Goal: Task Accomplishment & Management: Use online tool/utility

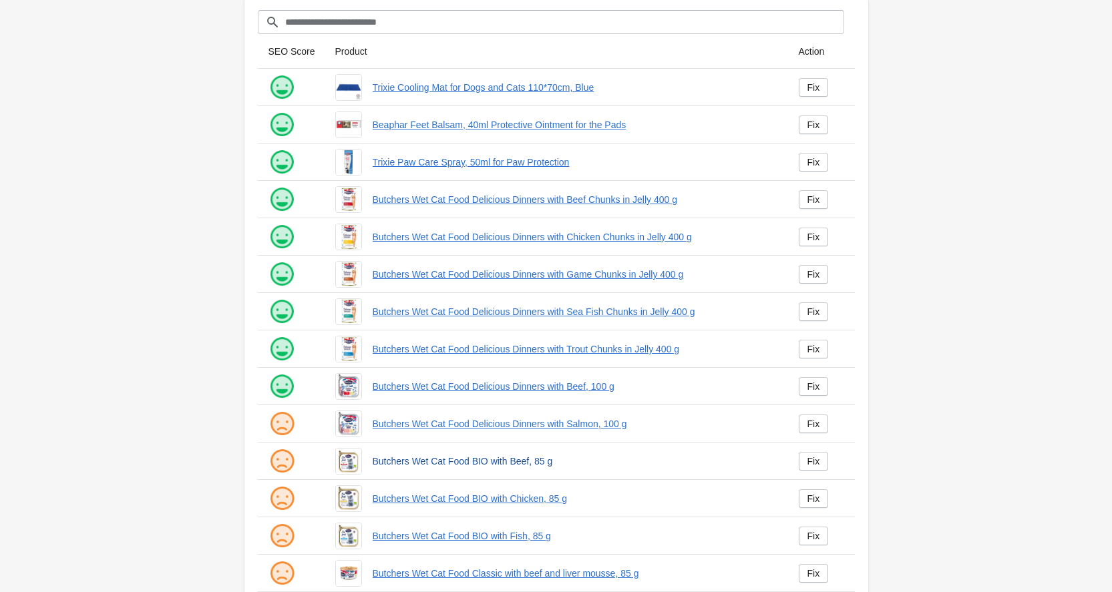
scroll to position [145, 0]
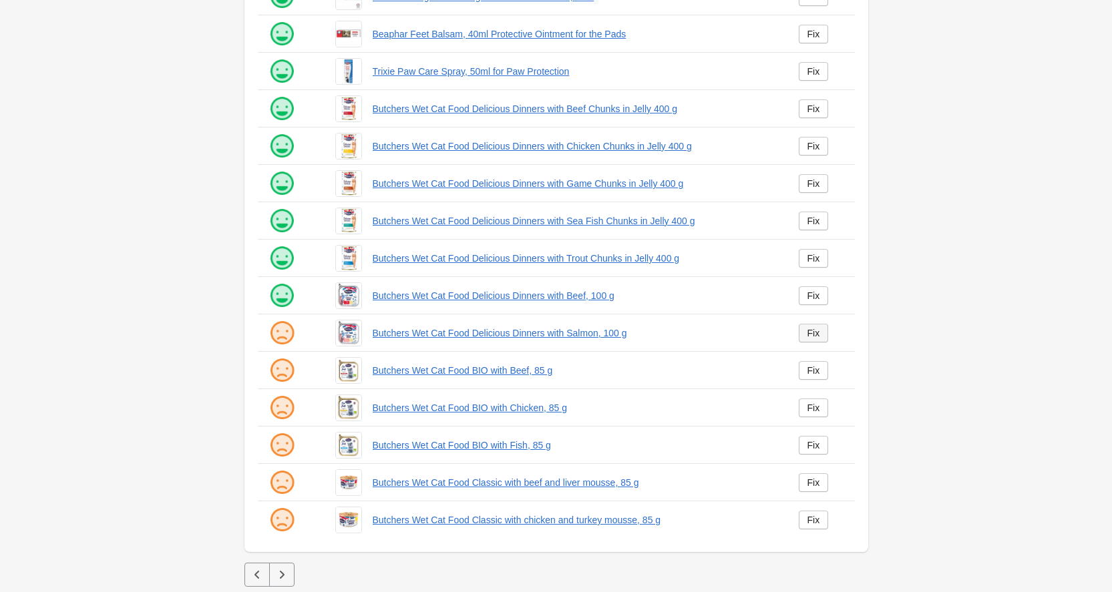
click at [812, 334] on div "Fix" at bounding box center [814, 333] width 13 height 11
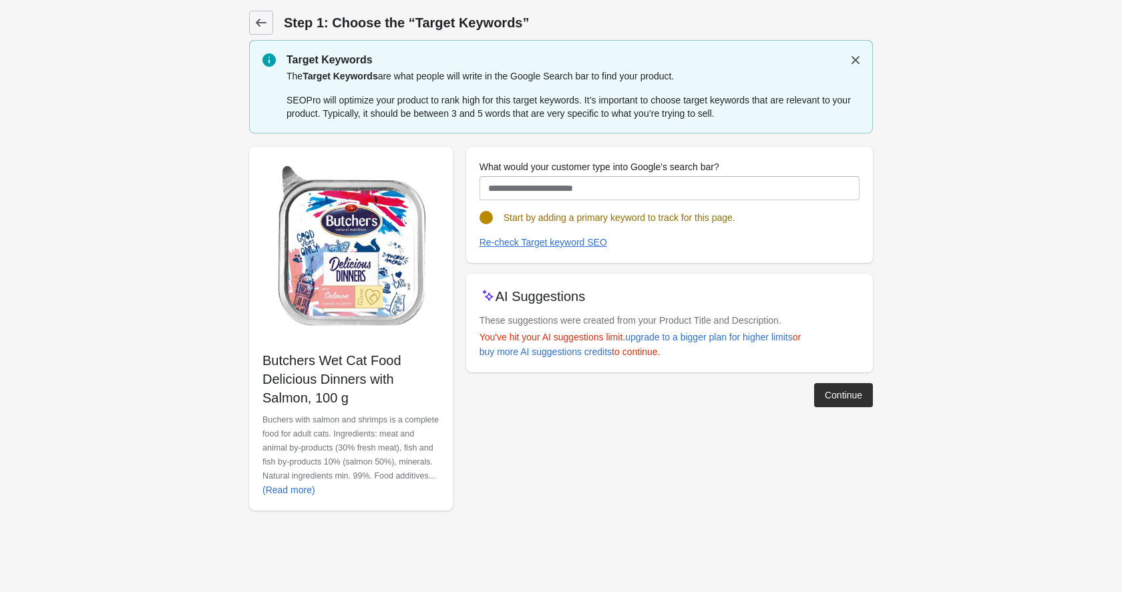
drag, startPoint x: 363, startPoint y: 406, endPoint x: 261, endPoint y: 359, distance: 111.8
click at [261, 359] on div "Butchers Wet Cat Food Delicious Dinners with Salmon, 100 g Buchers with salmon …" at bounding box center [351, 329] width 204 height 364
copy p "Butchers Wet Cat Food Delicious Dinners with Salmon, 100 g"
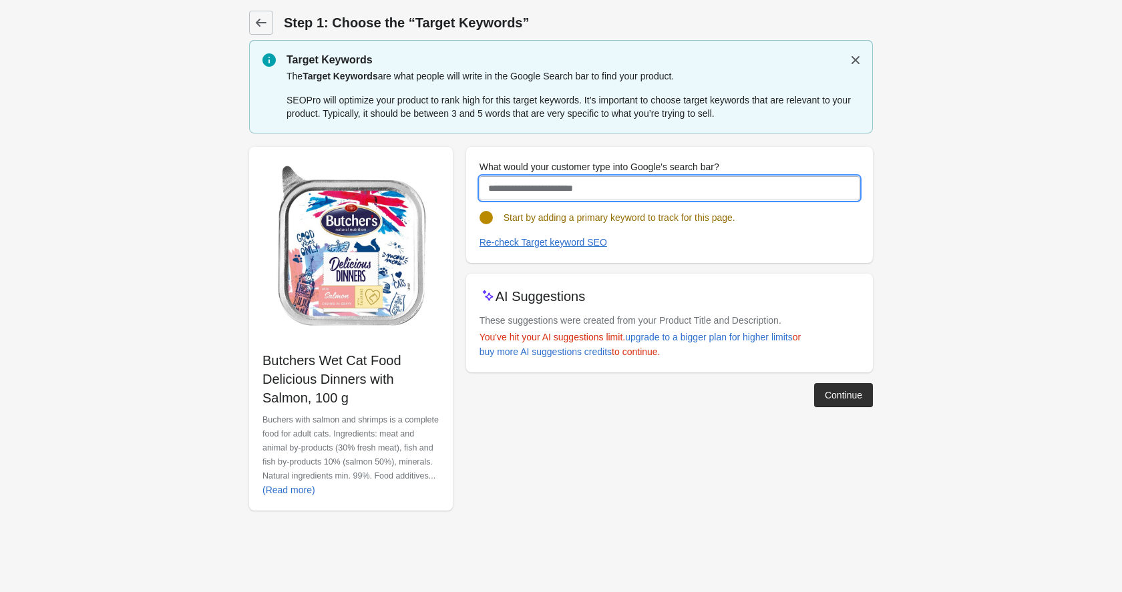
drag, startPoint x: 522, startPoint y: 194, endPoint x: 520, endPoint y: 201, distance: 7.6
click at [521, 199] on input "What would your customer type into Google's search bar?" at bounding box center [670, 188] width 380 height 24
paste input "**********"
type input "**********"
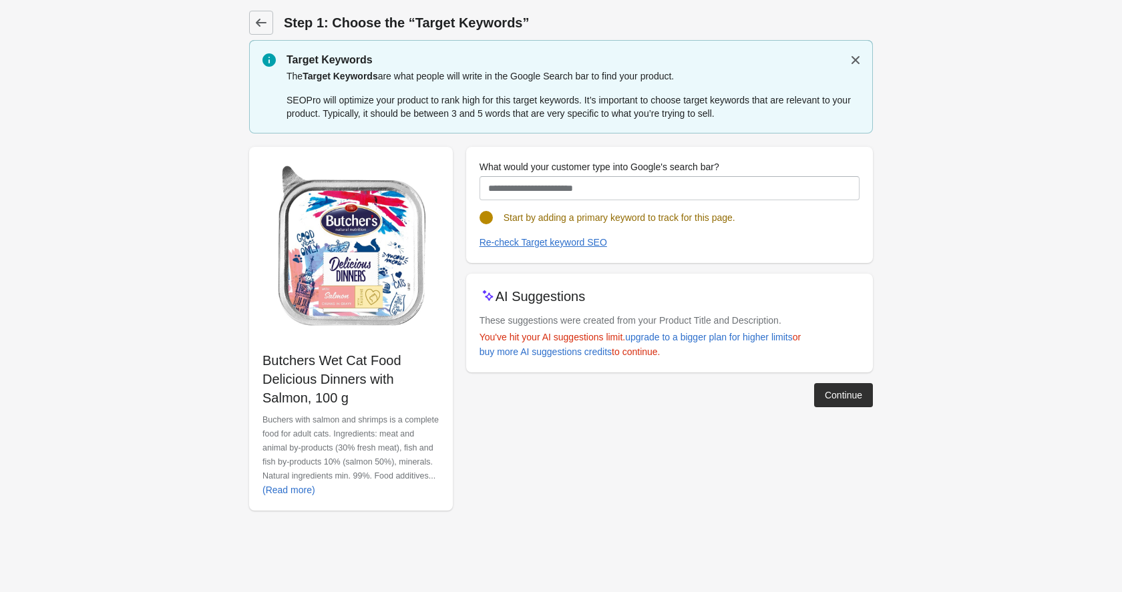
drag, startPoint x: 356, startPoint y: 403, endPoint x: 264, endPoint y: 362, distance: 101.1
click at [264, 362] on p "Butchers Wet Cat Food Delicious Dinners with Salmon, 100 g" at bounding box center [351, 379] width 177 height 56
copy p "Butchers Wet Cat Food Delicious Dinners with Salmon, 100 g"
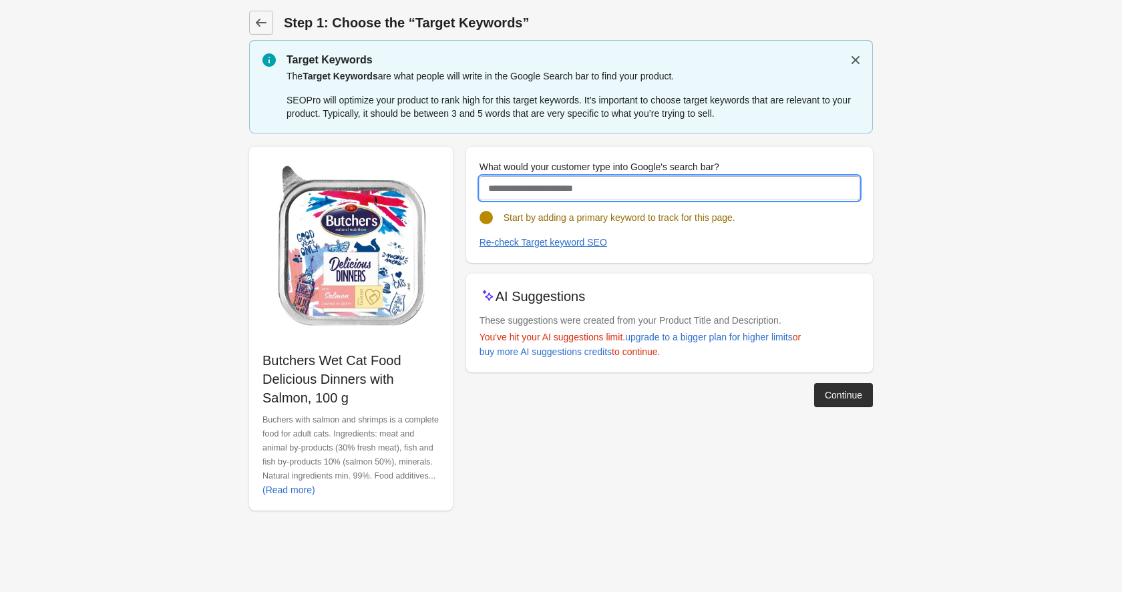
click at [537, 184] on input "What would your customer type into Google's search bar?" at bounding box center [670, 188] width 380 height 24
paste input "**********"
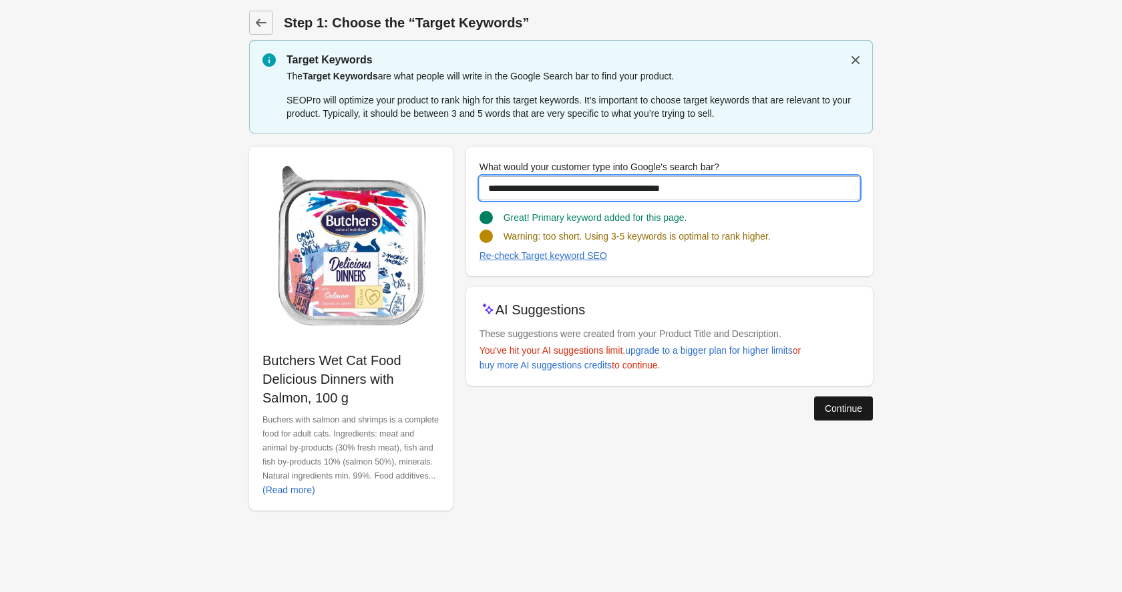
type input "**********"
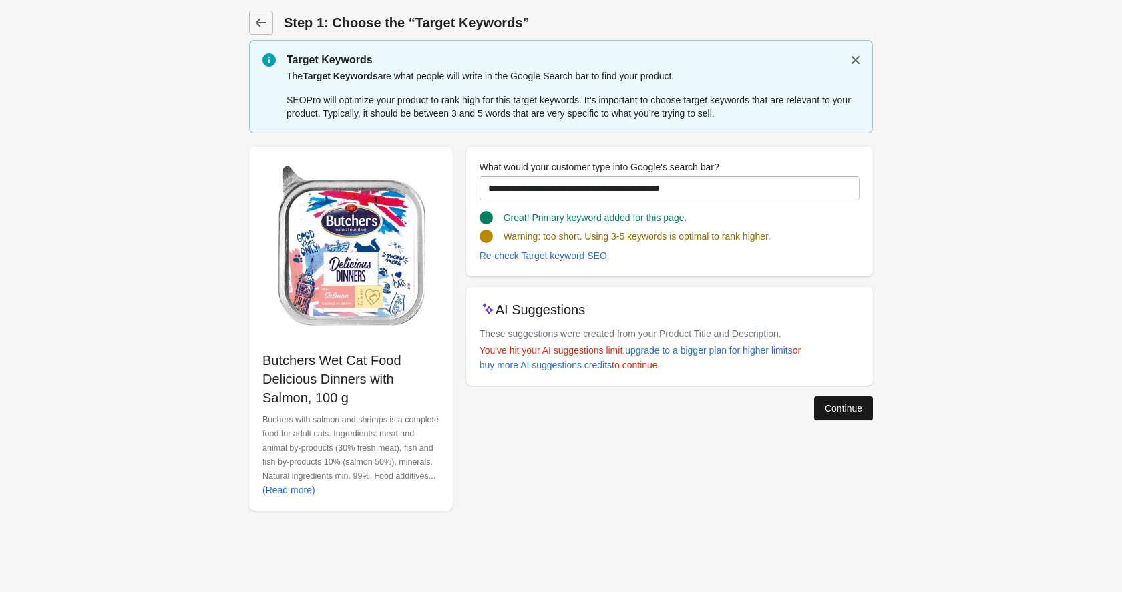
click at [819, 415] on button "Continue" at bounding box center [843, 409] width 59 height 24
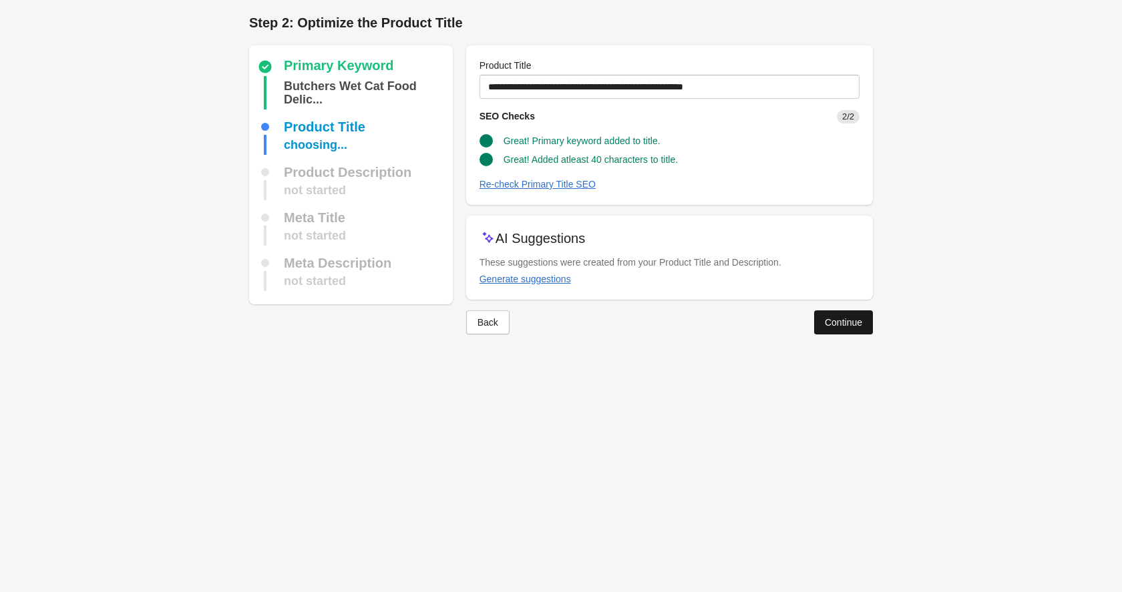
click at [820, 321] on button "Continue" at bounding box center [843, 323] width 59 height 24
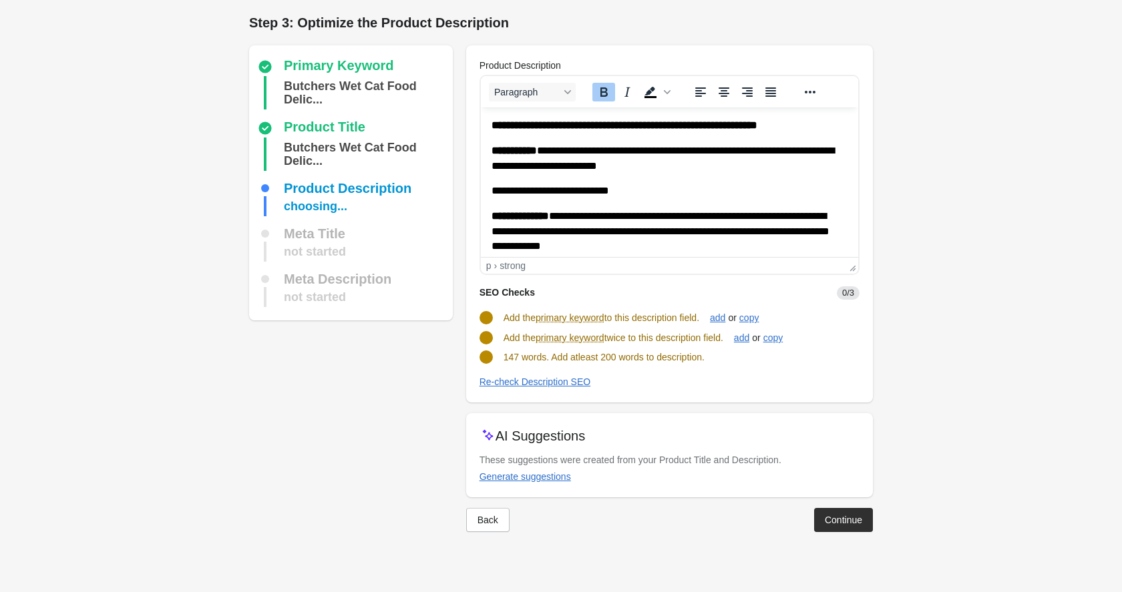
click at [492, 124] on strong "**********" at bounding box center [624, 125] width 266 height 10
paste body "Rich Text Area. Press ALT-0 for help."
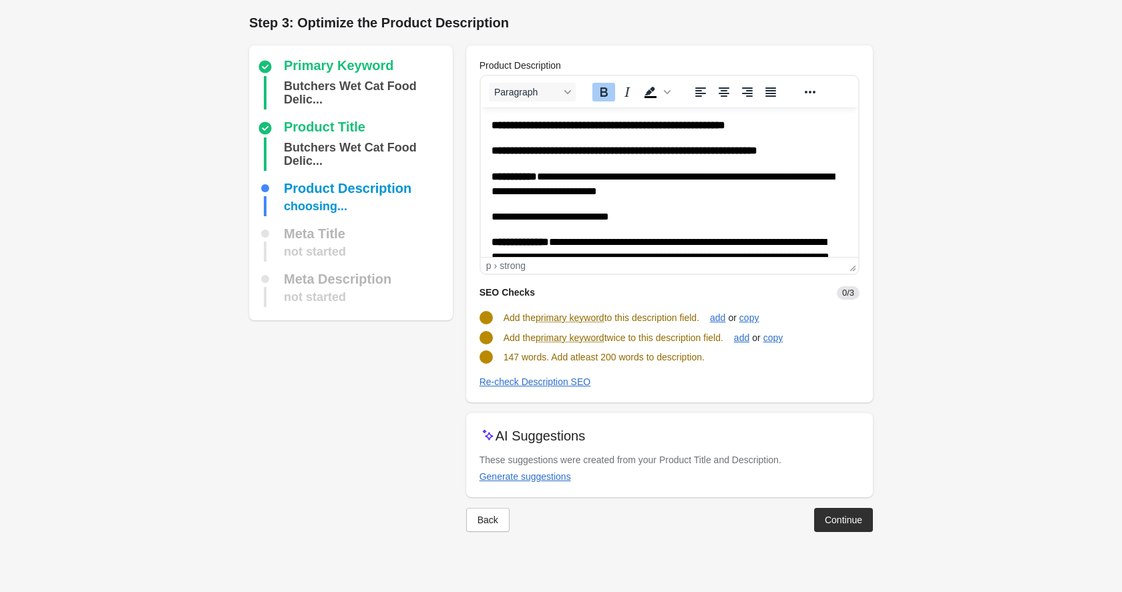
scroll to position [269, 0]
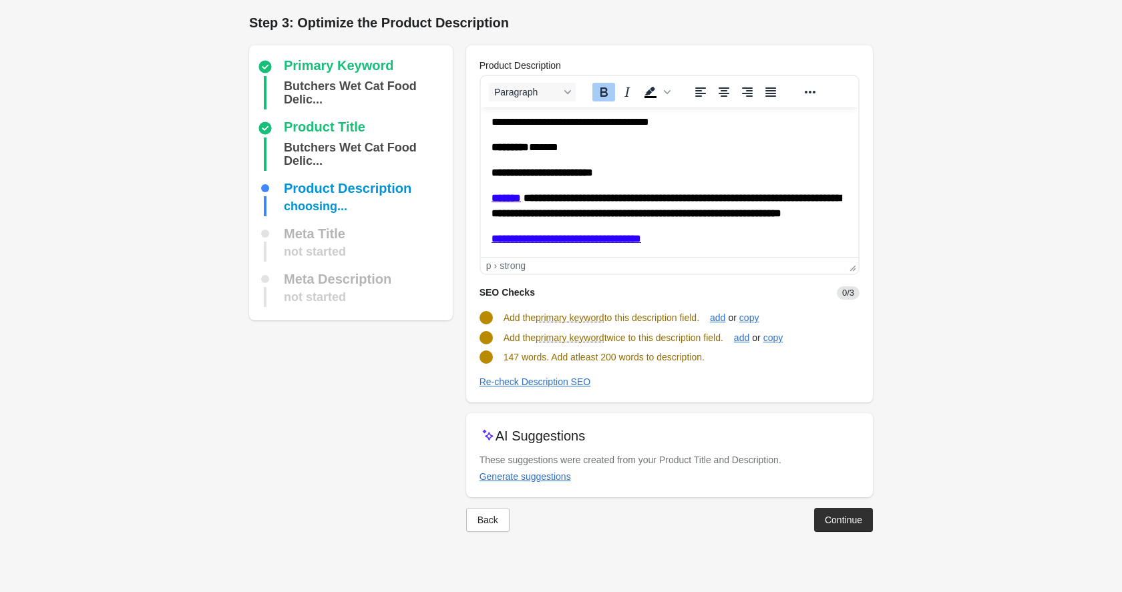
click at [594, 140] on p "********* *******" at bounding box center [664, 147] width 346 height 15
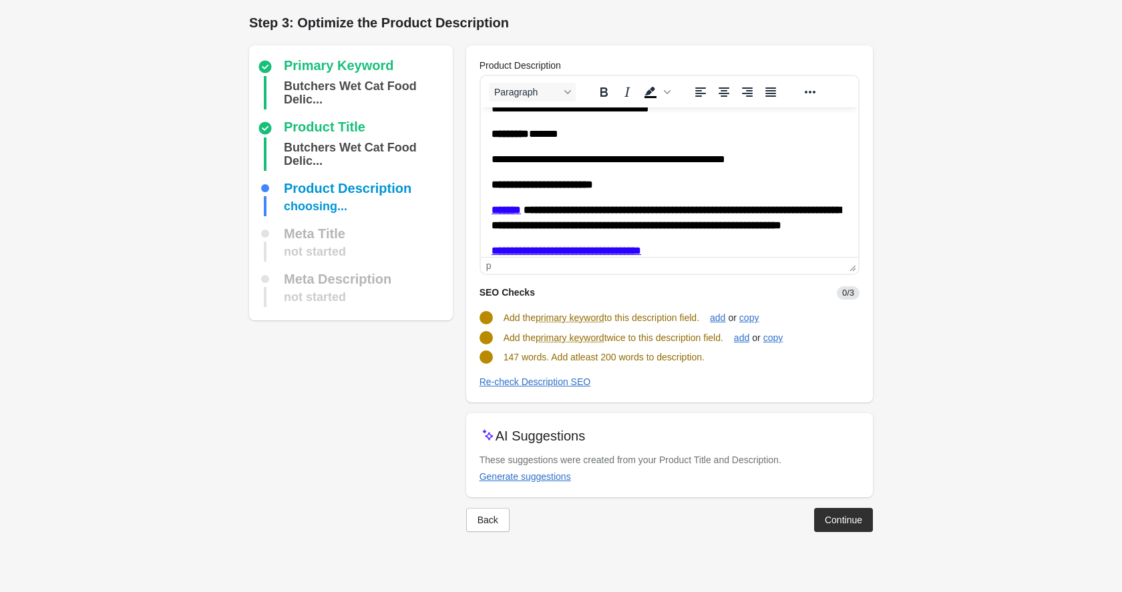
scroll to position [0, 0]
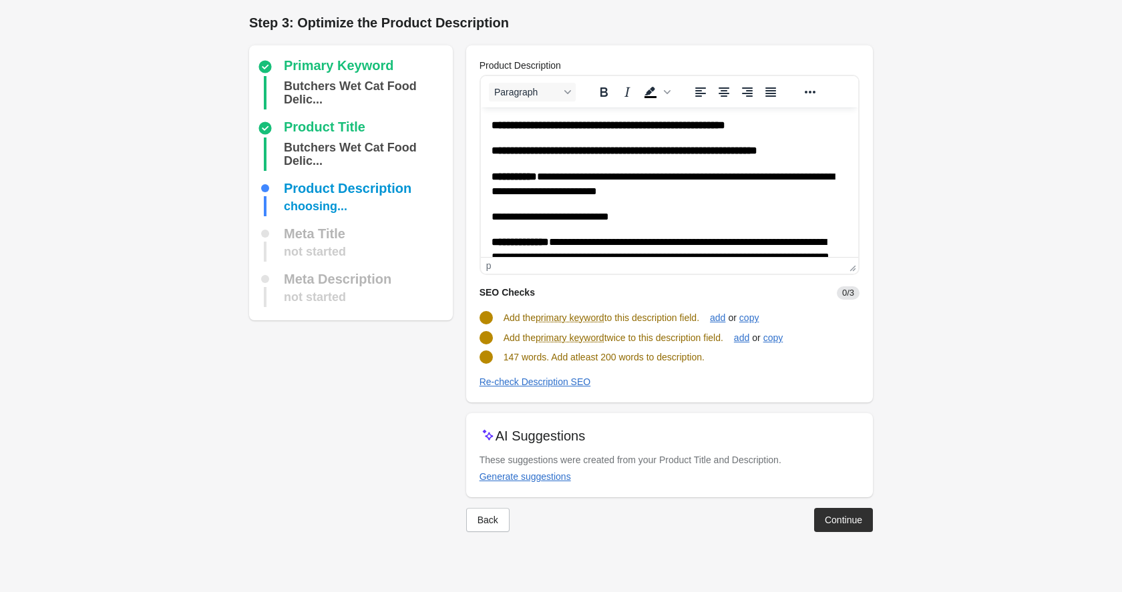
click at [816, 124] on p "**********" at bounding box center [669, 125] width 356 height 15
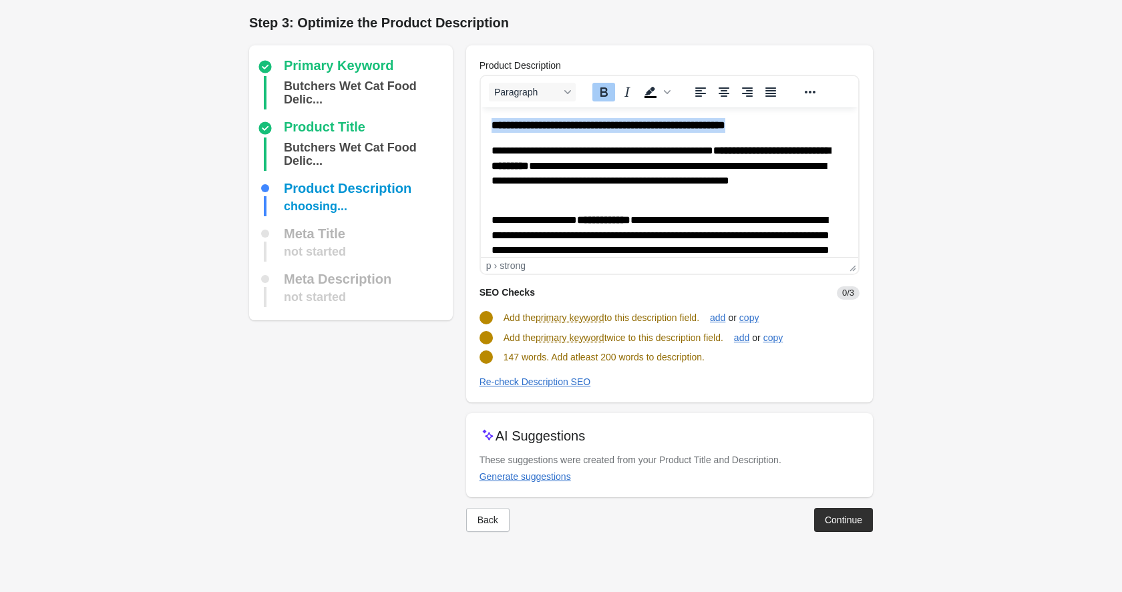
drag, startPoint x: 805, startPoint y: 122, endPoint x: 451, endPoint y: 120, distance: 354.0
click at [480, 120] on html "**********" at bounding box center [668, 489] width 377 height 763
copy strong "**********"
click at [492, 369] on div at bounding box center [670, 371] width 380 height 5
click at [510, 377] on div "Re-check Description SEO" at bounding box center [536, 382] width 112 height 11
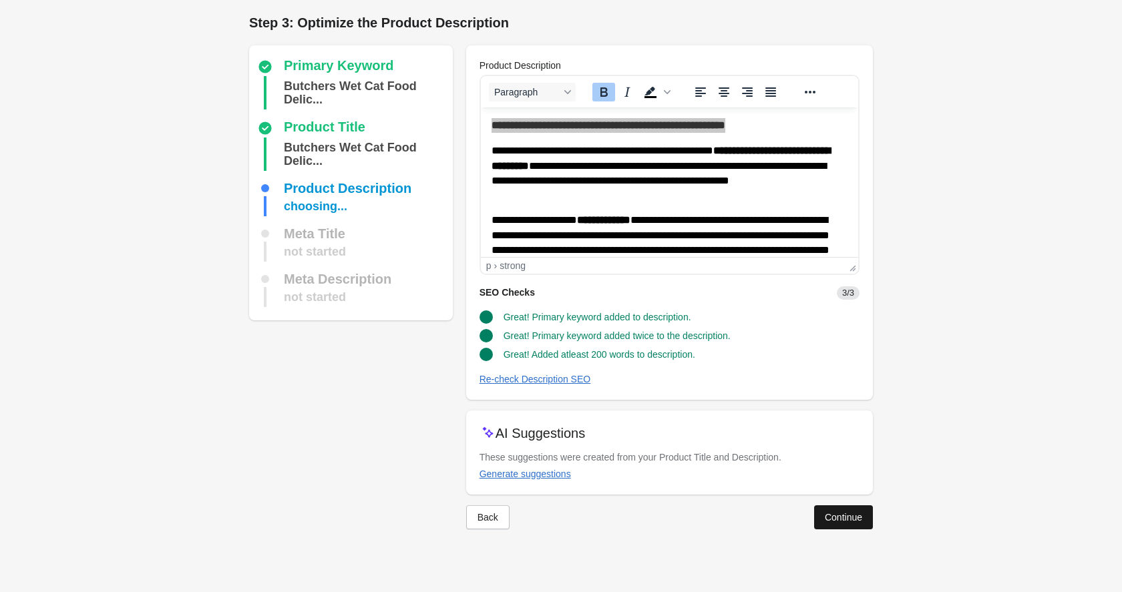
click at [864, 526] on button "Continue" at bounding box center [843, 518] width 59 height 24
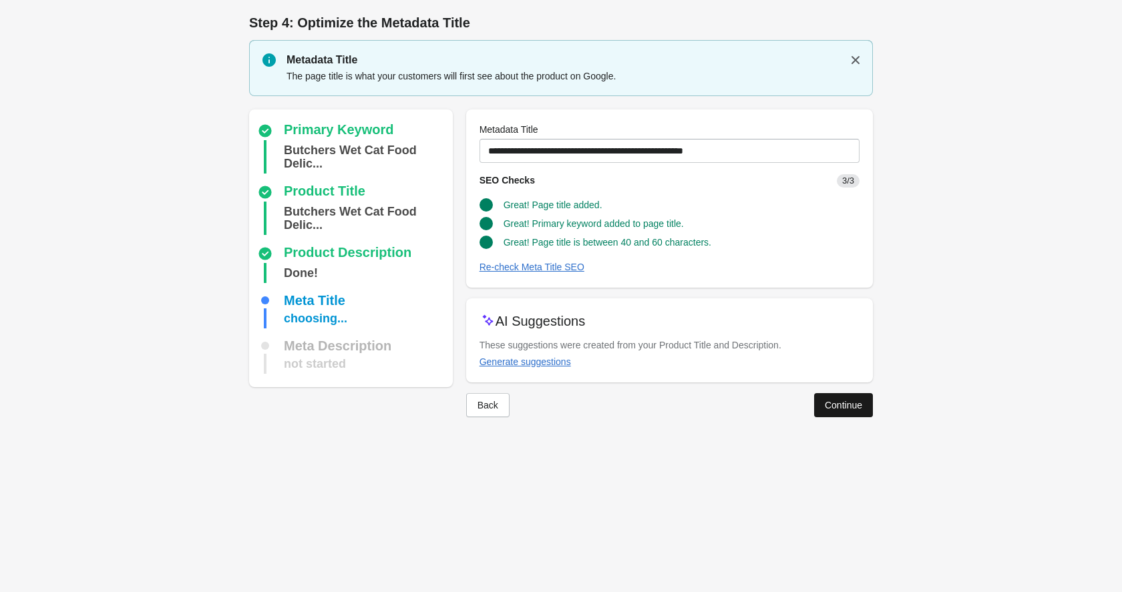
click at [838, 405] on div "Continue" at bounding box center [843, 405] width 37 height 11
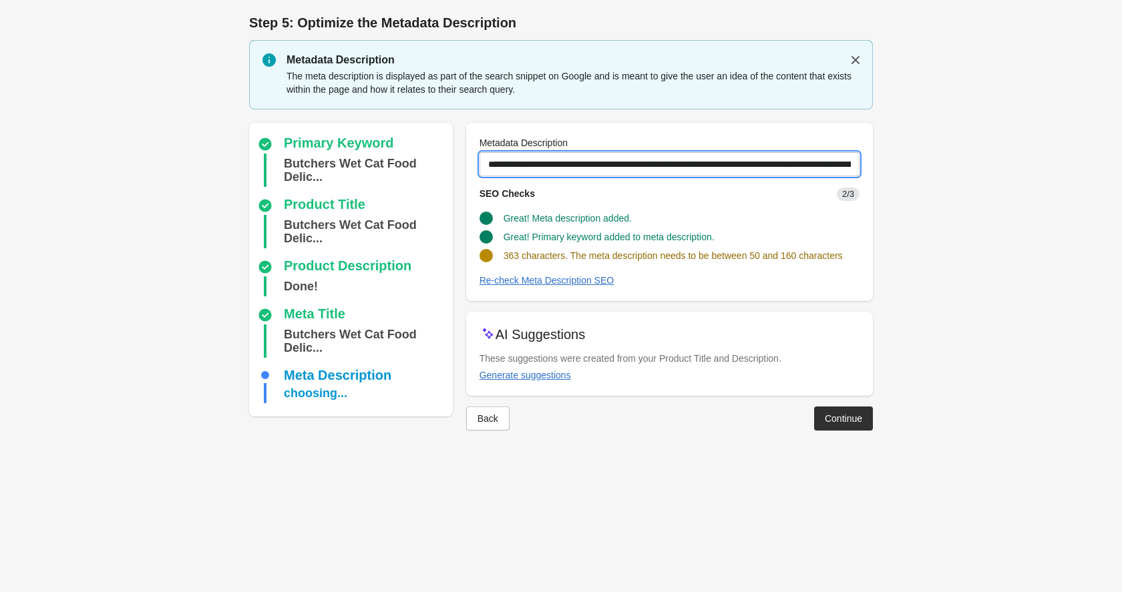
drag, startPoint x: 564, startPoint y: 164, endPoint x: 914, endPoint y: 171, distance: 350.1
click at [914, 171] on form "Step 1: Choose the “Target Keywords” Target Keywords The Target Keywords are wh…" at bounding box center [561, 229] width 1122 height 458
paste input "text"
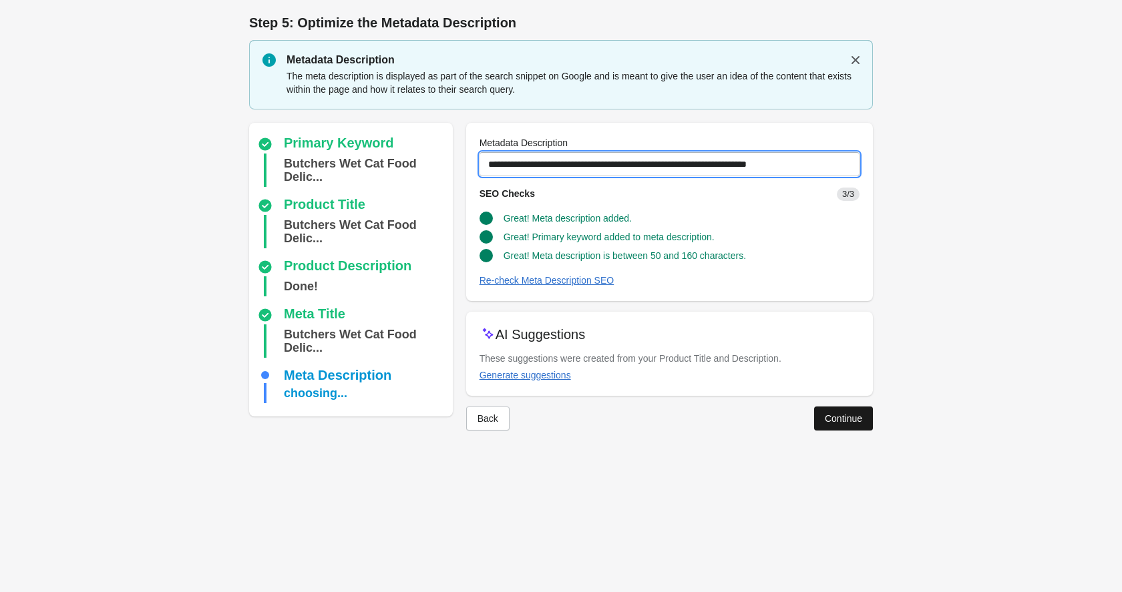
type input "**********"
click at [830, 427] on button "Continue" at bounding box center [843, 419] width 59 height 24
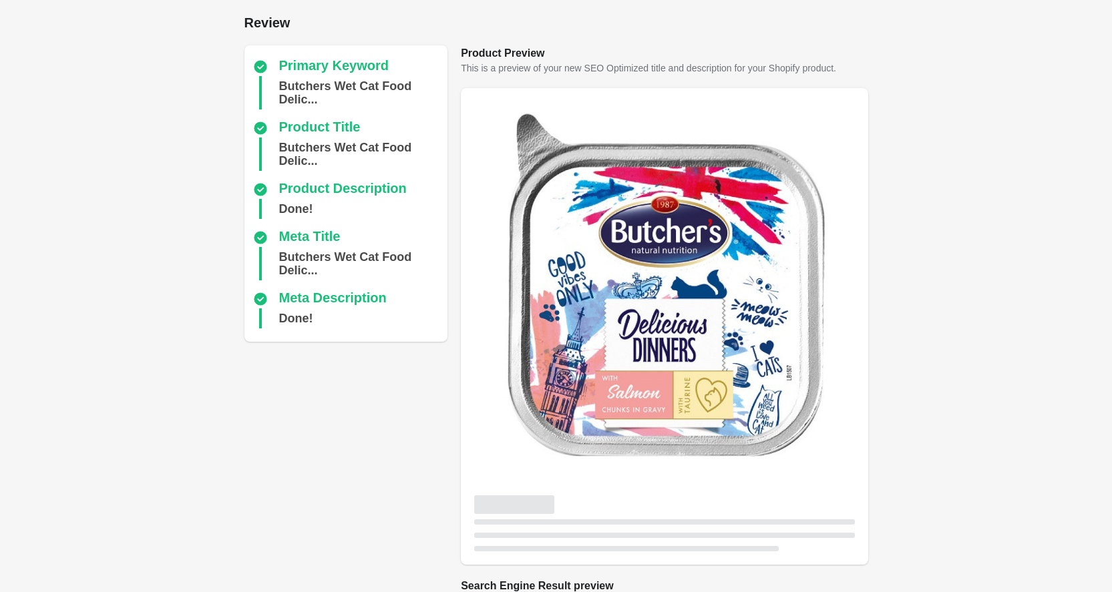
scroll to position [308, 0]
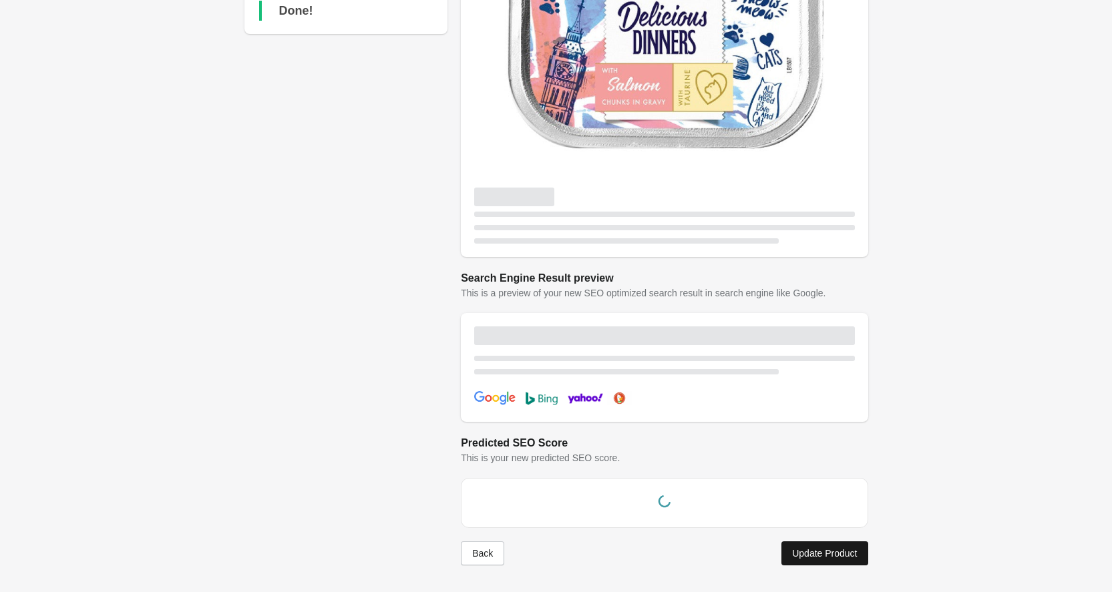
click at [830, 559] on button "Update Product" at bounding box center [824, 554] width 86 height 24
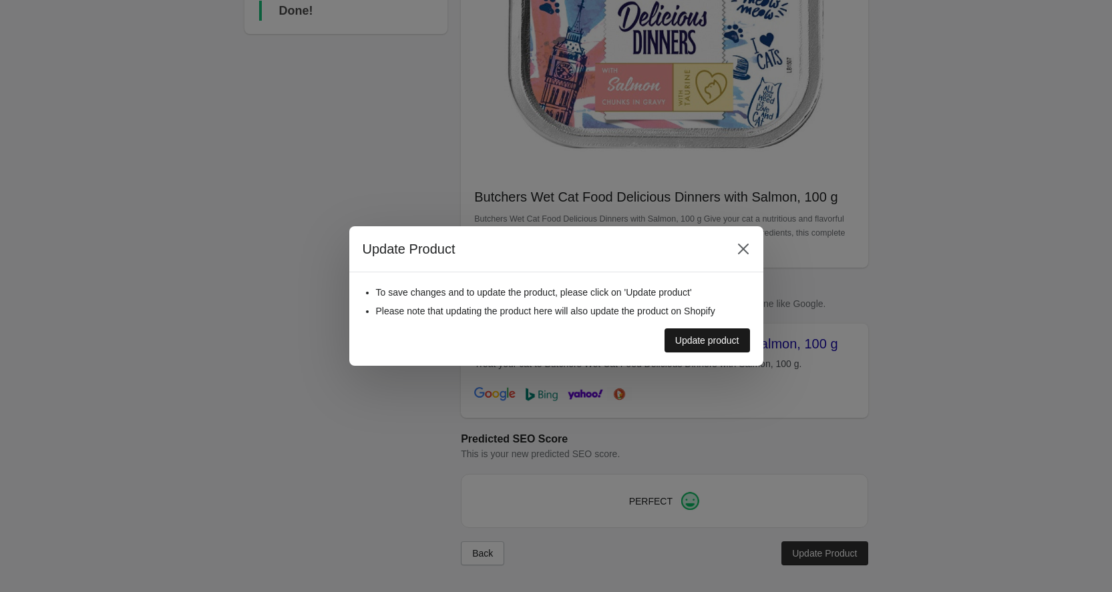
click at [718, 345] on div "Update product" at bounding box center [707, 340] width 64 height 11
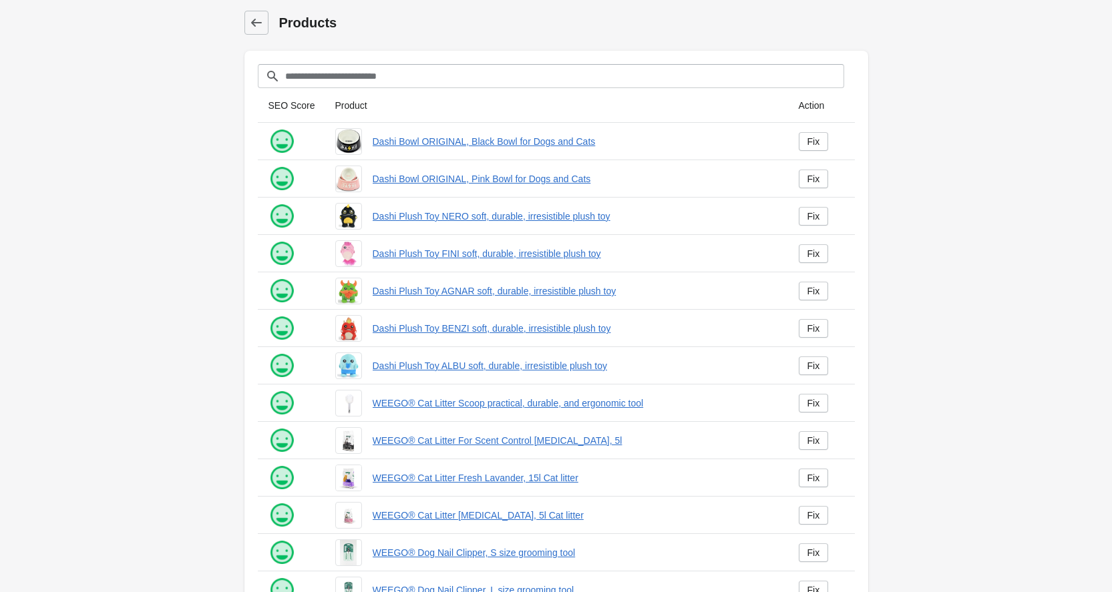
scroll to position [145, 0]
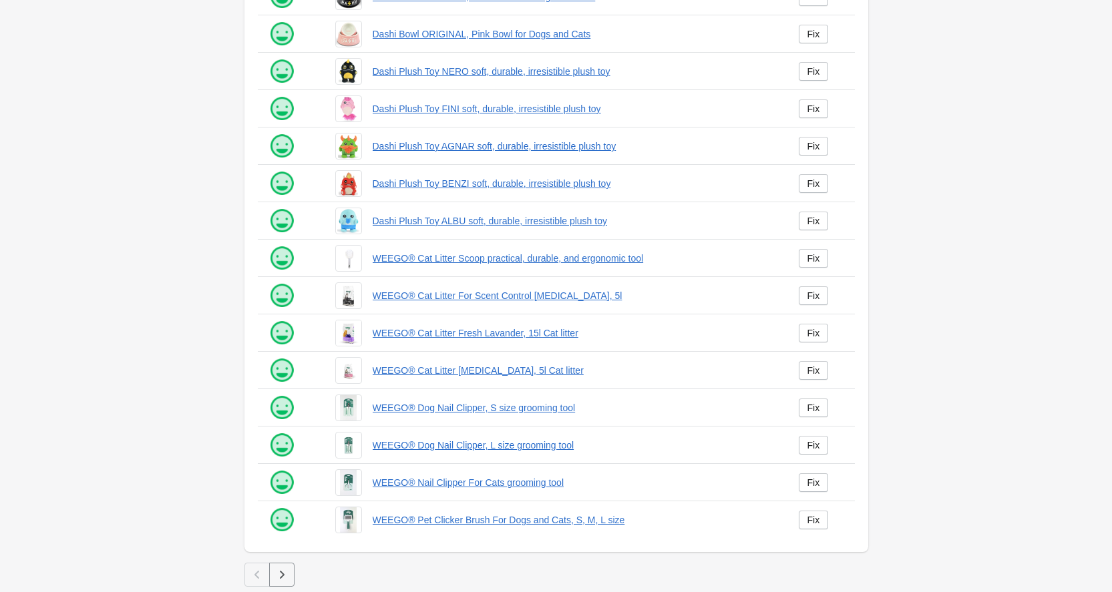
click at [285, 569] on icon "button" at bounding box center [281, 574] width 13 height 13
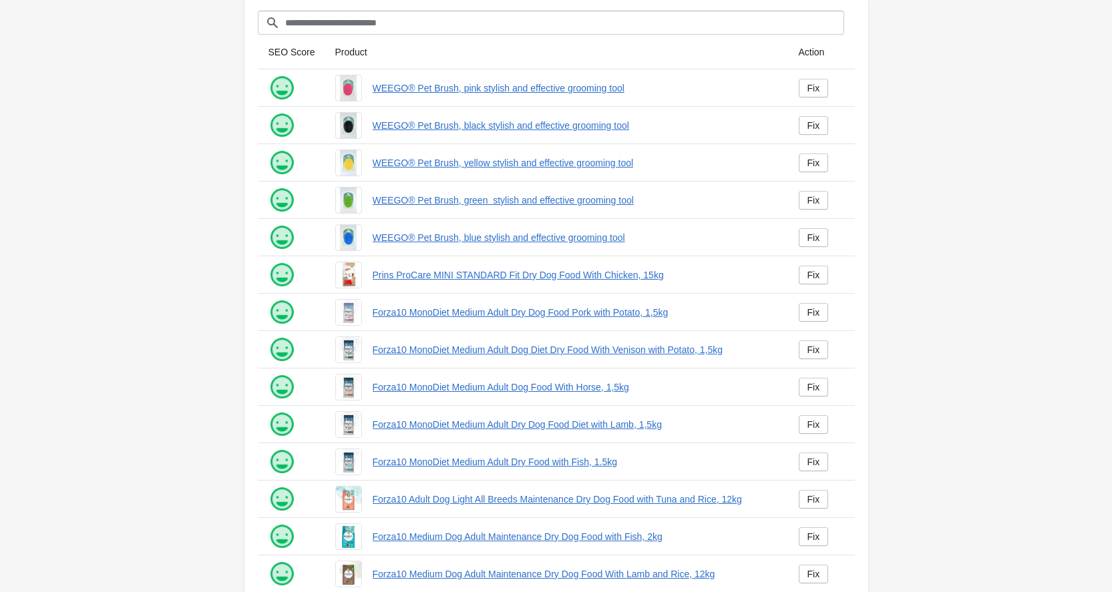
scroll to position [145, 0]
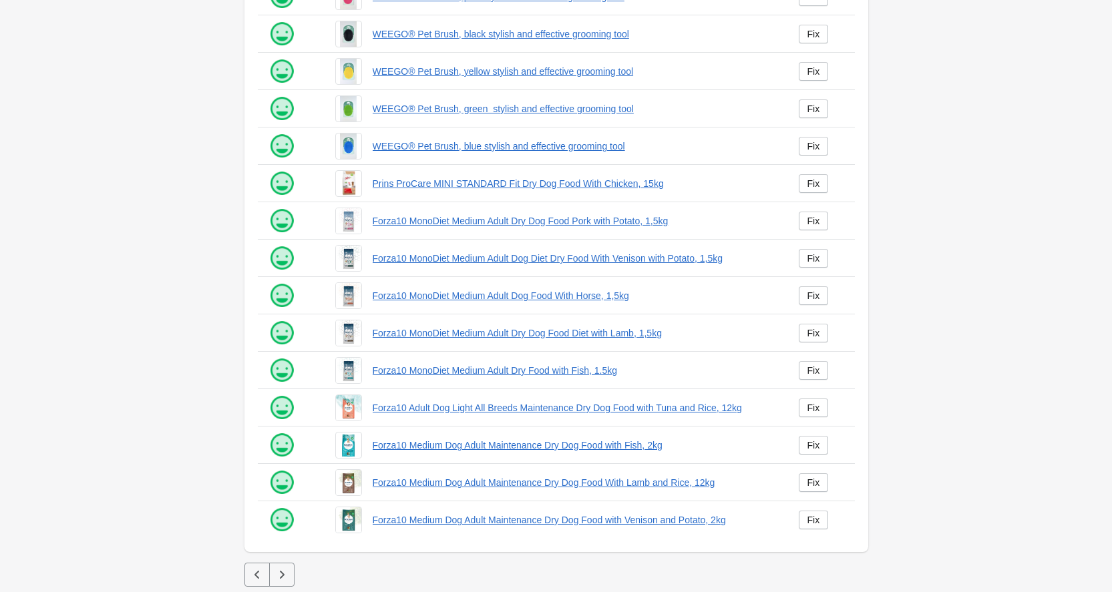
click at [287, 578] on icon "button" at bounding box center [281, 574] width 13 height 13
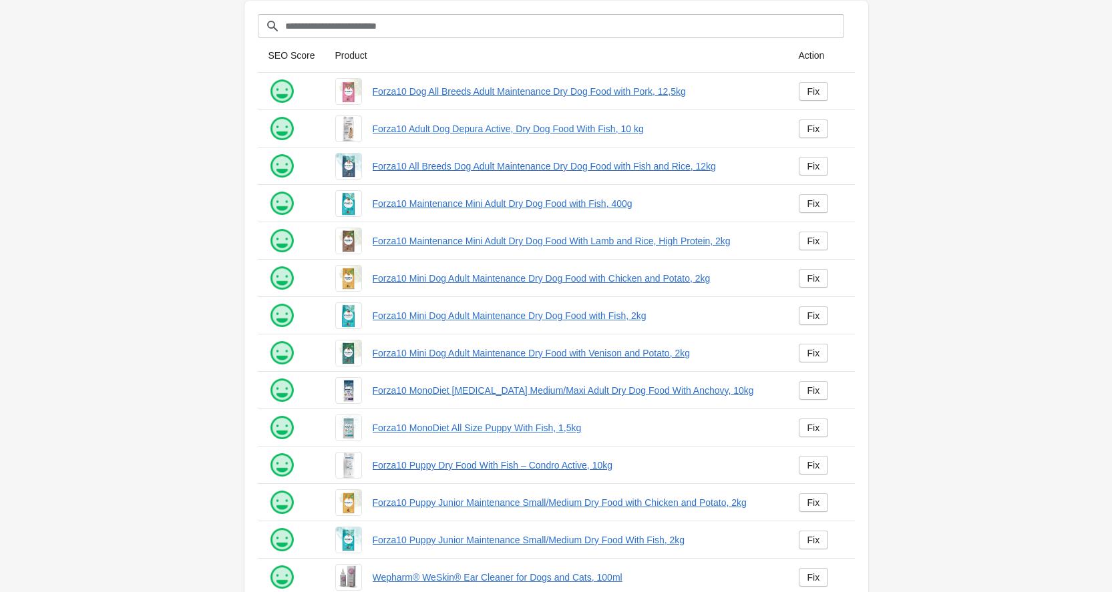
scroll to position [145, 0]
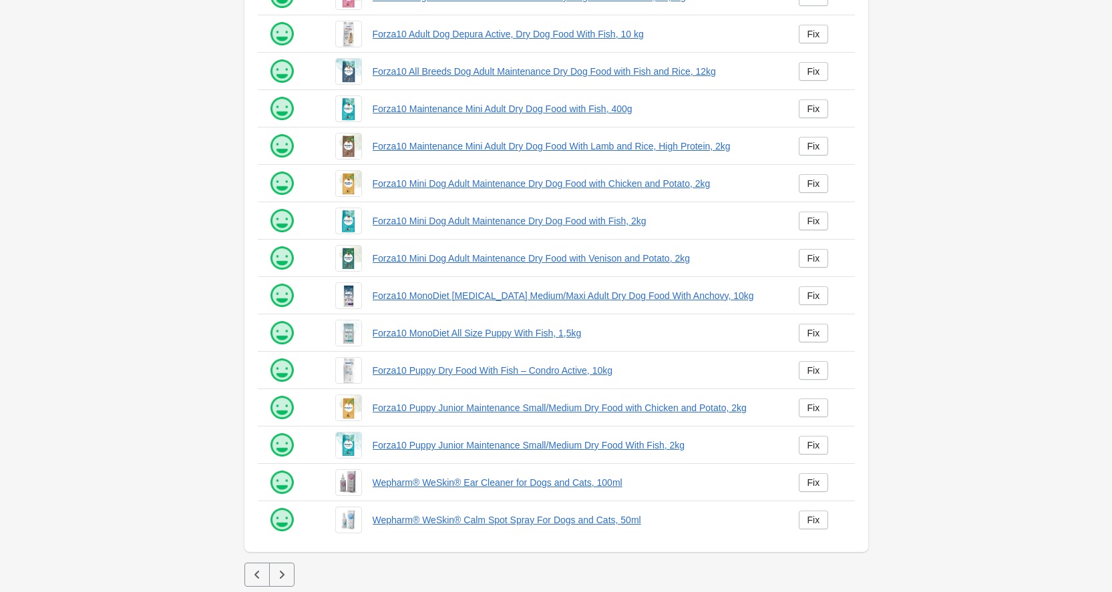
click at [287, 578] on icon "button" at bounding box center [281, 574] width 13 height 13
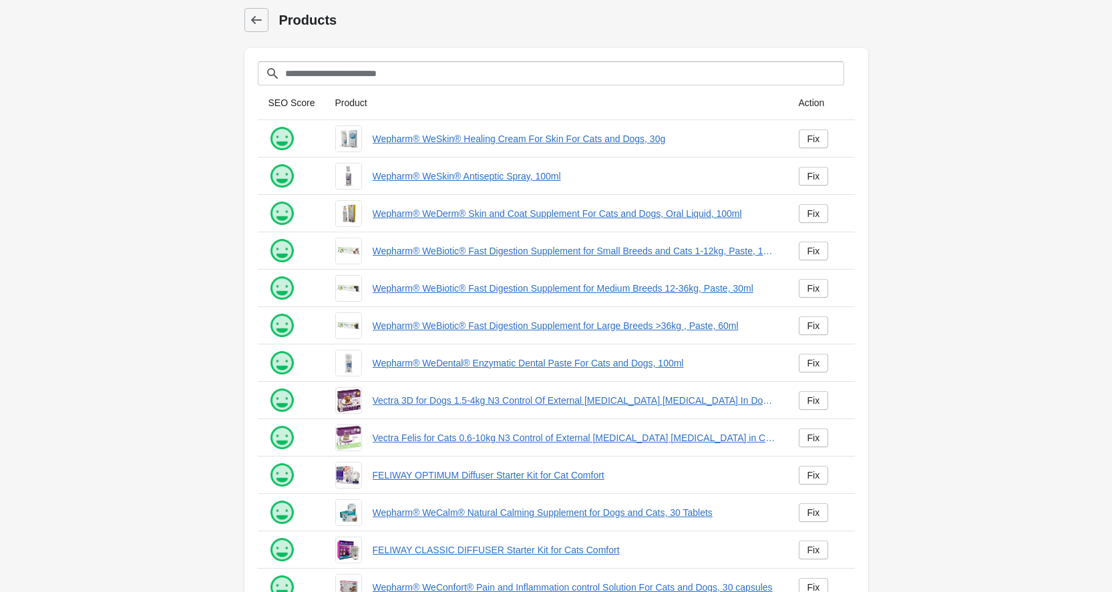
scroll to position [145, 0]
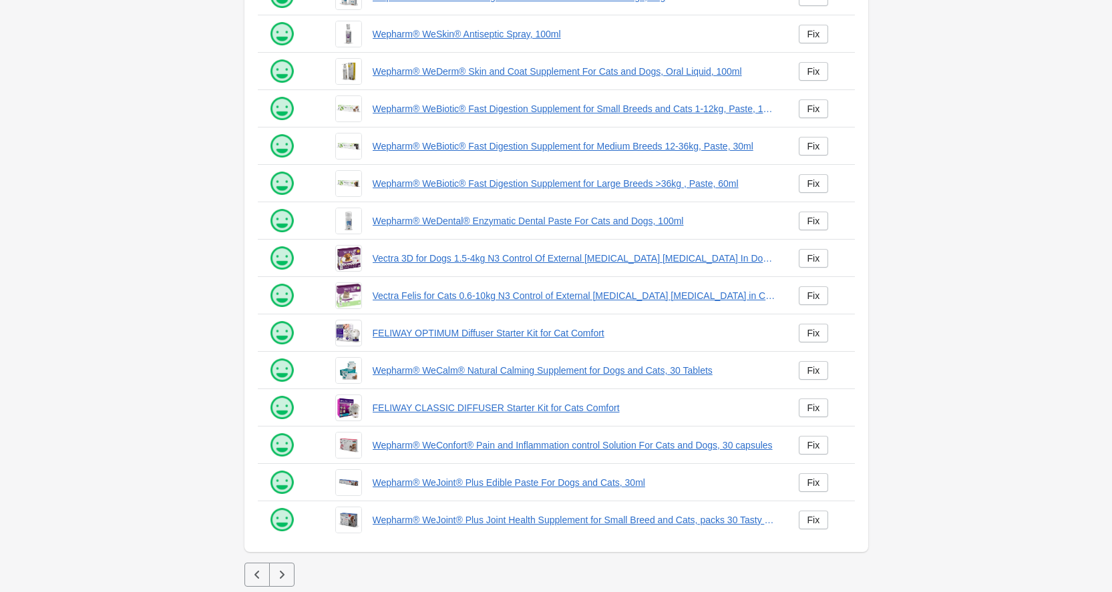
click at [287, 578] on icon "button" at bounding box center [281, 574] width 13 height 13
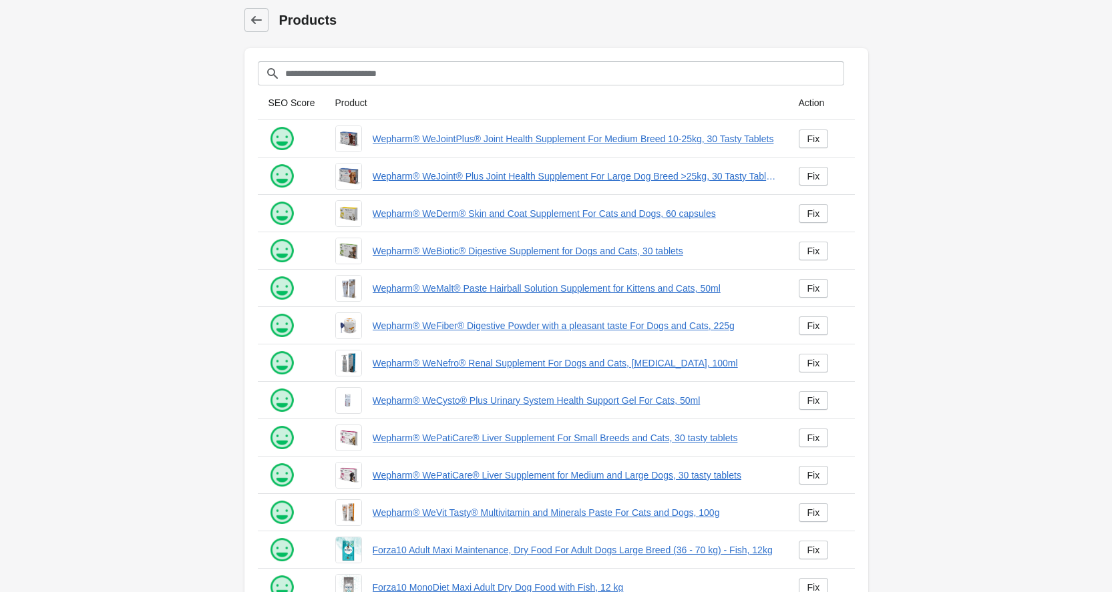
scroll to position [145, 0]
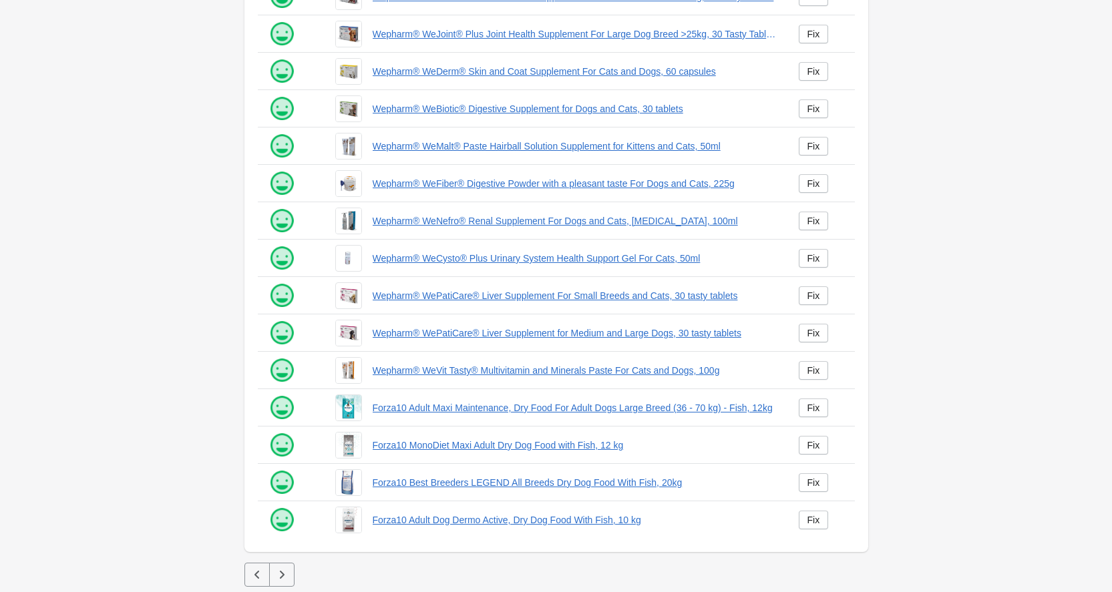
click at [287, 578] on icon "button" at bounding box center [281, 574] width 13 height 13
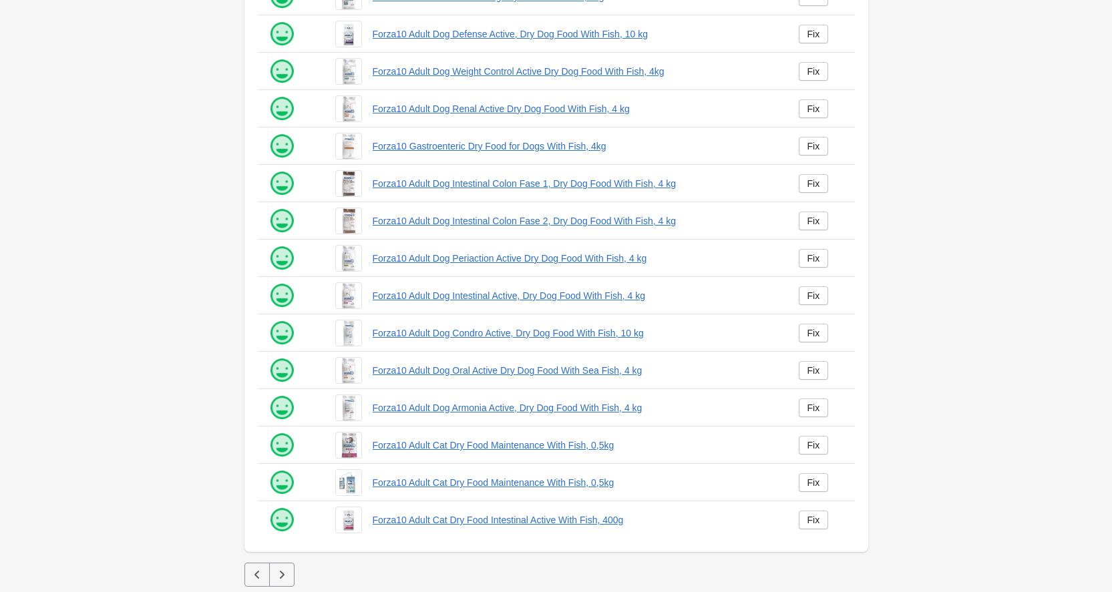
scroll to position [145, 0]
click at [287, 578] on icon "button" at bounding box center [281, 574] width 13 height 13
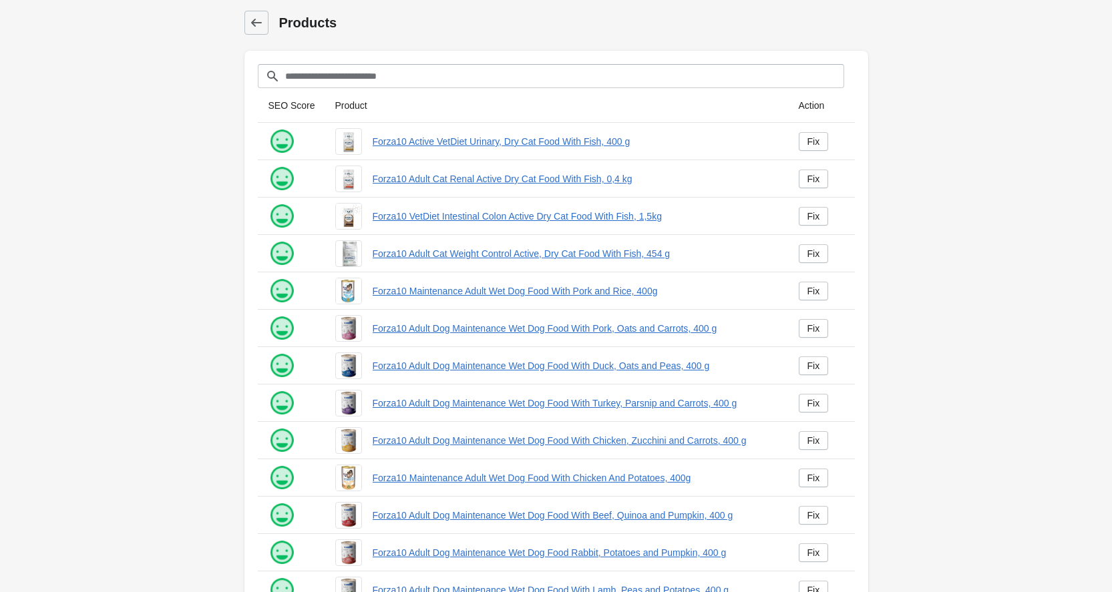
scroll to position [145, 0]
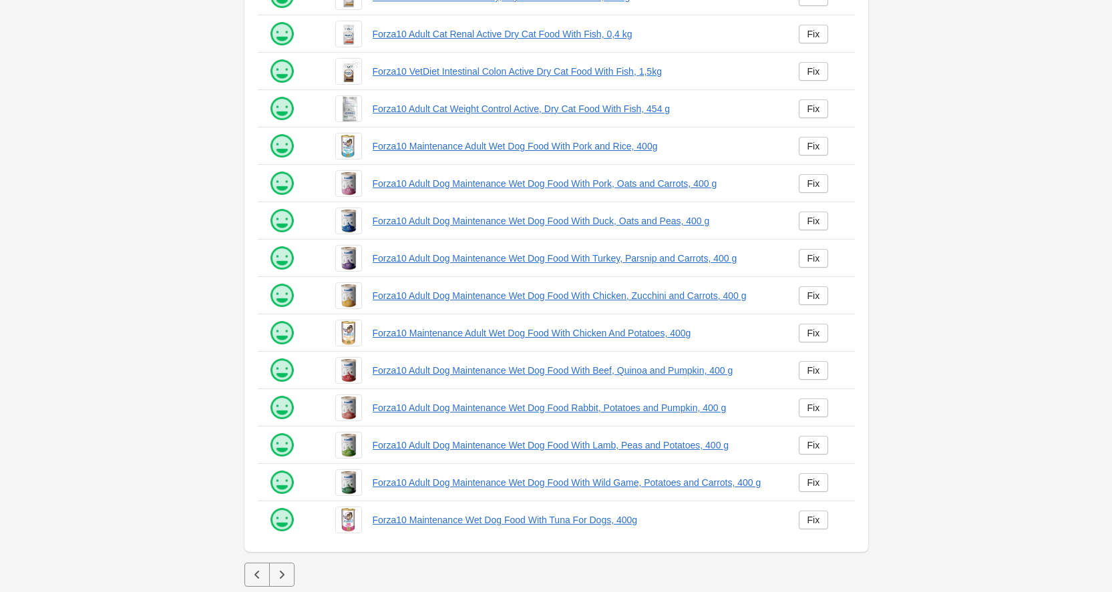
click at [287, 578] on icon "button" at bounding box center [281, 574] width 13 height 13
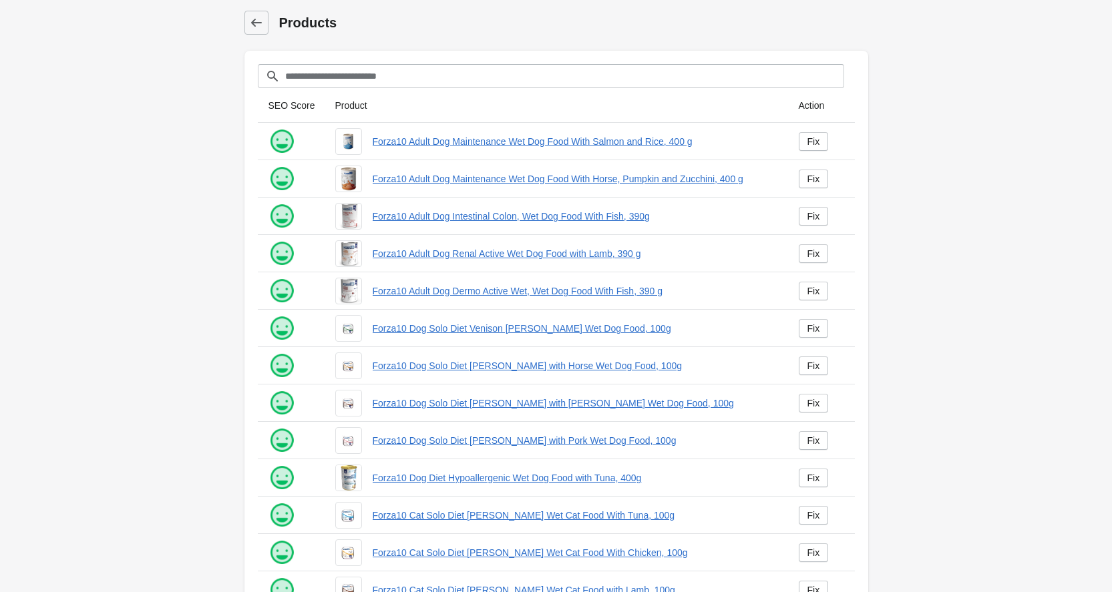
scroll to position [145, 0]
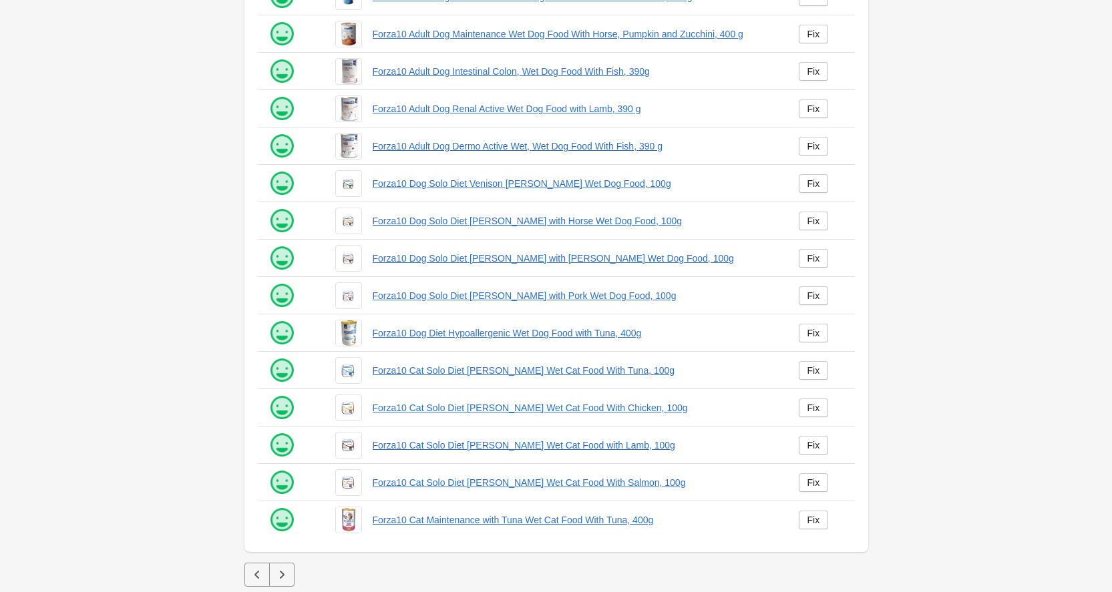
click at [287, 576] on icon "button" at bounding box center [281, 574] width 13 height 13
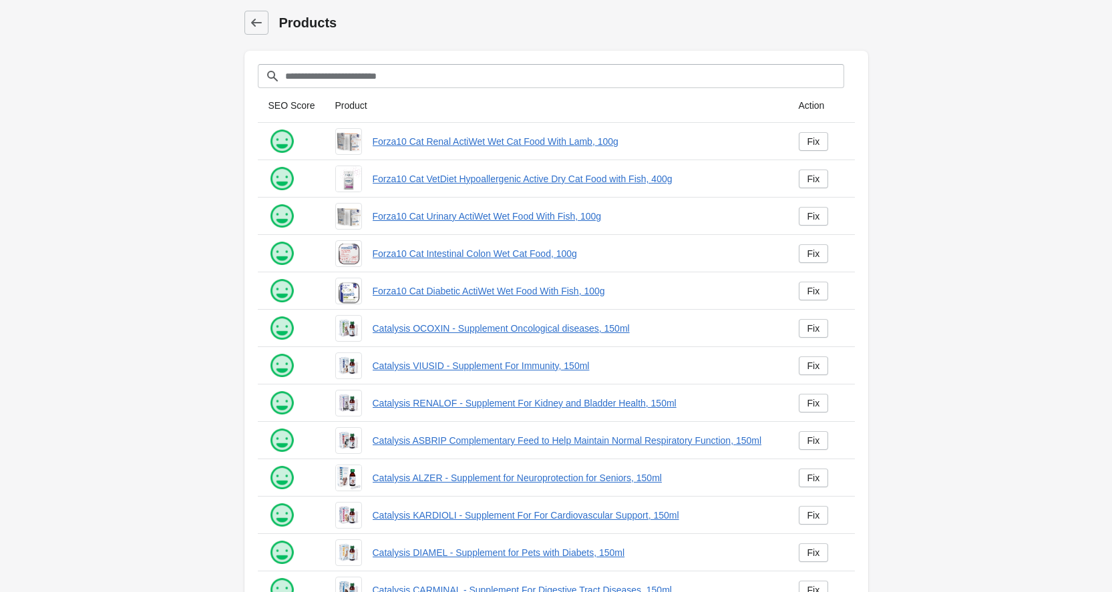
scroll to position [145, 0]
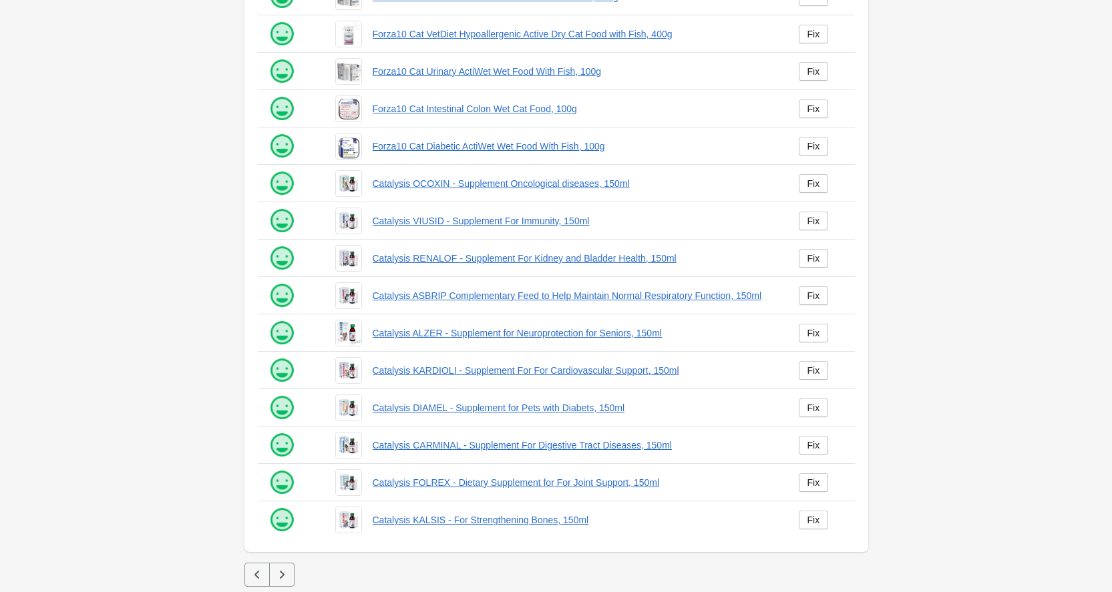
click at [287, 576] on icon "button" at bounding box center [281, 574] width 13 height 13
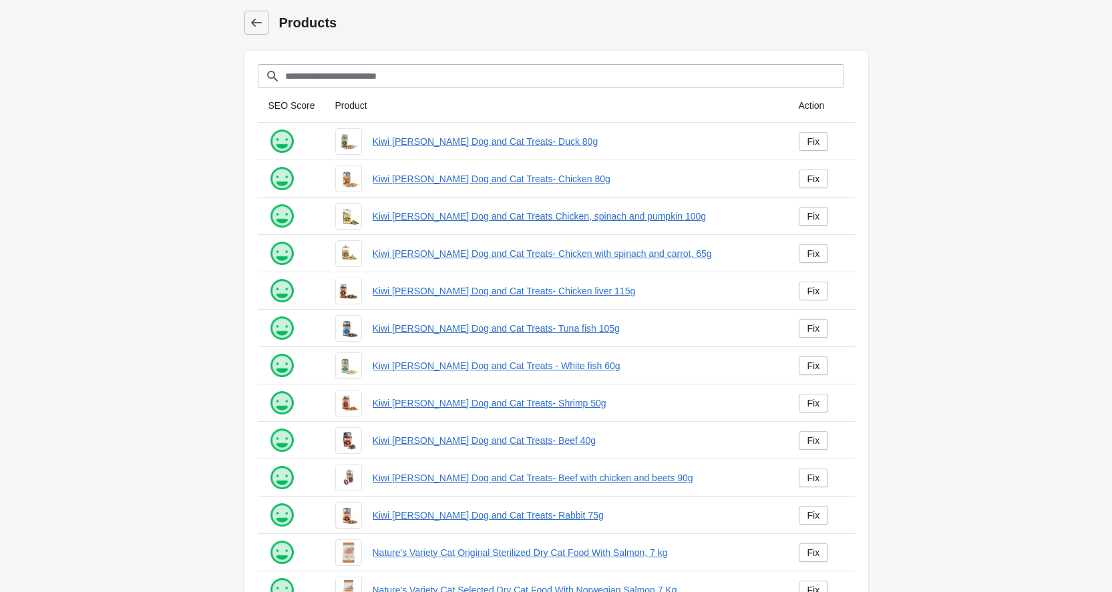
scroll to position [145, 0]
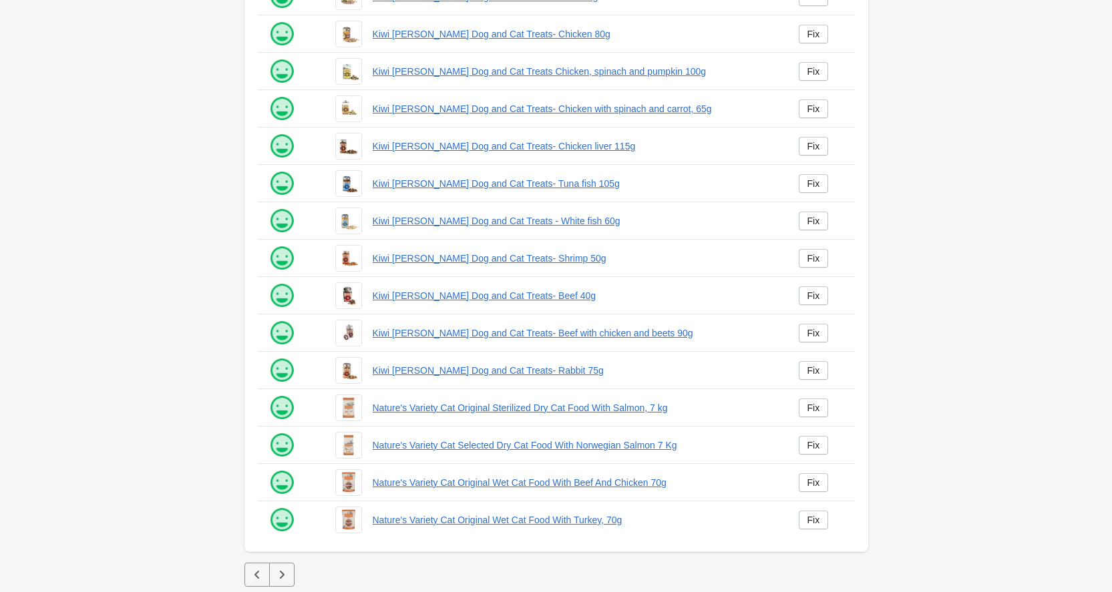
click at [287, 576] on icon "button" at bounding box center [281, 574] width 13 height 13
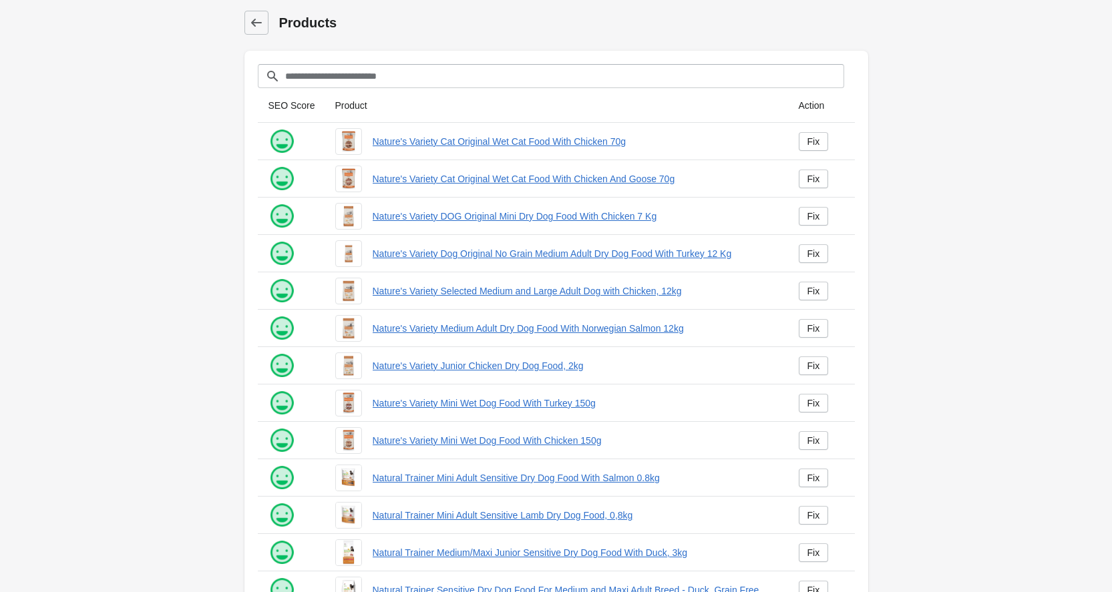
scroll to position [145, 0]
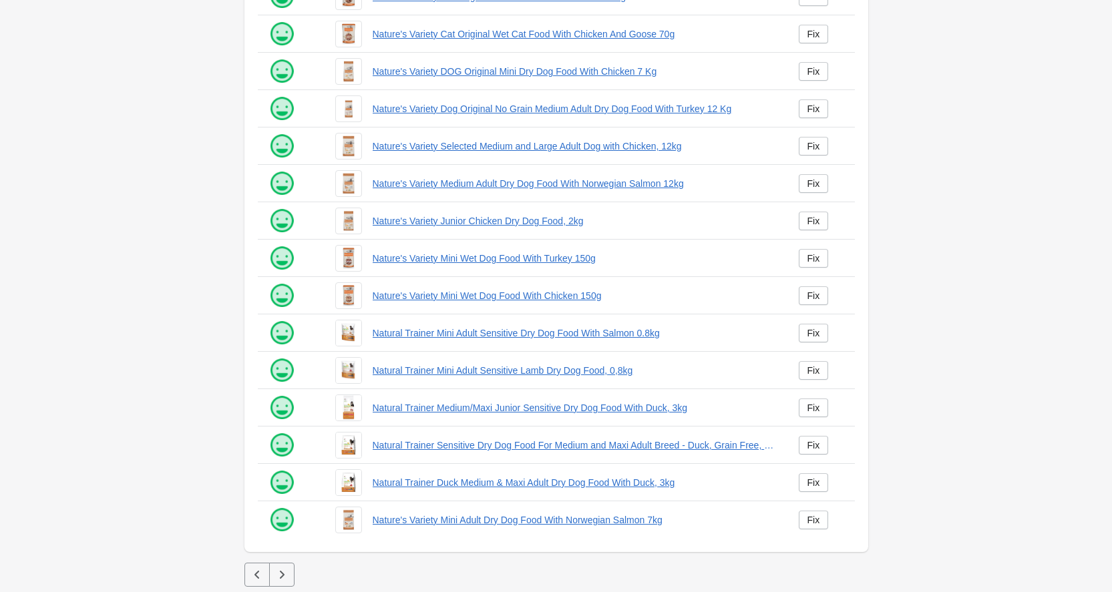
click at [287, 576] on icon "button" at bounding box center [281, 574] width 13 height 13
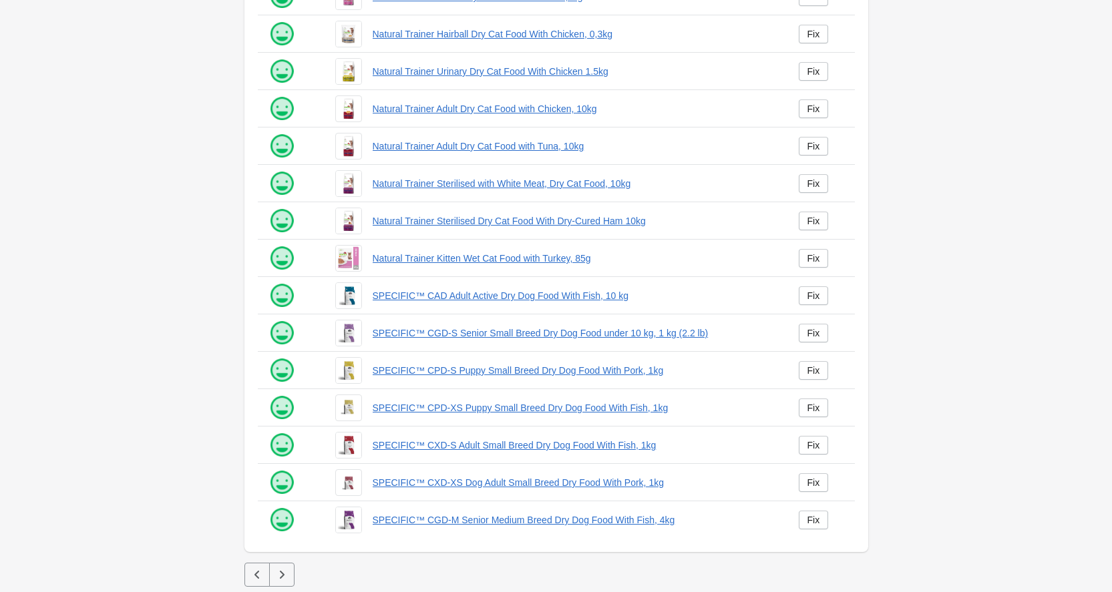
click at [287, 576] on icon "button" at bounding box center [281, 574] width 13 height 13
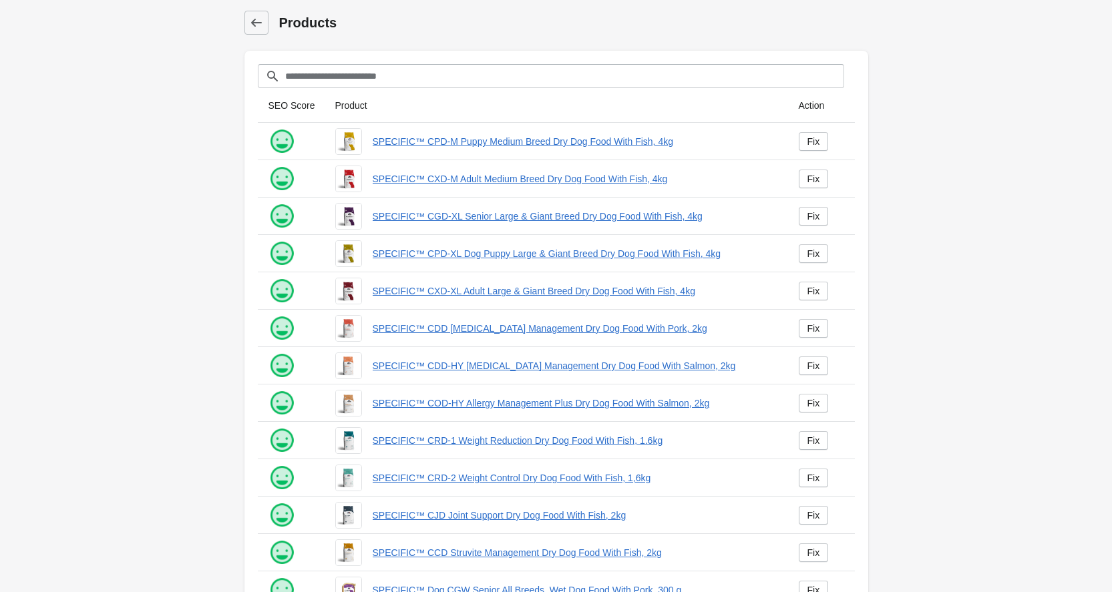
scroll to position [145, 0]
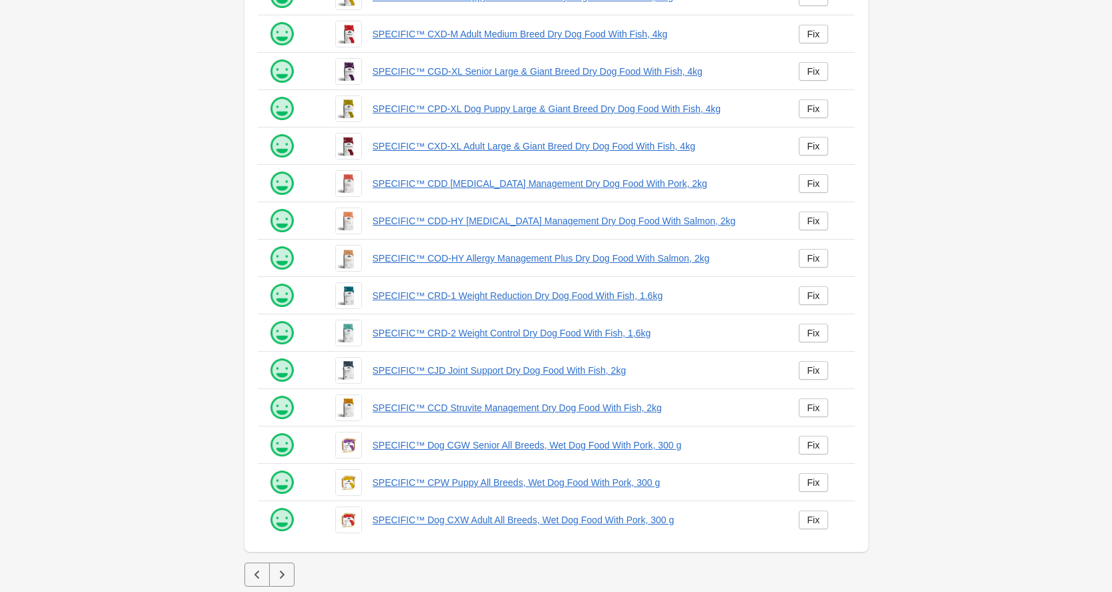
click at [287, 576] on icon "button" at bounding box center [281, 574] width 13 height 13
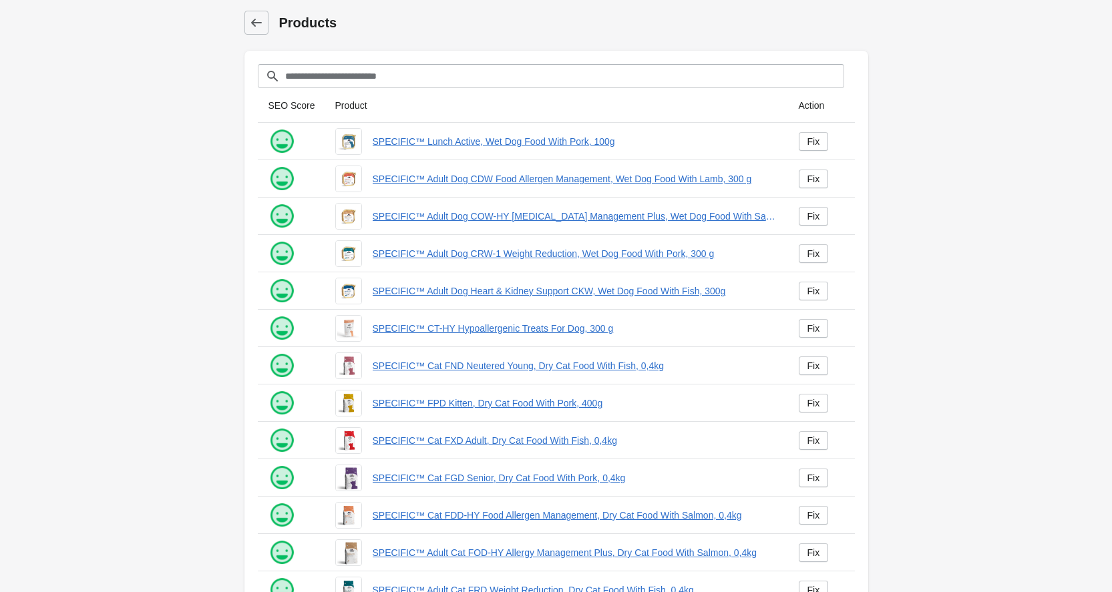
scroll to position [145, 0]
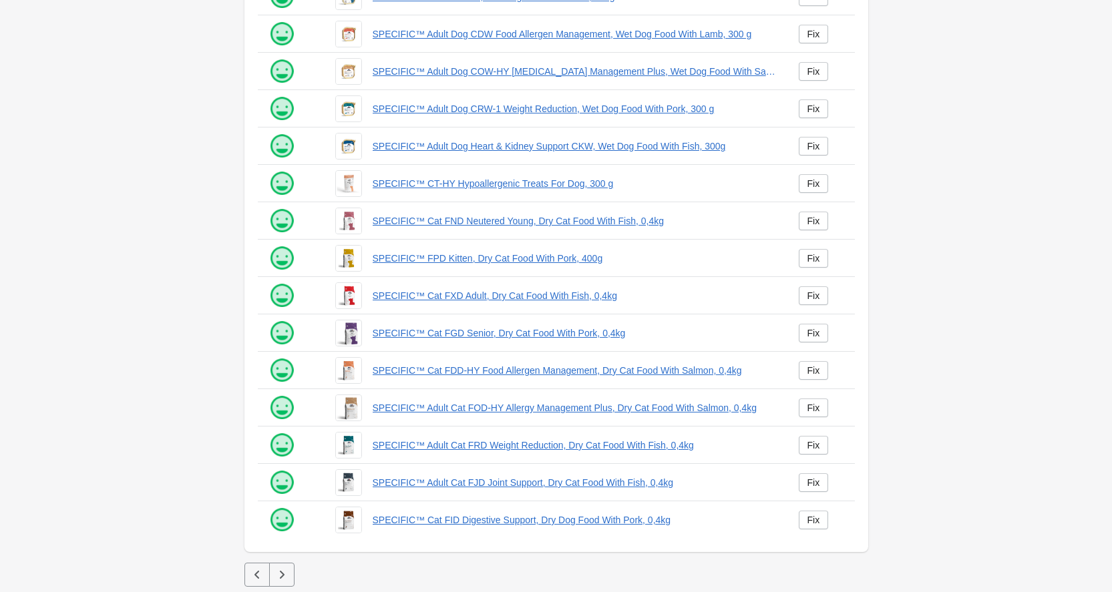
click at [287, 575] on icon "button" at bounding box center [281, 574] width 13 height 13
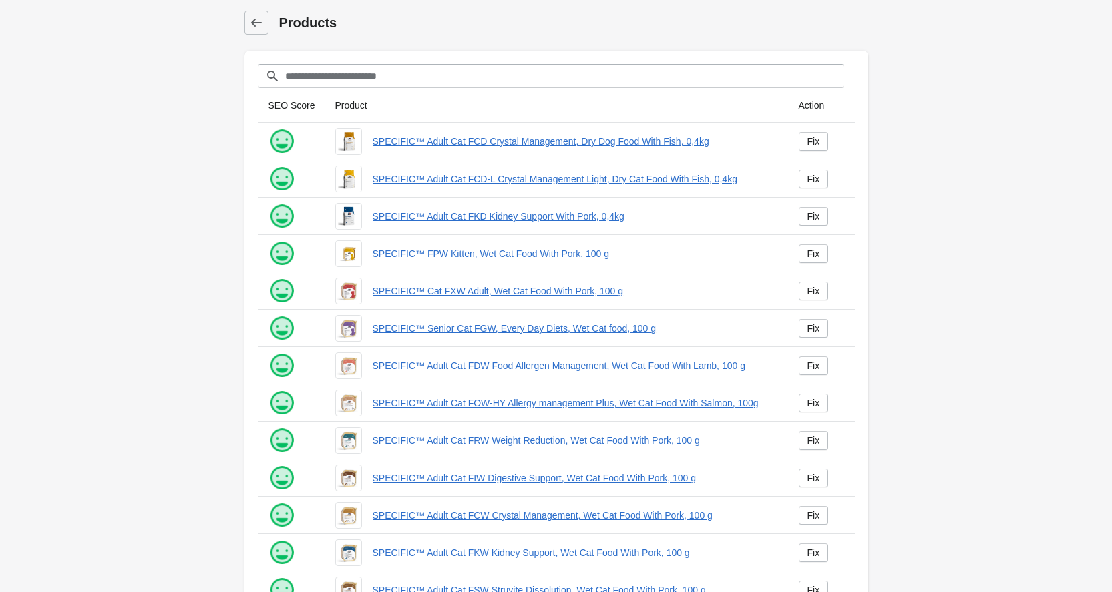
scroll to position [145, 0]
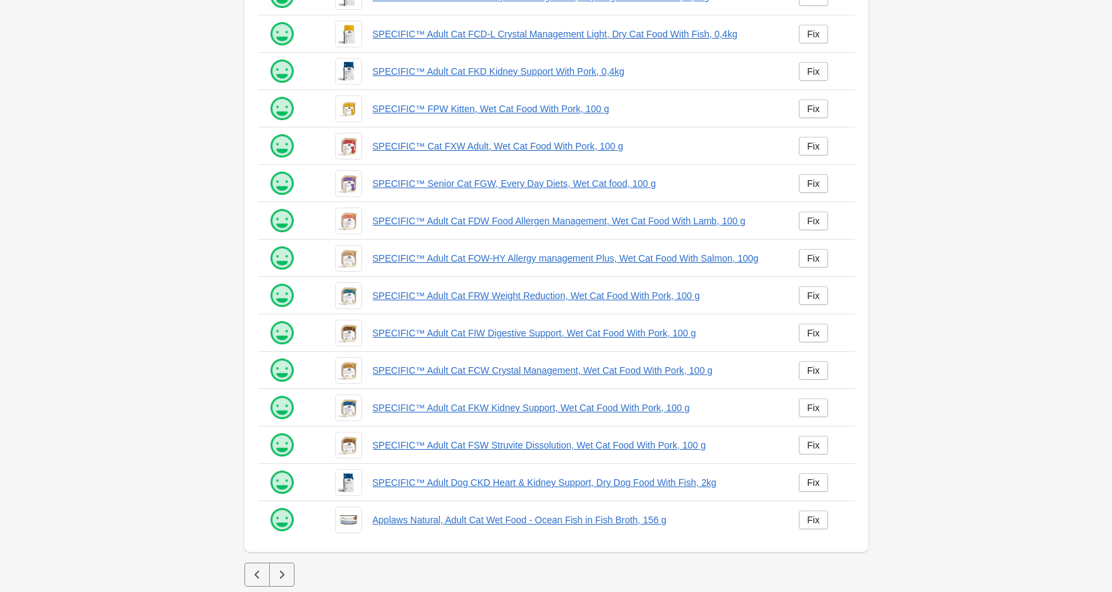
click at [287, 574] on icon "button" at bounding box center [281, 574] width 13 height 13
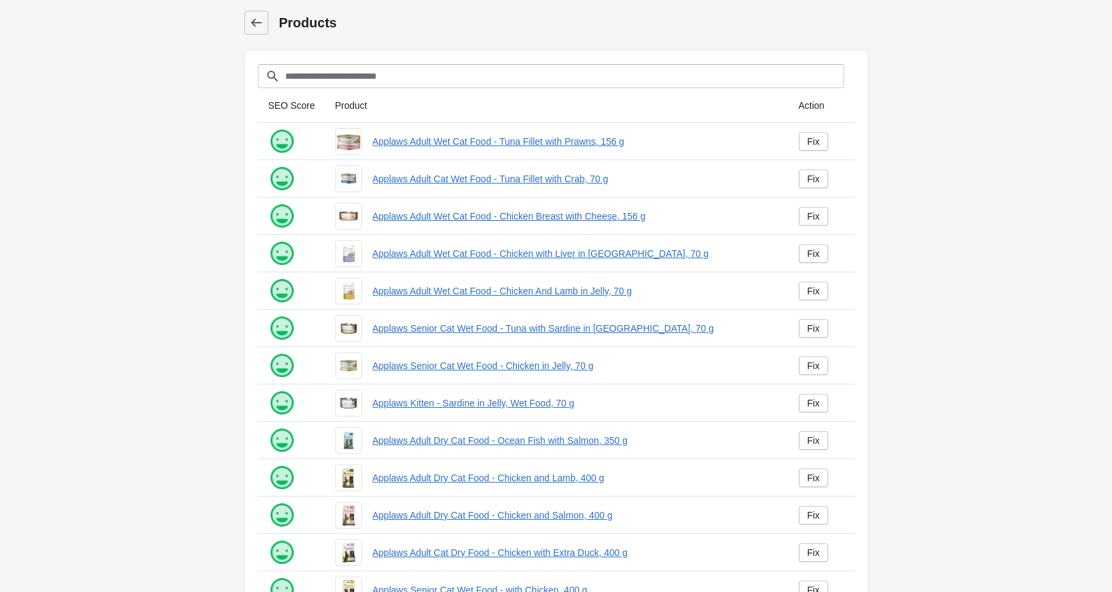
scroll to position [145, 0]
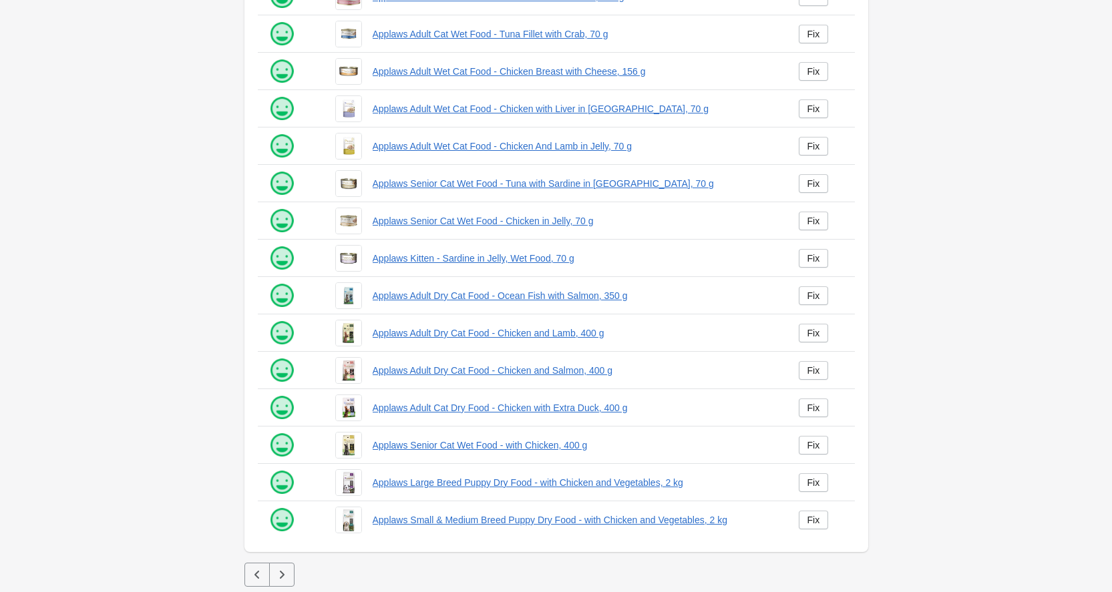
click at [284, 575] on icon "button" at bounding box center [281, 575] width 5 height 8
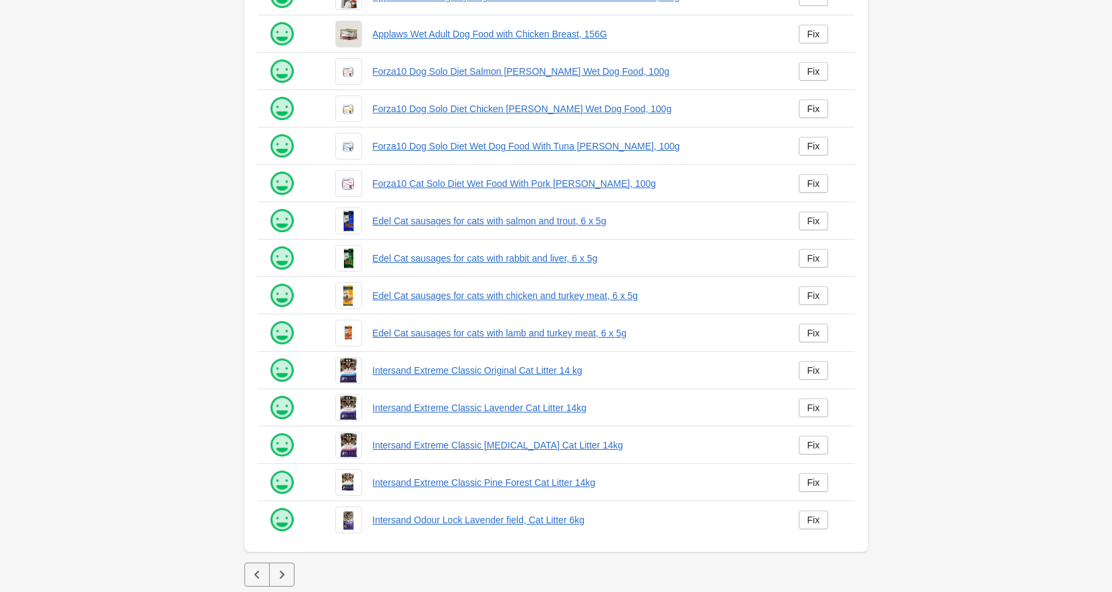
click at [284, 575] on icon "button" at bounding box center [281, 575] width 5 height 8
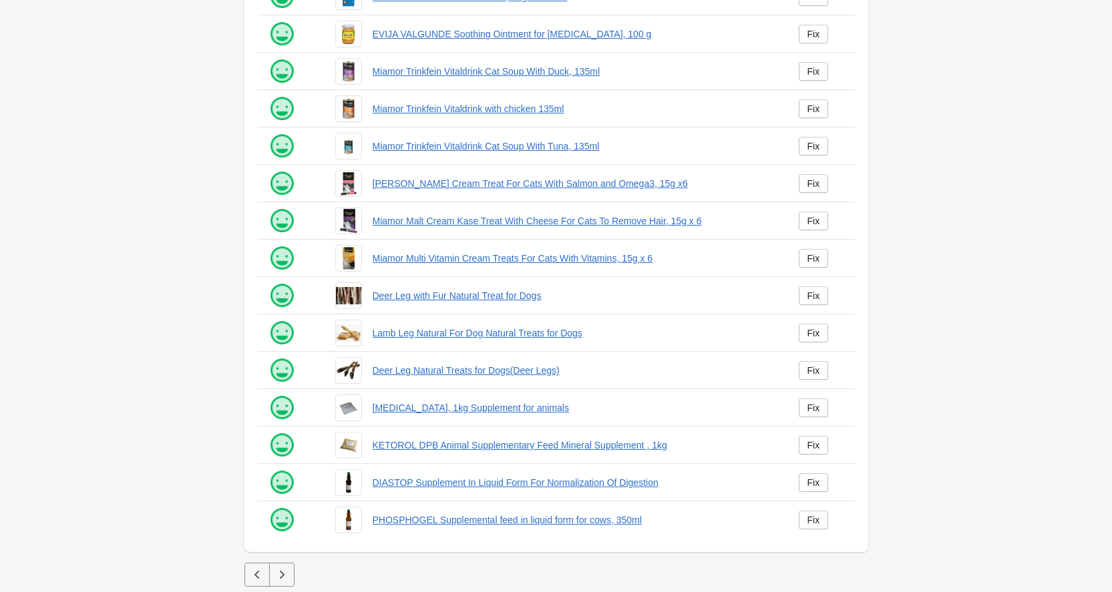
click at [284, 575] on icon "button" at bounding box center [281, 575] width 5 height 8
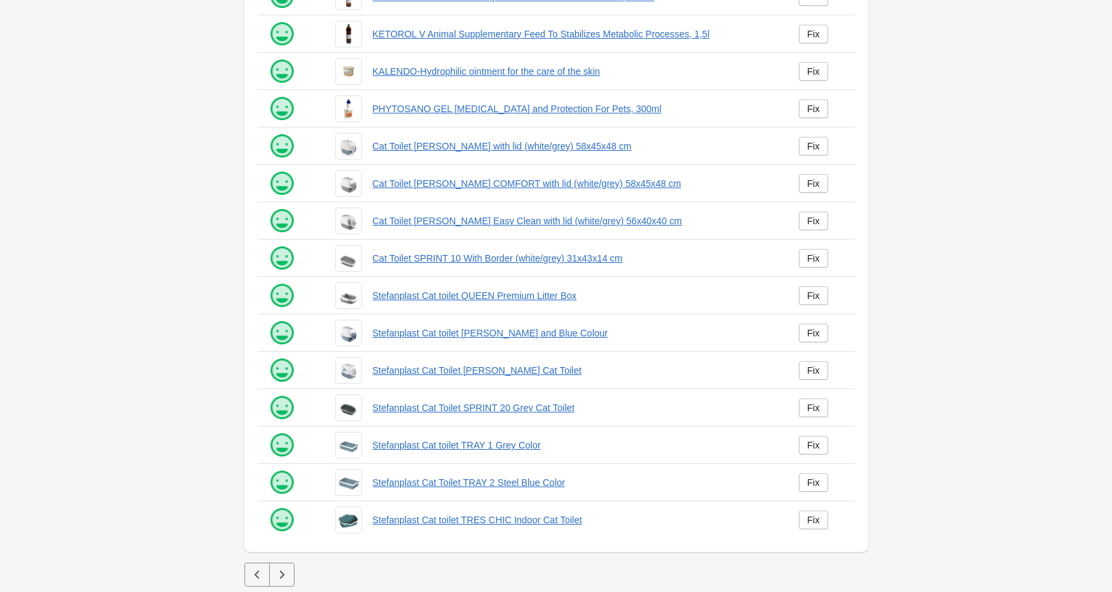
click at [284, 575] on icon "button" at bounding box center [281, 575] width 5 height 8
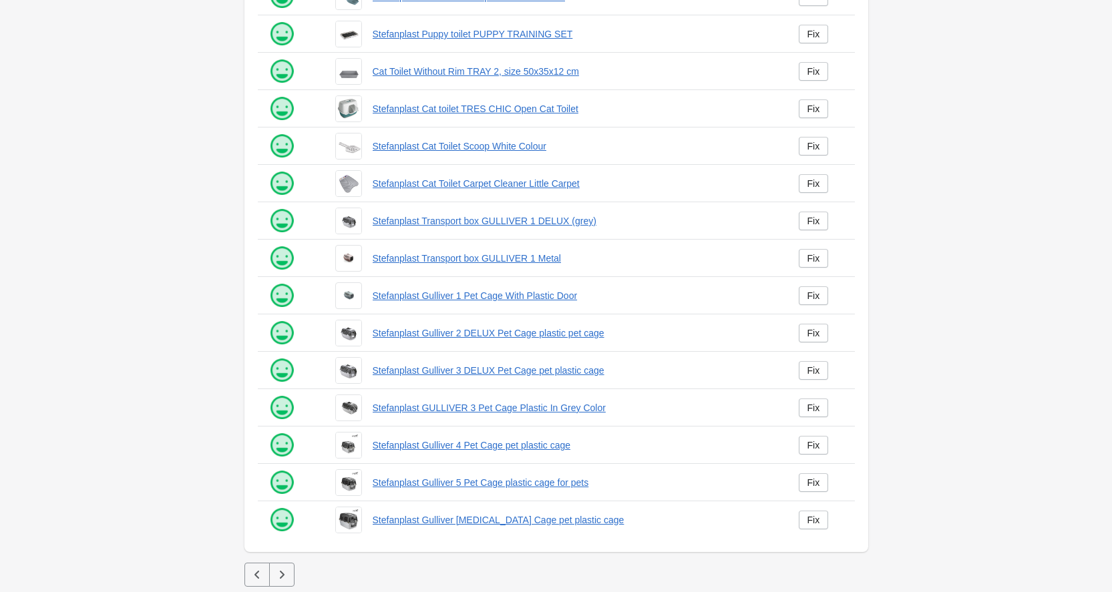
click at [284, 575] on icon "button" at bounding box center [281, 575] width 5 height 8
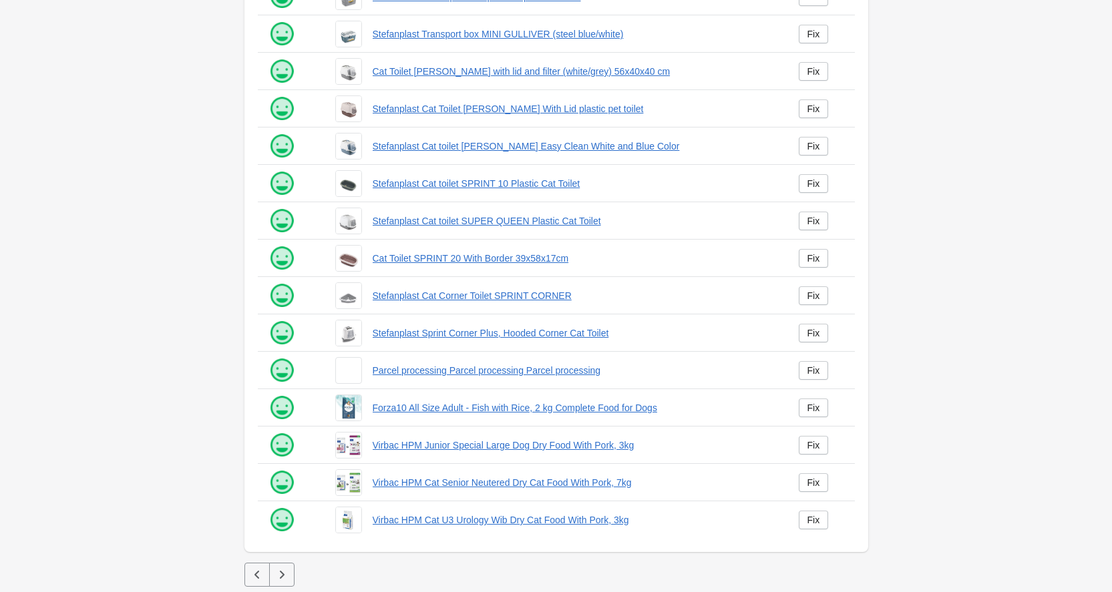
click at [283, 575] on icon "button" at bounding box center [281, 575] width 5 height 8
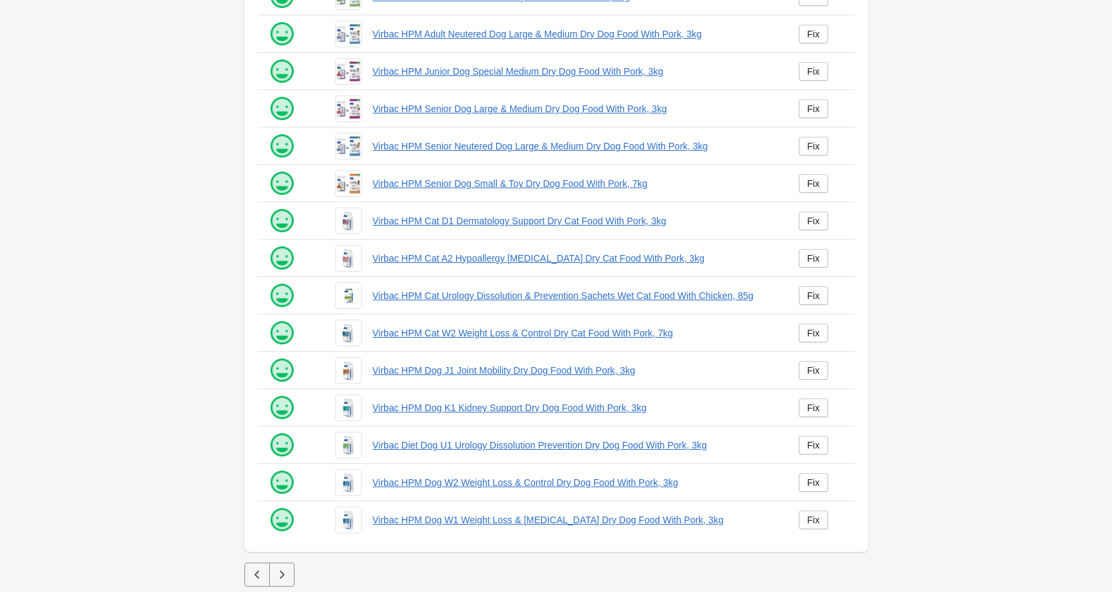
click at [283, 575] on icon "button" at bounding box center [281, 575] width 5 height 8
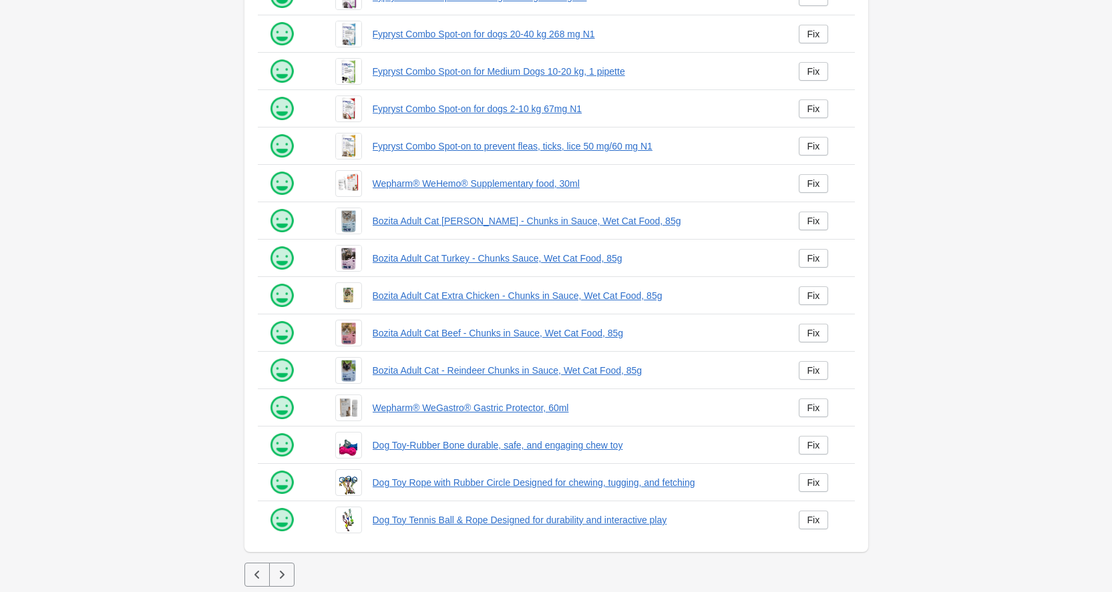
click at [283, 575] on icon "button" at bounding box center [281, 575] width 5 height 8
click at [283, 575] on div at bounding box center [281, 575] width 25 height 24
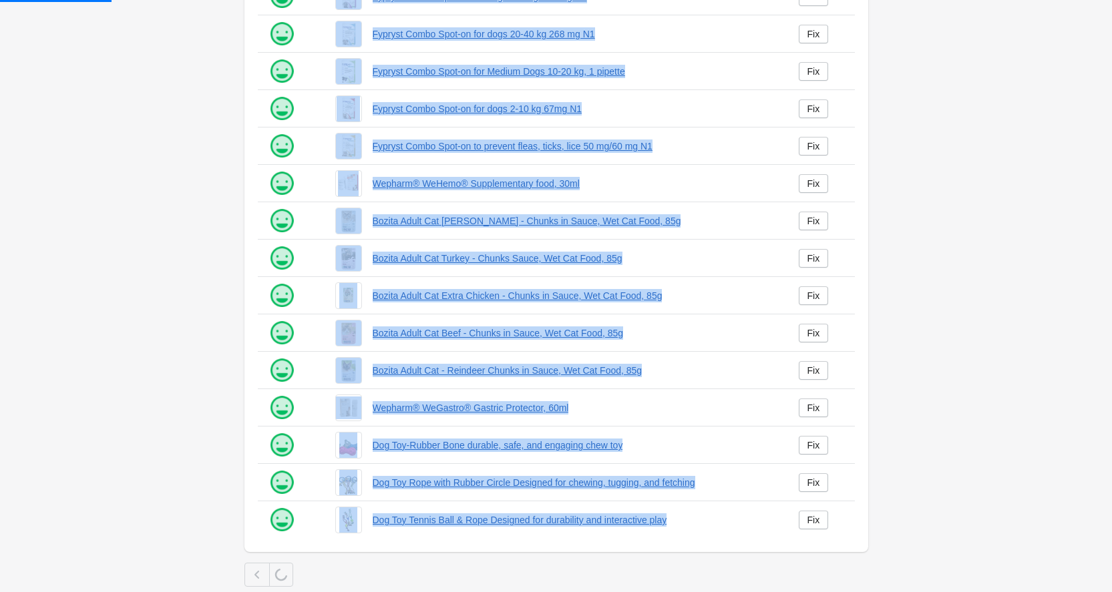
click at [283, 575] on div at bounding box center [281, 575] width 24 height 24
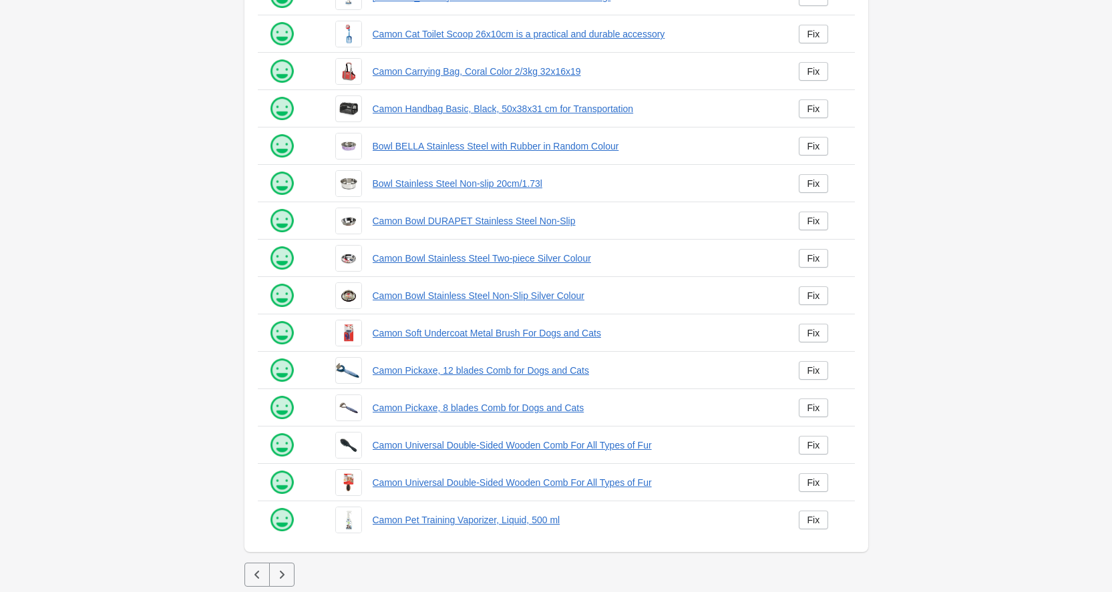
click at [283, 575] on icon "button" at bounding box center [281, 575] width 5 height 8
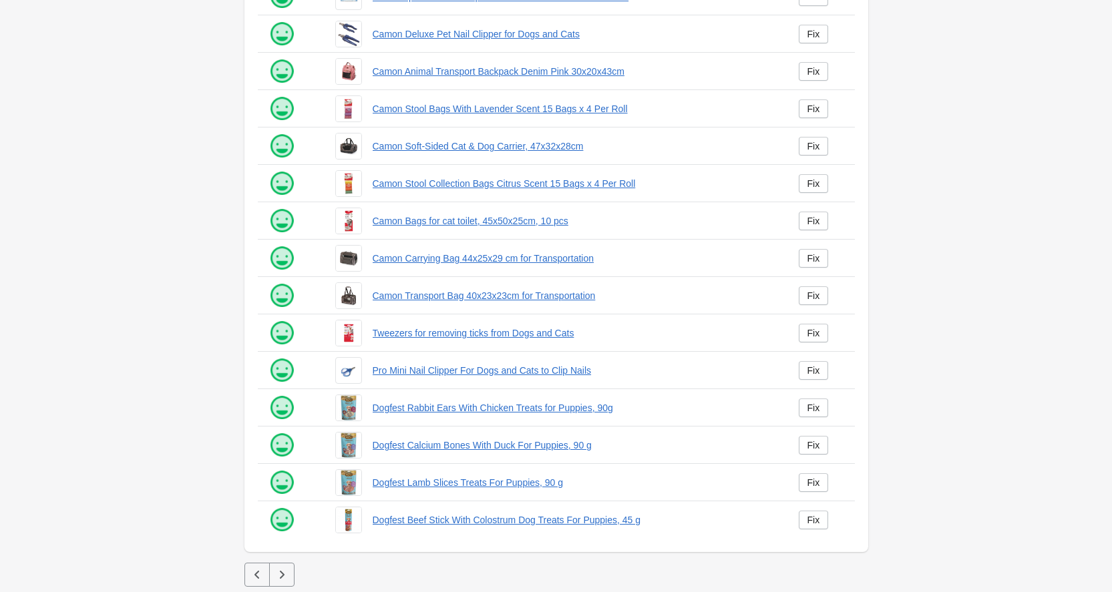
click at [283, 575] on icon "button" at bounding box center [281, 575] width 5 height 8
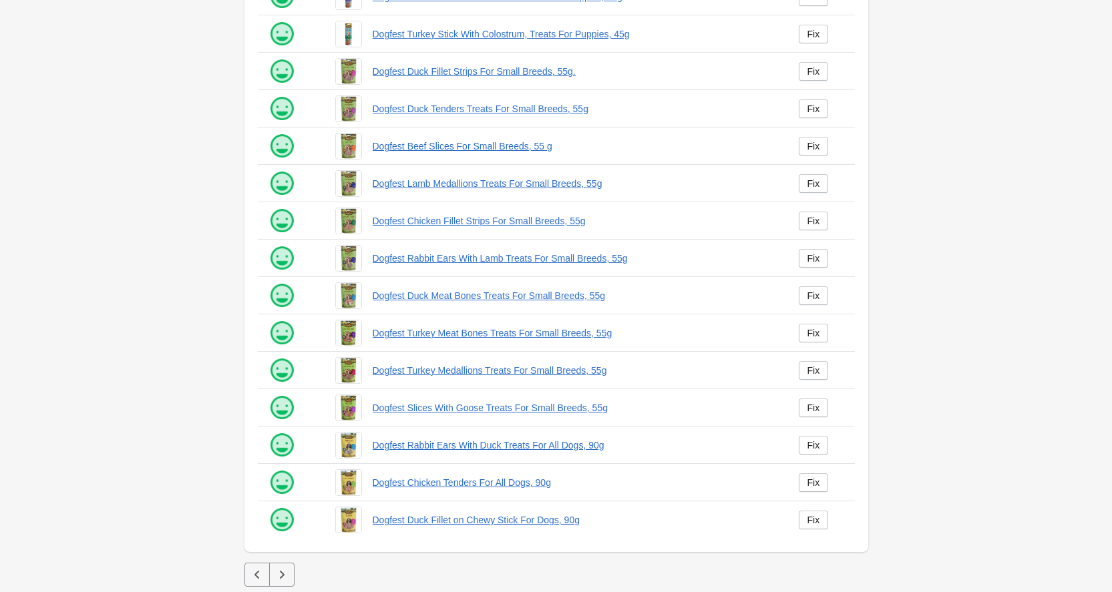
click at [283, 575] on icon "button" at bounding box center [281, 575] width 5 height 8
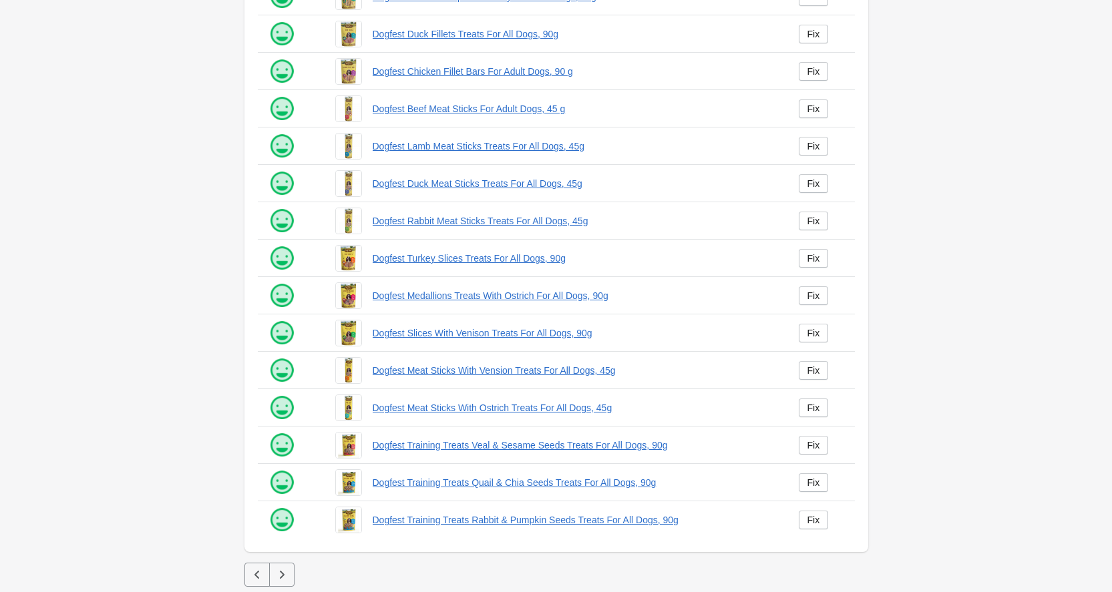
click at [283, 575] on icon "button" at bounding box center [281, 575] width 5 height 8
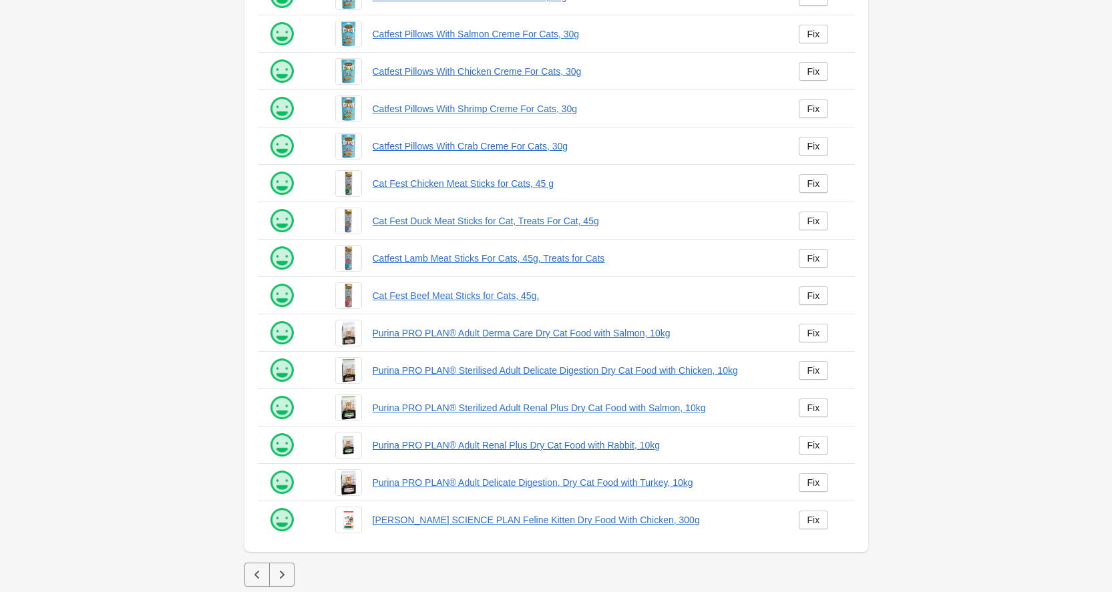
click at [283, 575] on icon "button" at bounding box center [281, 575] width 5 height 8
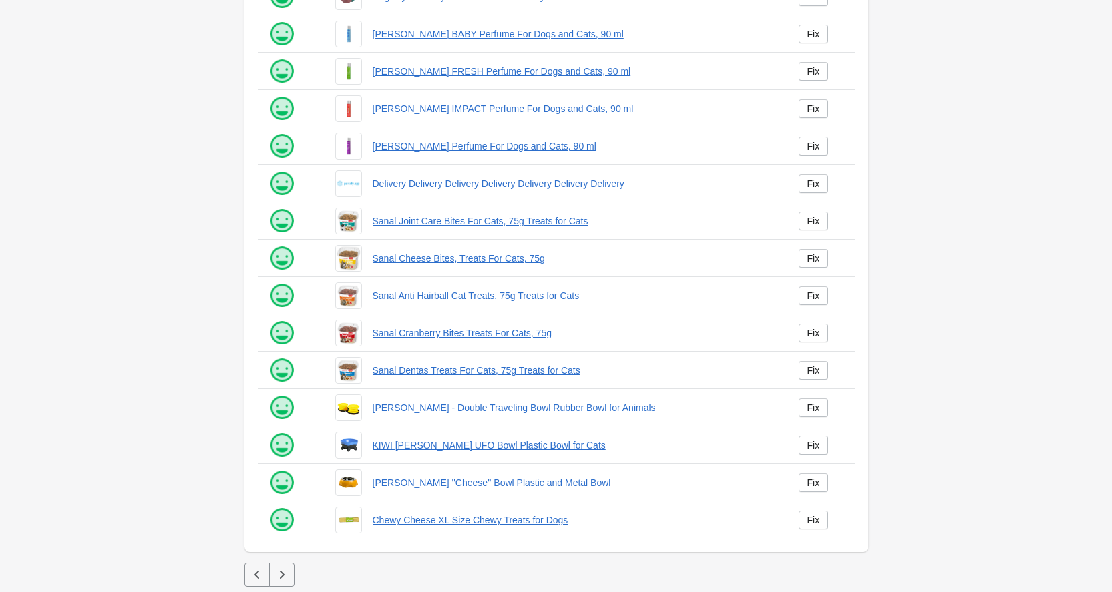
click at [283, 576] on icon "button" at bounding box center [281, 575] width 5 height 8
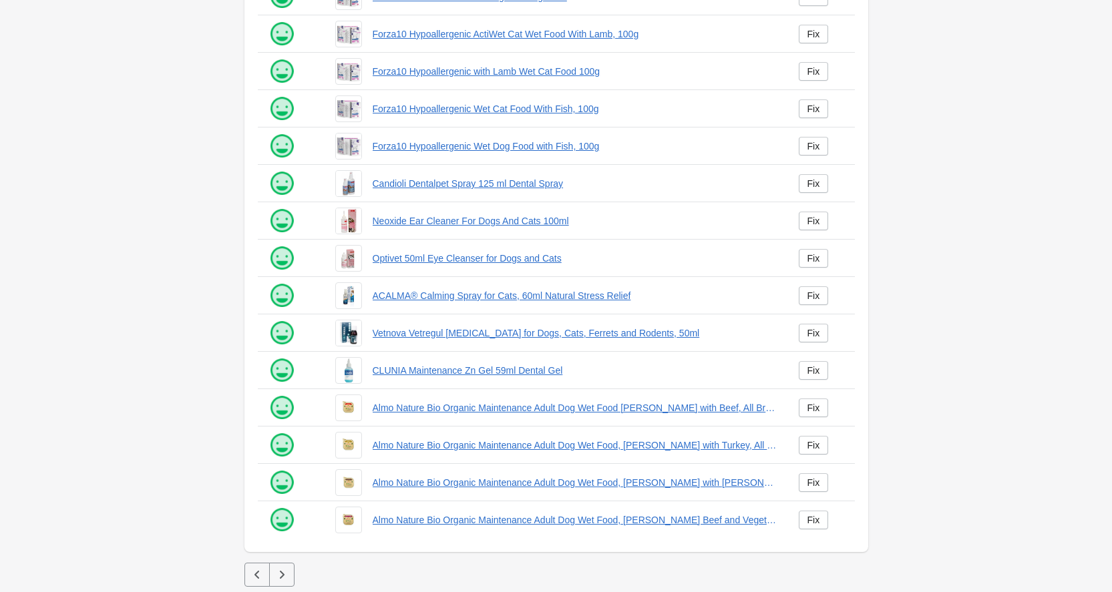
click at [283, 572] on icon "button" at bounding box center [281, 574] width 13 height 13
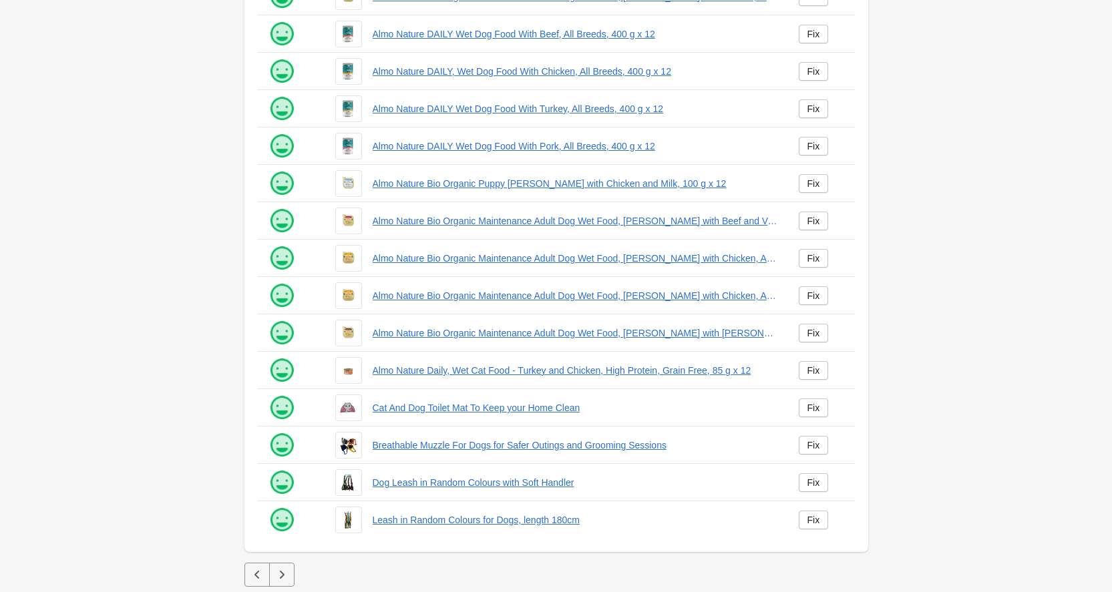
click at [284, 573] on icon "button" at bounding box center [281, 574] width 13 height 13
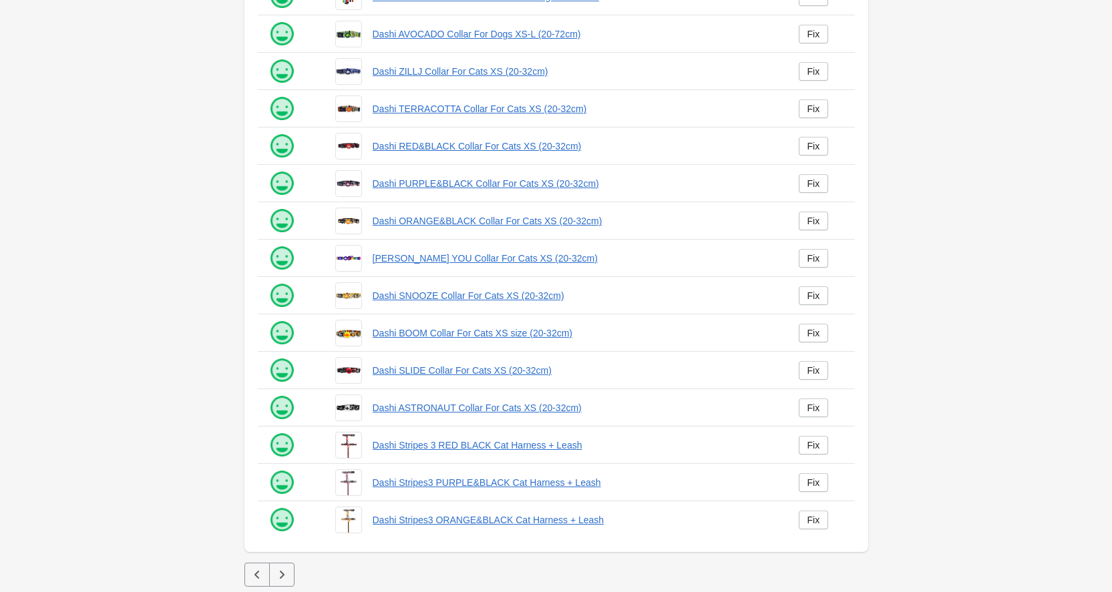
click at [284, 574] on icon "button" at bounding box center [281, 574] width 13 height 13
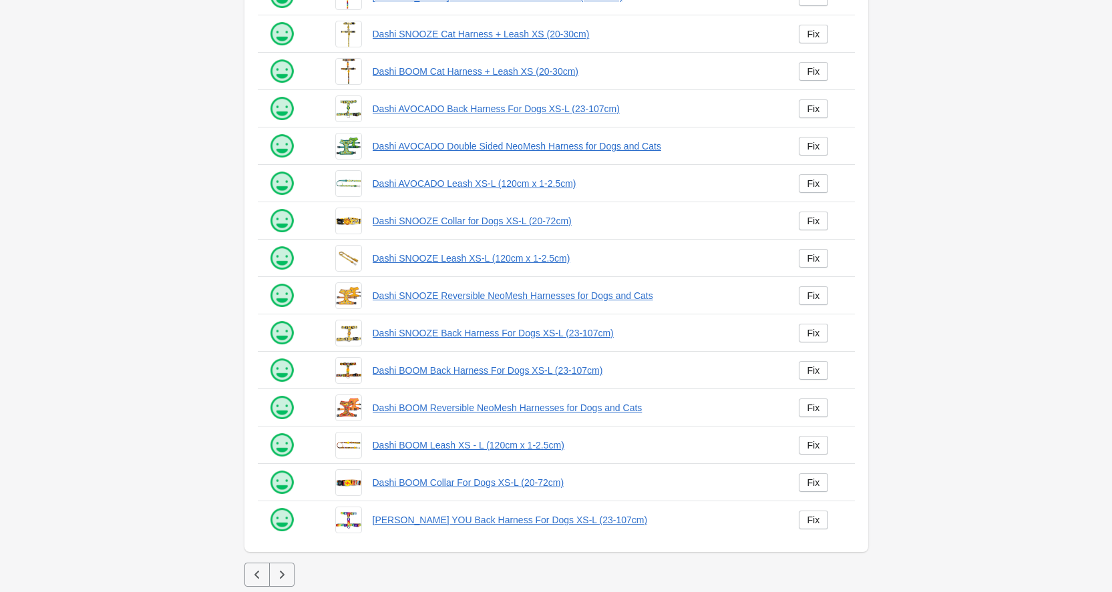
click at [284, 575] on icon "button" at bounding box center [281, 574] width 13 height 13
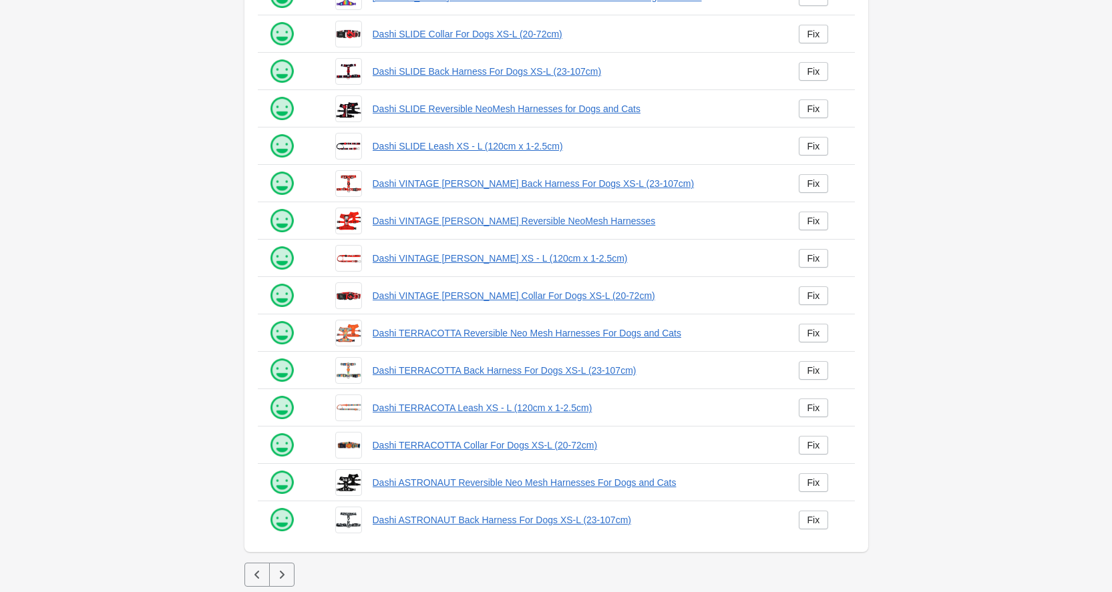
click at [283, 580] on icon "button" at bounding box center [281, 574] width 13 height 13
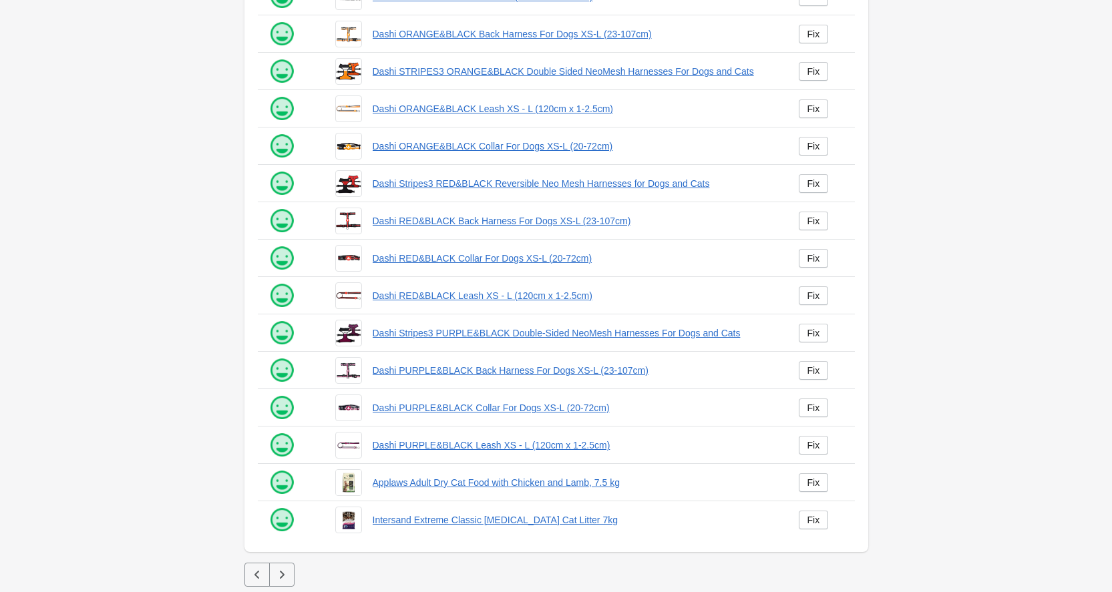
click at [283, 580] on icon "button" at bounding box center [281, 574] width 13 height 13
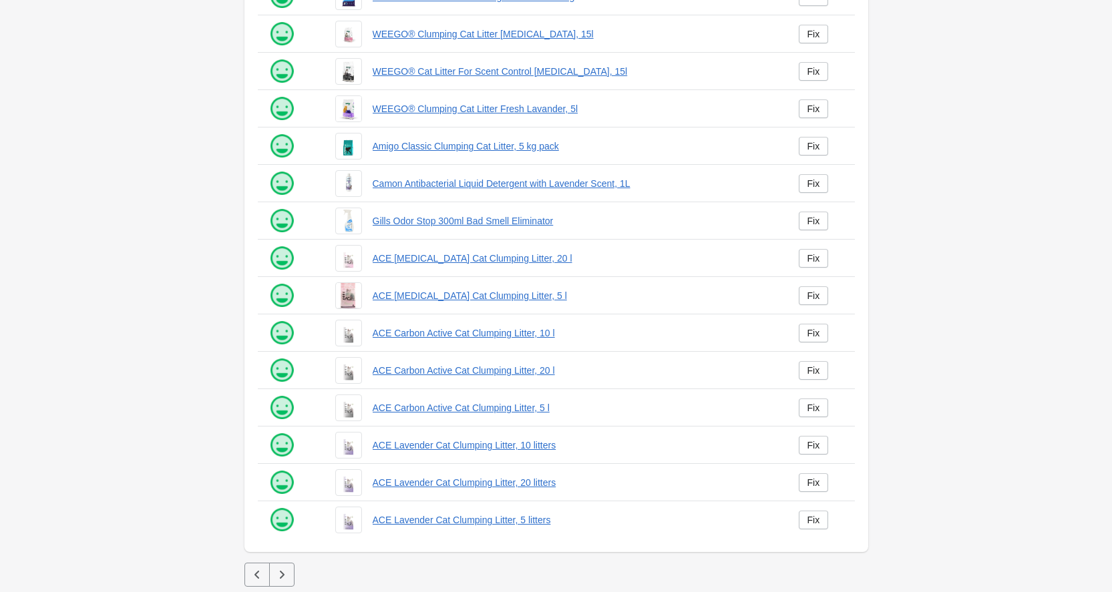
click at [283, 580] on icon "button" at bounding box center [281, 574] width 13 height 13
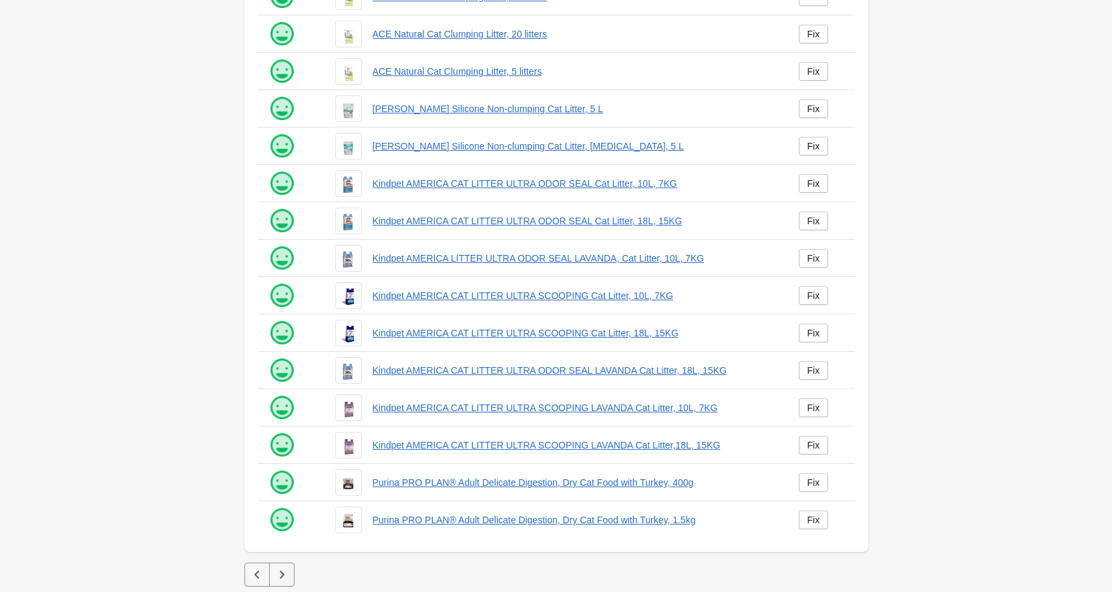
click at [283, 580] on icon "button" at bounding box center [281, 574] width 13 height 13
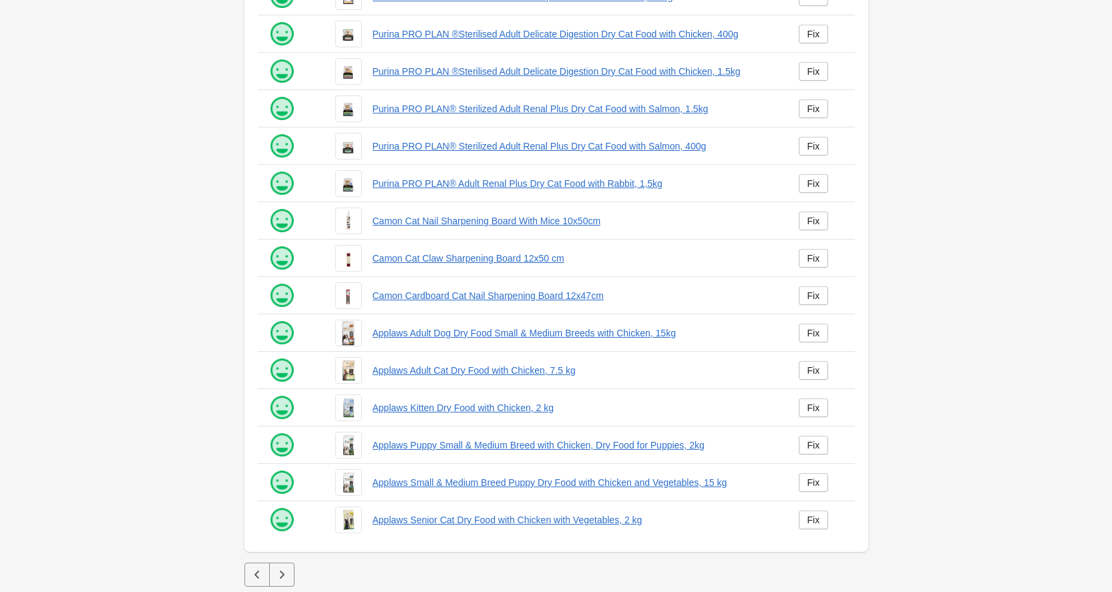
click at [283, 580] on icon "button" at bounding box center [281, 574] width 13 height 13
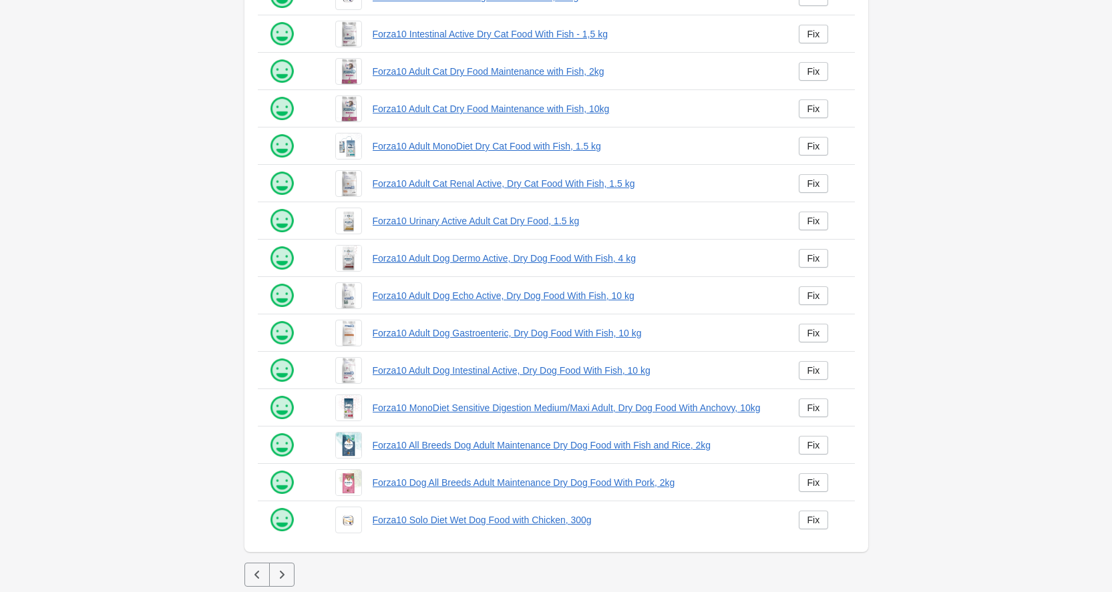
click at [283, 580] on icon "button" at bounding box center [281, 574] width 13 height 13
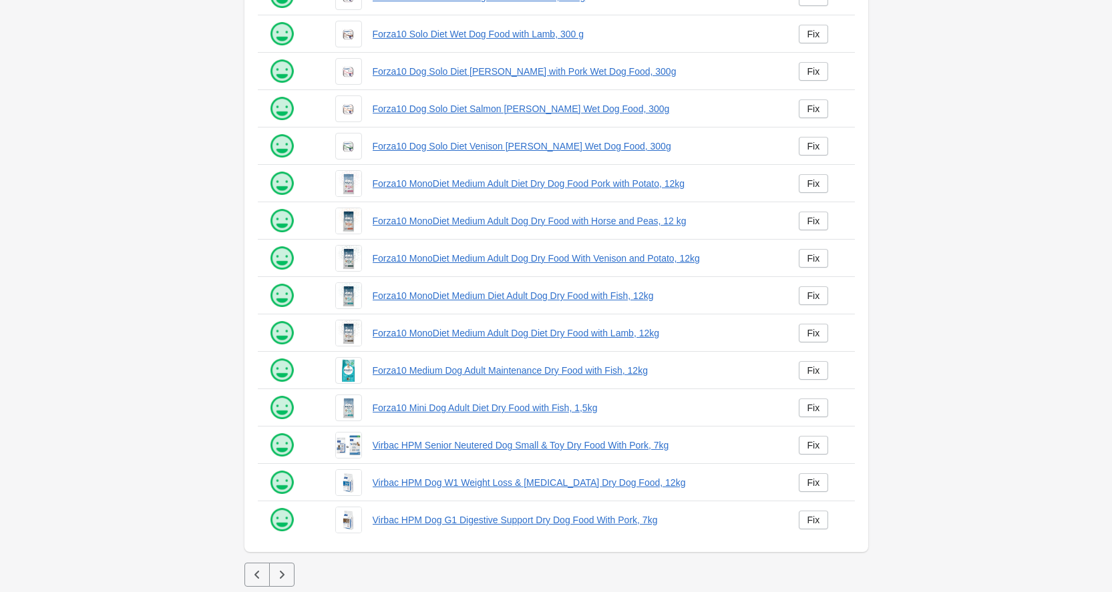
click at [283, 581] on icon "button" at bounding box center [281, 574] width 13 height 13
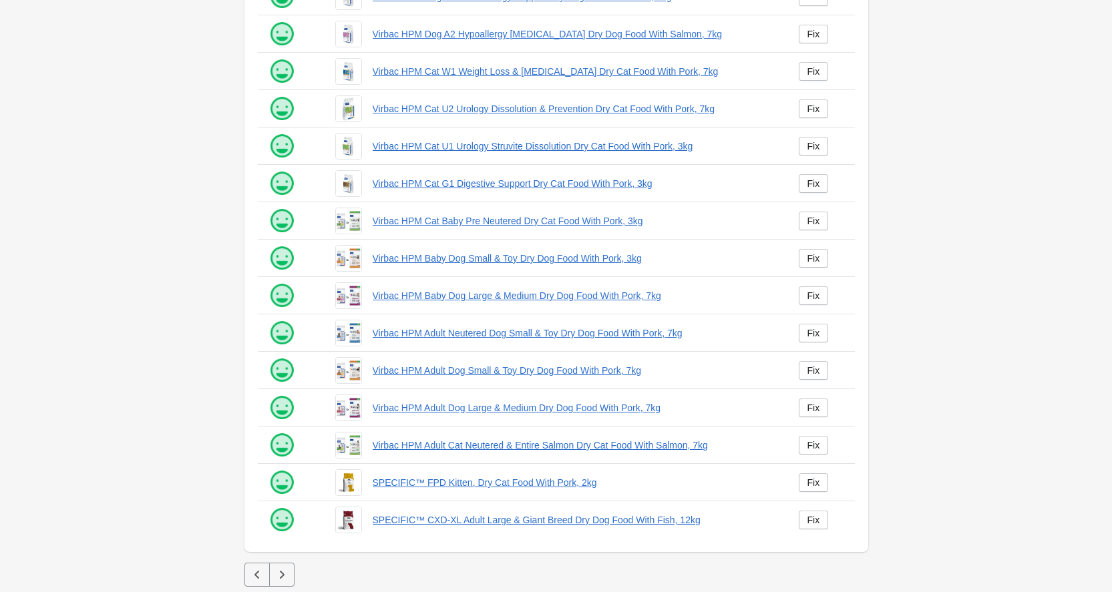
click at [283, 581] on icon "button" at bounding box center [281, 574] width 13 height 13
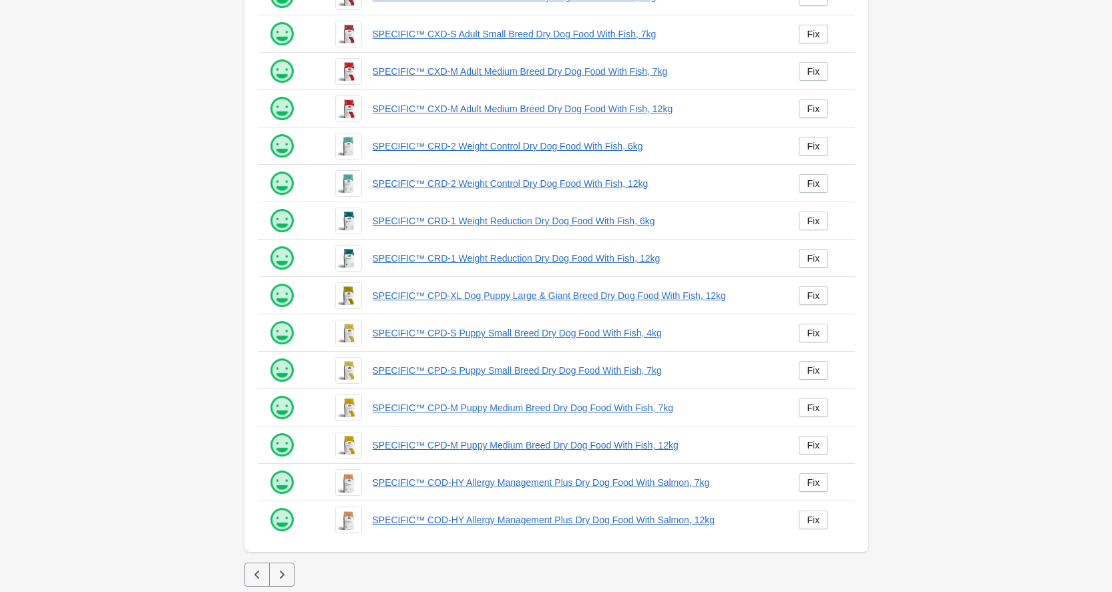
click at [283, 581] on icon "button" at bounding box center [281, 574] width 13 height 13
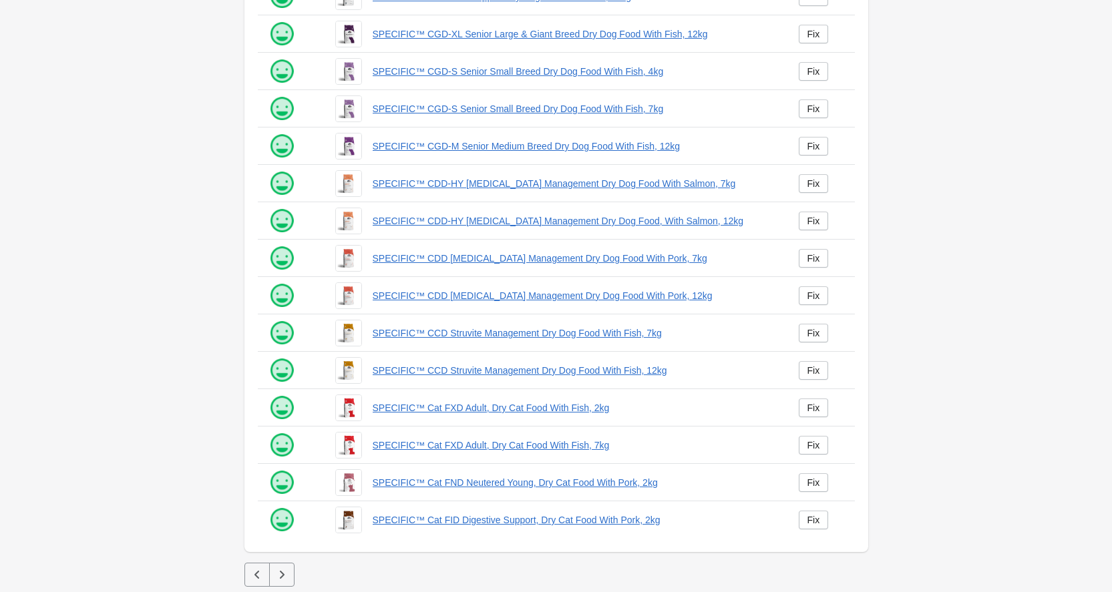
click at [283, 580] on icon "button" at bounding box center [281, 574] width 13 height 13
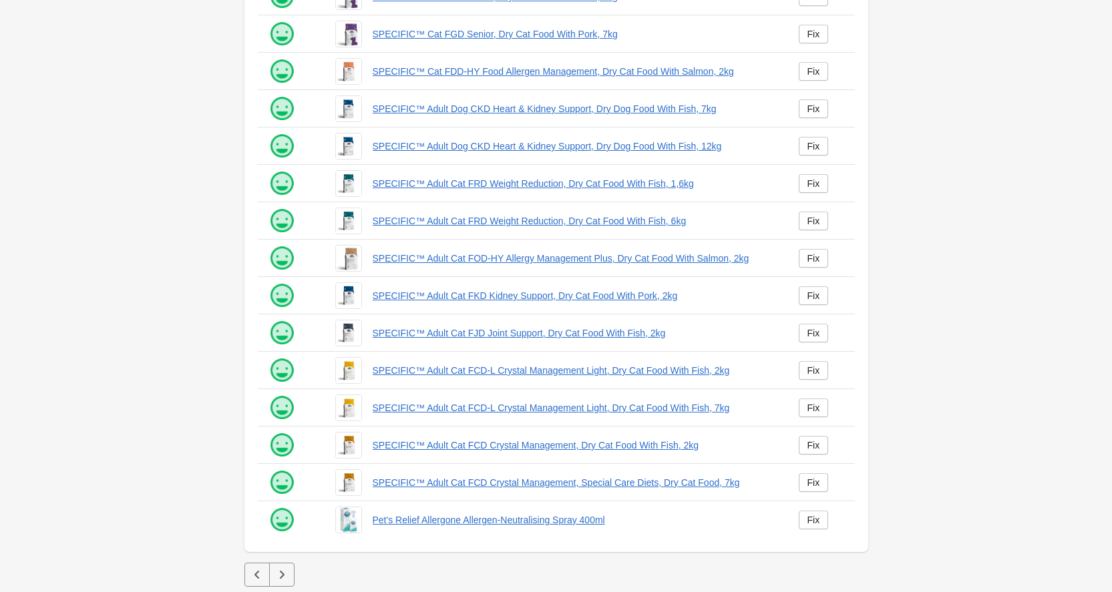
click at [284, 580] on icon "button" at bounding box center [281, 574] width 13 height 13
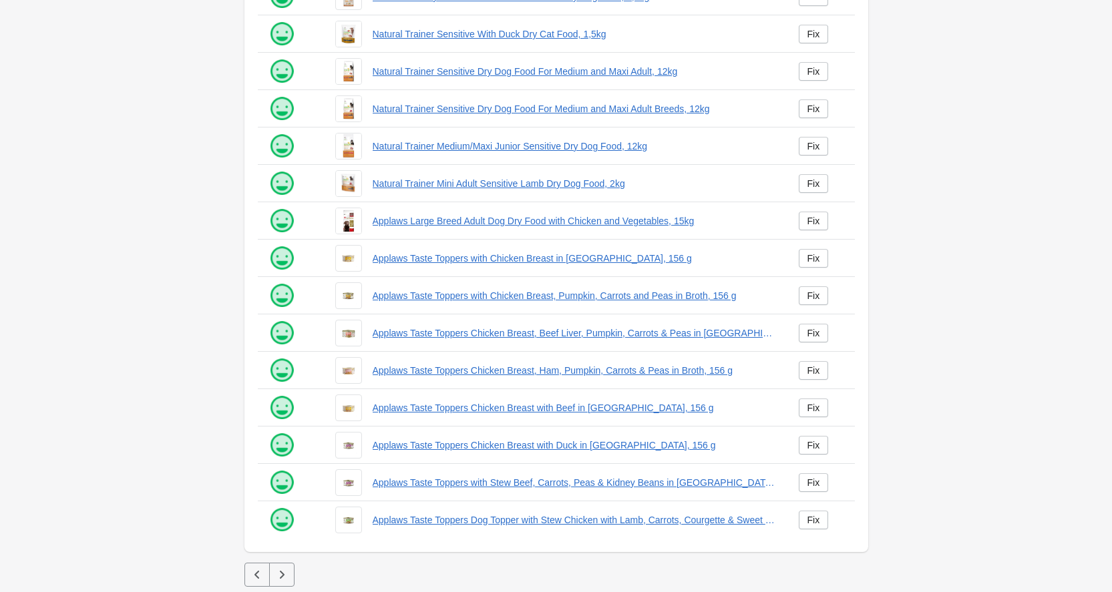
click at [284, 582] on button "button" at bounding box center [281, 575] width 25 height 24
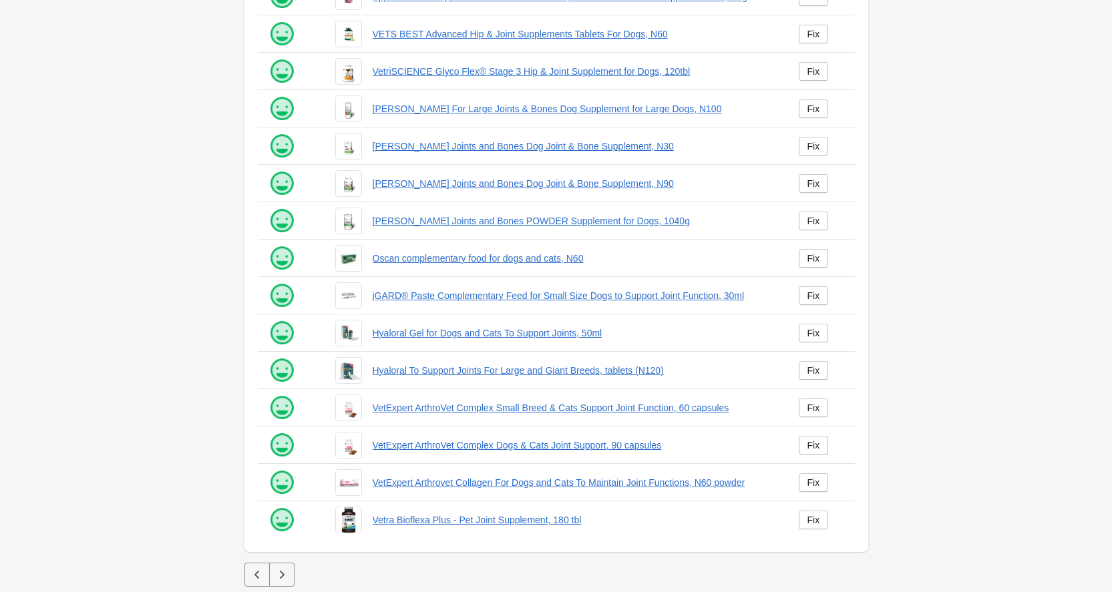
click at [282, 583] on button "button" at bounding box center [281, 575] width 25 height 24
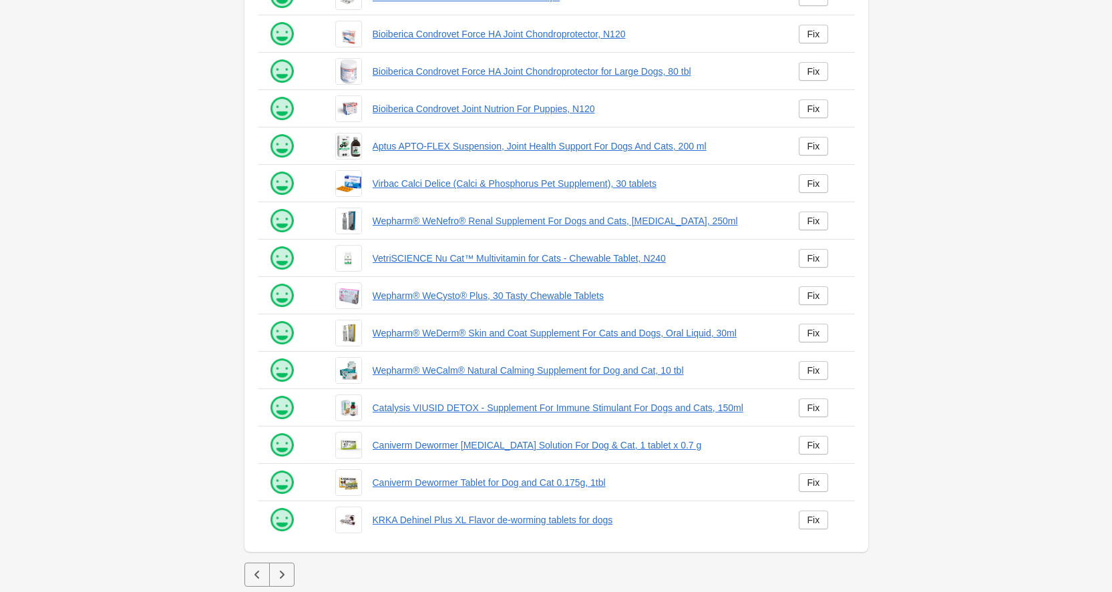
click at [287, 578] on icon "button" at bounding box center [281, 574] width 13 height 13
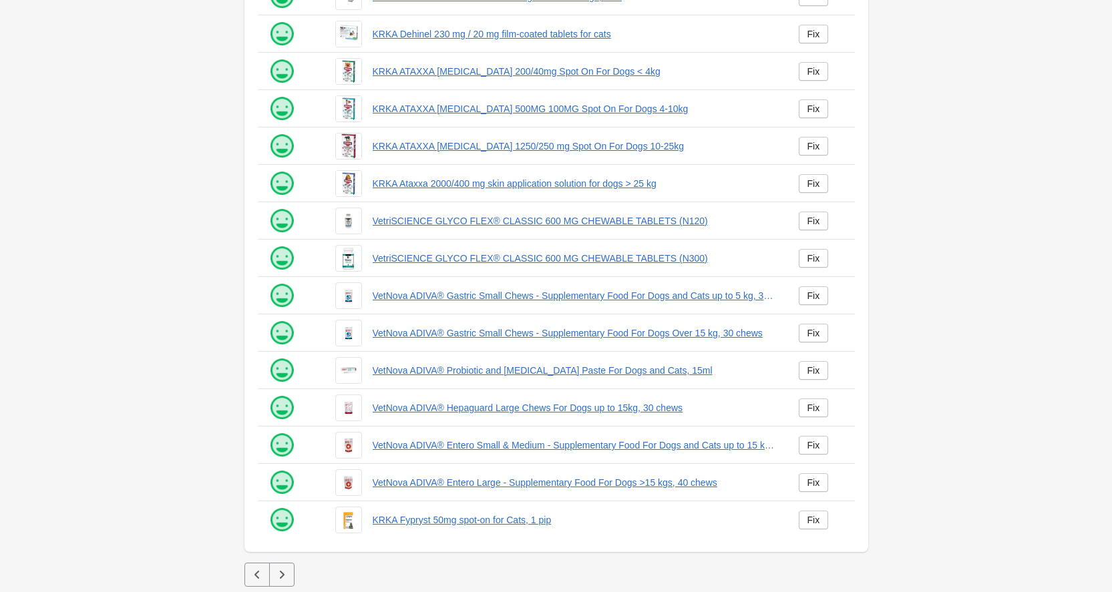
click at [287, 578] on icon "button" at bounding box center [281, 574] width 13 height 13
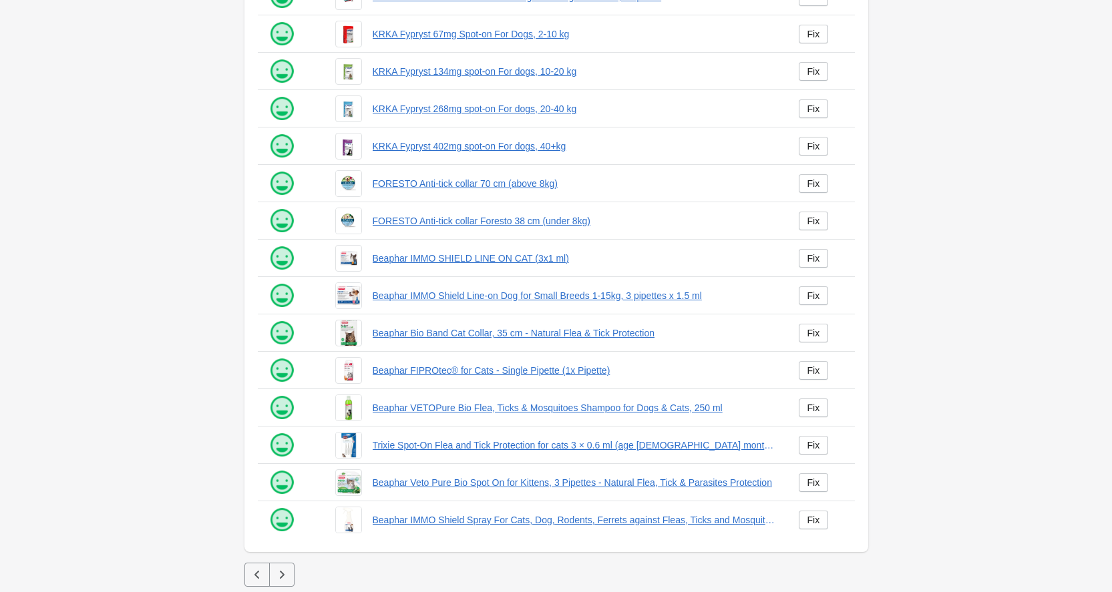
click at [287, 577] on icon "button" at bounding box center [281, 574] width 13 height 13
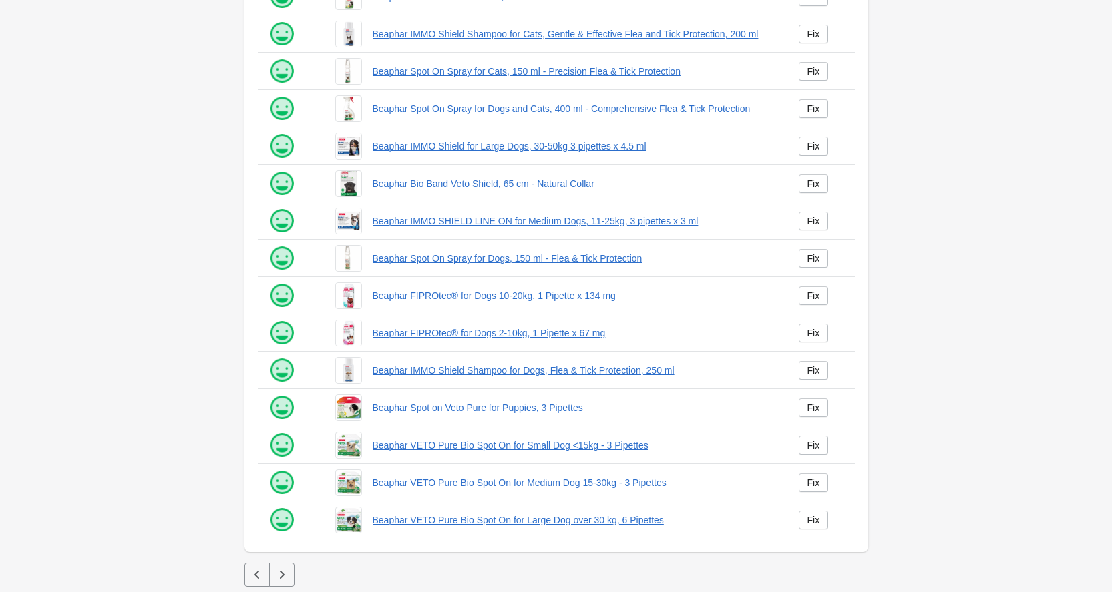
click at [287, 577] on icon "button" at bounding box center [281, 574] width 13 height 13
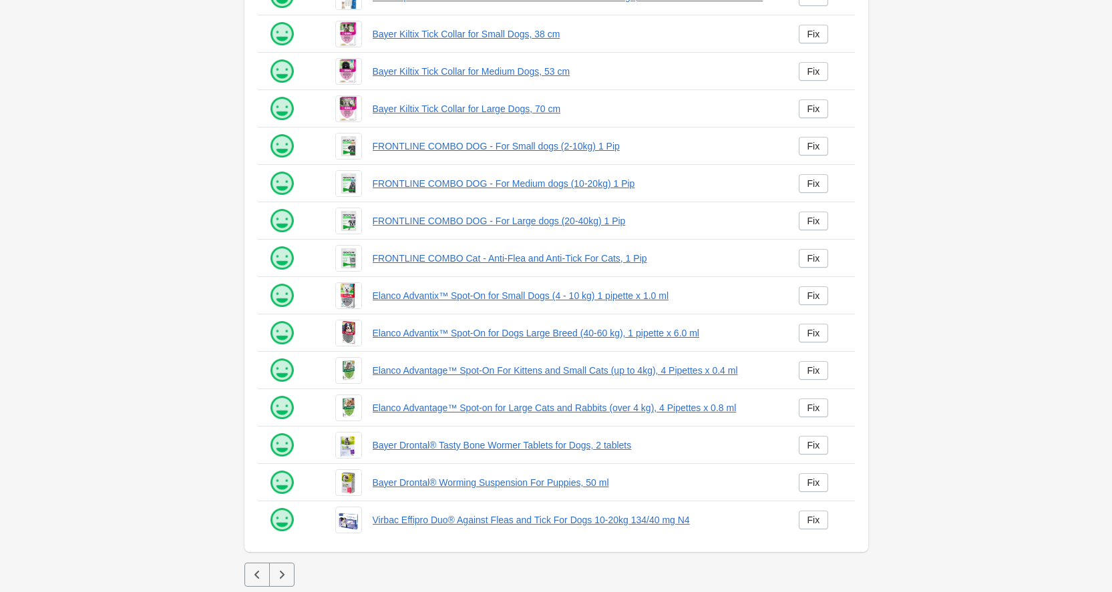
click at [287, 577] on icon "button" at bounding box center [281, 574] width 13 height 13
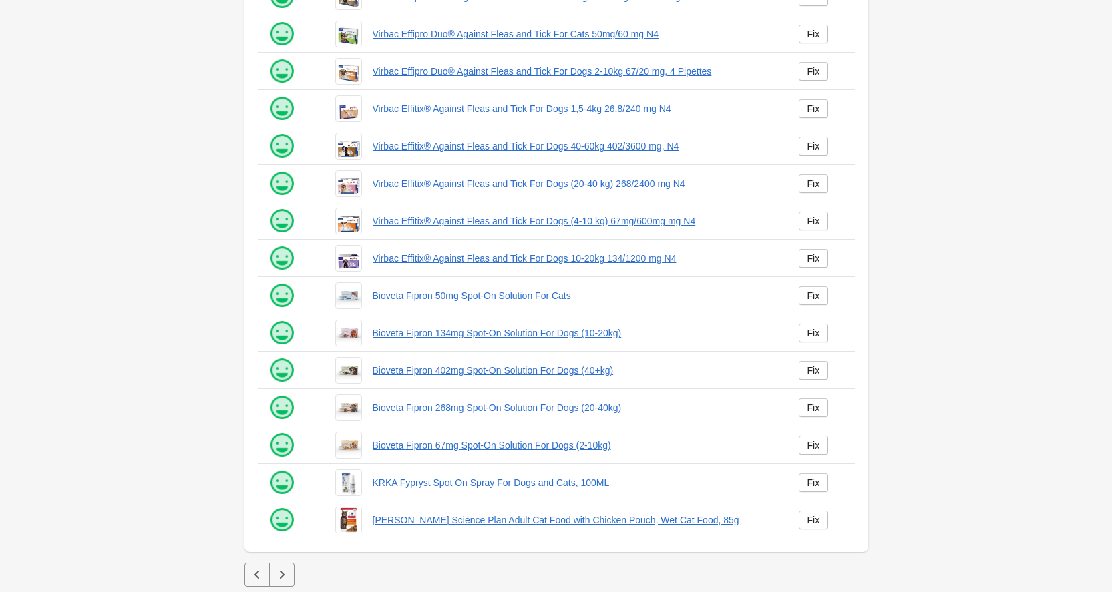
click at [287, 577] on icon "button" at bounding box center [281, 574] width 13 height 13
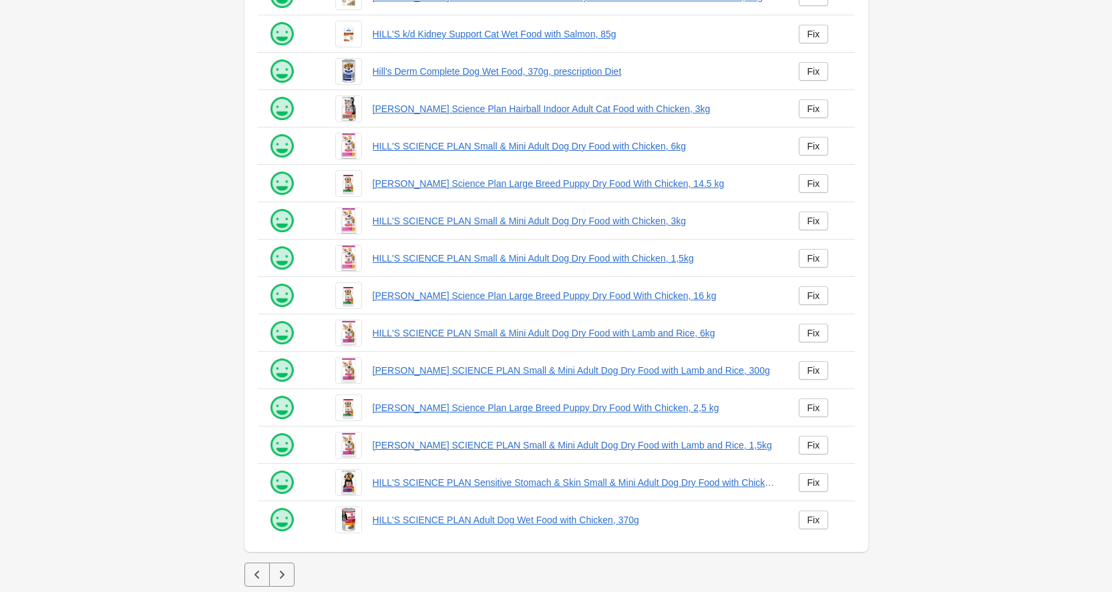
click at [287, 577] on icon "button" at bounding box center [281, 574] width 13 height 13
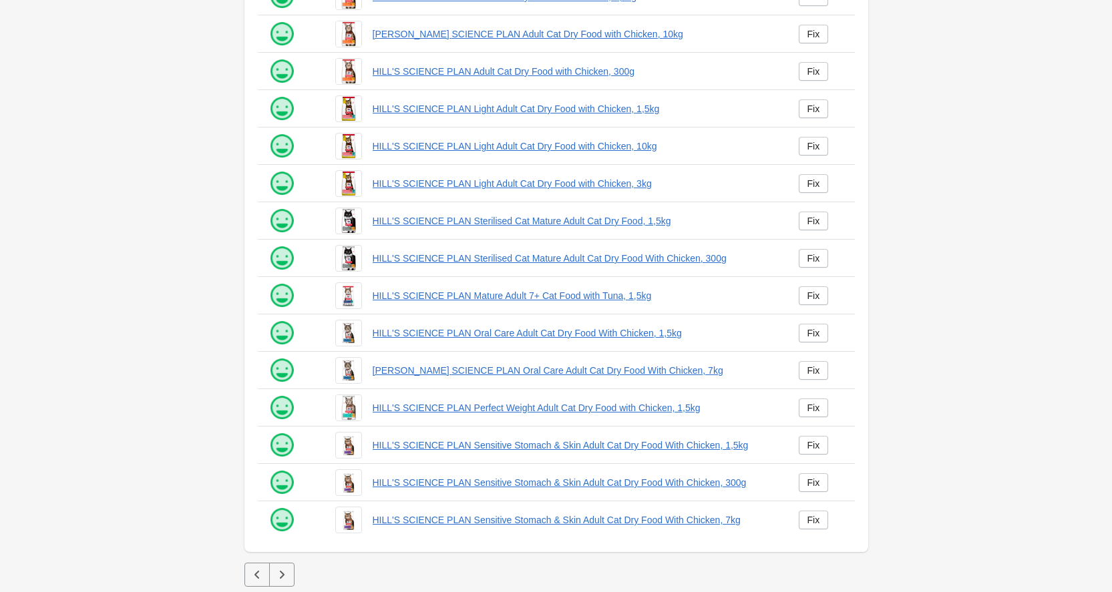
click at [287, 577] on icon "button" at bounding box center [281, 574] width 13 height 13
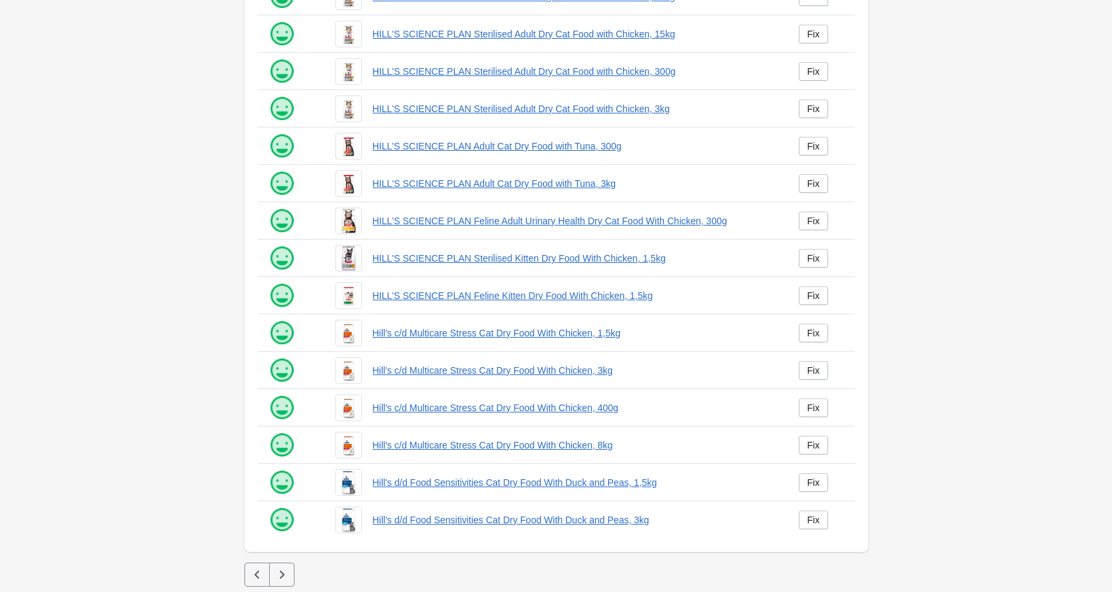
click at [288, 576] on icon "button" at bounding box center [281, 574] width 13 height 13
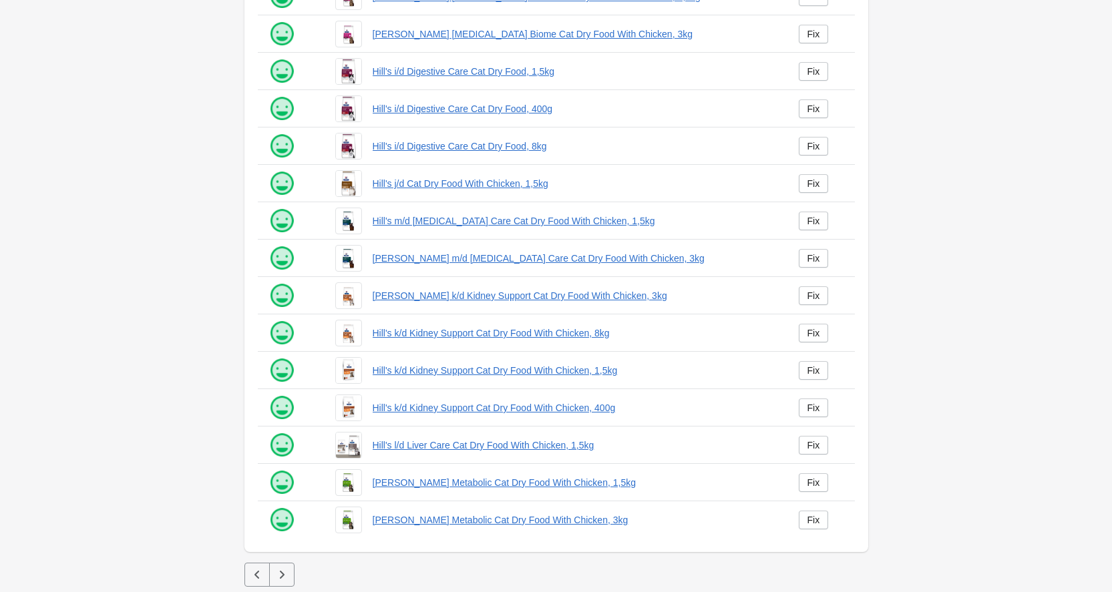
click at [288, 576] on icon "button" at bounding box center [281, 574] width 13 height 13
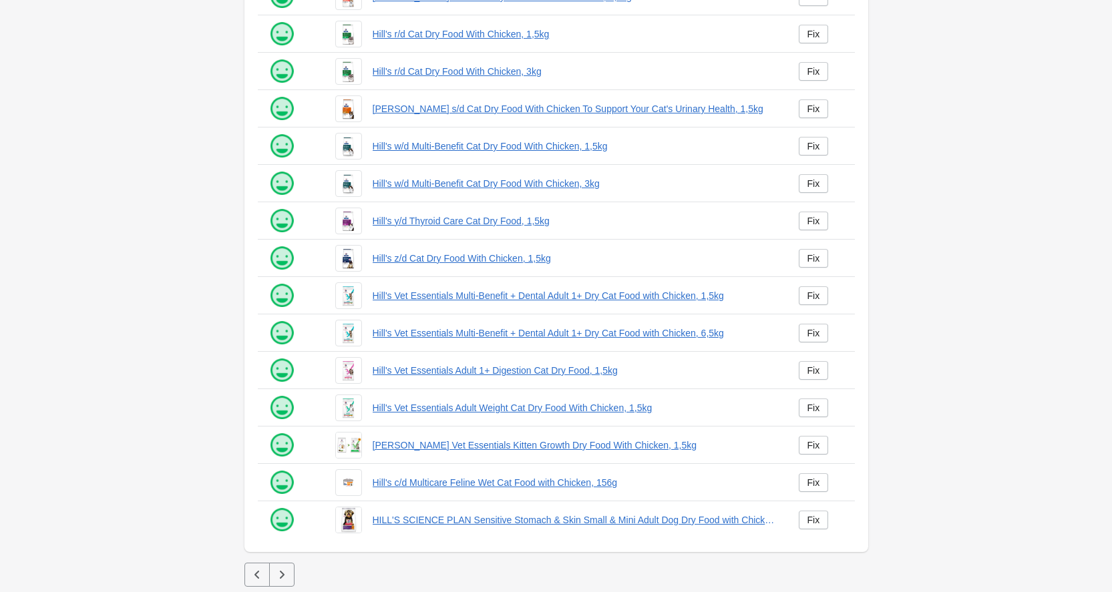
click at [288, 576] on icon "button" at bounding box center [281, 574] width 13 height 13
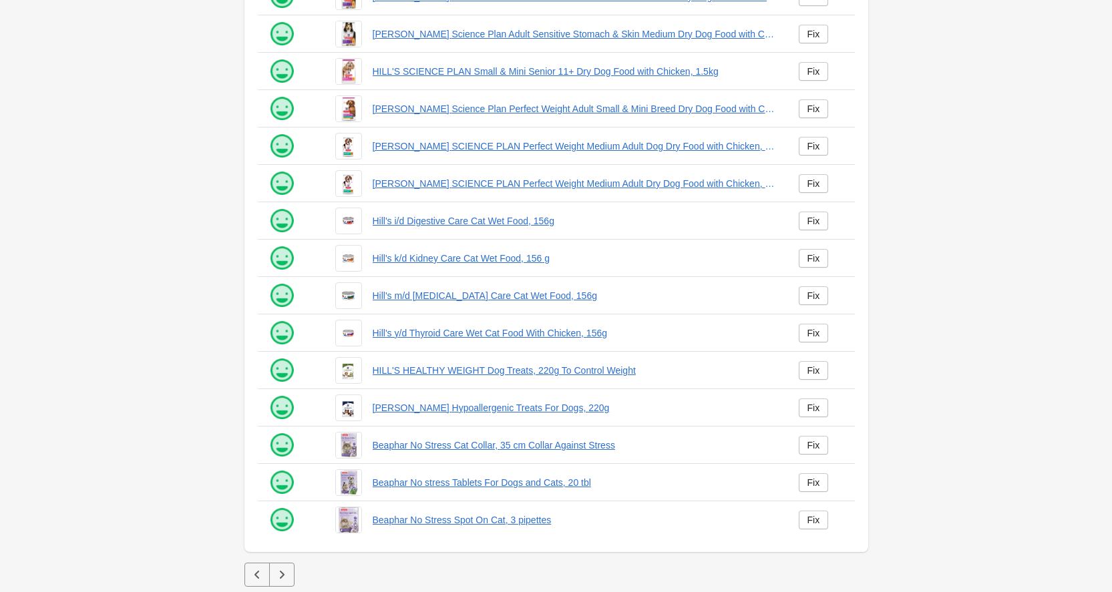
click at [288, 576] on icon "button" at bounding box center [281, 574] width 13 height 13
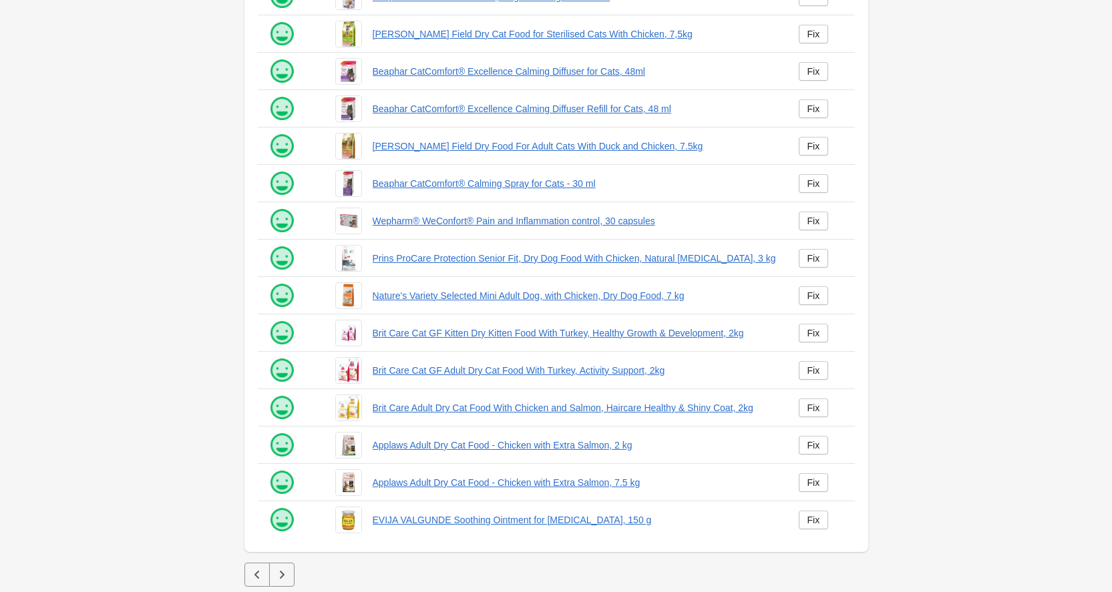
click at [288, 575] on icon "button" at bounding box center [281, 574] width 13 height 13
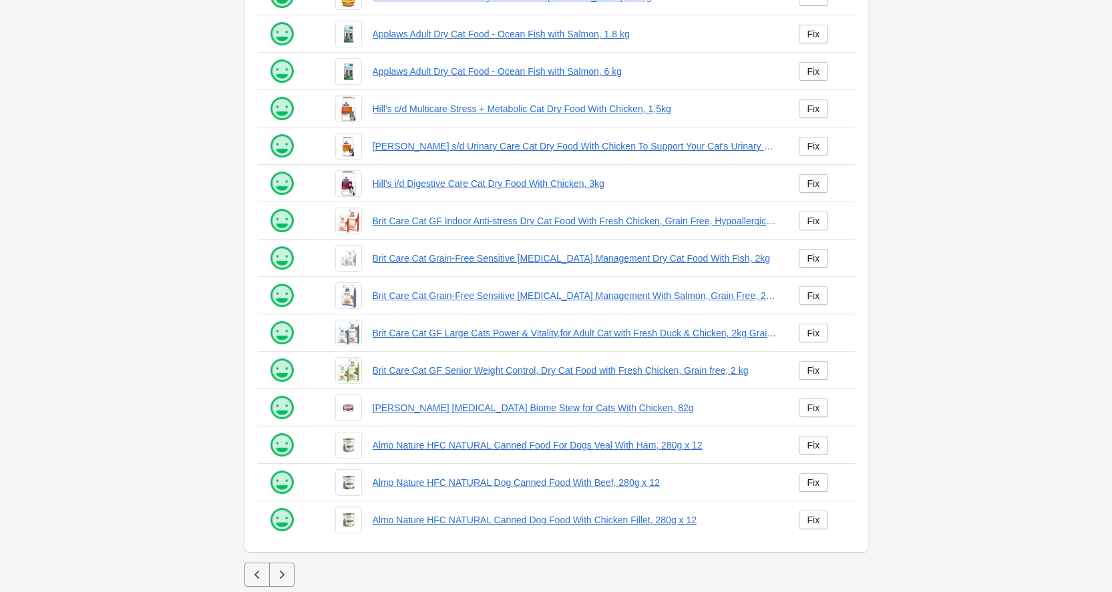
click at [287, 576] on icon "button" at bounding box center [281, 574] width 13 height 13
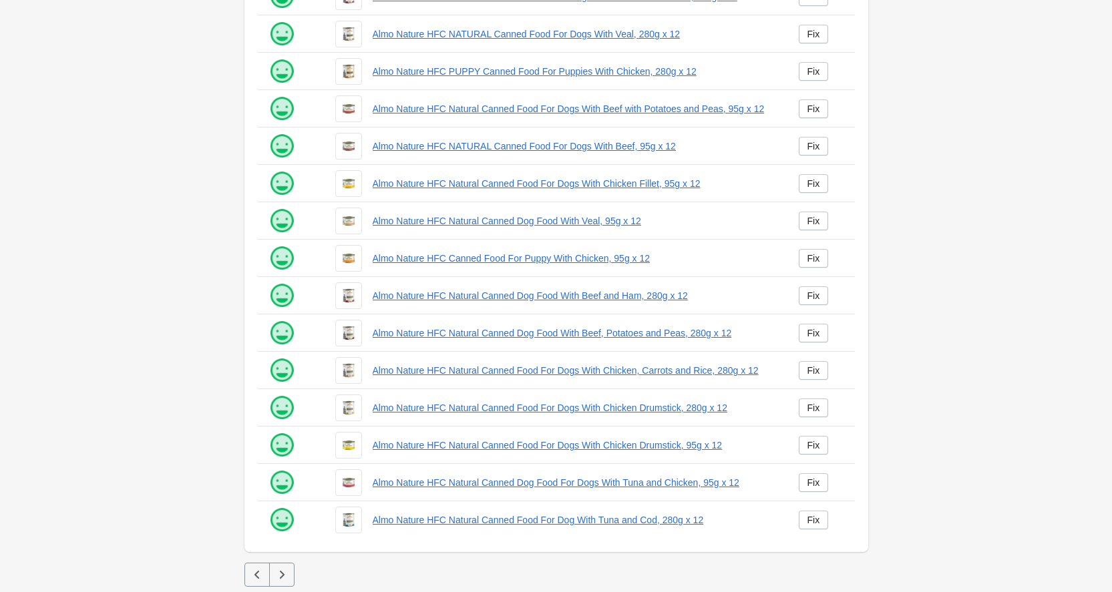
click at [288, 576] on icon "button" at bounding box center [281, 574] width 13 height 13
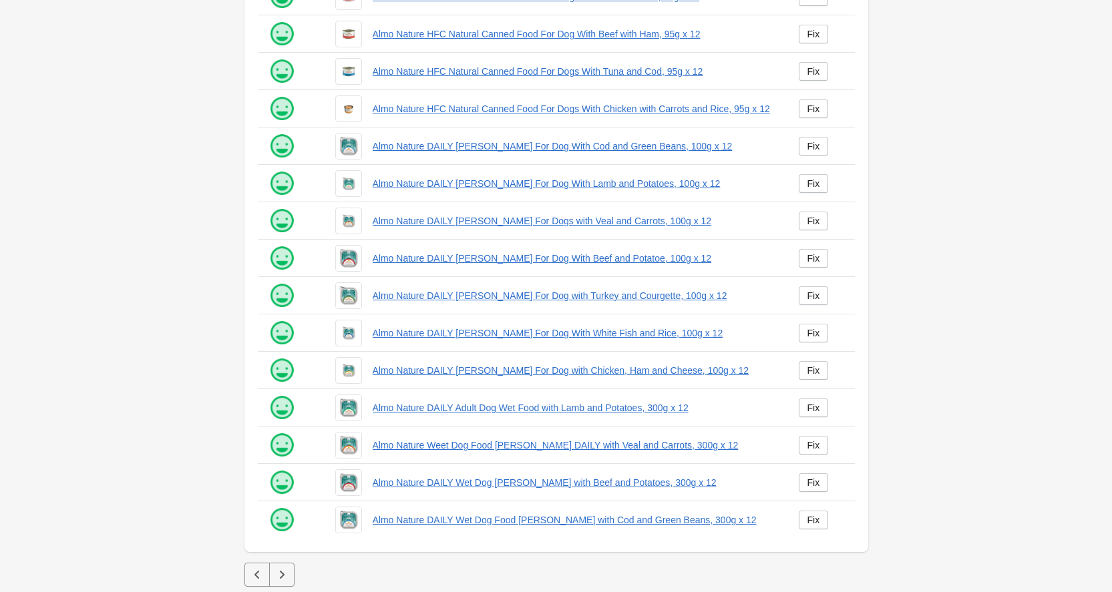
click at [288, 576] on icon "button" at bounding box center [281, 574] width 13 height 13
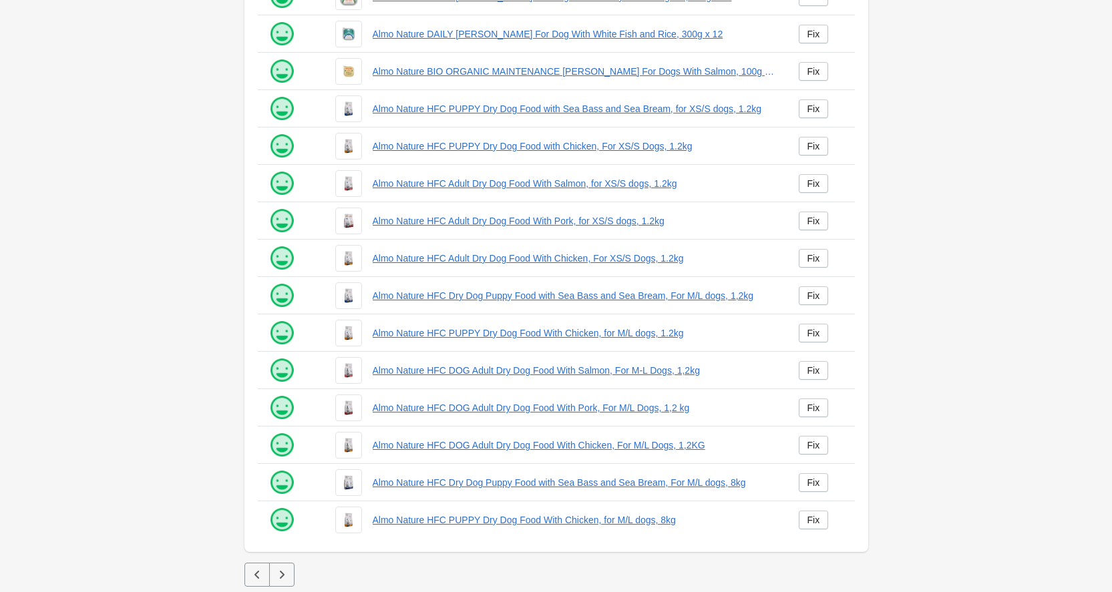
click at [288, 576] on icon "button" at bounding box center [281, 574] width 13 height 13
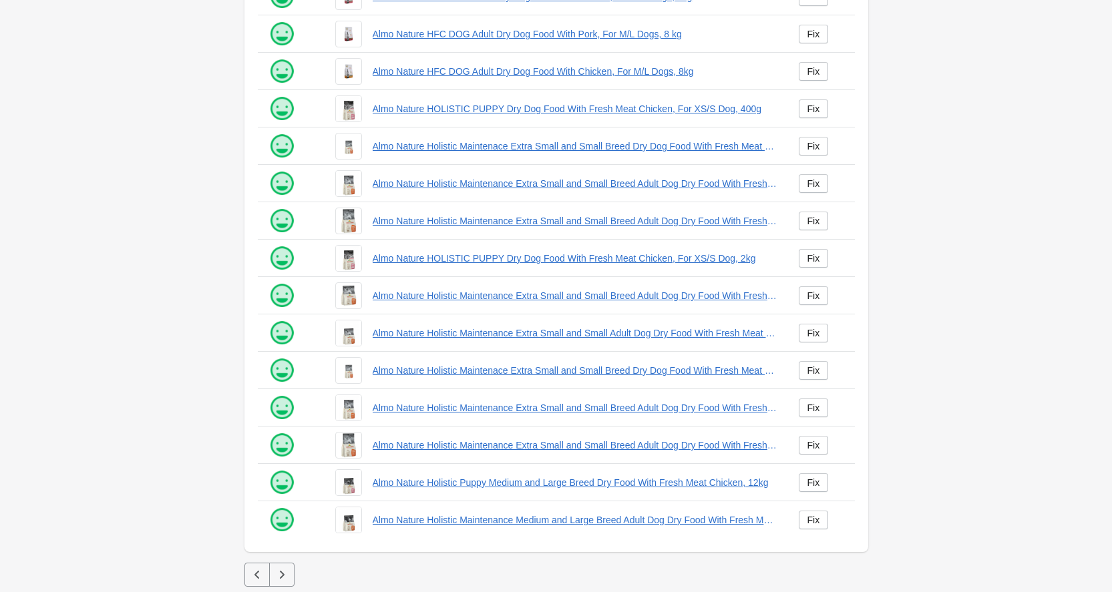
click at [289, 574] on button "button" at bounding box center [281, 575] width 25 height 24
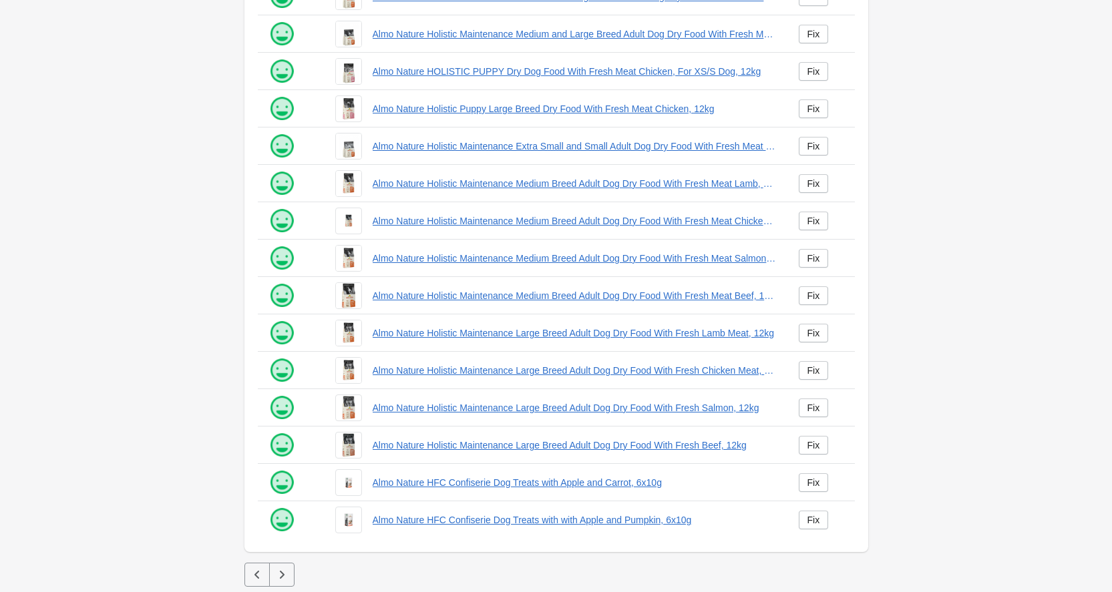
click at [289, 574] on button "button" at bounding box center [281, 575] width 25 height 24
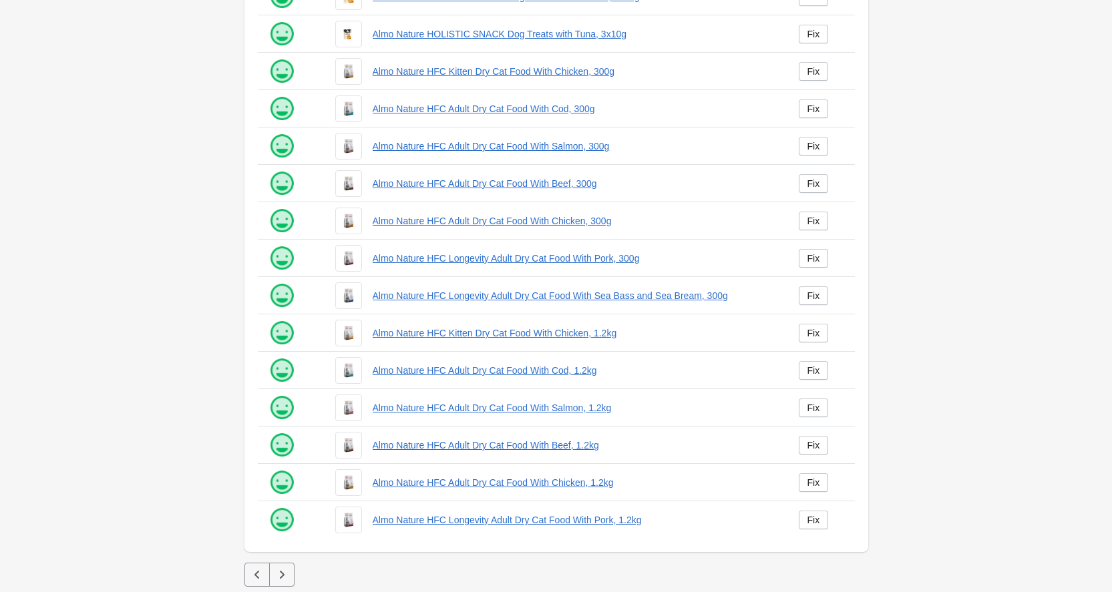
click at [289, 574] on button "button" at bounding box center [281, 575] width 25 height 24
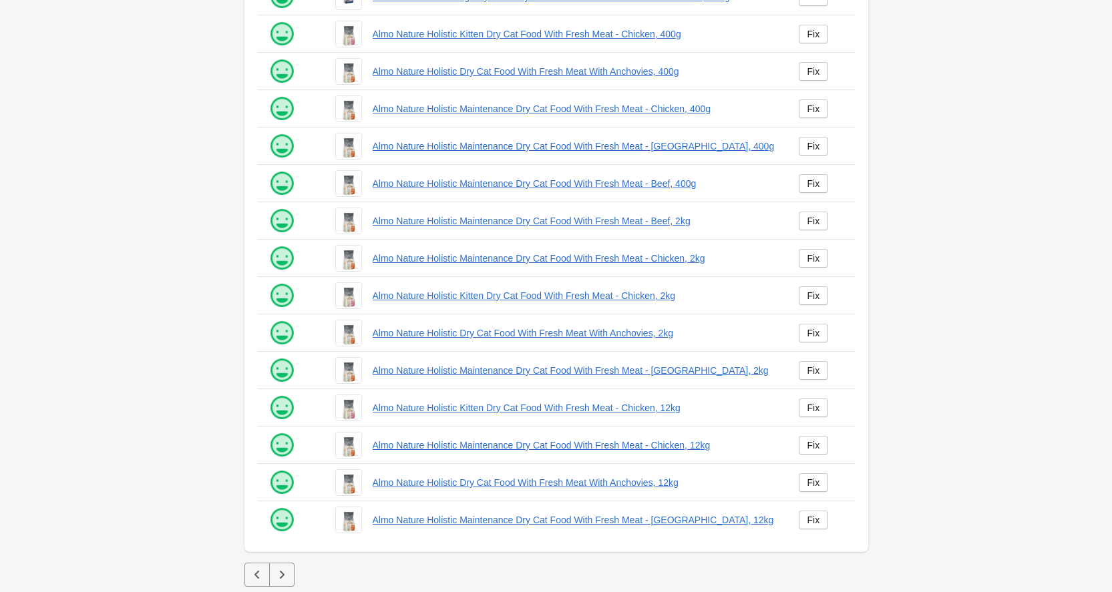
click at [289, 574] on button "button" at bounding box center [281, 575] width 25 height 24
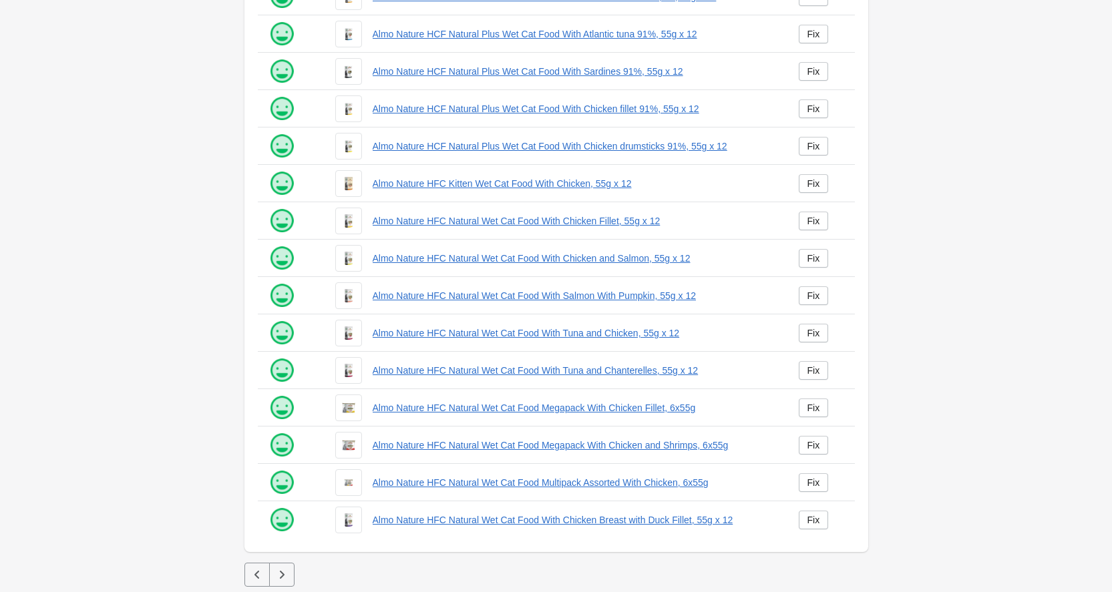
click at [289, 574] on button "button" at bounding box center [281, 575] width 25 height 24
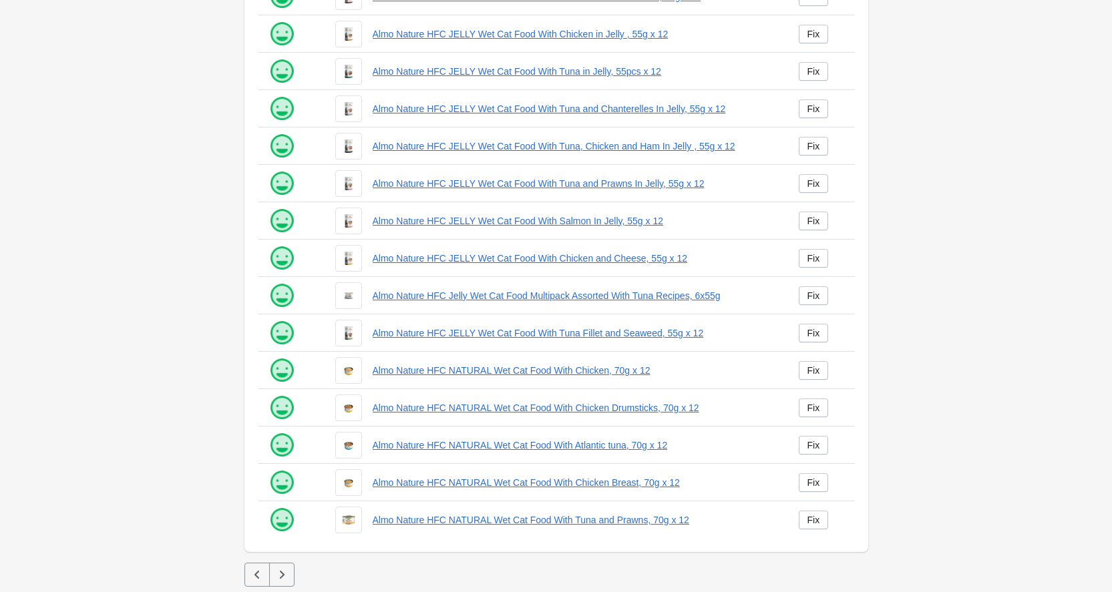
click at [289, 574] on button "button" at bounding box center [281, 575] width 25 height 24
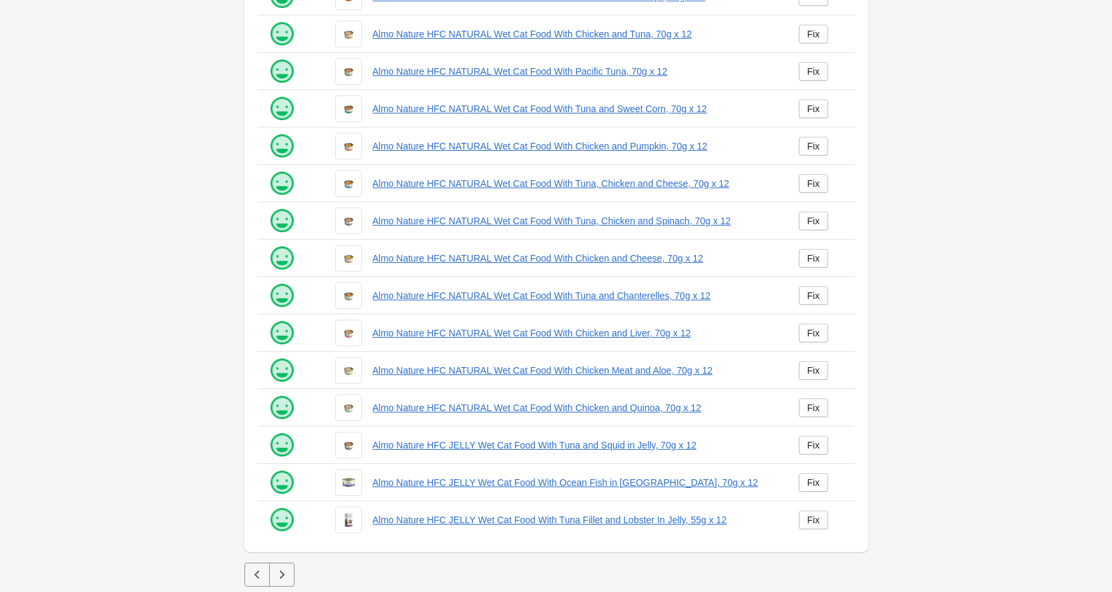
click at [289, 574] on button "button" at bounding box center [281, 575] width 25 height 24
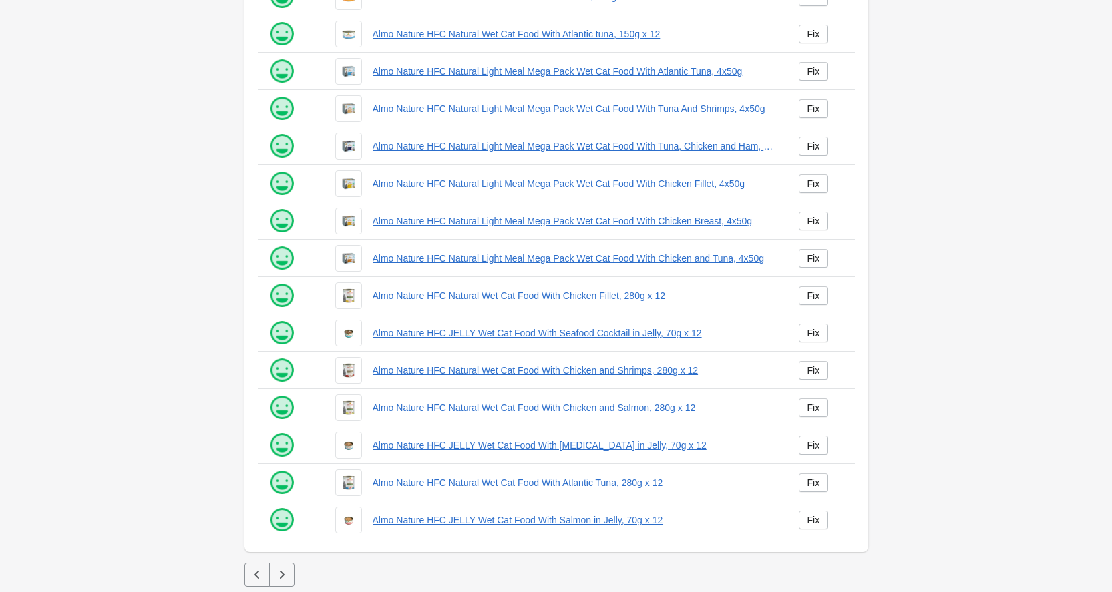
click at [289, 574] on button "button" at bounding box center [281, 575] width 25 height 24
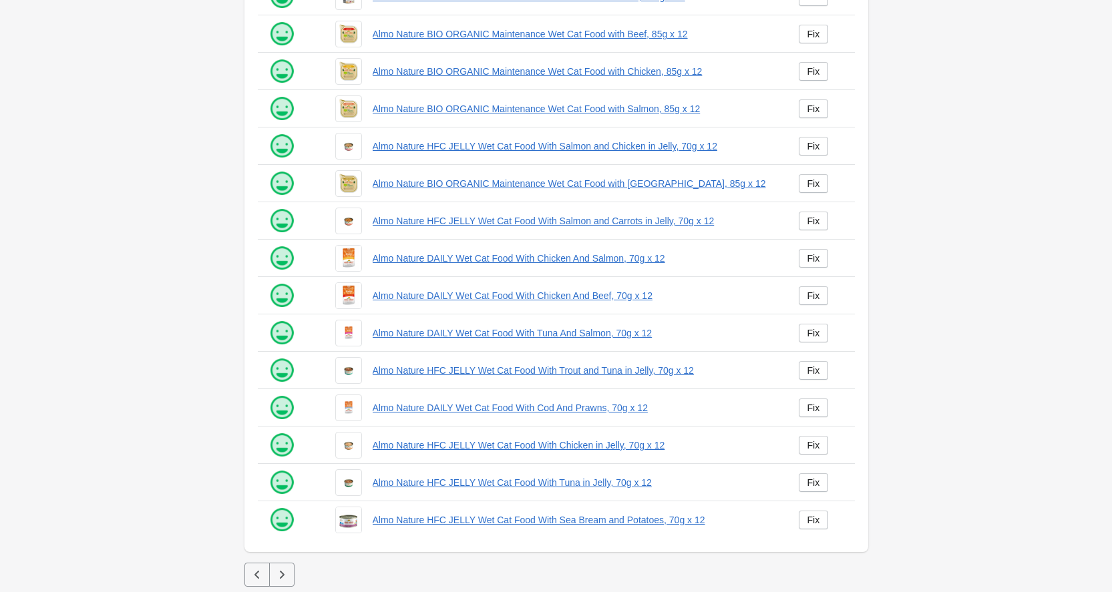
click at [289, 574] on button "button" at bounding box center [281, 575] width 25 height 24
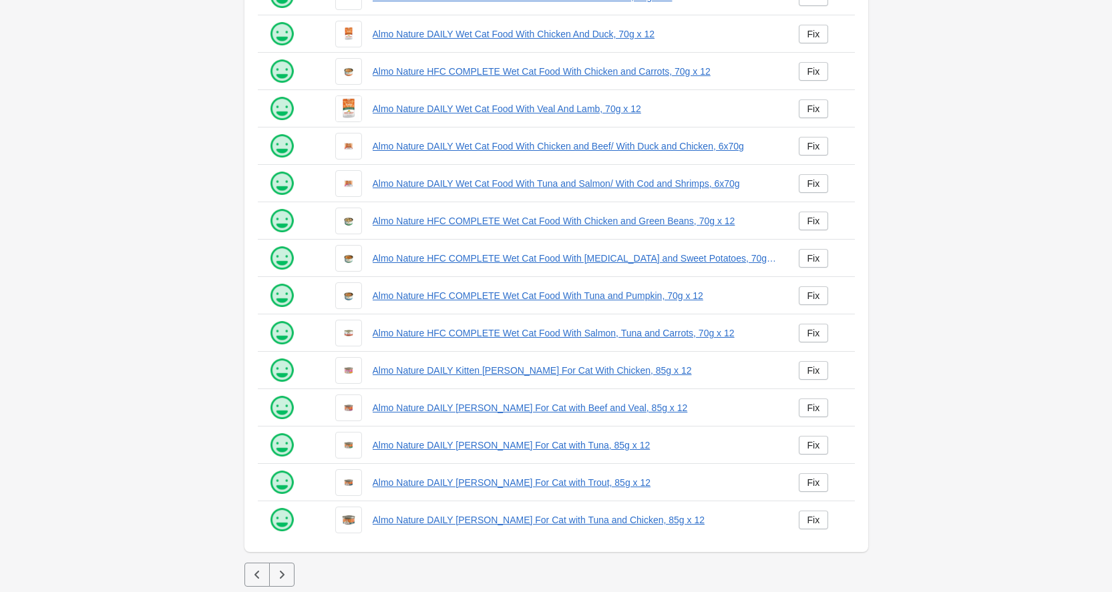
click at [290, 574] on button "button" at bounding box center [281, 575] width 25 height 24
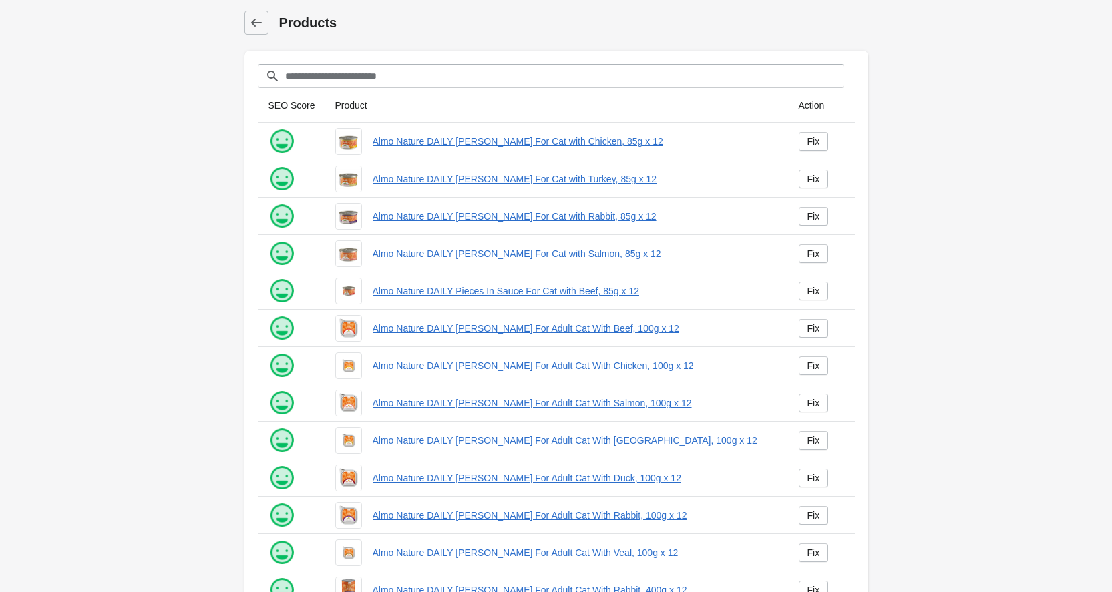
scroll to position [145, 0]
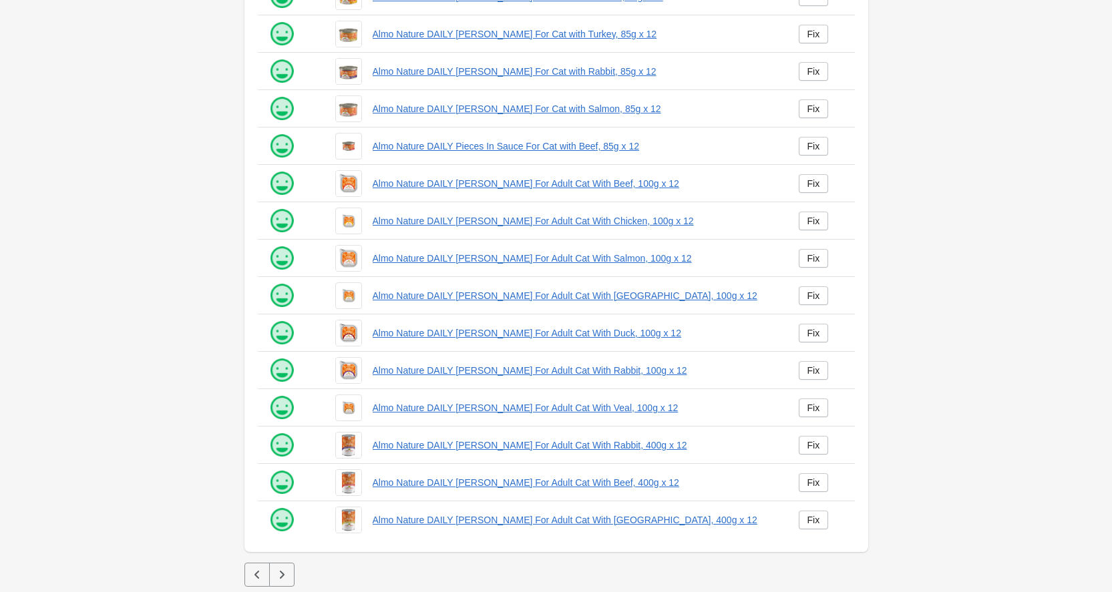
click at [289, 574] on button "button" at bounding box center [281, 575] width 25 height 24
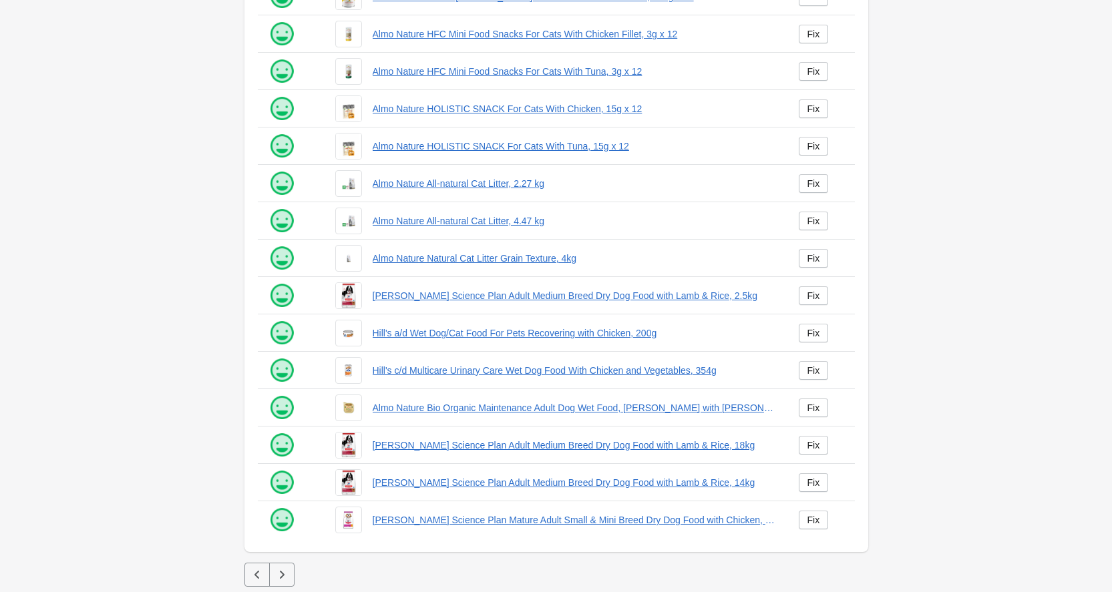
click at [289, 574] on button "button" at bounding box center [281, 575] width 25 height 24
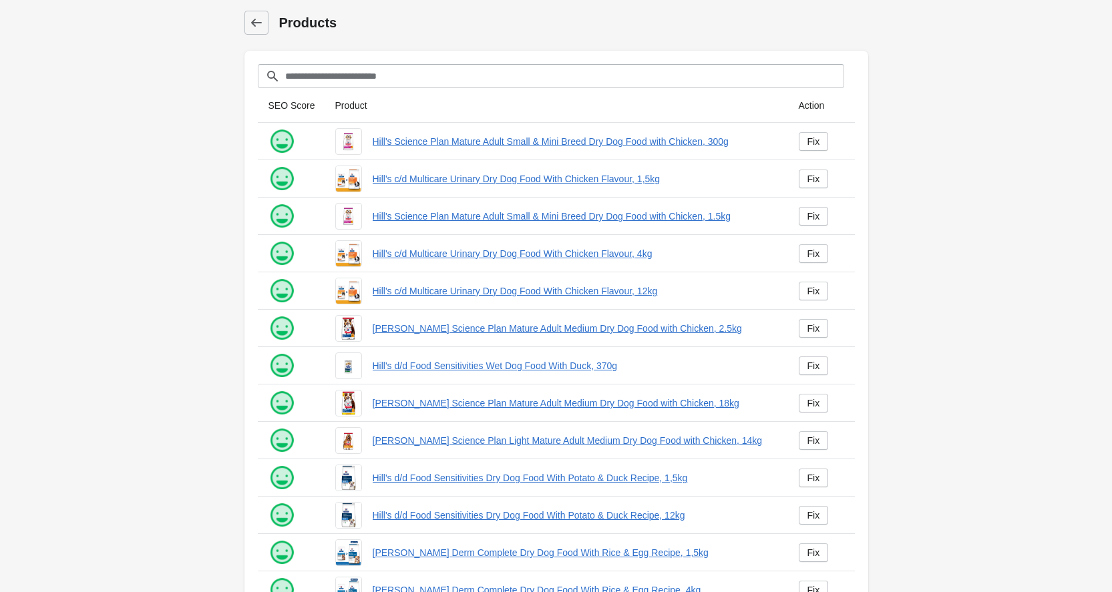
scroll to position [145, 0]
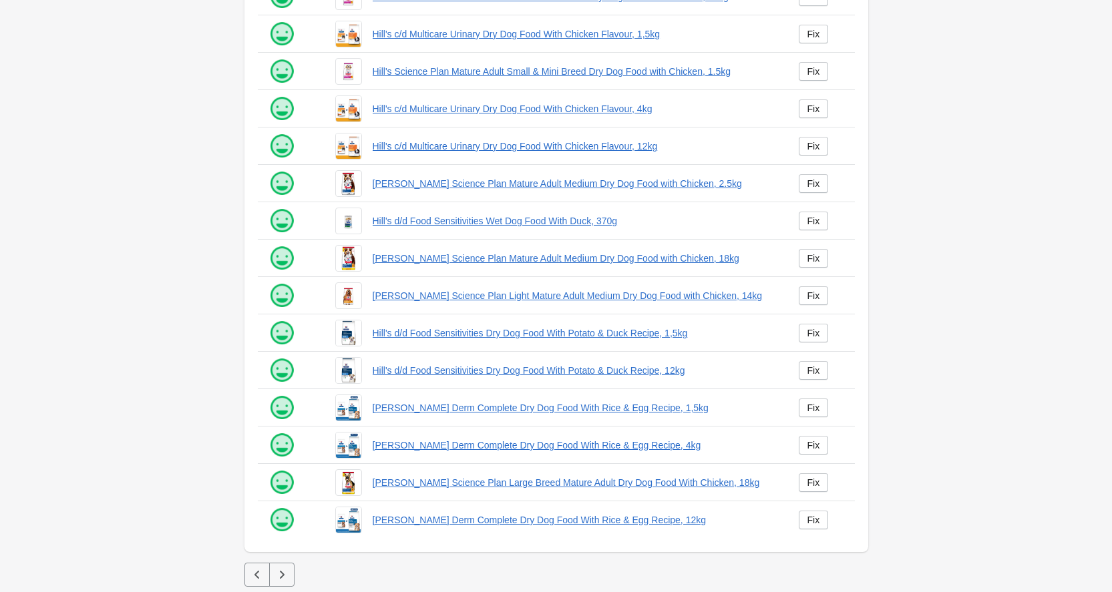
click at [289, 574] on button "button" at bounding box center [281, 575] width 25 height 24
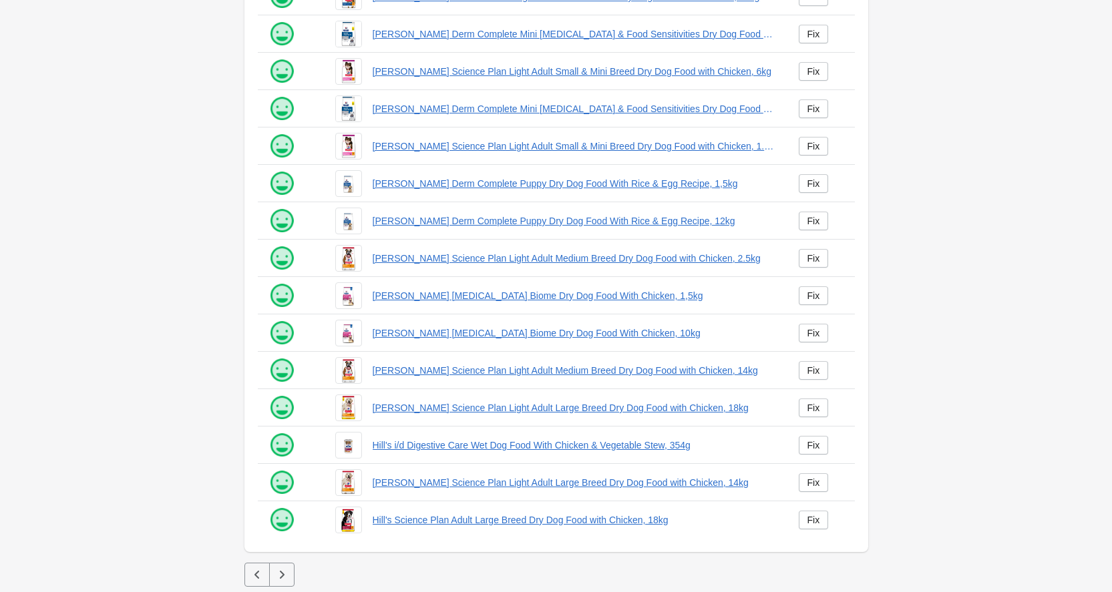
click at [289, 574] on button "button" at bounding box center [281, 575] width 25 height 24
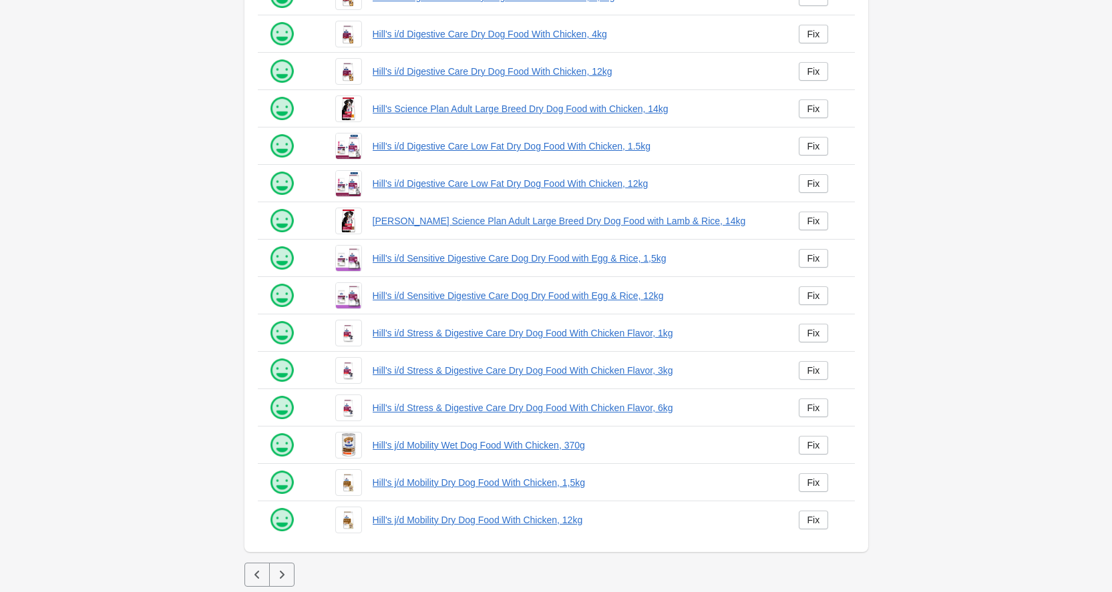
click at [285, 578] on icon "button" at bounding box center [281, 574] width 13 height 13
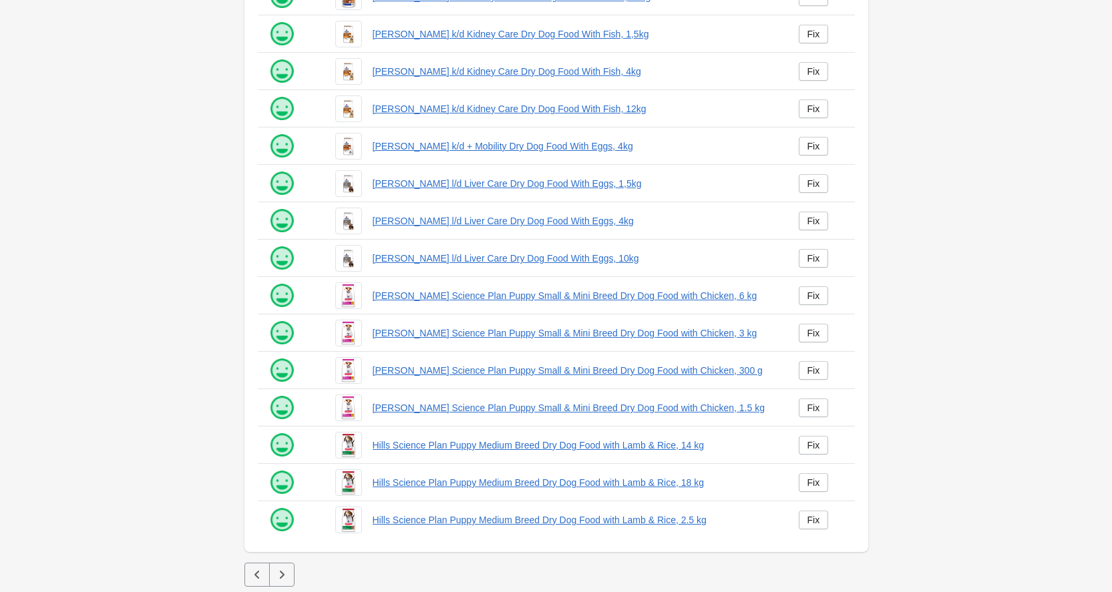
click at [285, 578] on icon "button" at bounding box center [281, 574] width 13 height 13
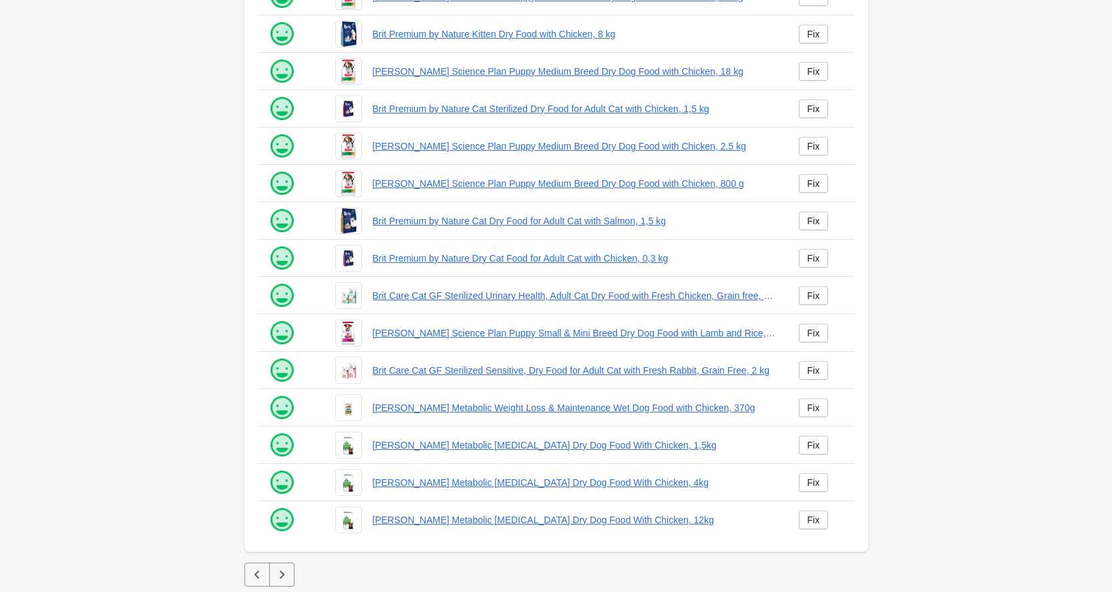
click at [284, 578] on icon "button" at bounding box center [281, 574] width 13 height 13
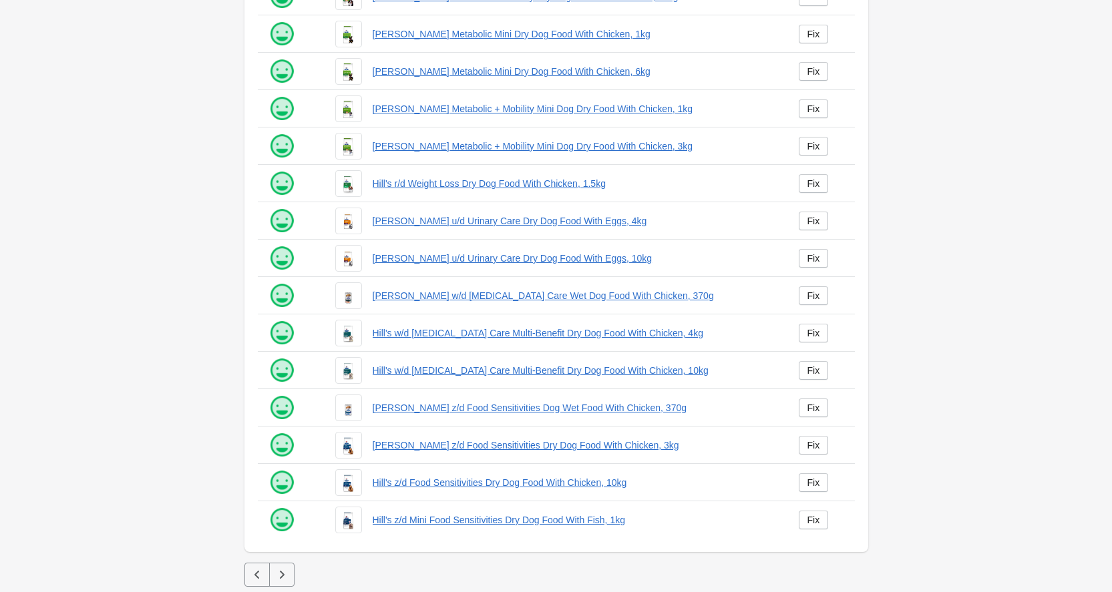
click at [284, 578] on icon "button" at bounding box center [281, 574] width 13 height 13
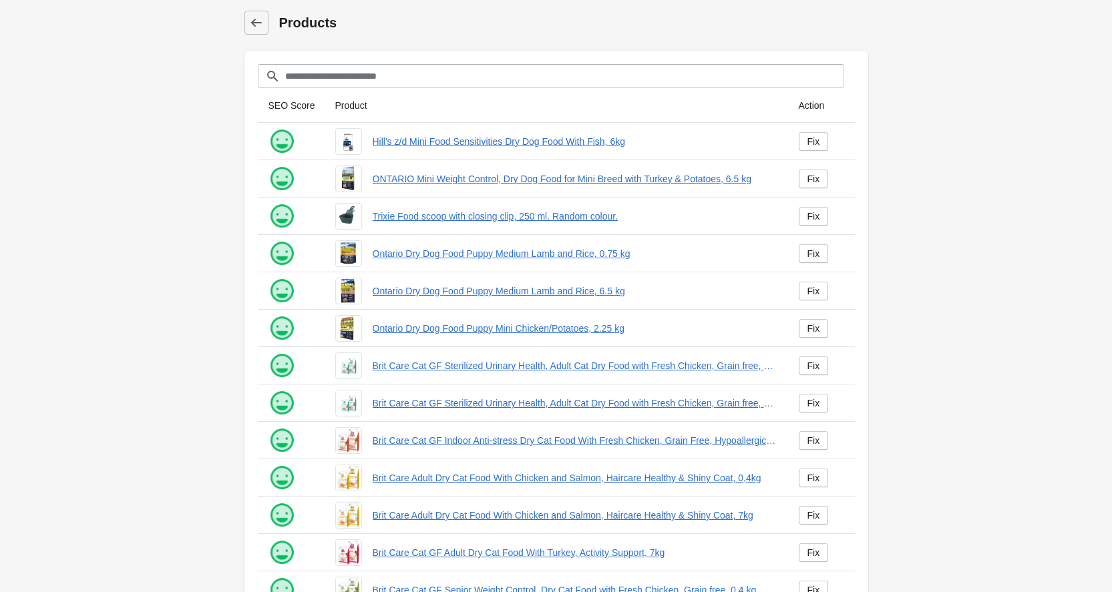
scroll to position [145, 0]
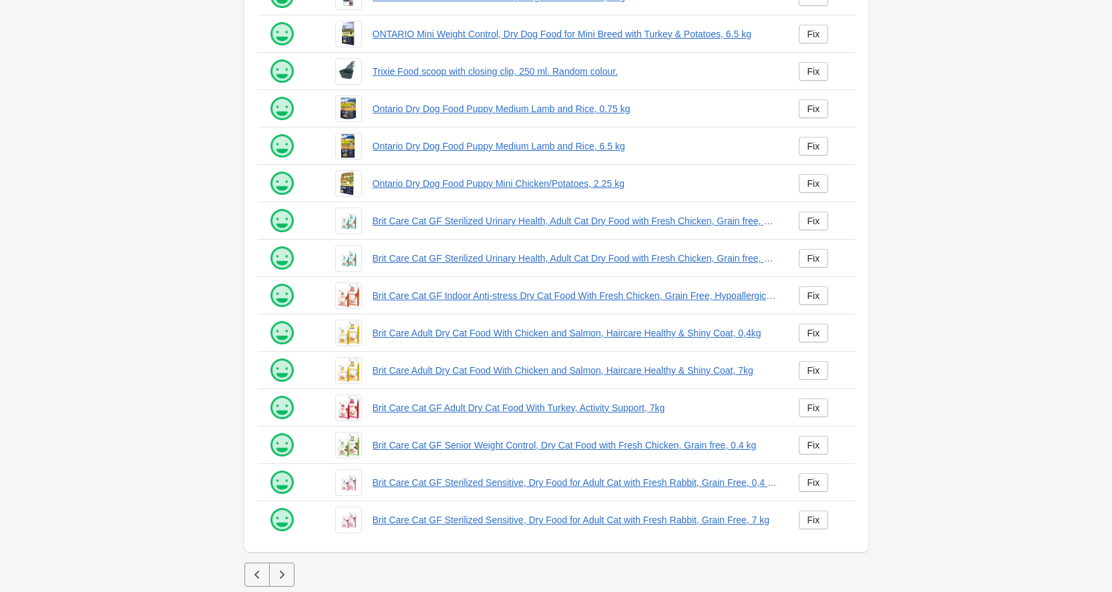
click at [284, 578] on icon "button" at bounding box center [281, 574] width 13 height 13
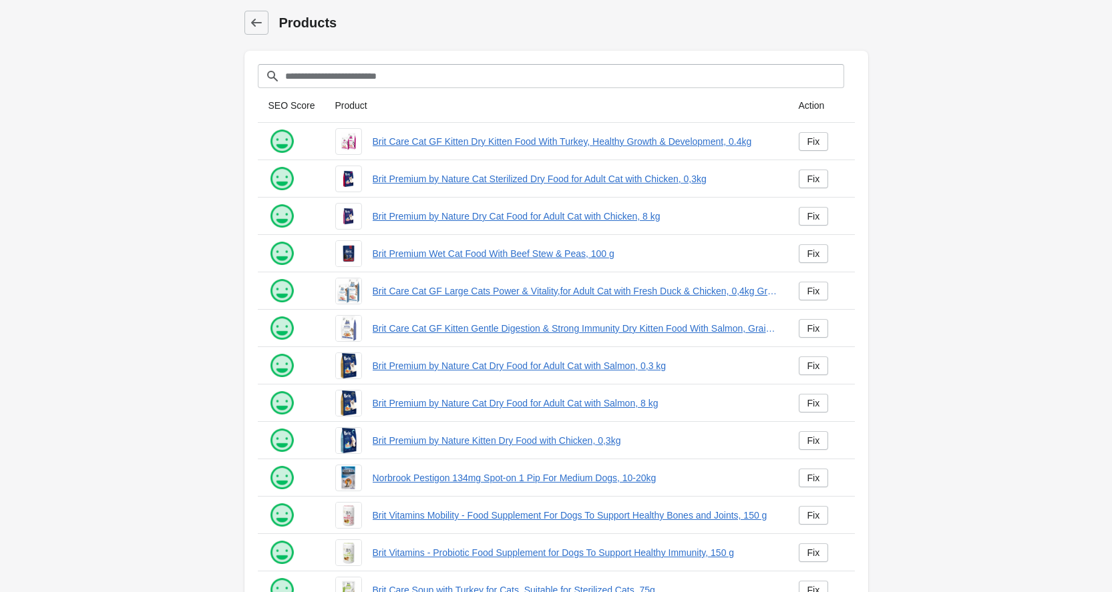
scroll to position [145, 0]
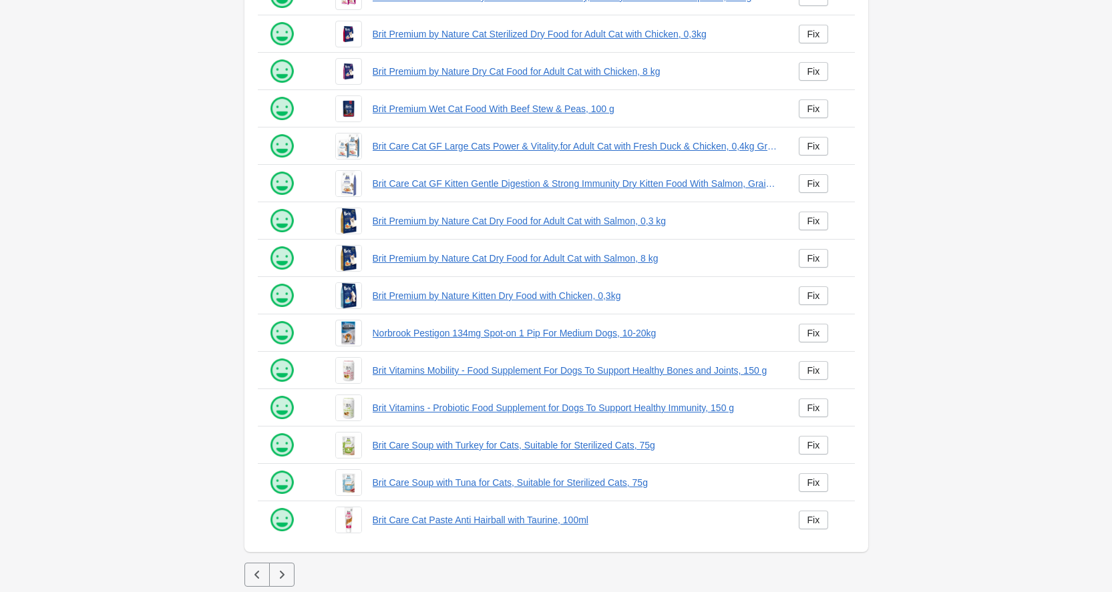
click at [285, 577] on icon "button" at bounding box center [281, 574] width 13 height 13
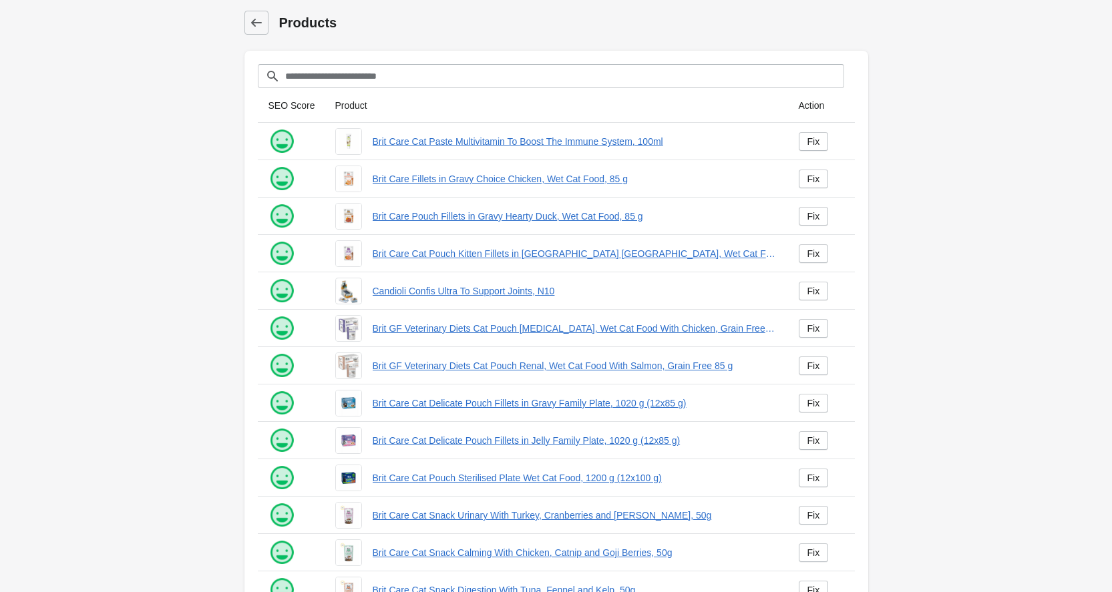
scroll to position [145, 0]
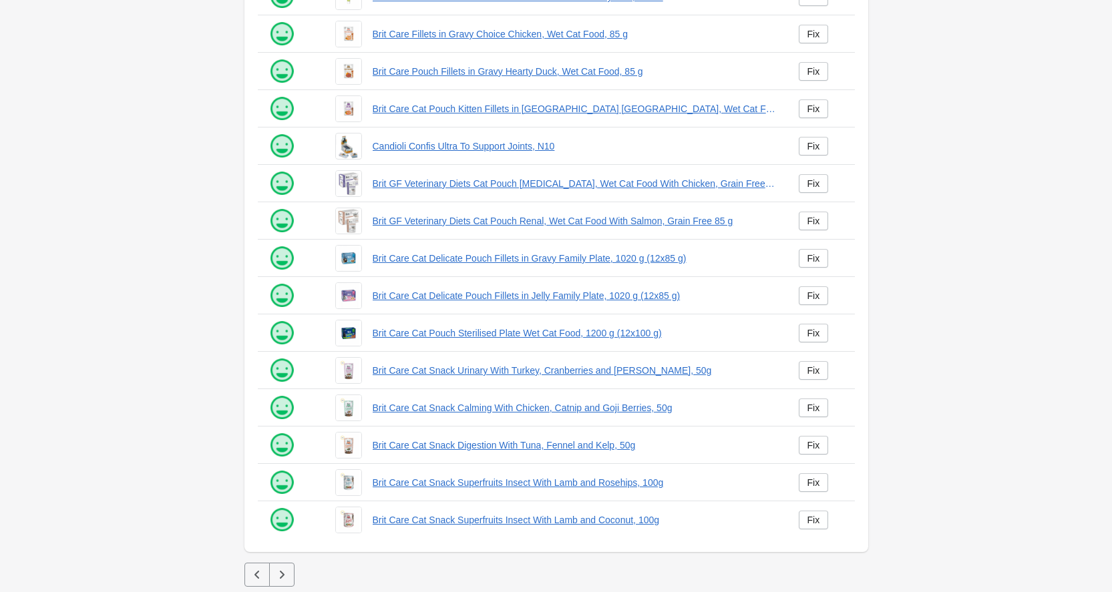
click at [285, 578] on icon "button" at bounding box center [281, 574] width 13 height 13
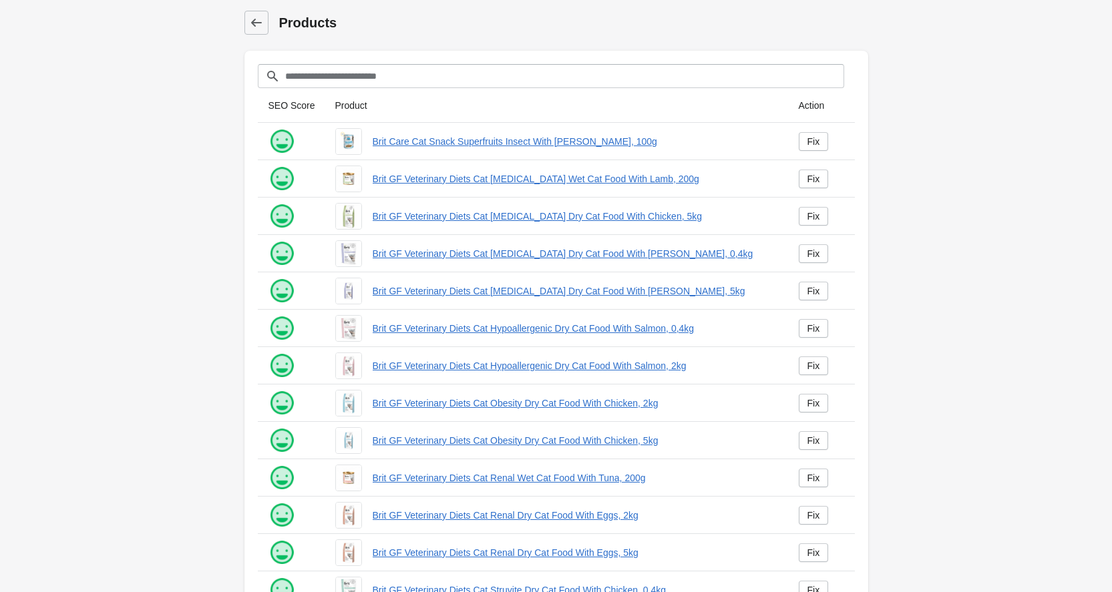
scroll to position [145, 0]
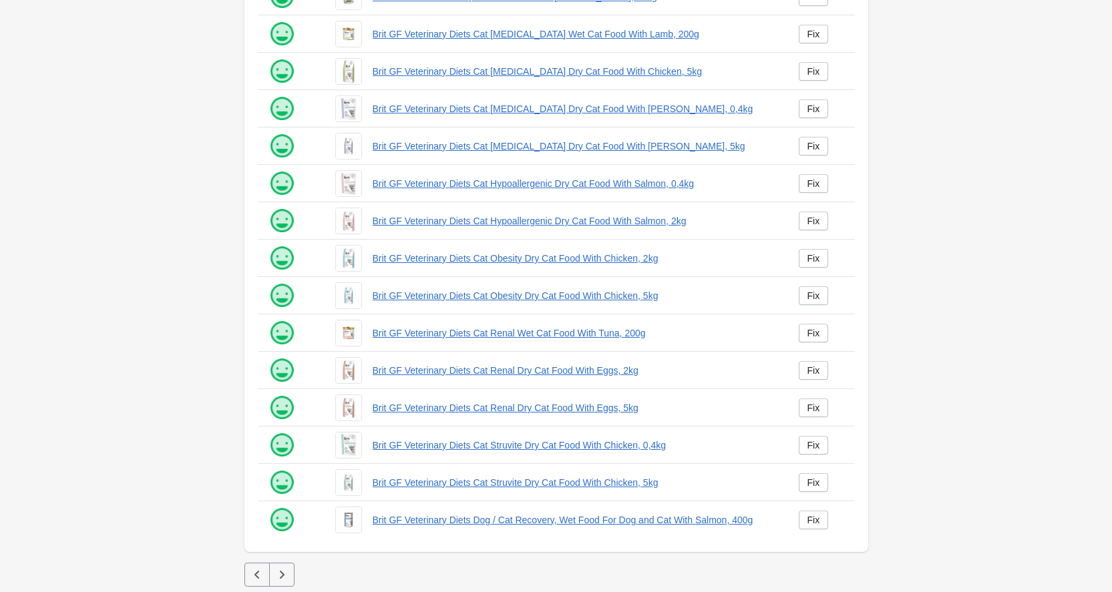
click at [285, 578] on icon "button" at bounding box center [281, 574] width 13 height 13
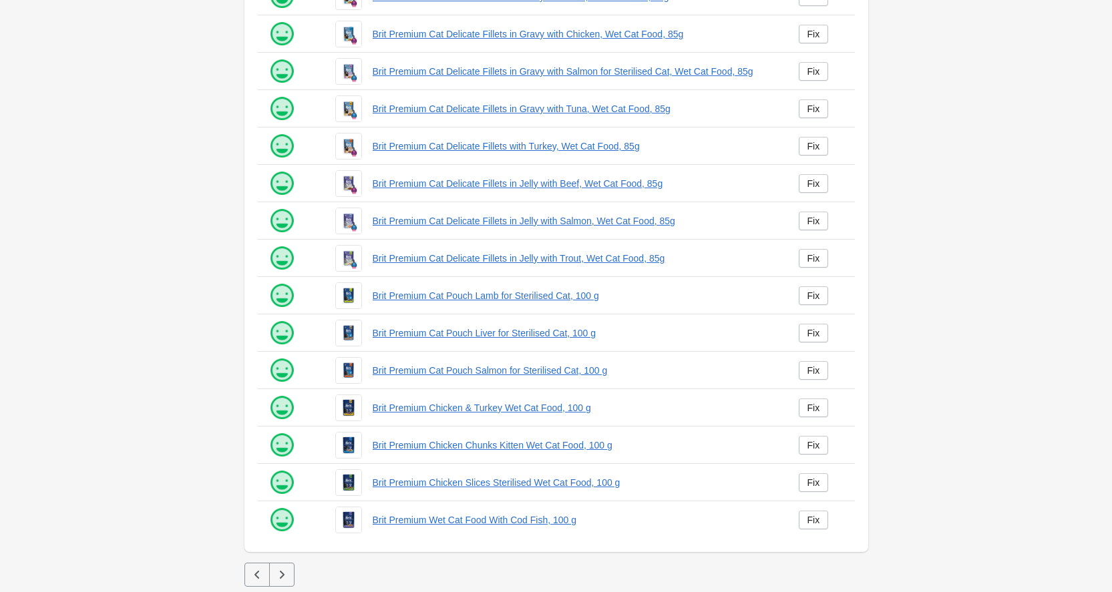
scroll to position [145, 0]
click at [285, 578] on icon "button" at bounding box center [281, 574] width 13 height 13
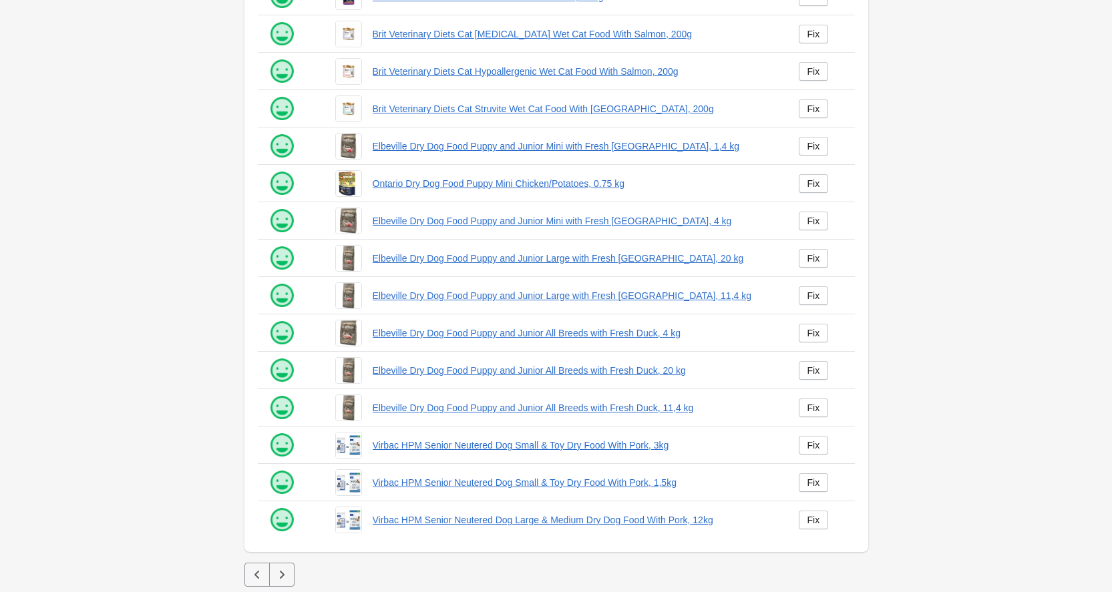
scroll to position [145, 0]
click at [285, 578] on icon "button" at bounding box center [281, 574] width 13 height 13
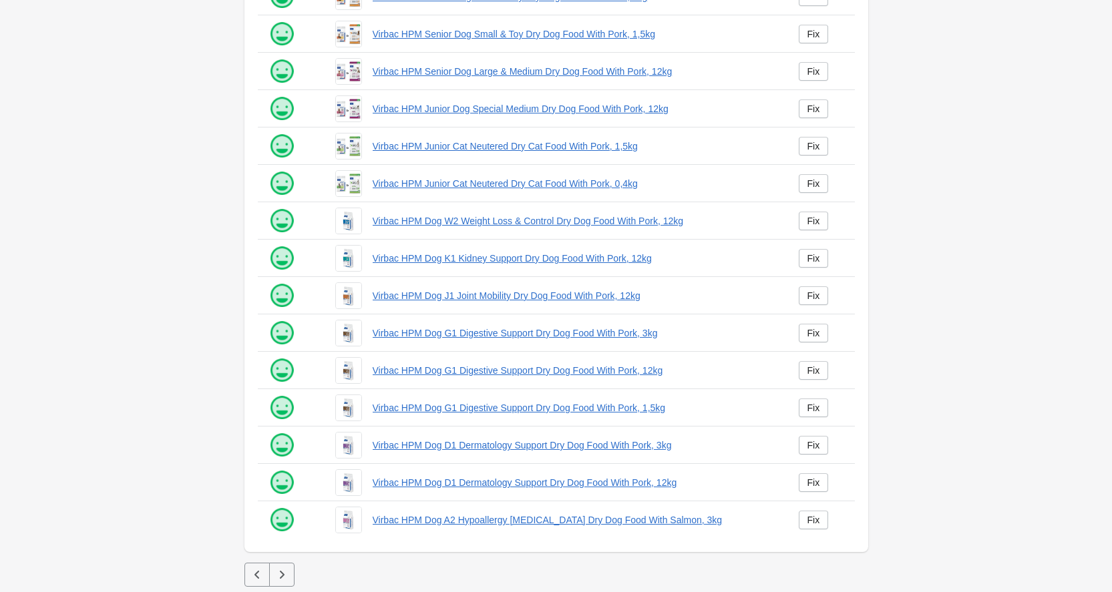
click at [285, 577] on icon "button" at bounding box center [281, 574] width 13 height 13
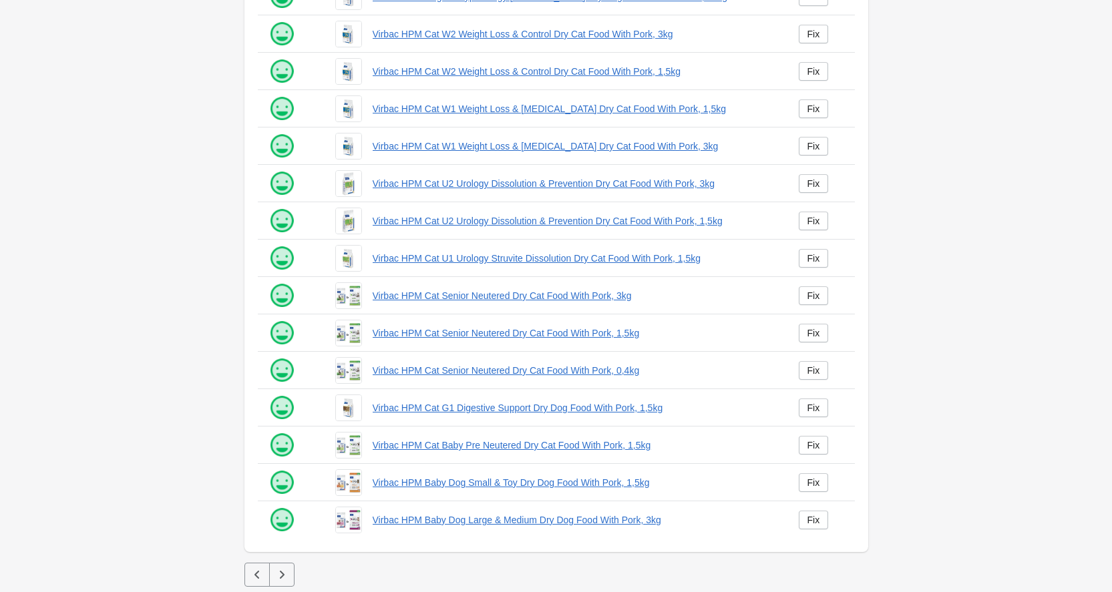
click at [285, 577] on icon "button" at bounding box center [281, 574] width 13 height 13
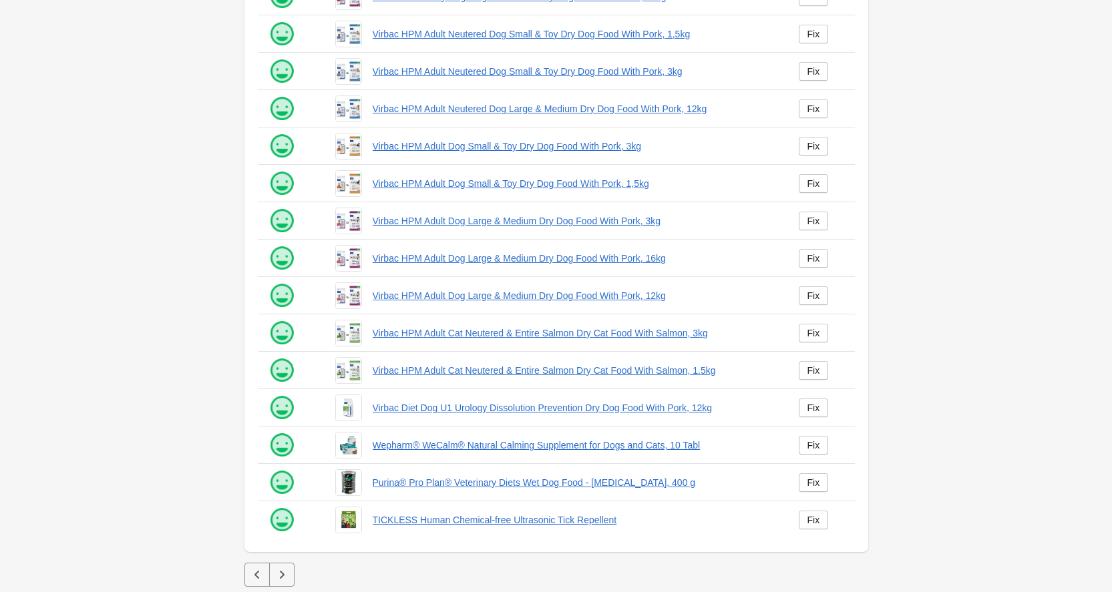
click at [285, 577] on icon "button" at bounding box center [281, 574] width 13 height 13
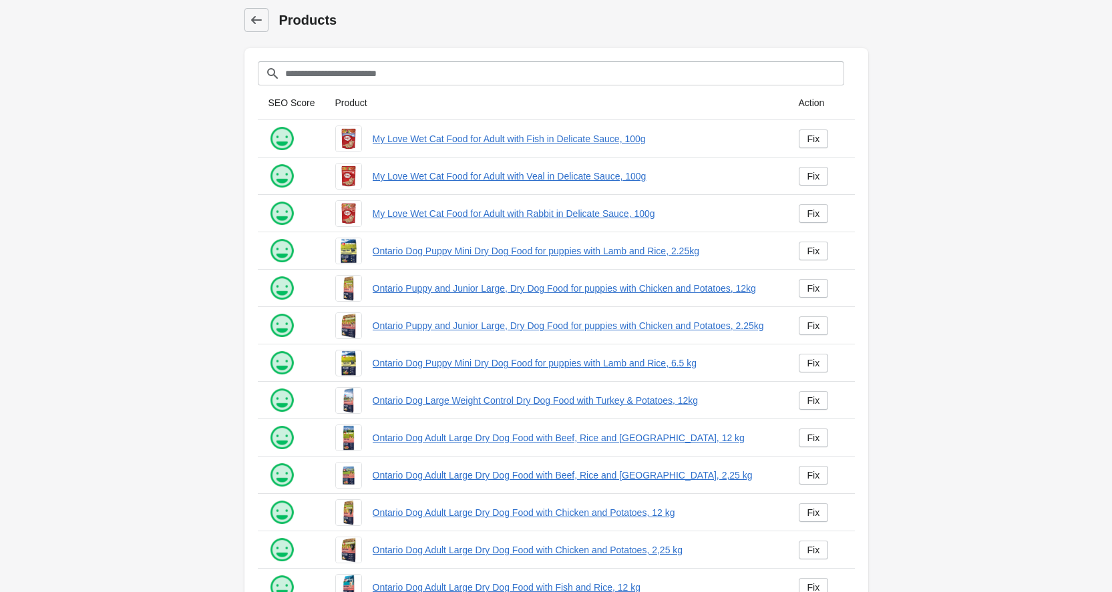
scroll to position [145, 0]
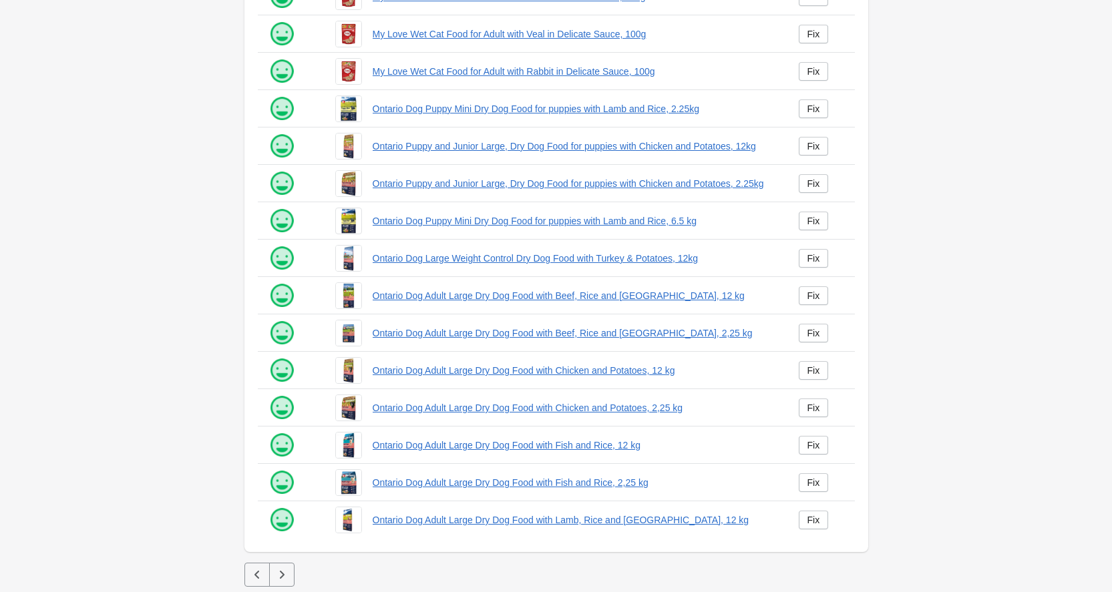
click at [285, 577] on icon "button" at bounding box center [281, 574] width 13 height 13
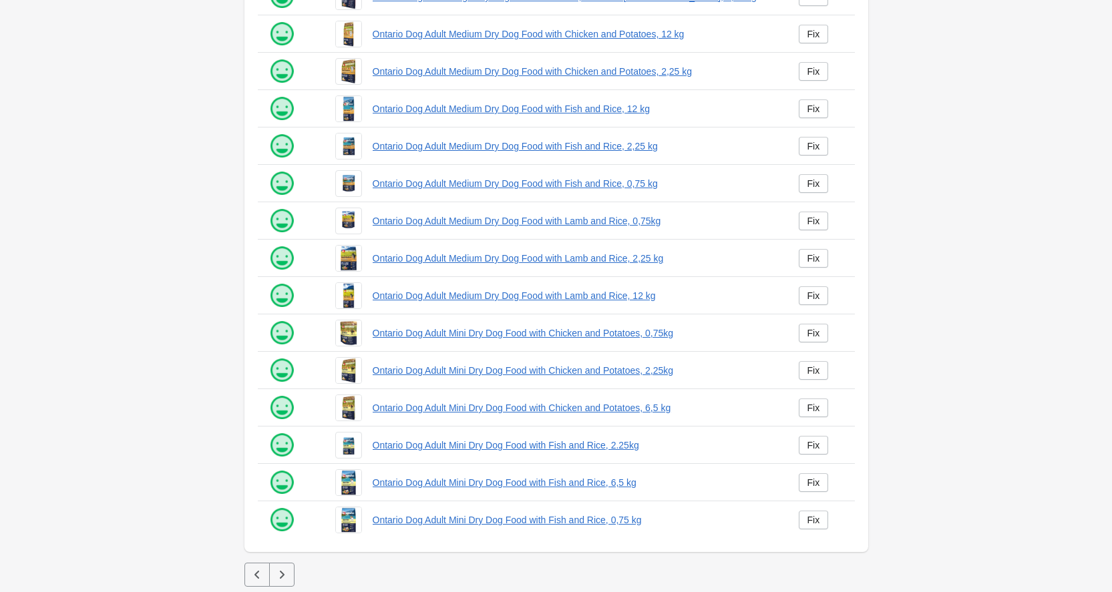
click at [285, 577] on icon "button" at bounding box center [281, 574] width 13 height 13
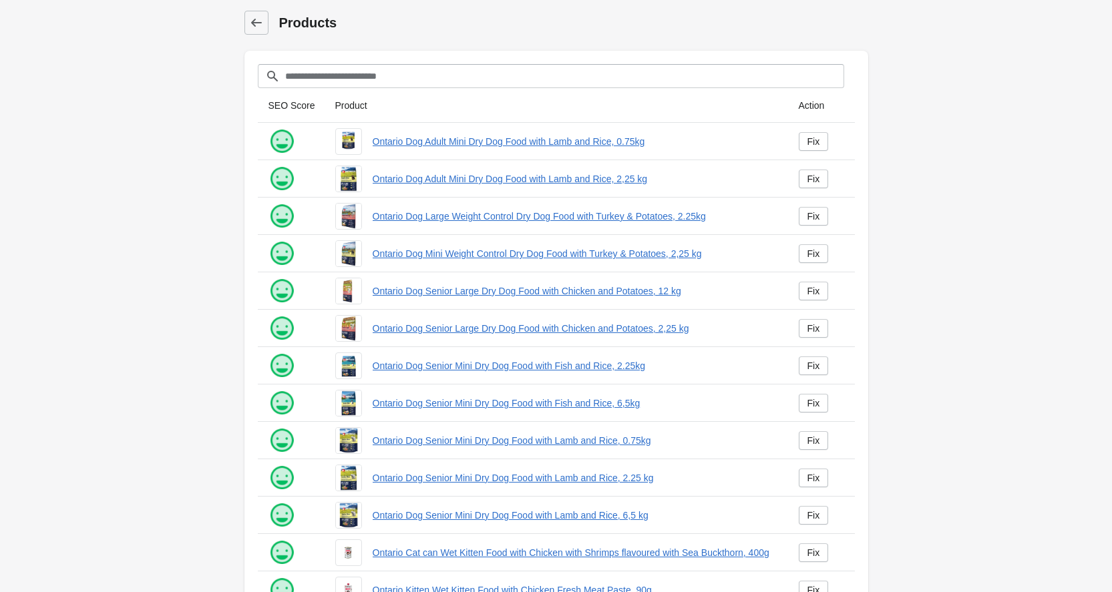
click at [285, 576] on div at bounding box center [286, 584] width 56 height 37
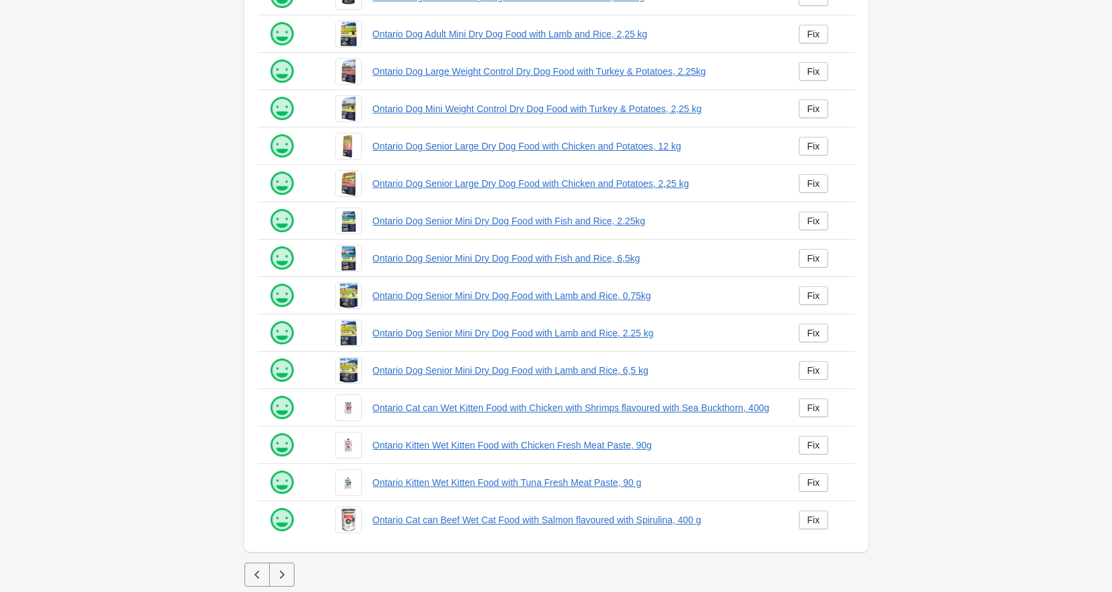
click at [285, 576] on icon "button" at bounding box center [281, 574] width 13 height 13
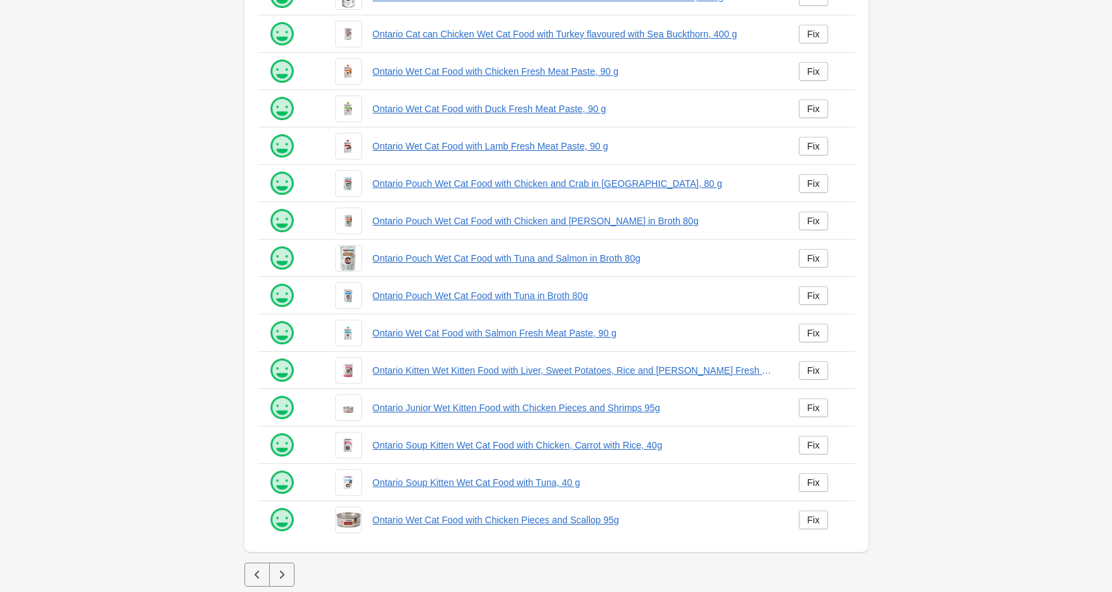
click at [285, 578] on icon "button" at bounding box center [281, 574] width 13 height 13
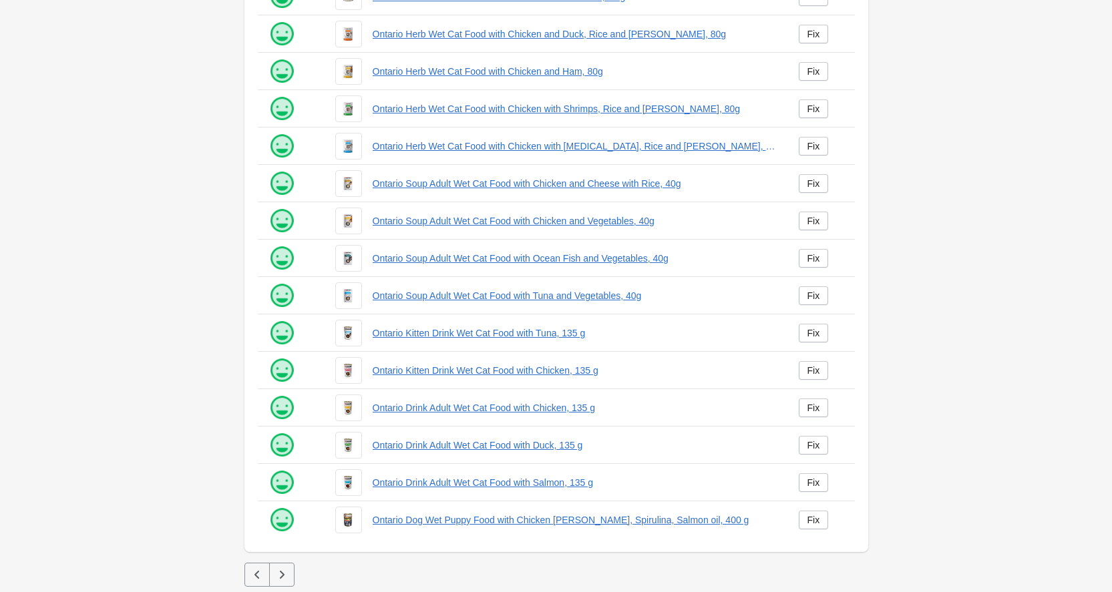
click at [285, 578] on icon "button" at bounding box center [281, 574] width 13 height 13
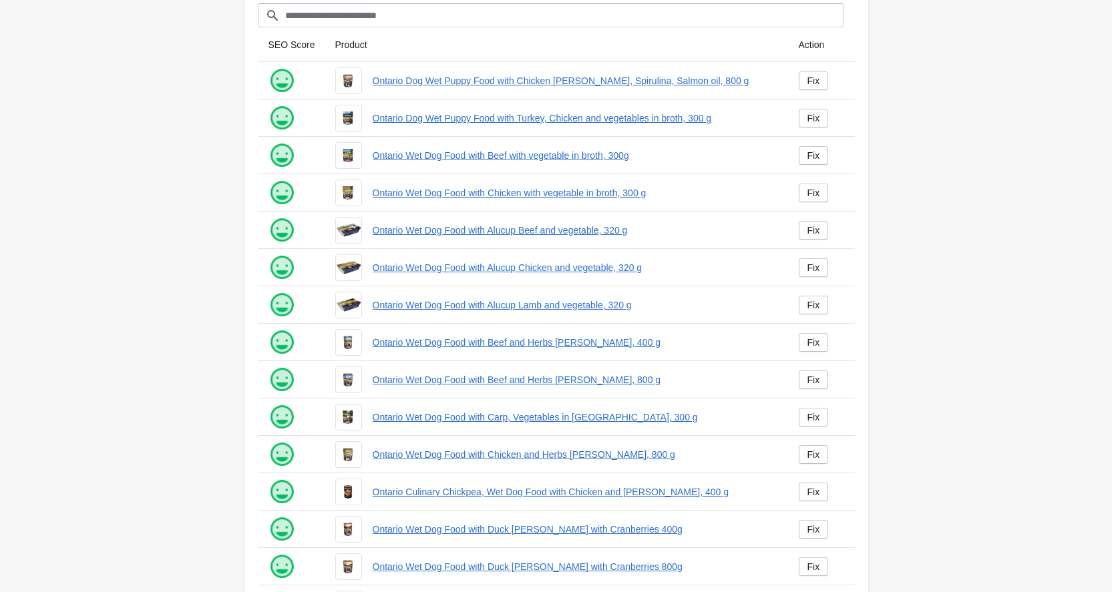
scroll to position [145, 0]
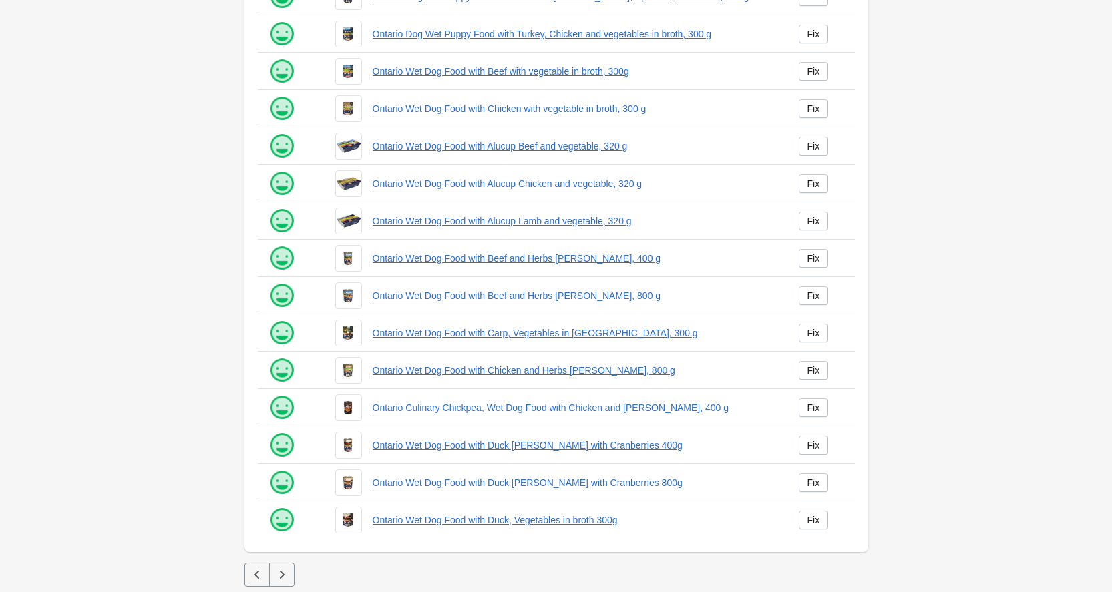
click at [285, 578] on icon "button" at bounding box center [281, 574] width 13 height 13
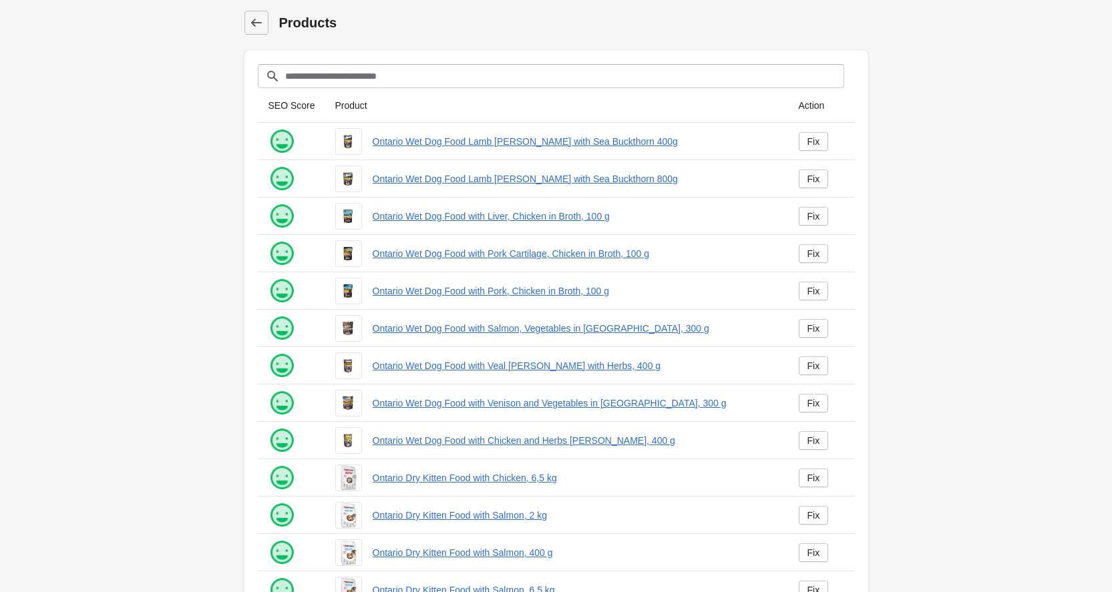
scroll to position [145, 0]
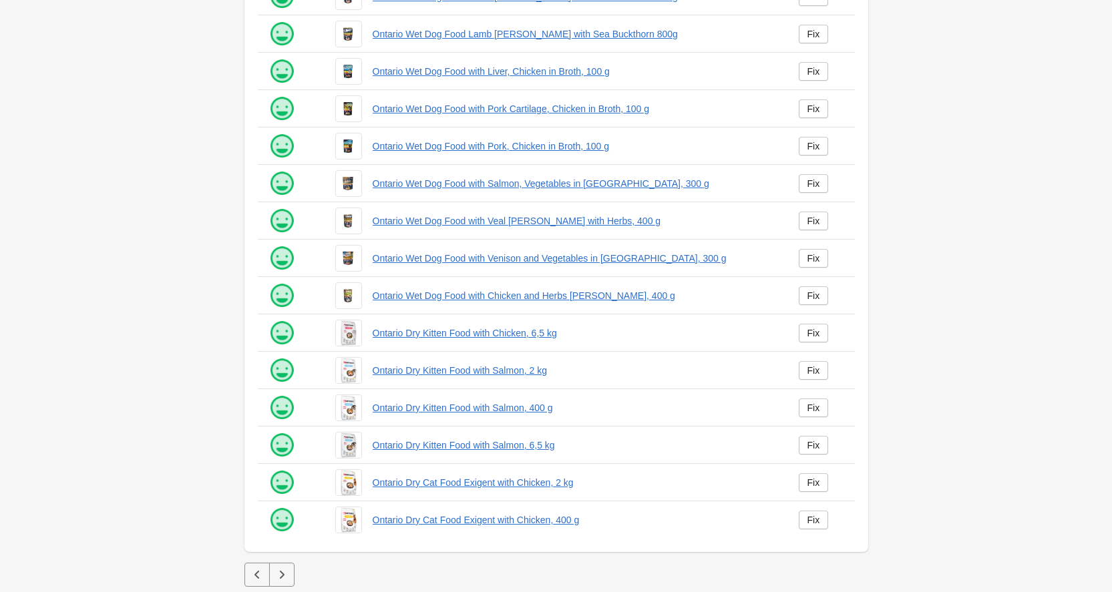
click at [286, 578] on icon "button" at bounding box center [281, 574] width 13 height 13
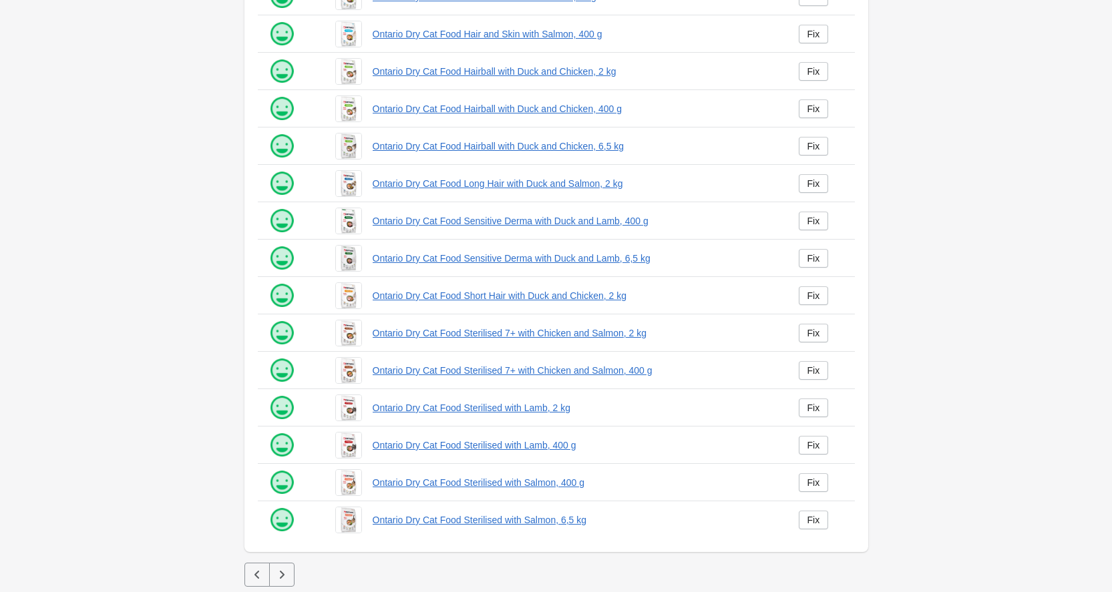
click at [287, 576] on icon "button" at bounding box center [281, 574] width 13 height 13
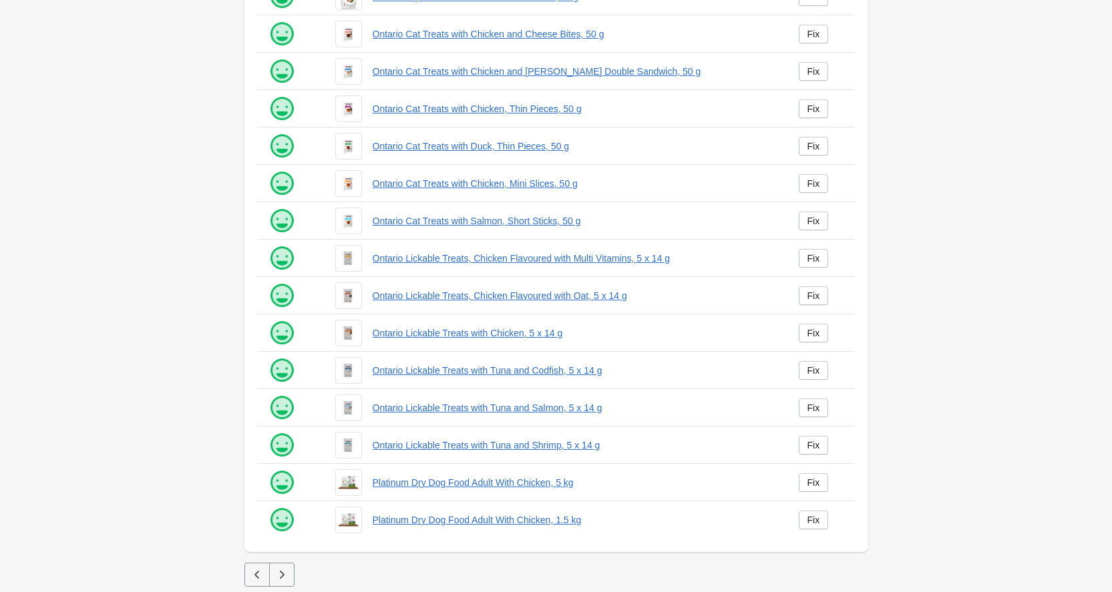
click at [287, 576] on icon "button" at bounding box center [281, 574] width 13 height 13
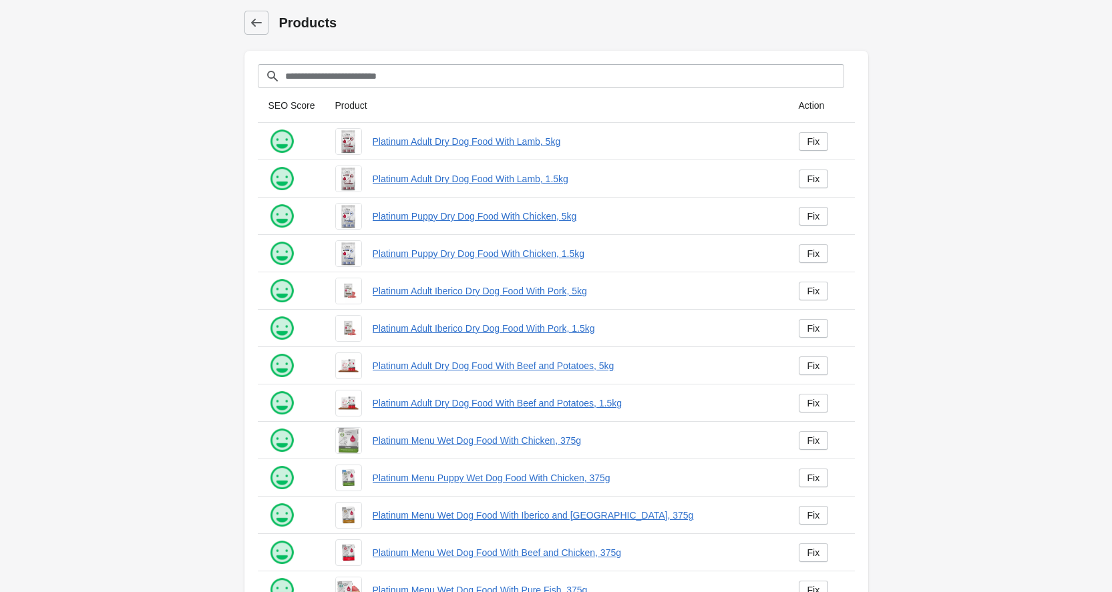
scroll to position [145, 0]
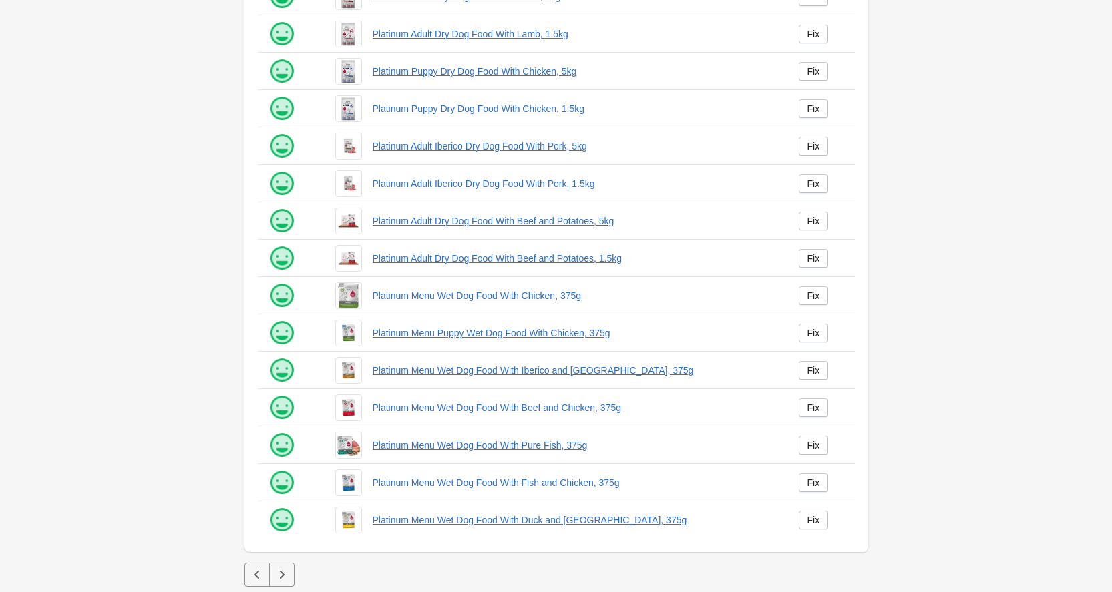
click at [287, 577] on icon "button" at bounding box center [281, 574] width 13 height 13
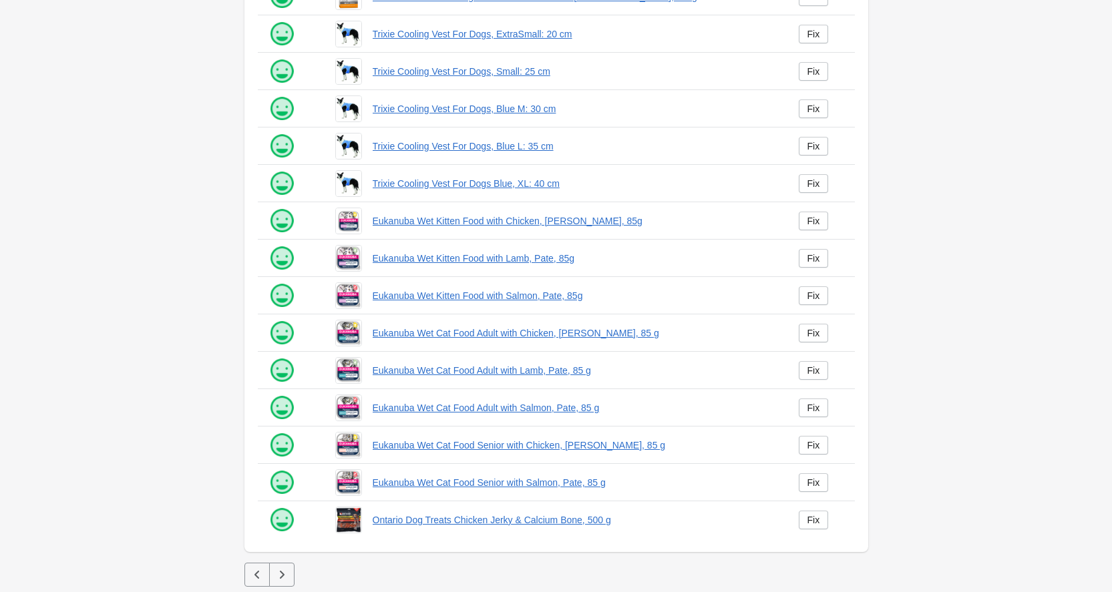
click at [287, 577] on icon "button" at bounding box center [281, 574] width 13 height 13
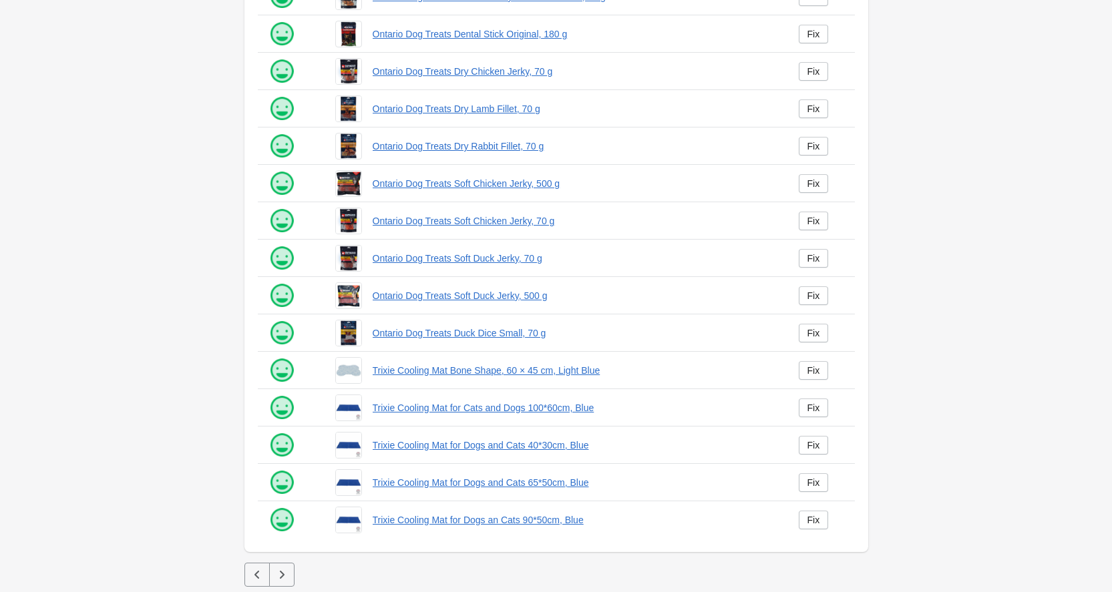
click at [287, 577] on icon "button" at bounding box center [281, 574] width 13 height 13
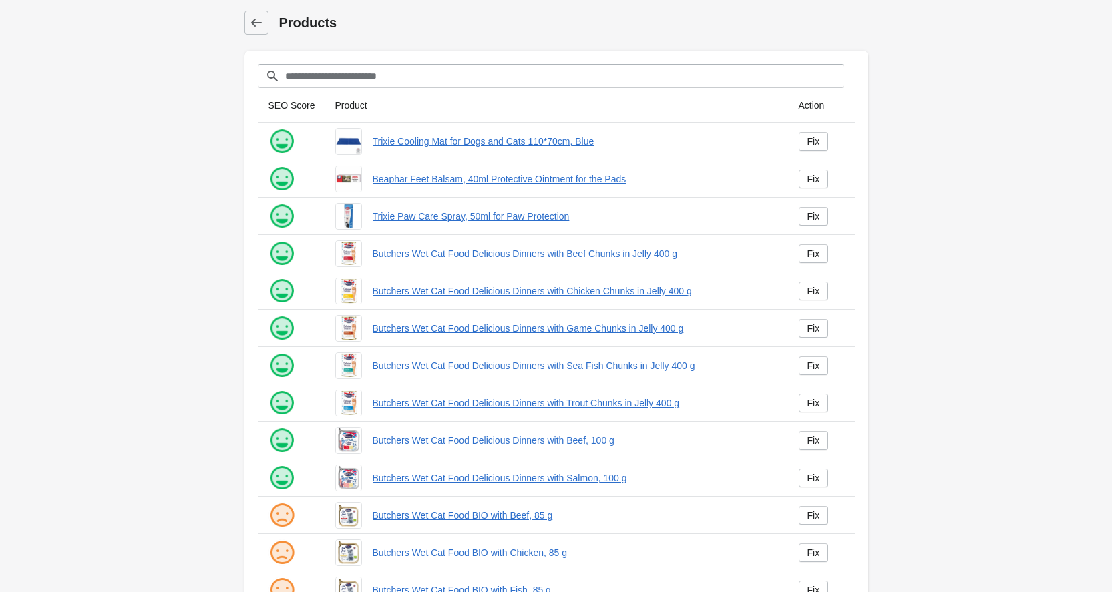
scroll to position [145, 0]
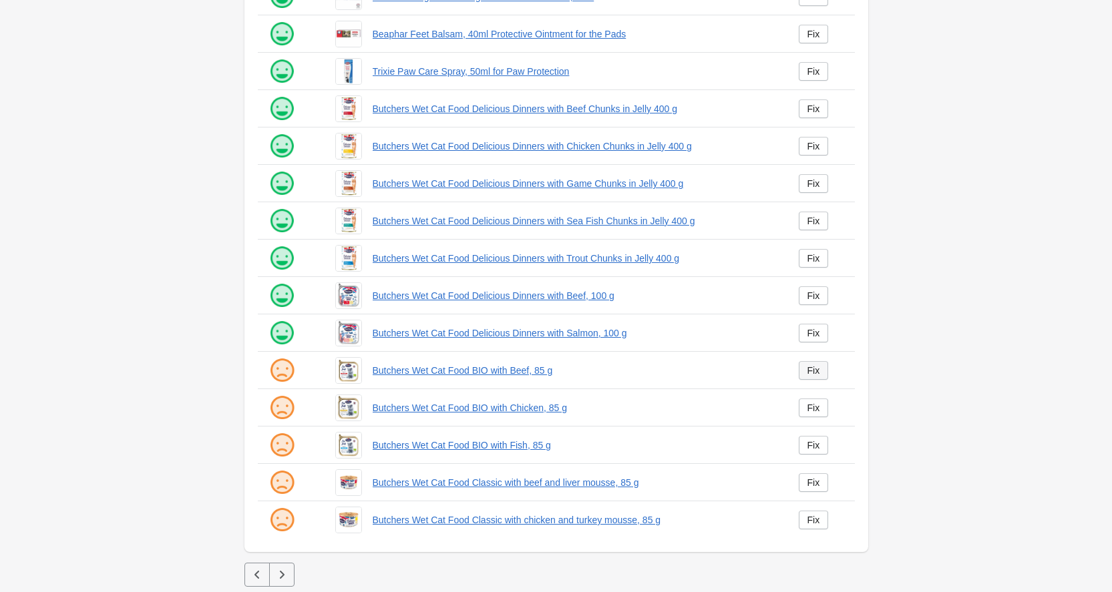
click at [819, 378] on link "Fix" at bounding box center [814, 370] width 30 height 19
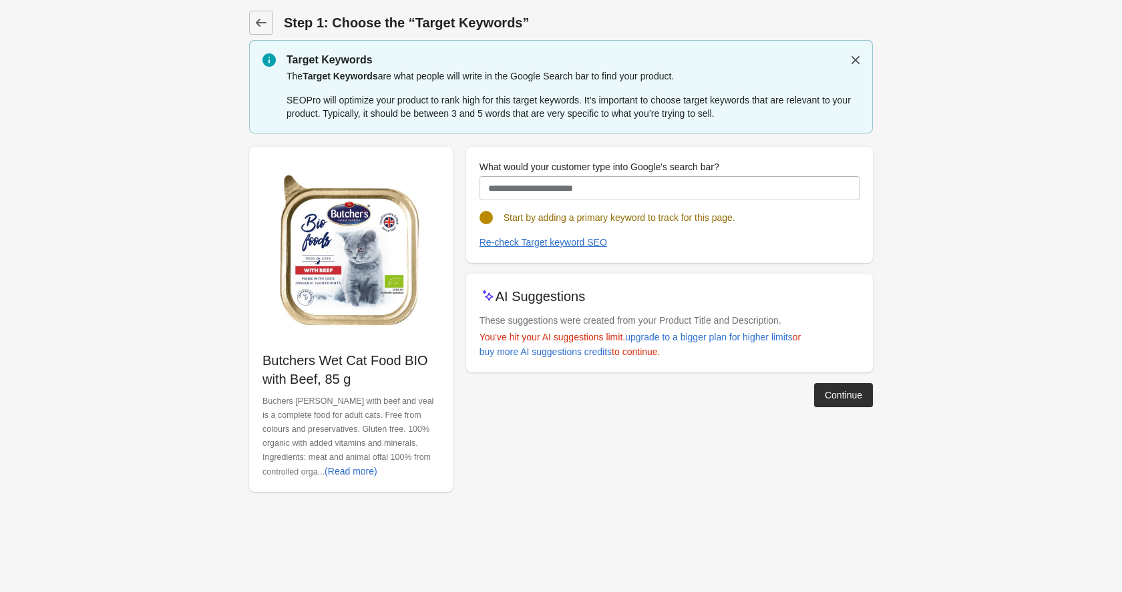
drag, startPoint x: 375, startPoint y: 384, endPoint x: 269, endPoint y: 357, distance: 110.3
click at [264, 358] on p "Butchers Wet Cat Food BIO with Beef, 85 g" at bounding box center [351, 369] width 177 height 37
copy p "Butchers Wet Cat Food BIO with Beef, 85 g"
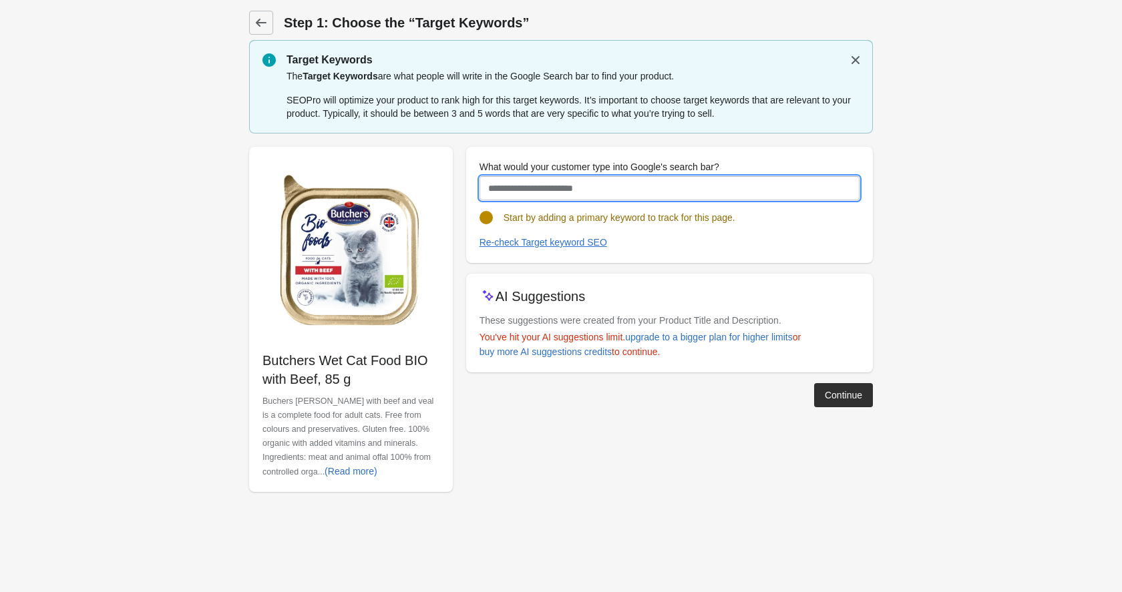
click at [516, 187] on input "What would your customer type into Google's search bar?" at bounding box center [670, 188] width 380 height 24
paste input "**********"
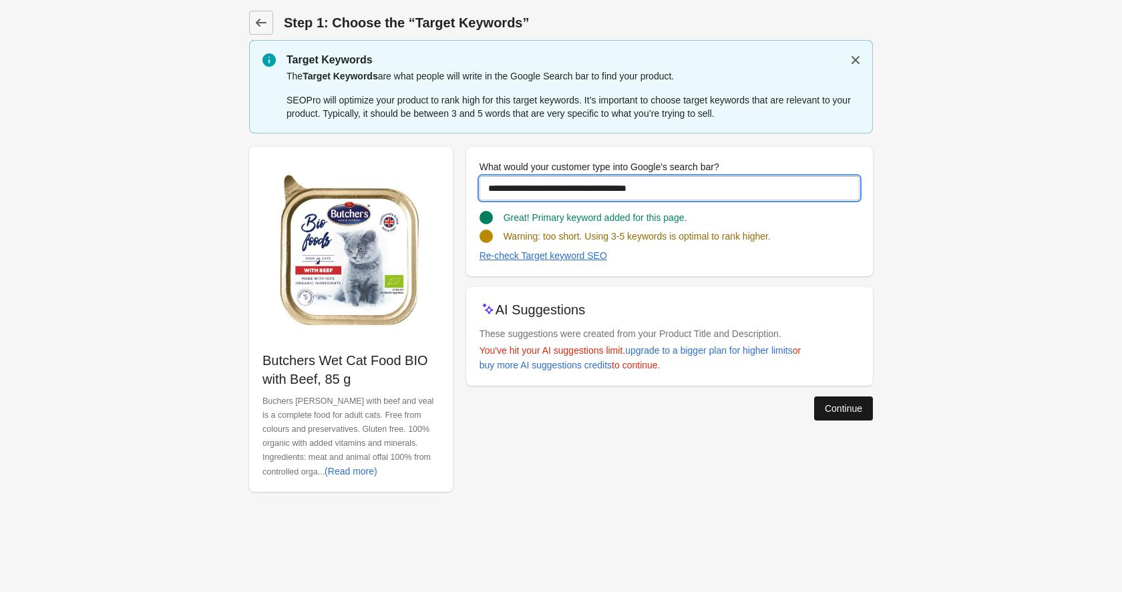
type input "**********"
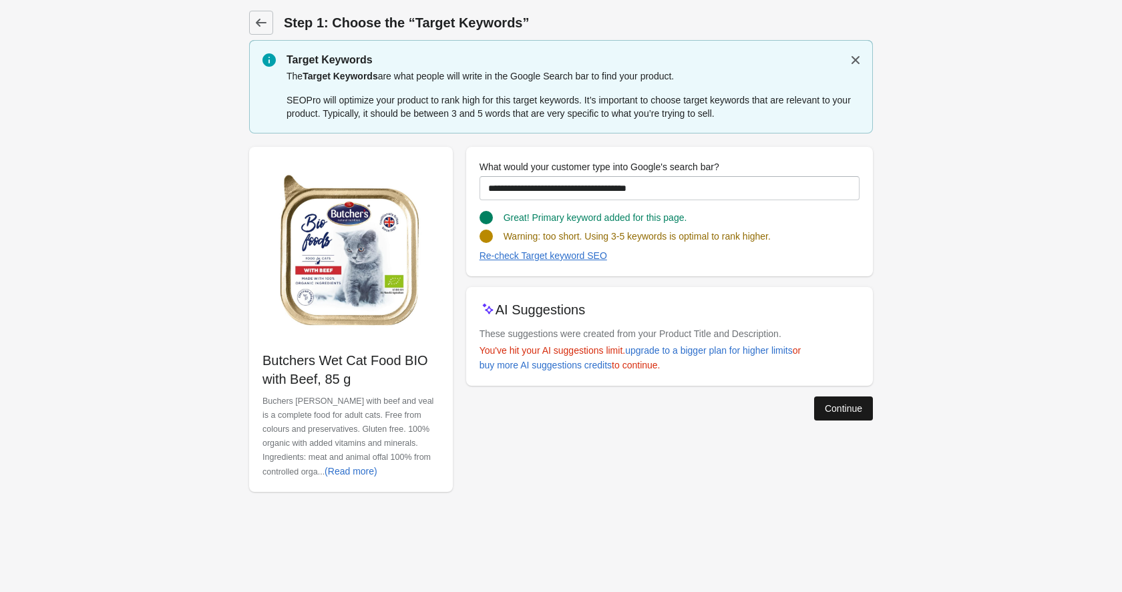
click at [846, 413] on div "Continue" at bounding box center [843, 408] width 37 height 11
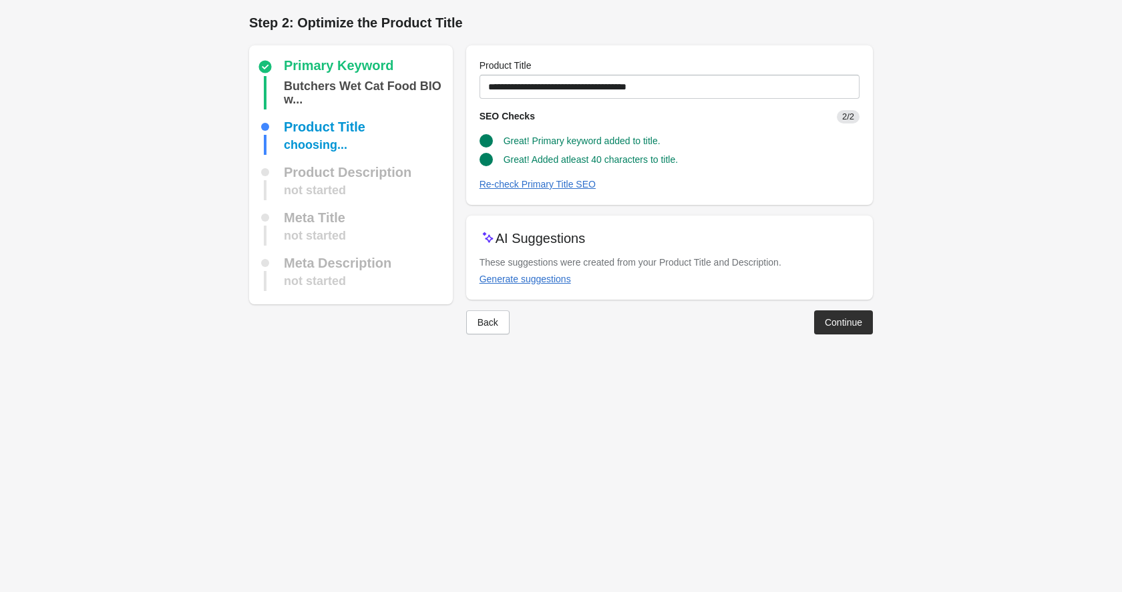
click at [840, 341] on div at bounding box center [561, 345] width 624 height 21
click at [835, 326] on div "Continue" at bounding box center [843, 322] width 37 height 11
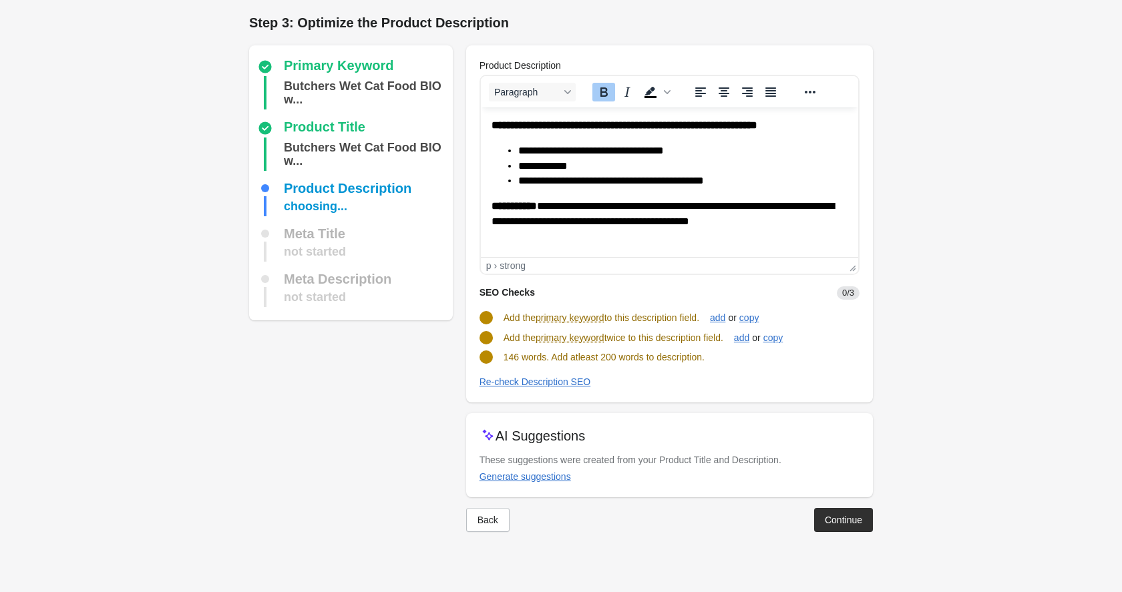
click at [482, 127] on html "**********" at bounding box center [668, 312] width 377 height 409
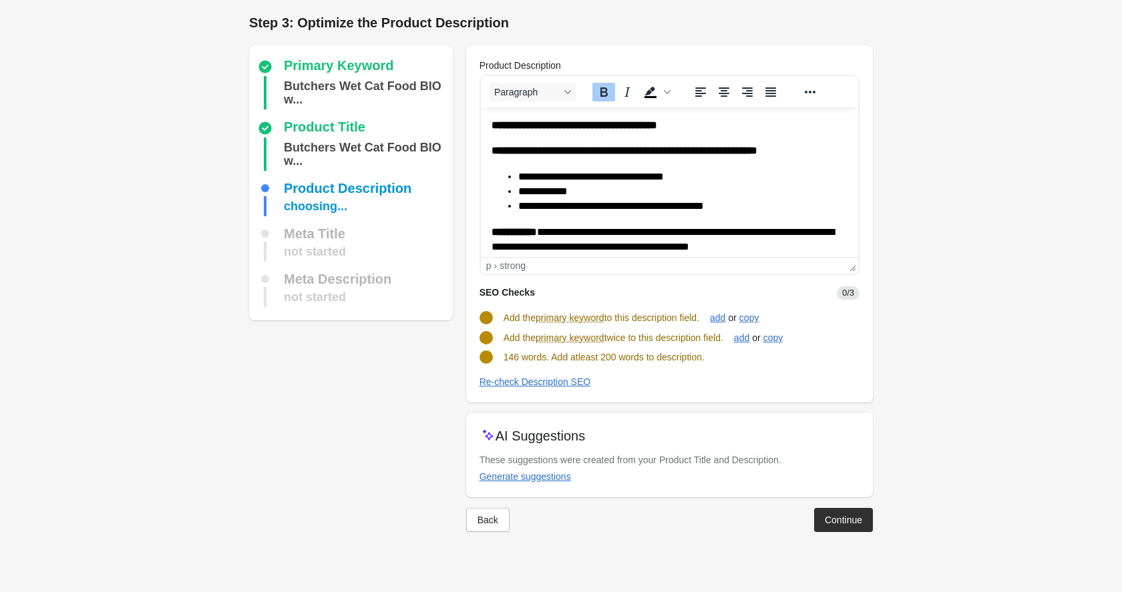
scroll to position [299, 0]
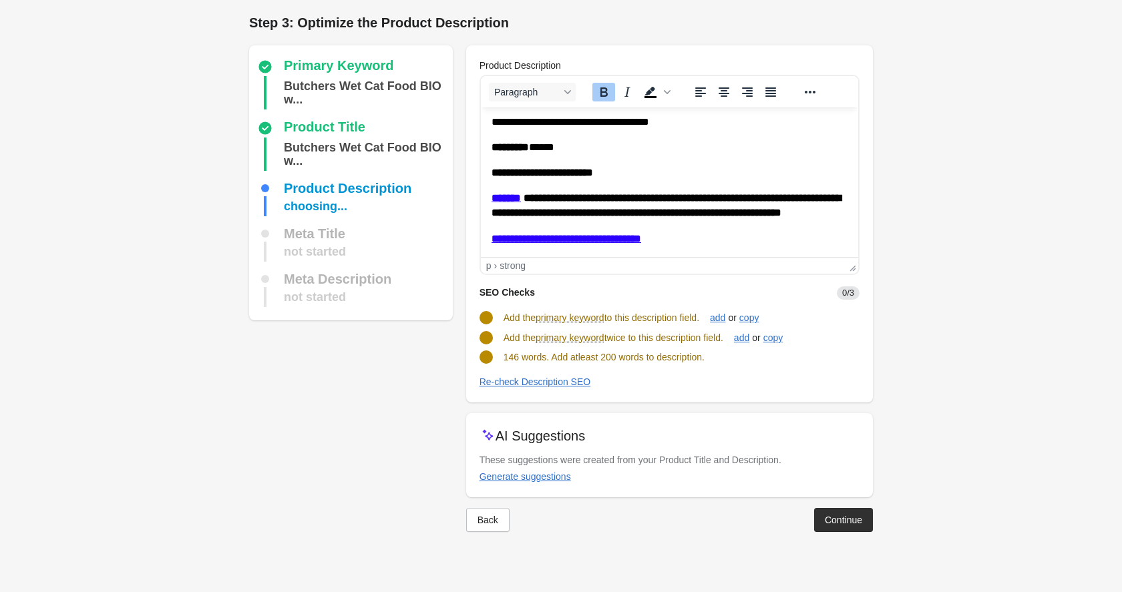
click at [633, 140] on p "********* ******" at bounding box center [664, 147] width 346 height 15
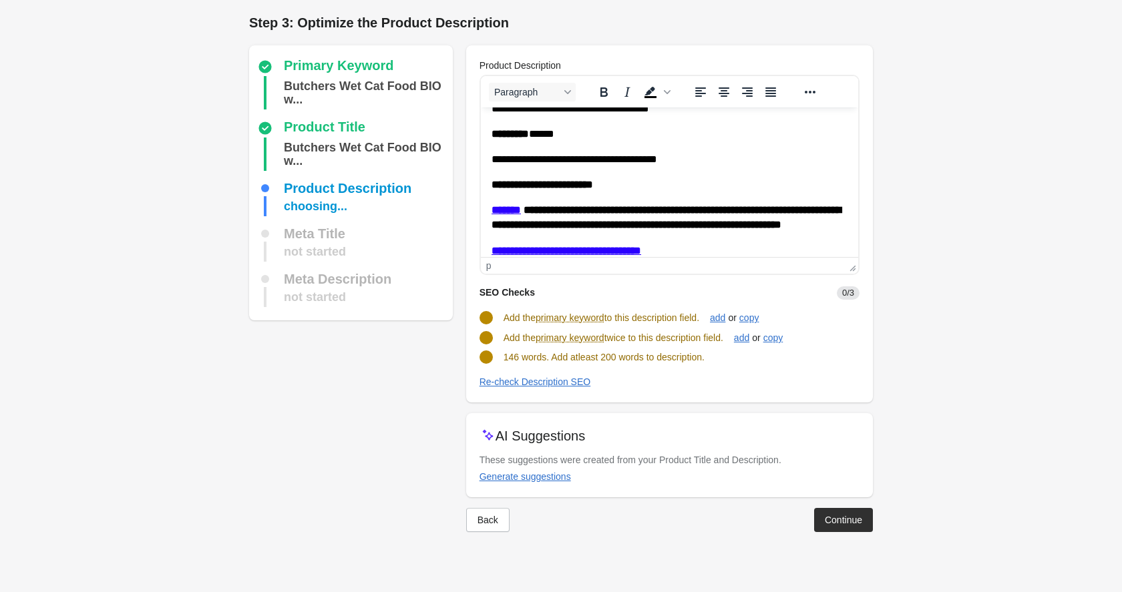
scroll to position [0, 0]
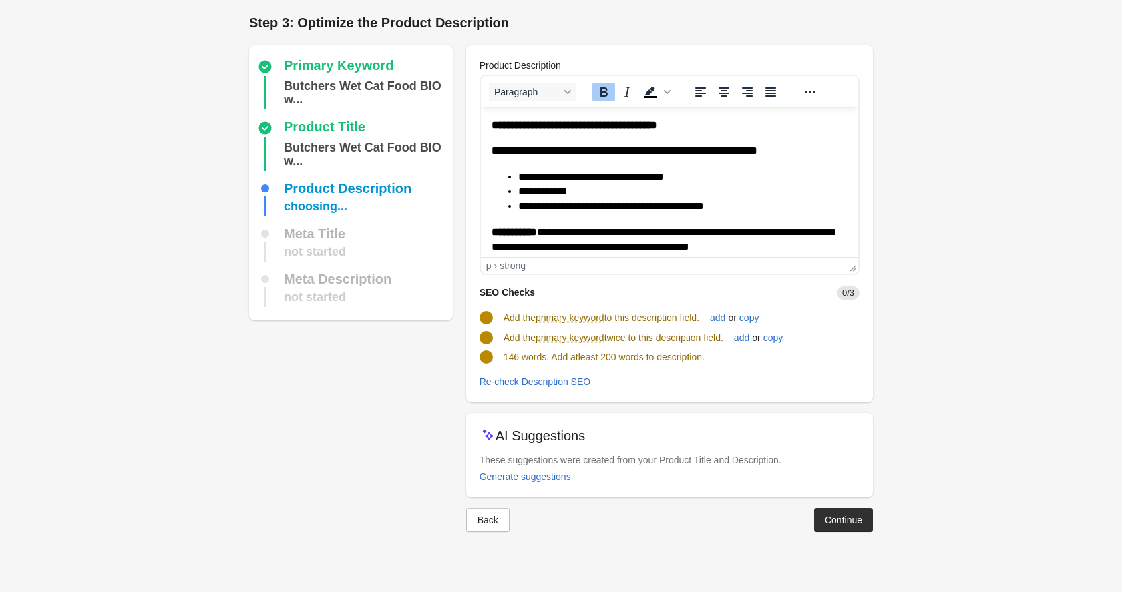
click at [756, 121] on p "**********" at bounding box center [669, 125] width 356 height 15
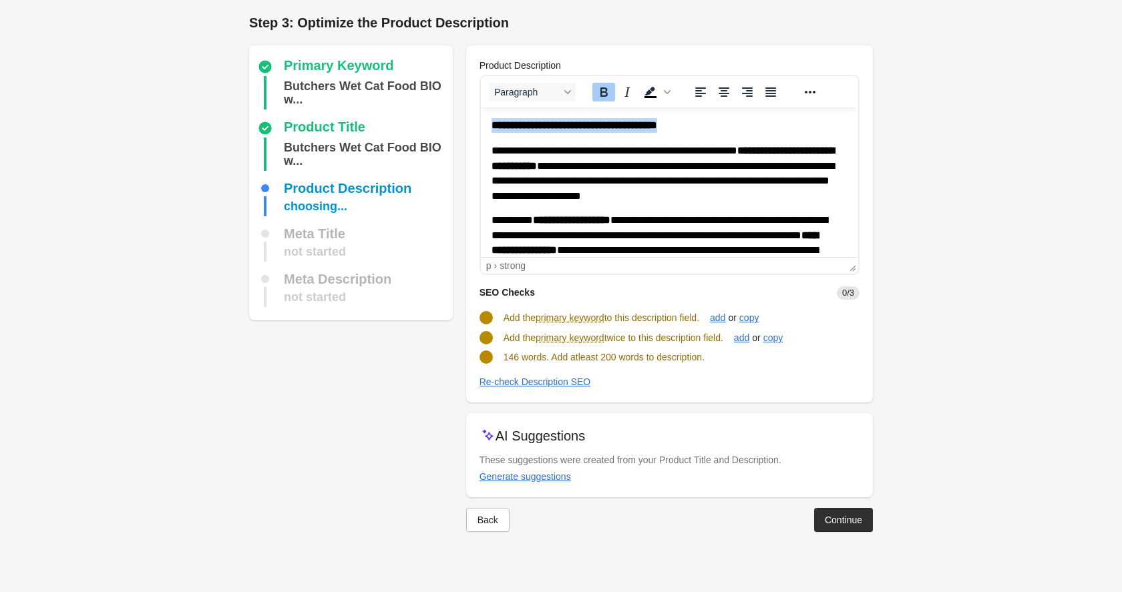
drag, startPoint x: 741, startPoint y: 123, endPoint x: 471, endPoint y: 122, distance: 269.9
click at [480, 122] on html "**********" at bounding box center [668, 504] width 377 height 793
click at [510, 130] on strong "**********" at bounding box center [574, 125] width 166 height 10
copy strong "**********"
click at [529, 379] on div "Re-check Description SEO" at bounding box center [536, 382] width 112 height 11
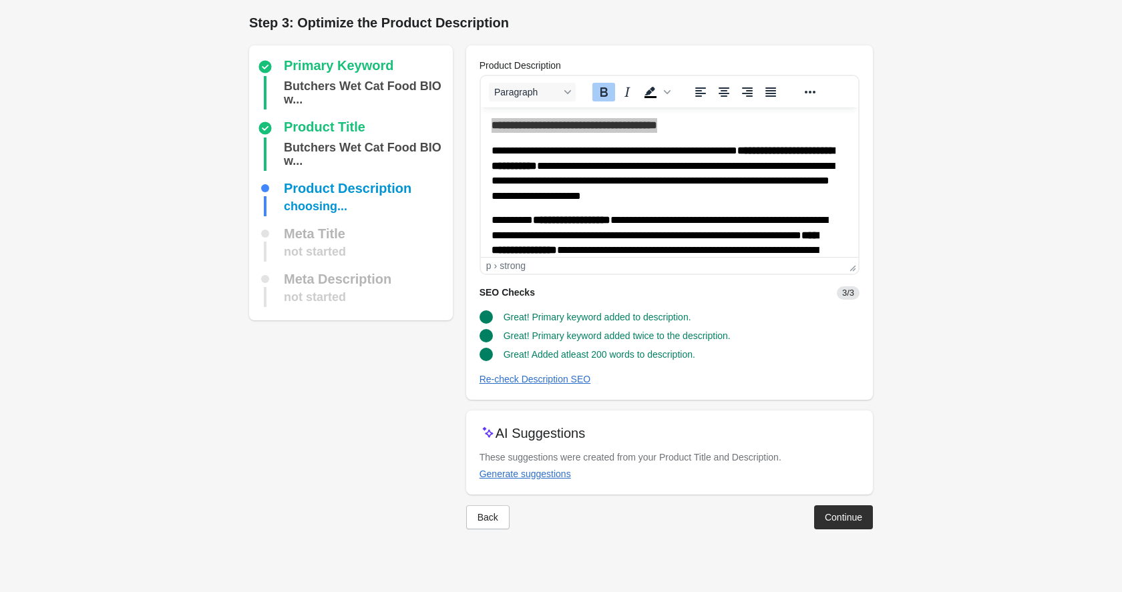
click at [863, 533] on div at bounding box center [561, 540] width 624 height 21
click at [848, 516] on div "Continue" at bounding box center [843, 517] width 37 height 11
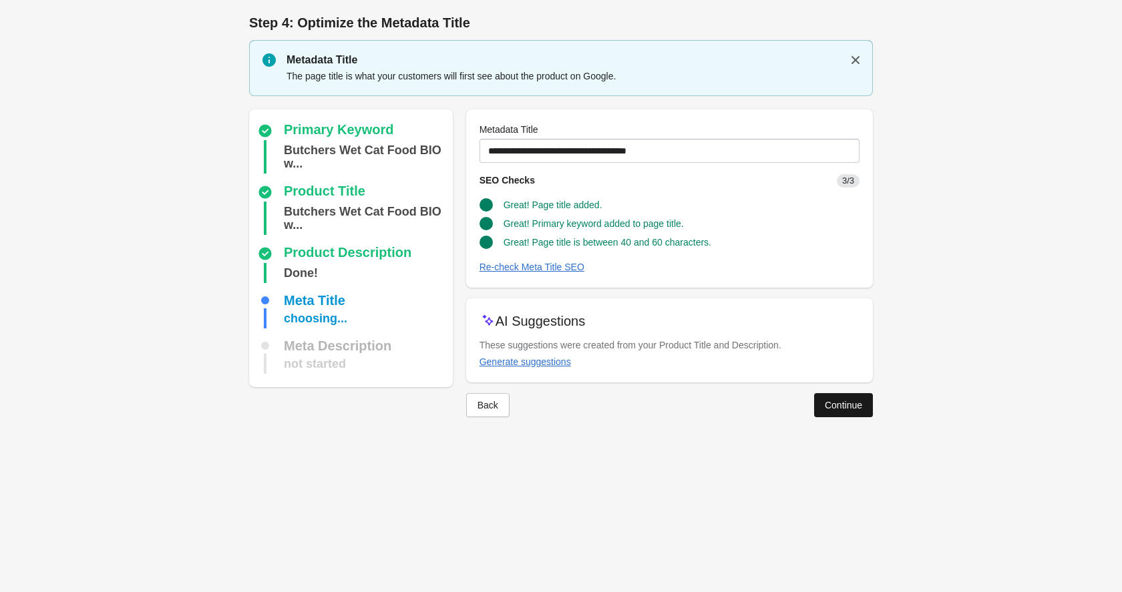
click at [846, 405] on div "Continue" at bounding box center [843, 405] width 37 height 11
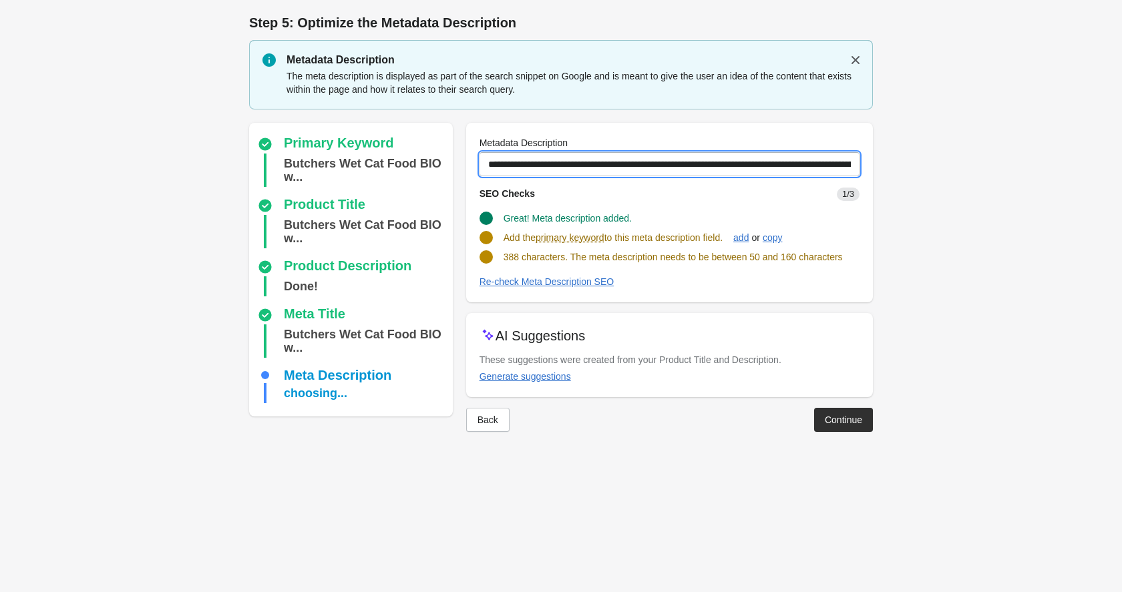
drag, startPoint x: 581, startPoint y: 163, endPoint x: 910, endPoint y: 166, distance: 329.3
click at [910, 166] on form "Step 1: Choose the “Target Keywords” Target Keywords The Target Keywords are wh…" at bounding box center [561, 229] width 1122 height 459
paste input "text"
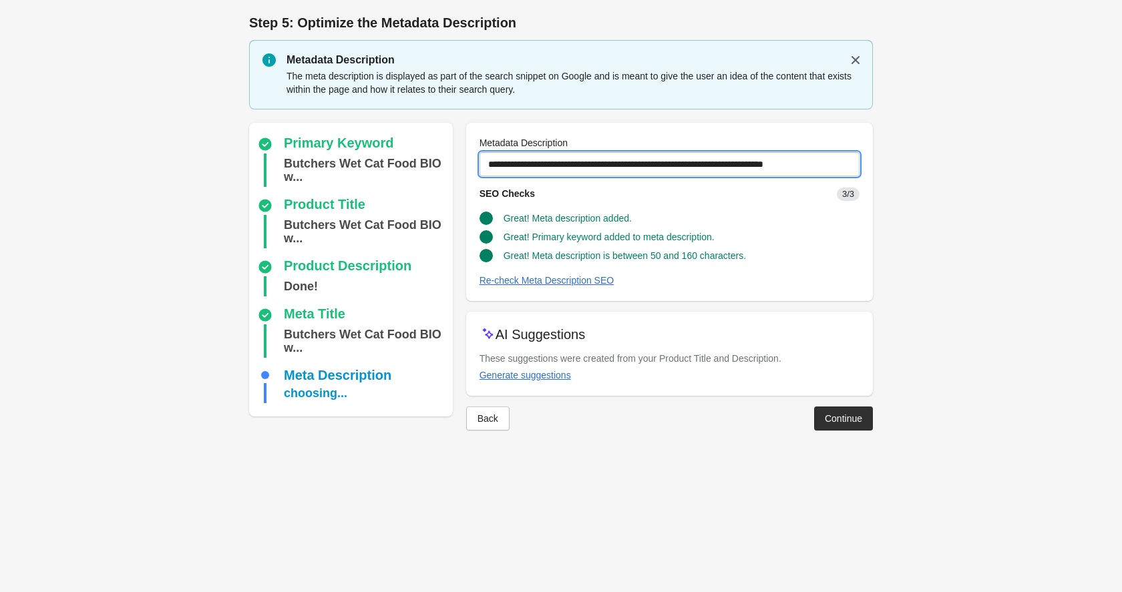
drag, startPoint x: 767, startPoint y: 164, endPoint x: 920, endPoint y: 164, distance: 153.0
click at [920, 164] on form "Step 1: Choose the “Target Keywords” Target Keywords The Target Keywords are wh…" at bounding box center [561, 229] width 1122 height 458
type input "**********"
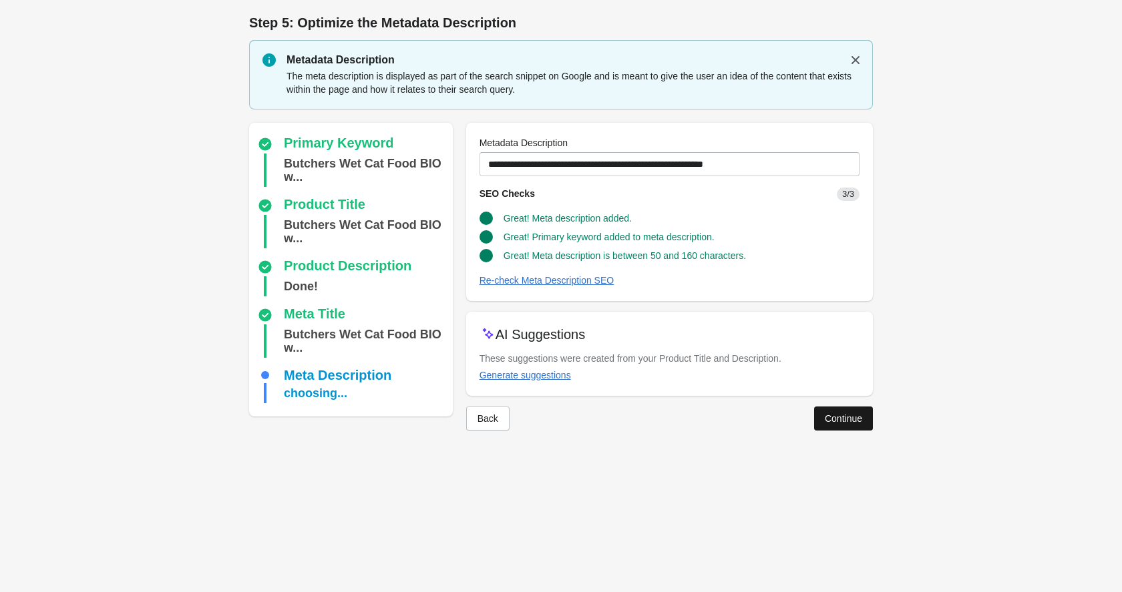
click at [835, 420] on div "Continue" at bounding box center [843, 418] width 37 height 11
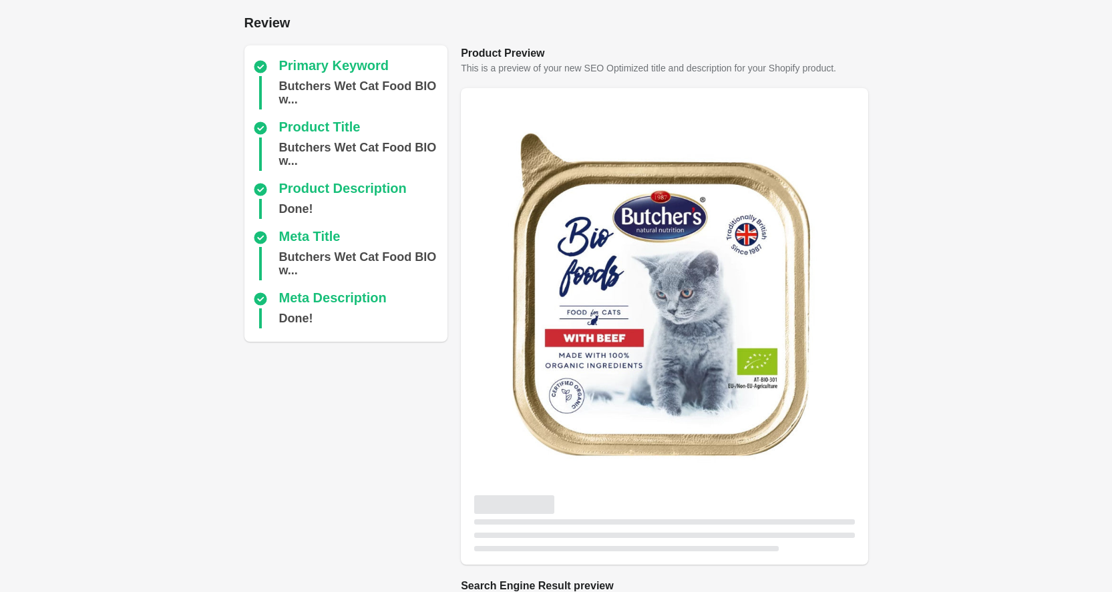
scroll to position [308, 0]
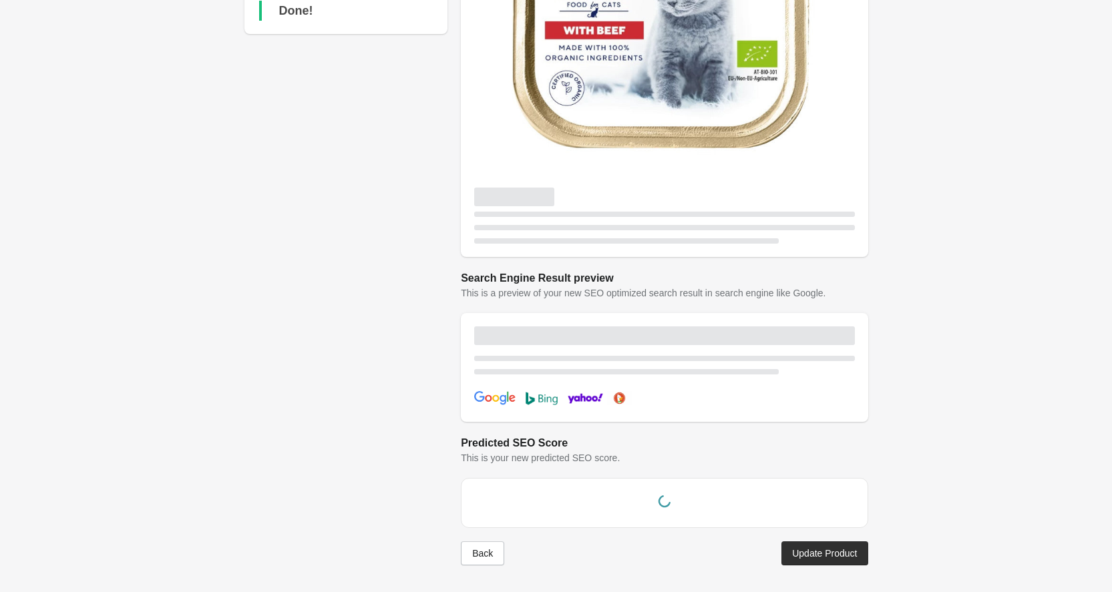
click at [818, 536] on div "Back Update Product" at bounding box center [658, 548] width 417 height 35
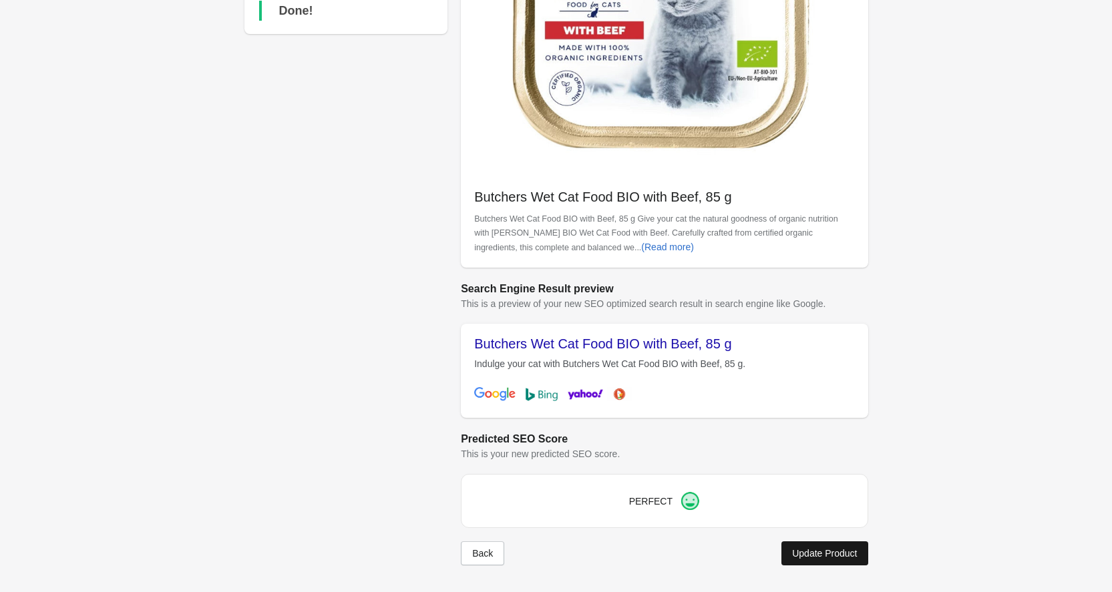
click at [809, 556] on div "Update Product" at bounding box center [824, 553] width 65 height 11
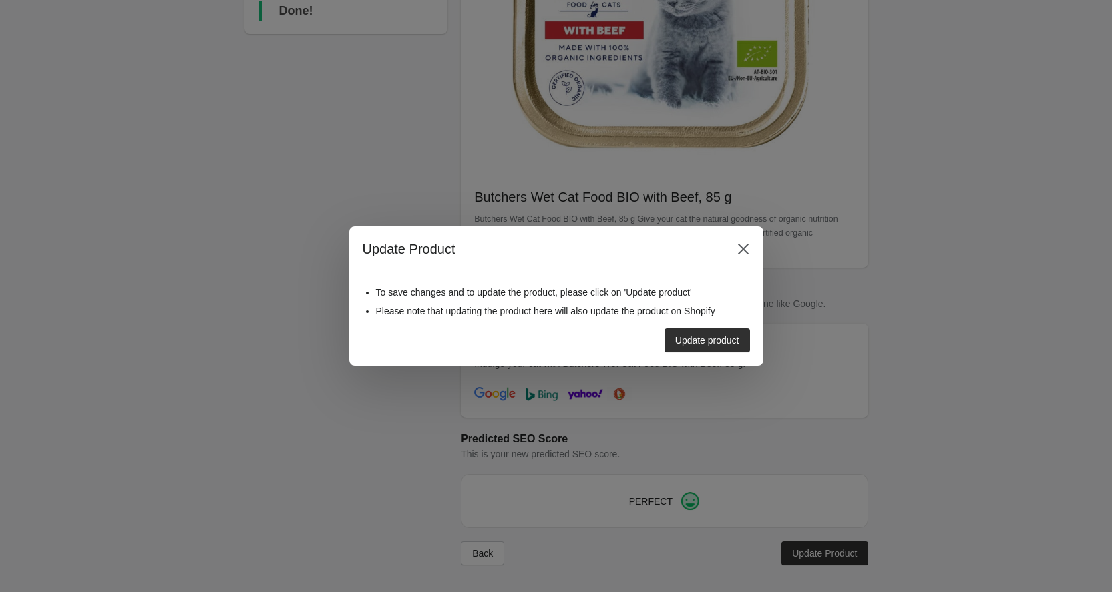
click at [721, 322] on div "Update product" at bounding box center [551, 335] width 398 height 35
click at [719, 340] on div "Update product" at bounding box center [707, 340] width 64 height 11
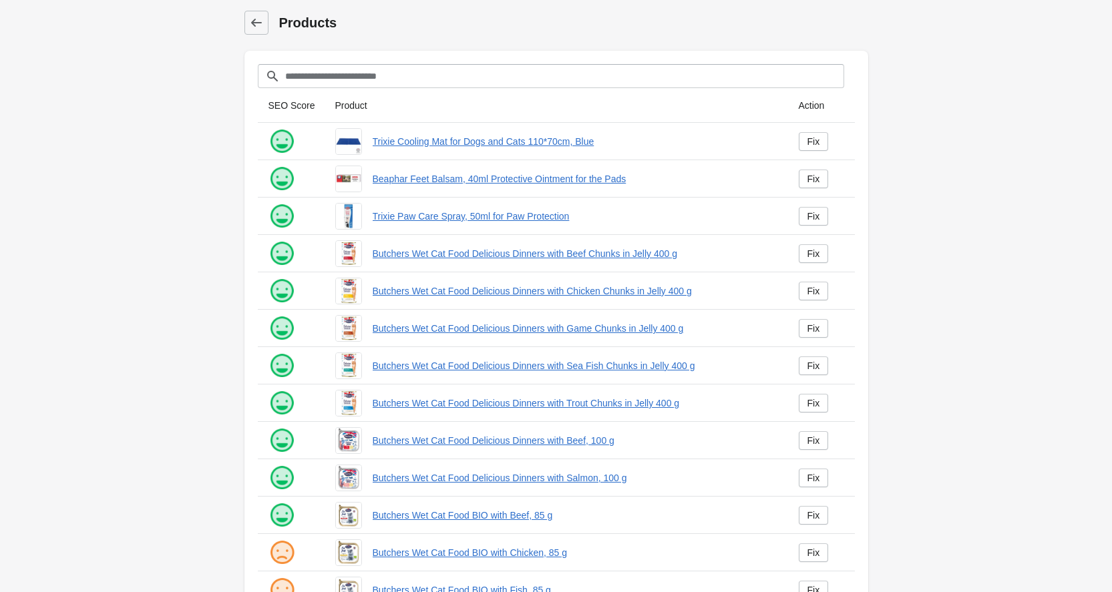
scroll to position [145, 0]
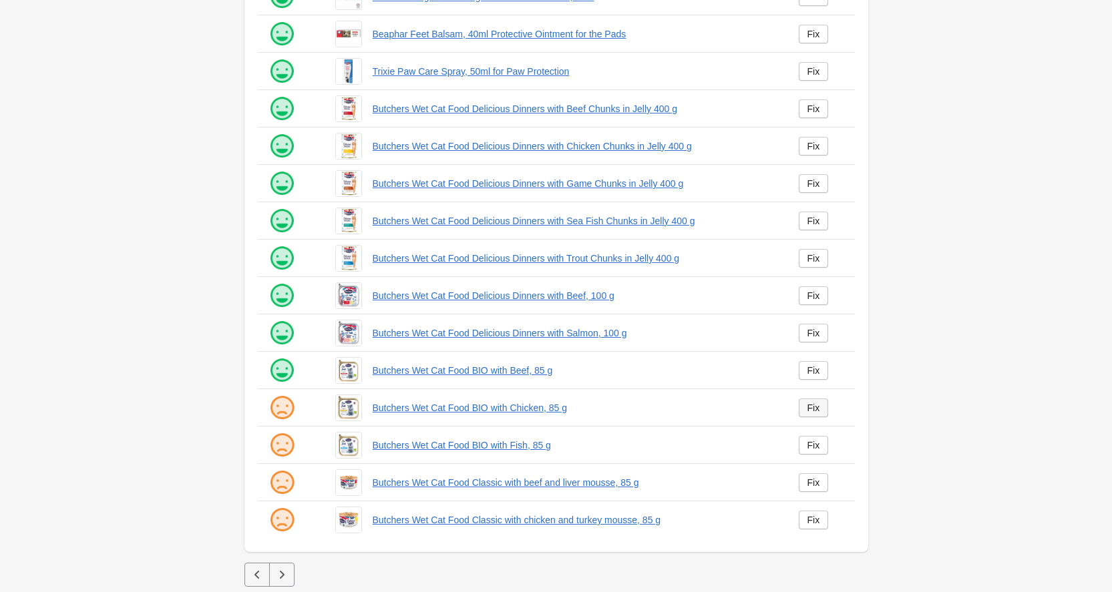
click at [823, 407] on link "Fix" at bounding box center [814, 408] width 30 height 19
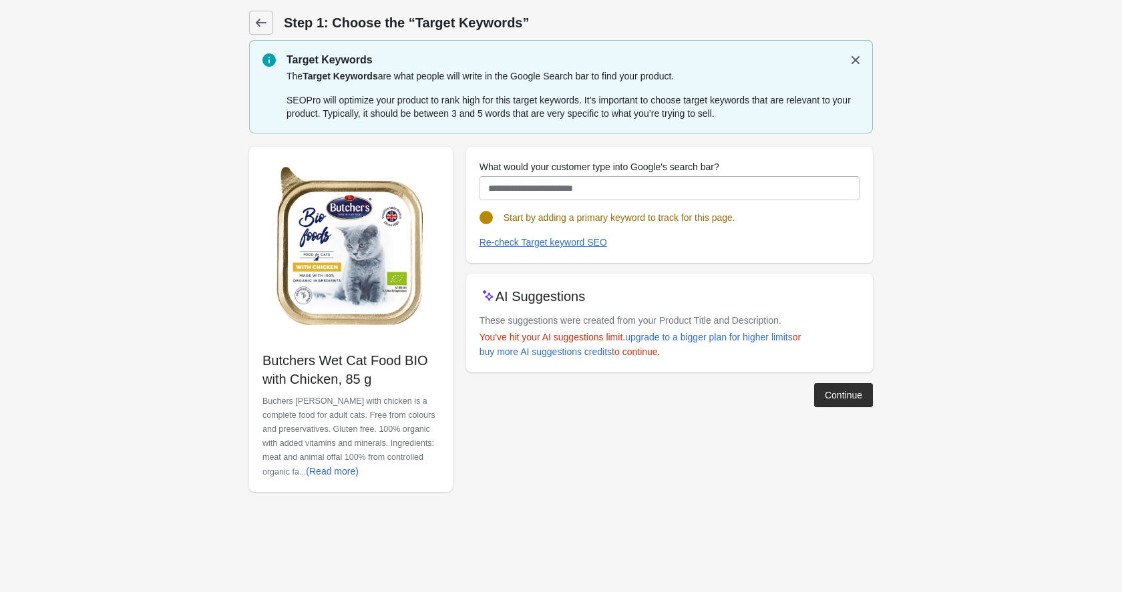
drag, startPoint x: 379, startPoint y: 383, endPoint x: 255, endPoint y: 361, distance: 126.2
click at [255, 361] on div "Butchers Wet Cat Food BIO with Chicken, 85 g Buchers [PERSON_NAME] with chicken…" at bounding box center [351, 319] width 204 height 345
copy p "Butchers Wet Cat Food BIO with Chicken, 85 g"
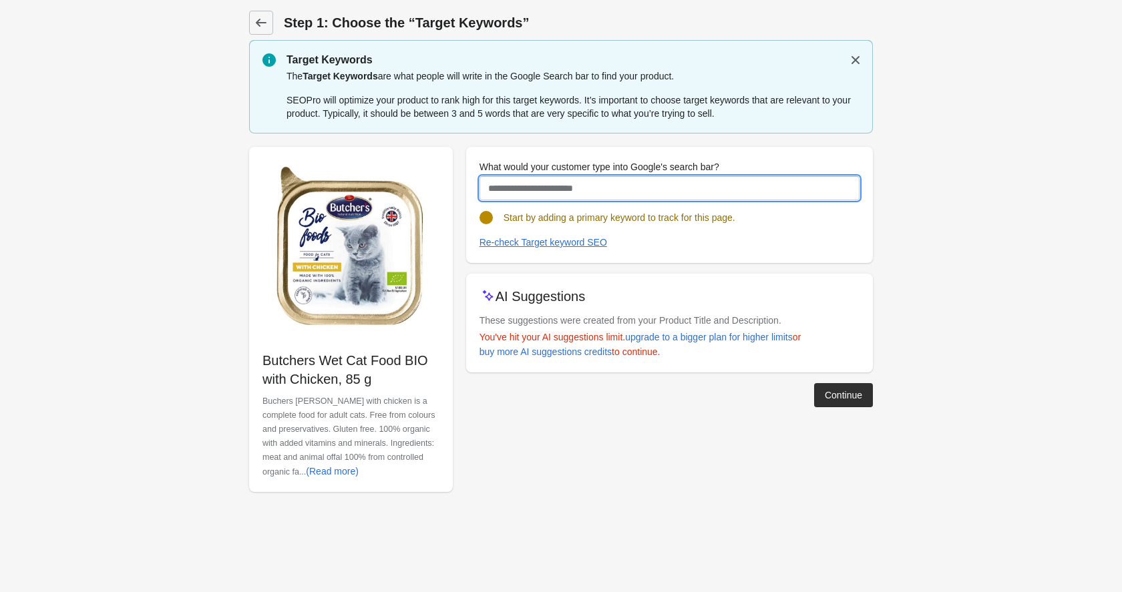
click at [520, 184] on input "What would your customer type into Google's search bar?" at bounding box center [670, 188] width 380 height 24
paste input "**********"
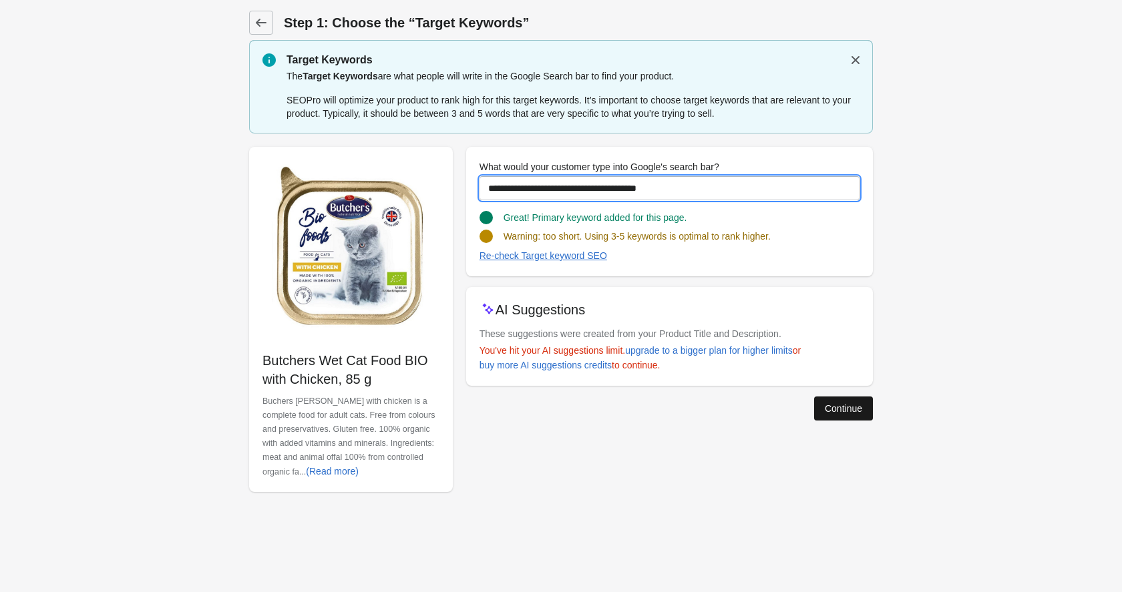
type input "**********"
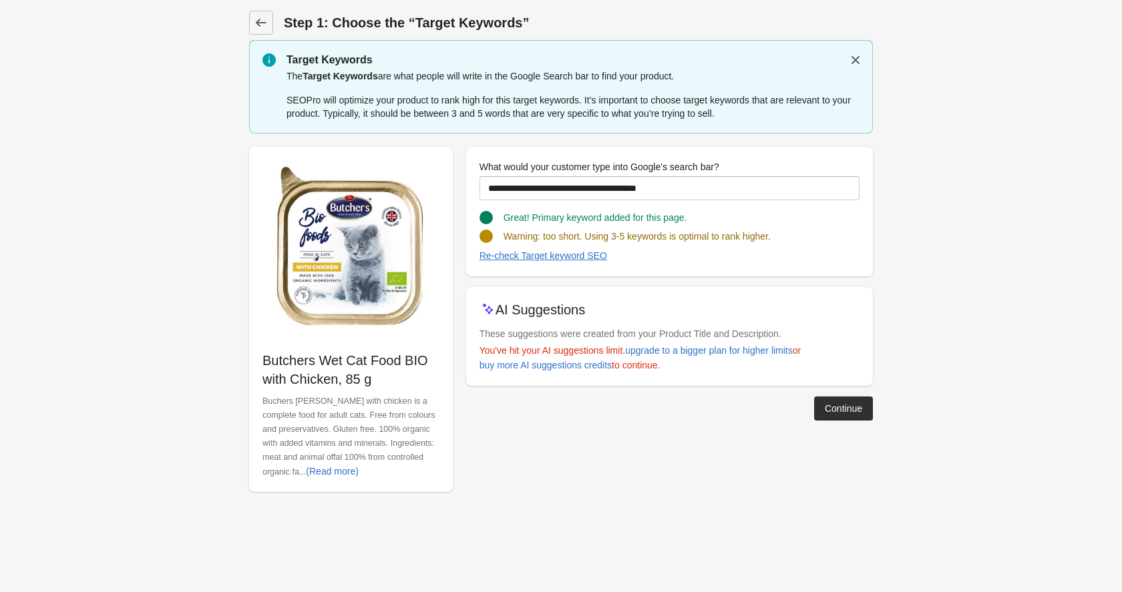
click at [837, 403] on div "Continue" at bounding box center [843, 408] width 37 height 11
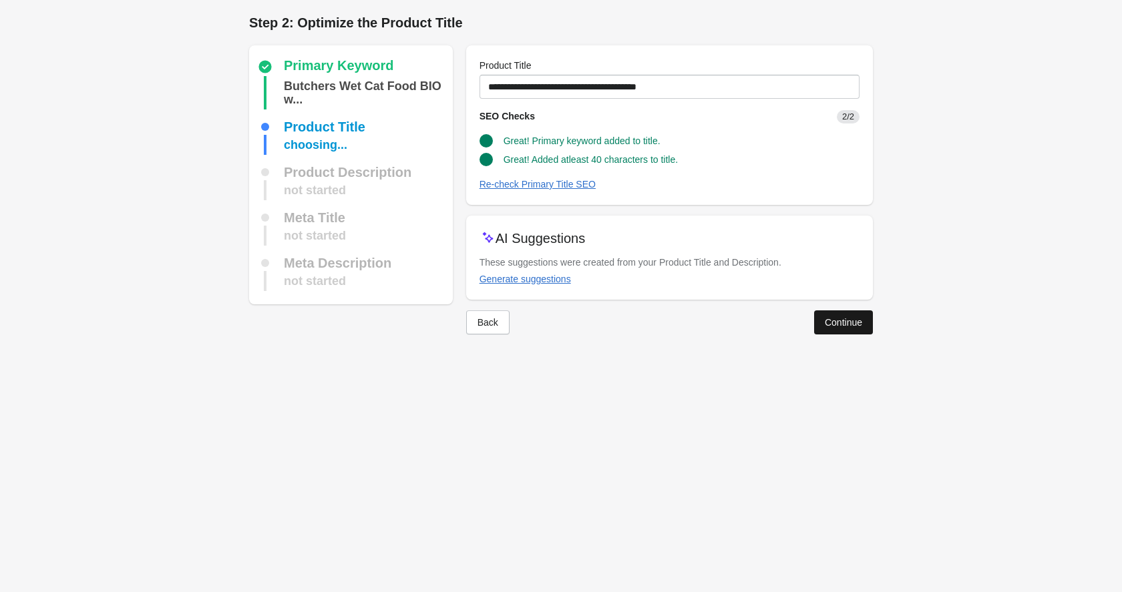
drag, startPoint x: 836, startPoint y: 321, endPoint x: 204, endPoint y: 114, distance: 664.1
click at [836, 321] on div "Continue" at bounding box center [843, 322] width 37 height 11
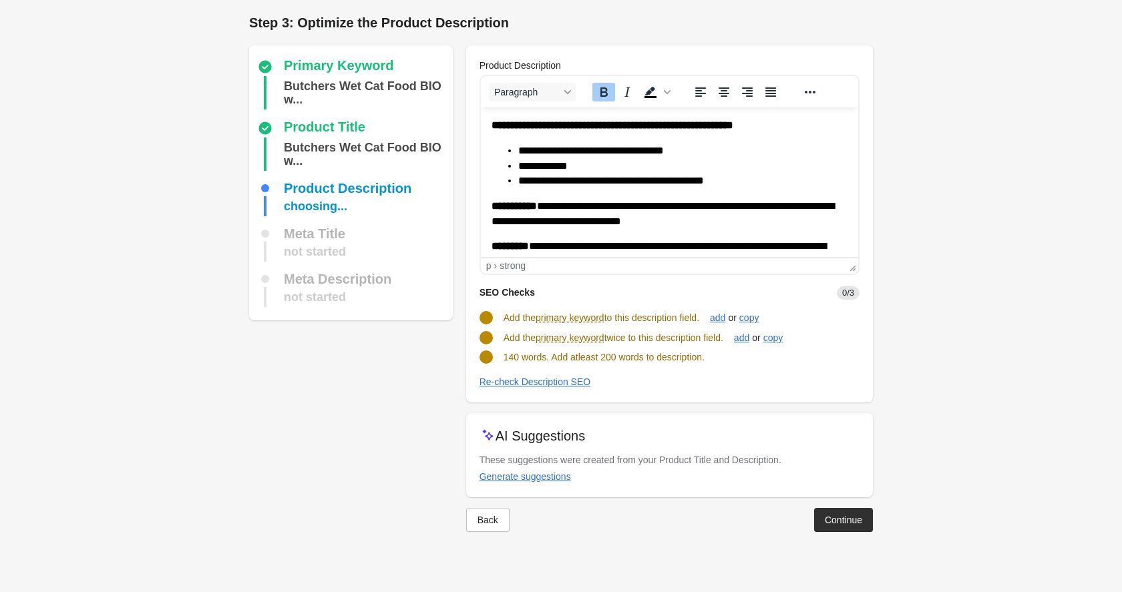
click at [488, 122] on html "**********" at bounding box center [668, 305] width 377 height 395
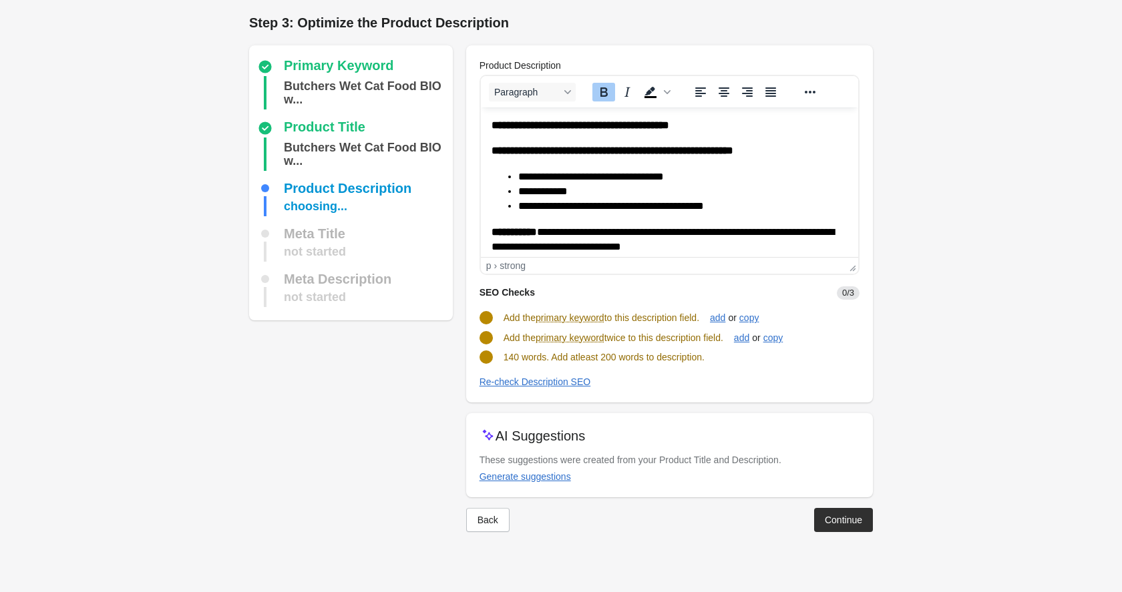
scroll to position [284, 0]
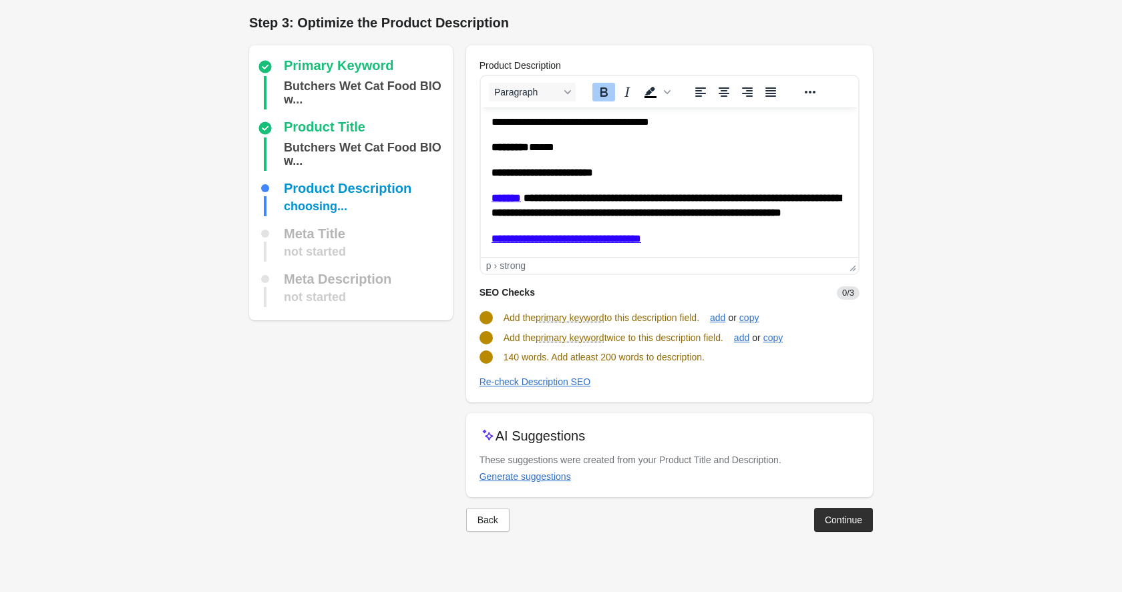
click at [585, 140] on p "********* ******" at bounding box center [664, 147] width 346 height 15
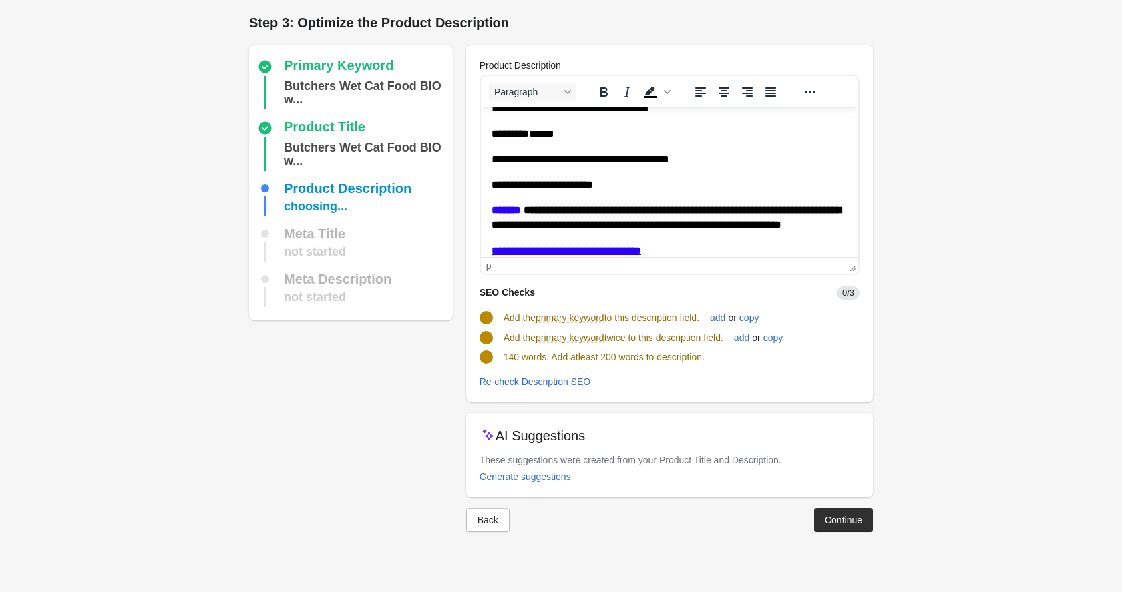
scroll to position [0, 0]
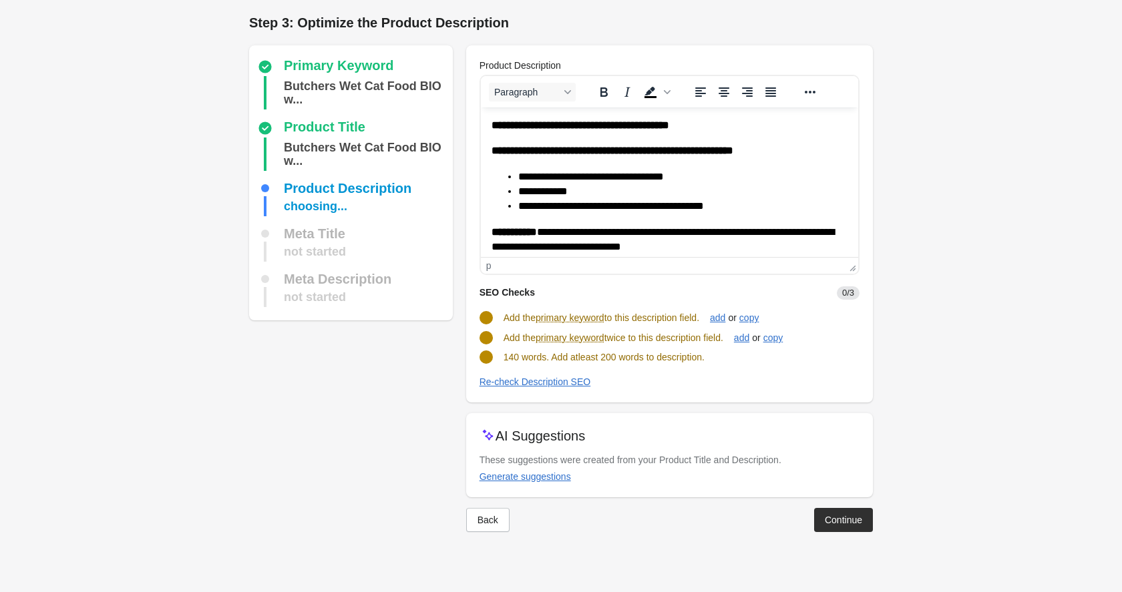
click at [737, 127] on p "**********" at bounding box center [669, 125] width 356 height 15
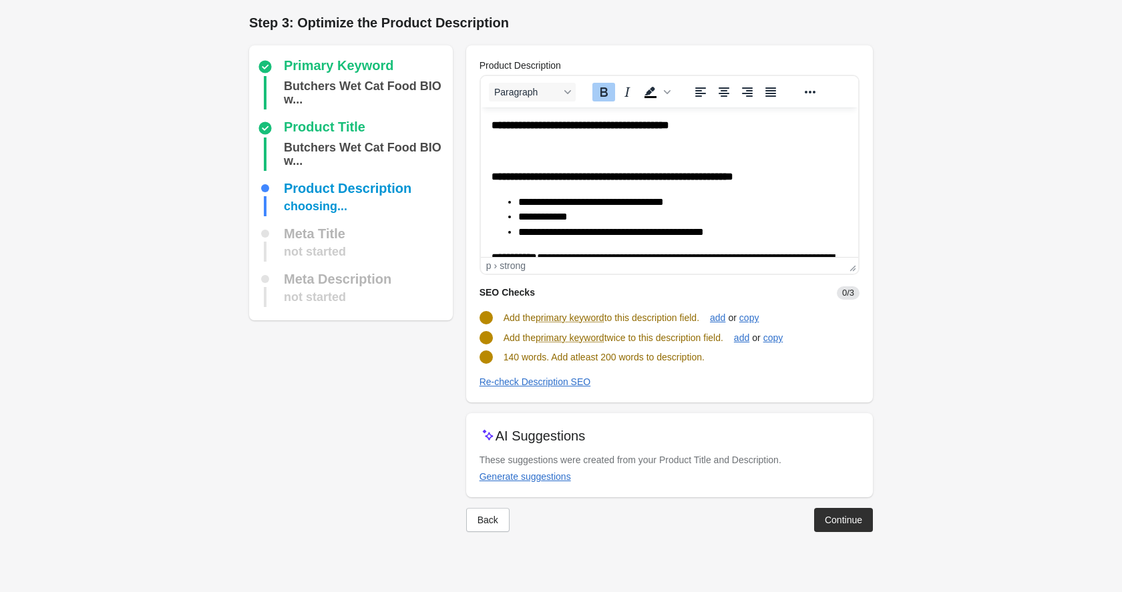
scroll to position [232, 0]
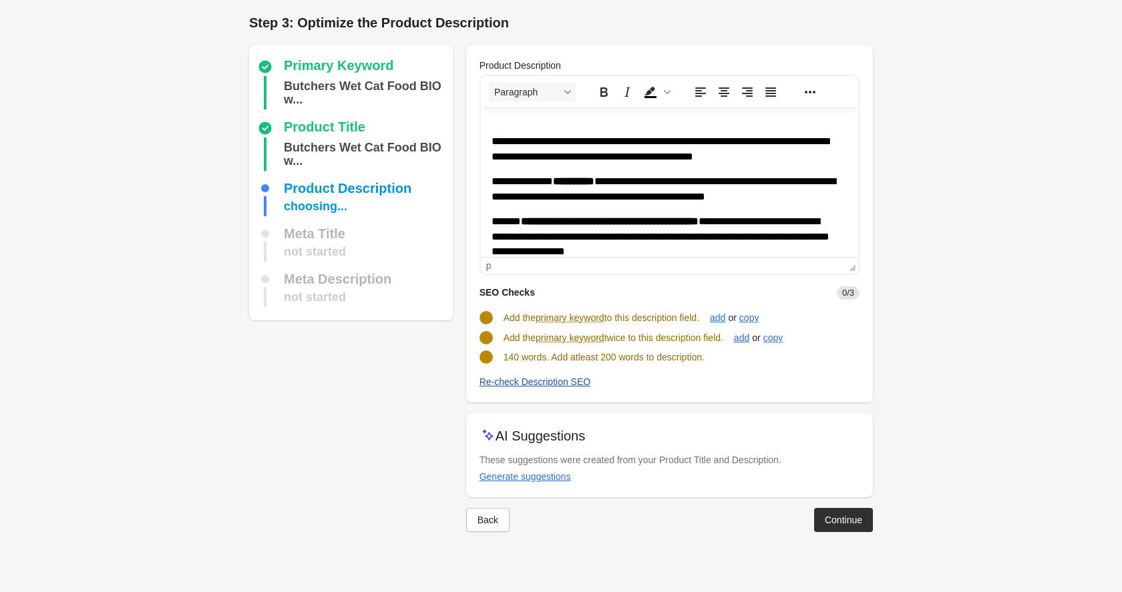
click at [524, 384] on div "Re-check Description SEO" at bounding box center [536, 382] width 112 height 11
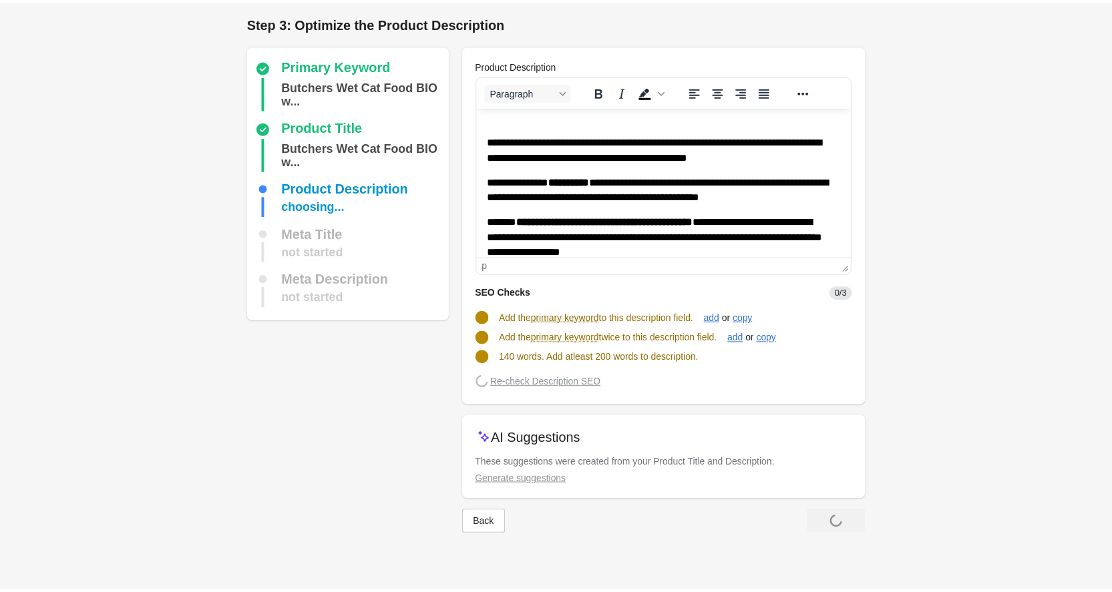
scroll to position [0, 0]
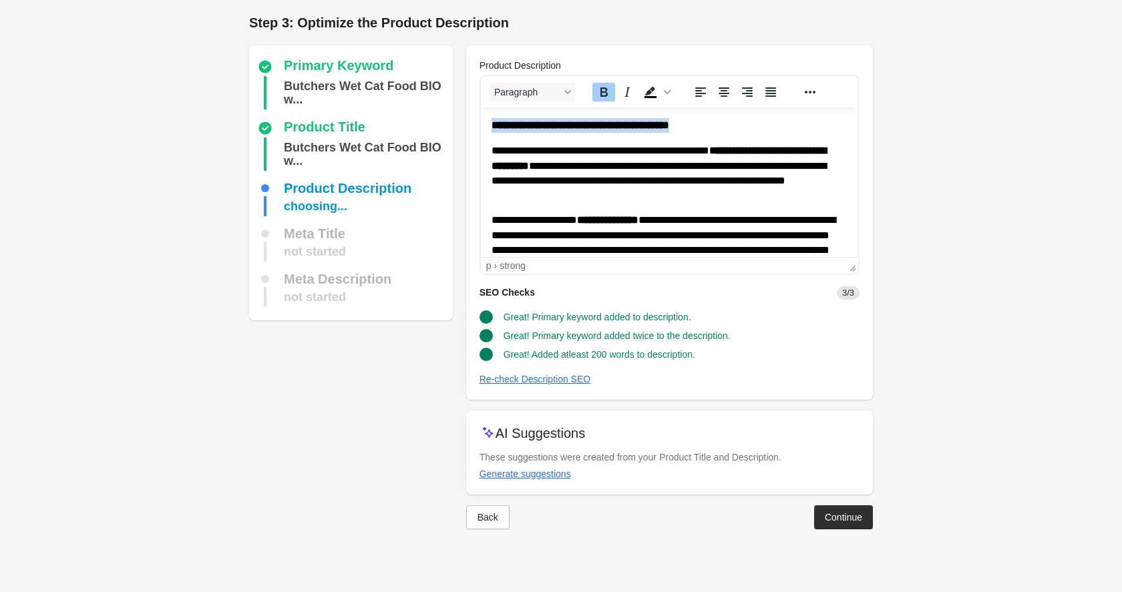
drag, startPoint x: 727, startPoint y: 128, endPoint x: 491, endPoint y: 128, distance: 235.8
click at [491, 128] on p "**********" at bounding box center [669, 125] width 356 height 15
copy strong "**********"
drag, startPoint x: 824, startPoint y: 499, endPoint x: 830, endPoint y: 508, distance: 10.8
click at [828, 507] on div "Back Continue" at bounding box center [664, 512] width 417 height 35
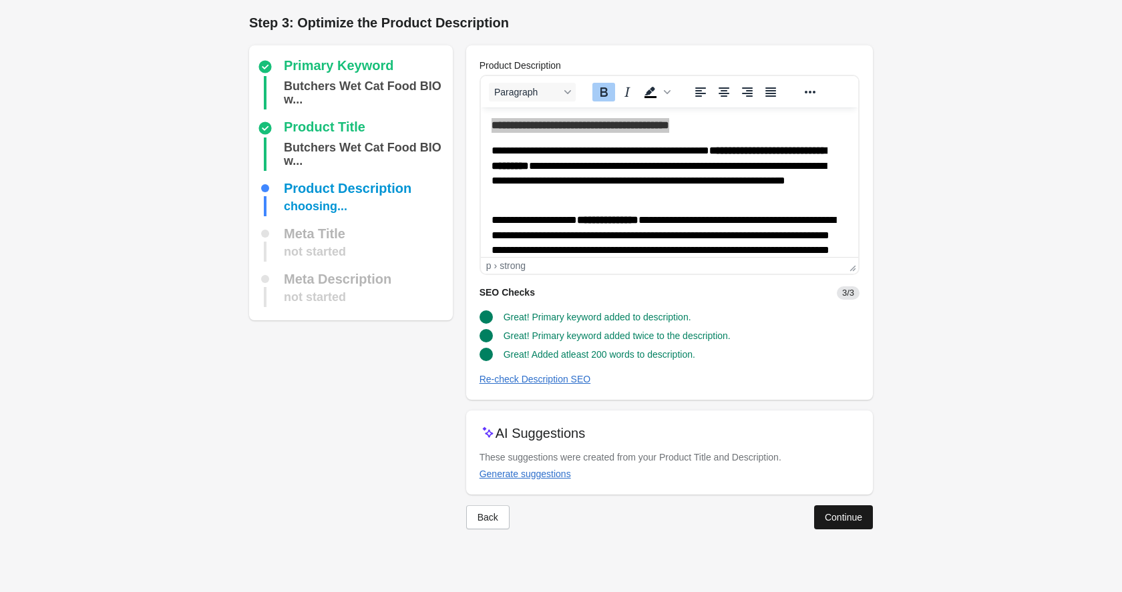
click at [829, 514] on div "Continue" at bounding box center [843, 517] width 37 height 11
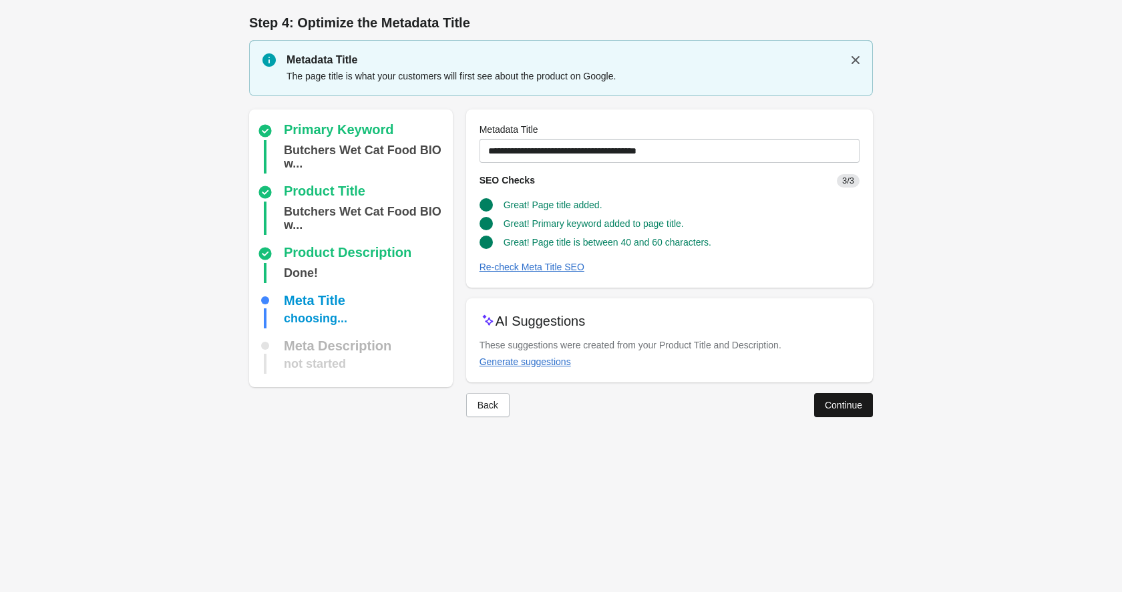
click at [867, 406] on button "Continue" at bounding box center [843, 405] width 59 height 24
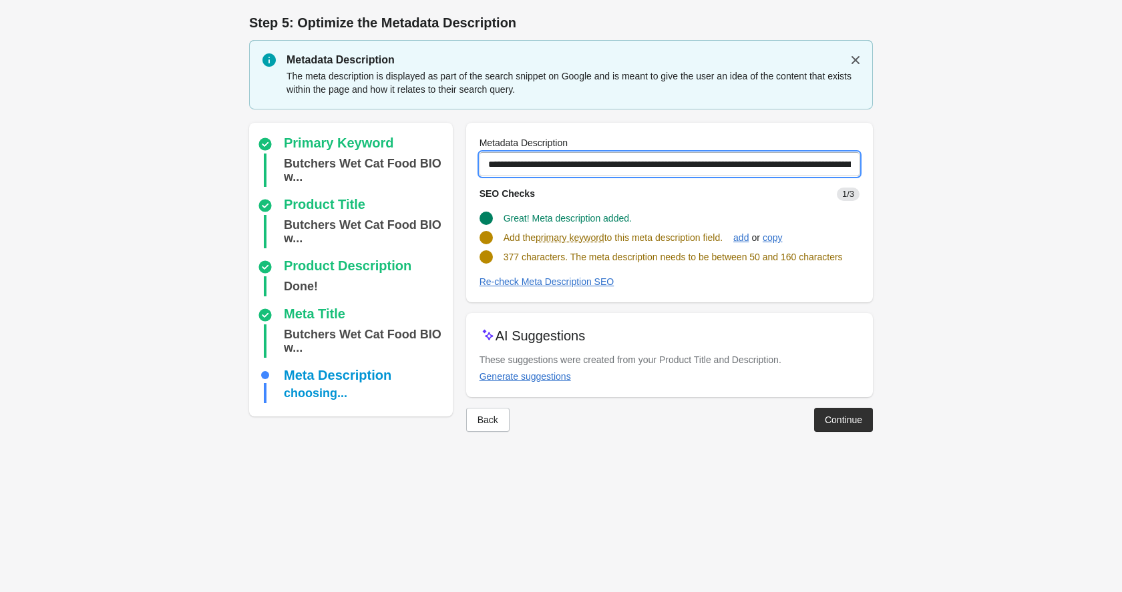
drag, startPoint x: 562, startPoint y: 164, endPoint x: 962, endPoint y: 178, distance: 400.3
click at [962, 178] on form "Step 1: Choose the “Target Keywords” Target Keywords The Target Keywords are wh…" at bounding box center [561, 229] width 1122 height 459
paste input "text"
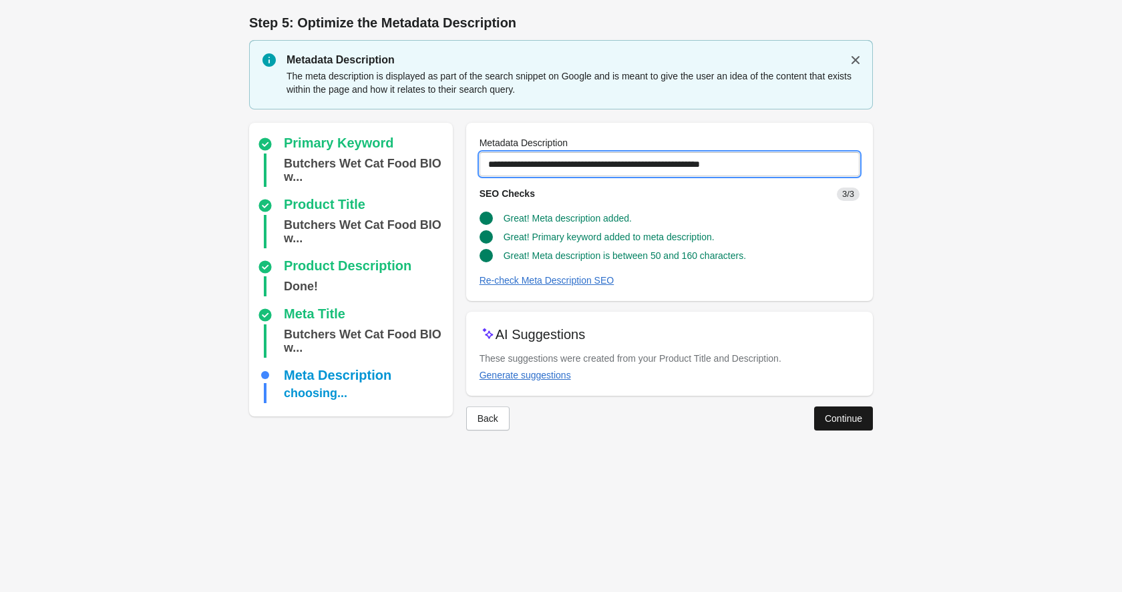
type input "**********"
click at [860, 425] on button "Continue" at bounding box center [843, 419] width 59 height 24
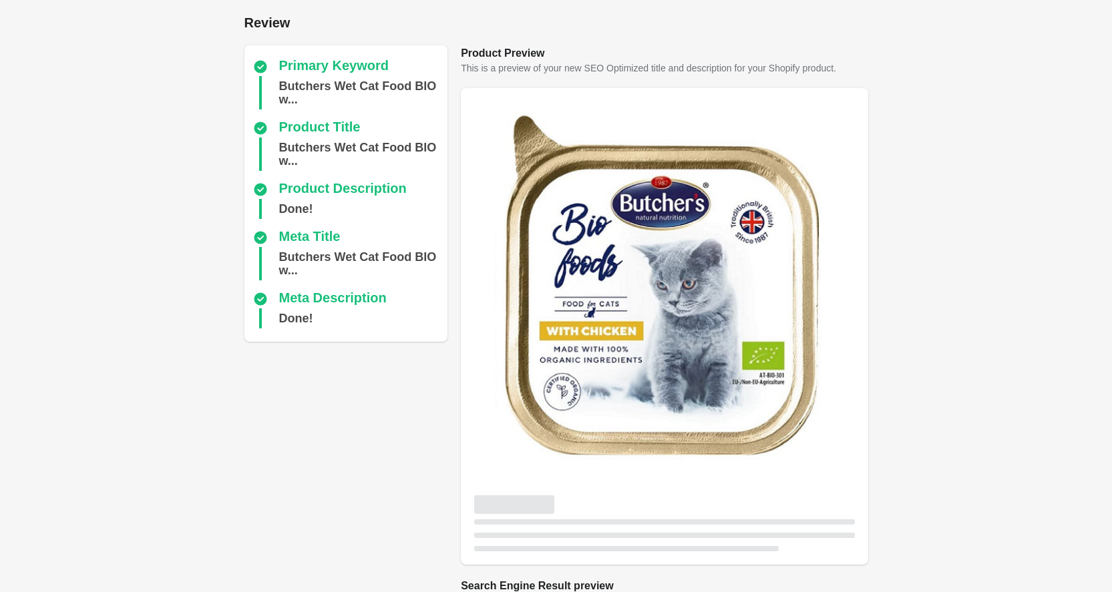
scroll to position [308, 0]
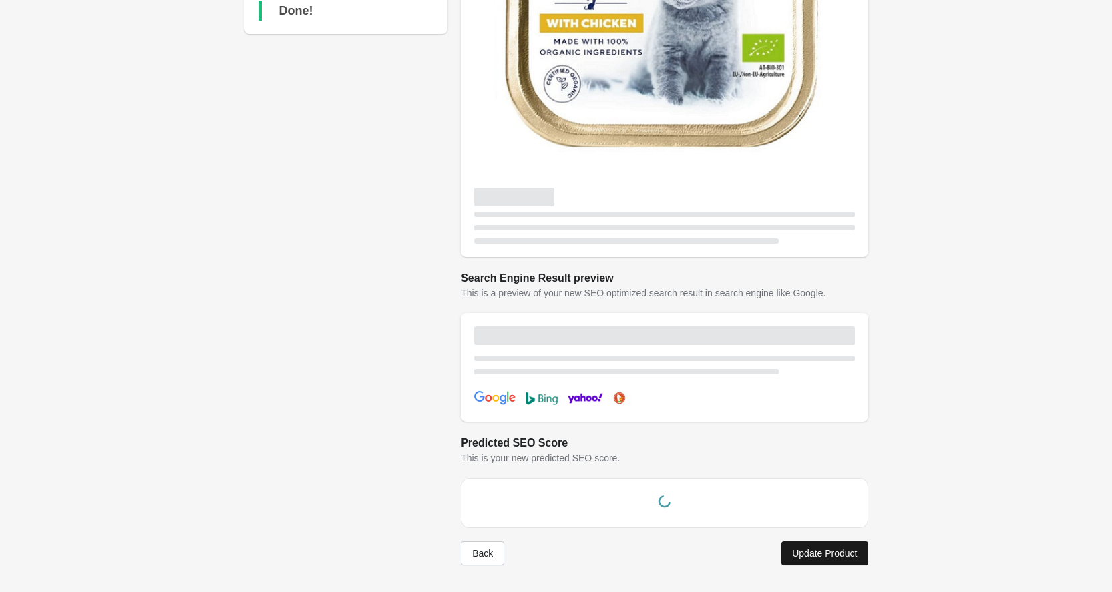
click at [825, 562] on button "Update Product" at bounding box center [824, 554] width 86 height 24
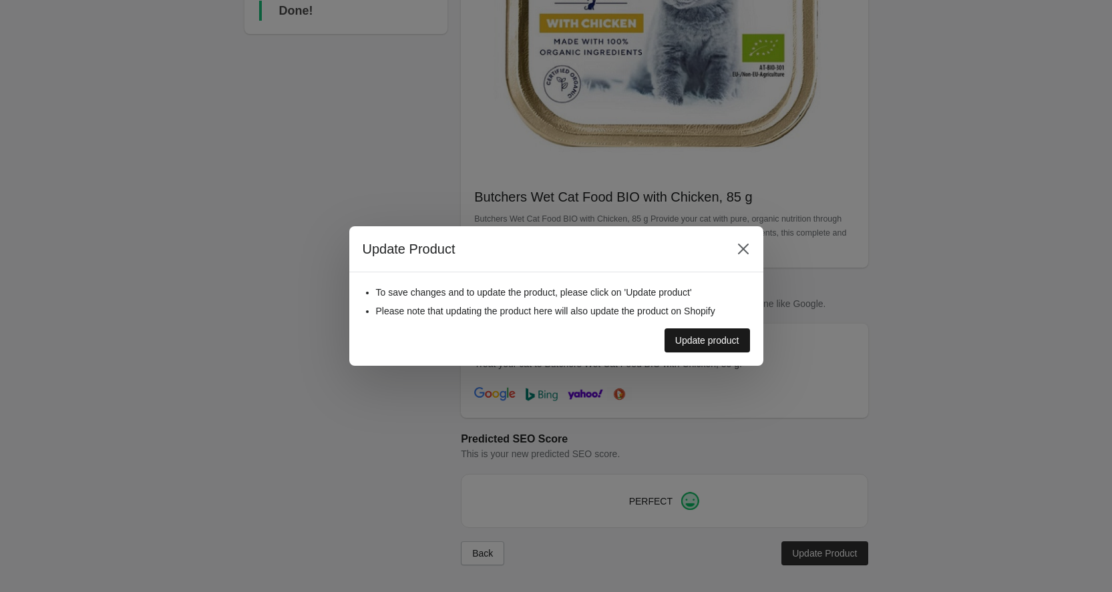
click at [686, 336] on div "Update product" at bounding box center [707, 340] width 64 height 11
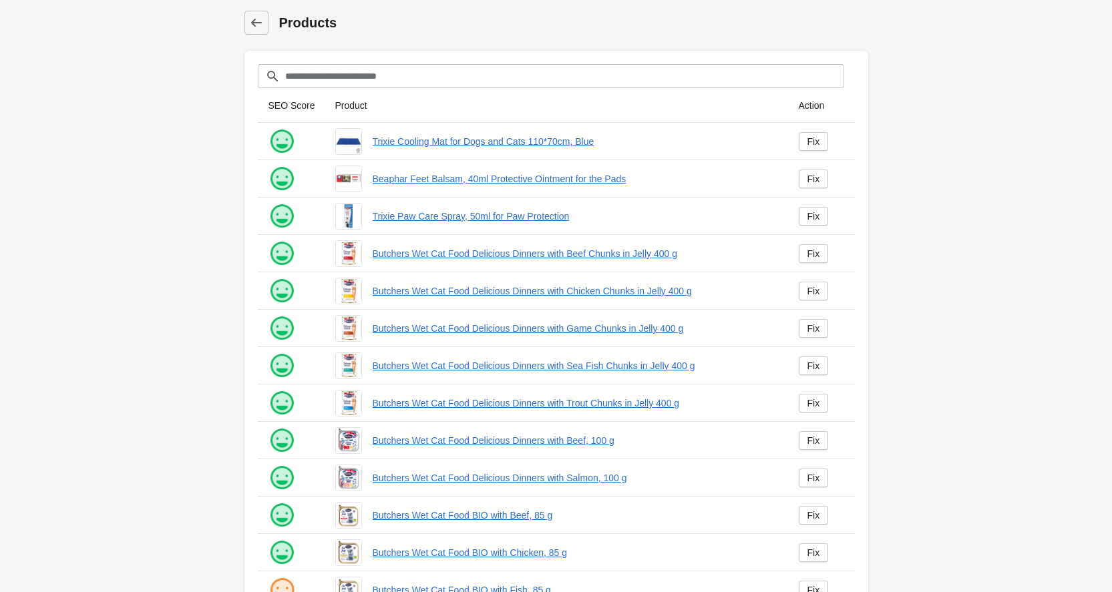
scroll to position [145, 0]
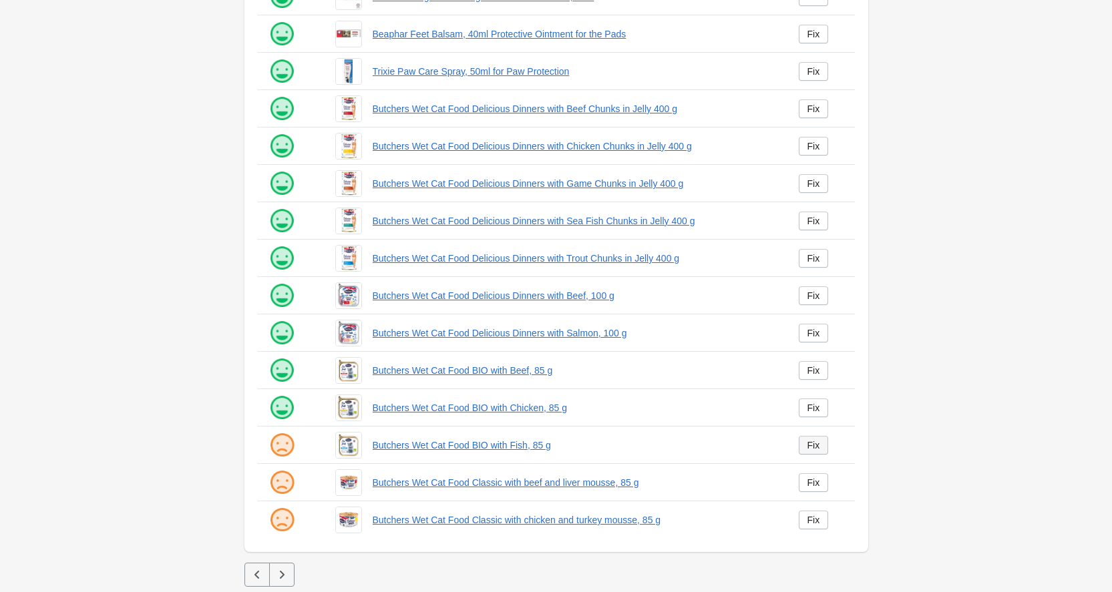
click at [823, 444] on link "Fix" at bounding box center [814, 445] width 30 height 19
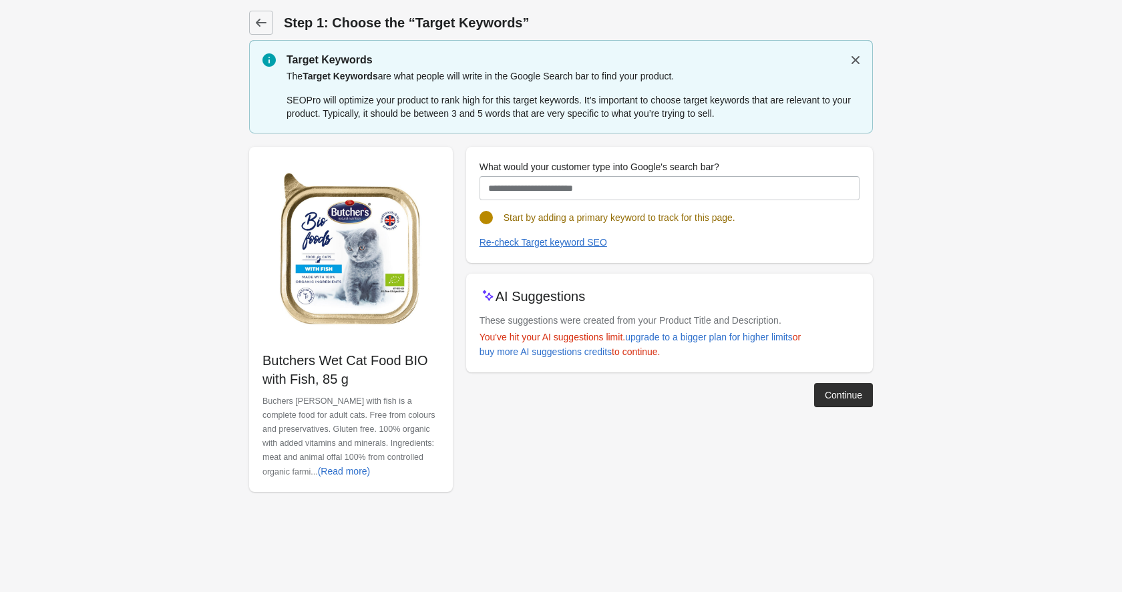
drag, startPoint x: 359, startPoint y: 387, endPoint x: 263, endPoint y: 357, distance: 99.9
click at [263, 357] on p "Butchers Wet Cat Food BIO with Fish, 85 g" at bounding box center [351, 369] width 177 height 37
copy p "Butchers Wet Cat Food BIO with Fish, 85 g"
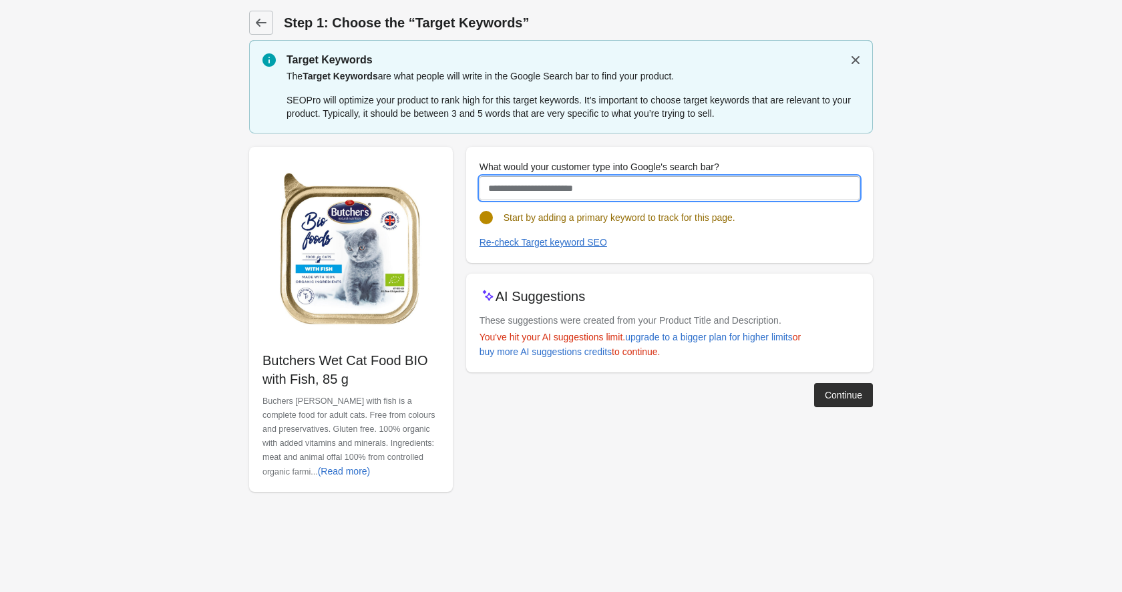
click at [679, 184] on input "What would your customer type into Google's search bar?" at bounding box center [670, 188] width 380 height 24
paste input "**********"
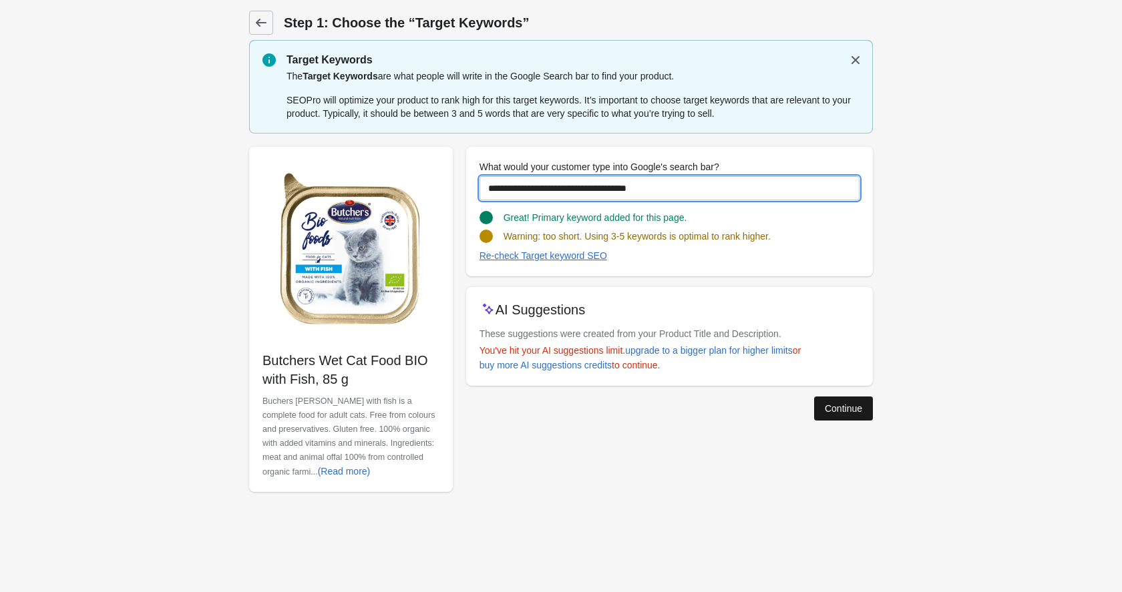
type input "**********"
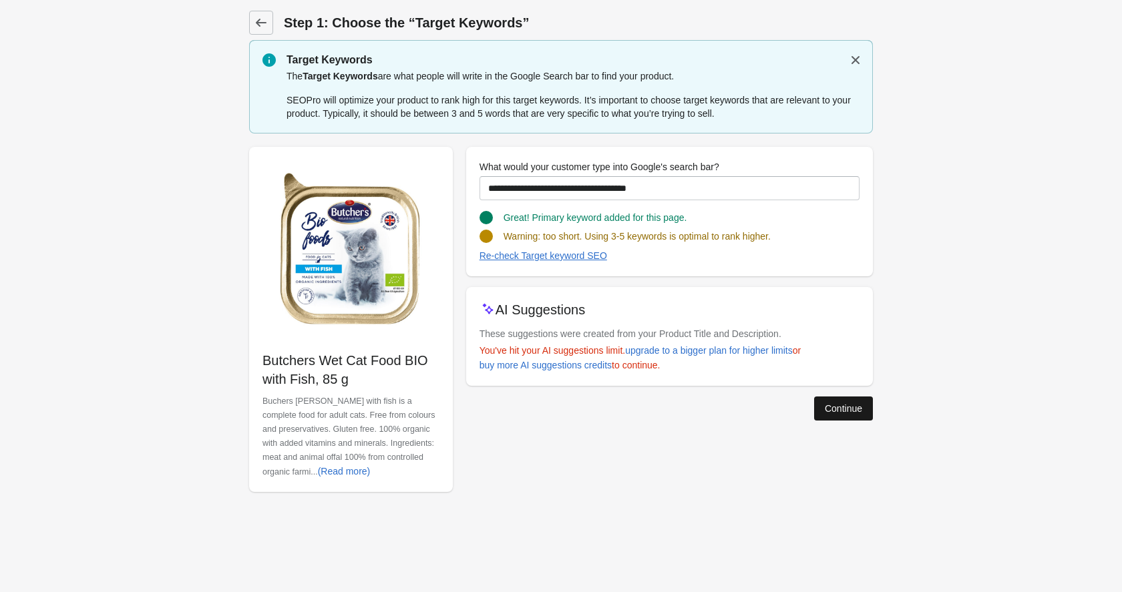
click at [838, 398] on button "Continue" at bounding box center [843, 409] width 59 height 24
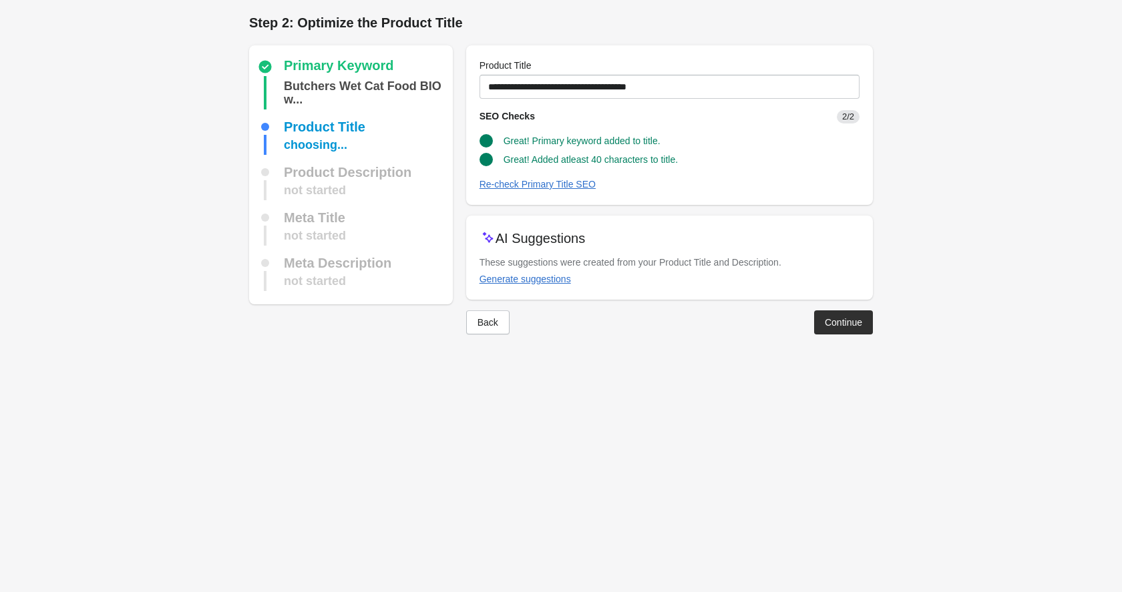
click at [827, 303] on div "Back Continue" at bounding box center [664, 317] width 417 height 35
click at [825, 317] on div "Continue" at bounding box center [843, 322] width 37 height 11
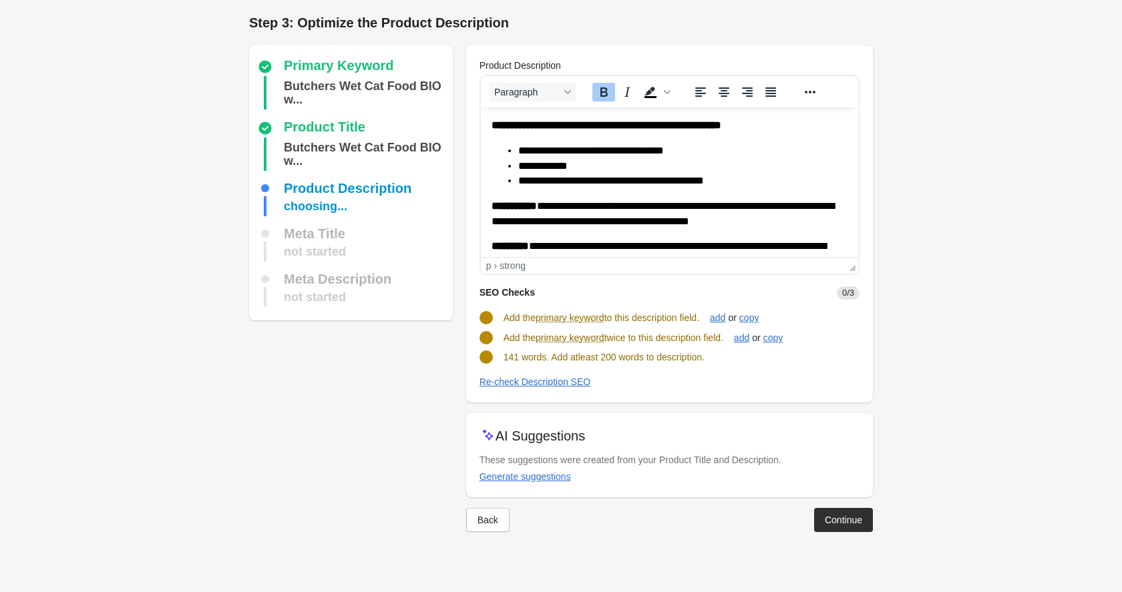
click at [492, 128] on strong "**********" at bounding box center [606, 125] width 230 height 10
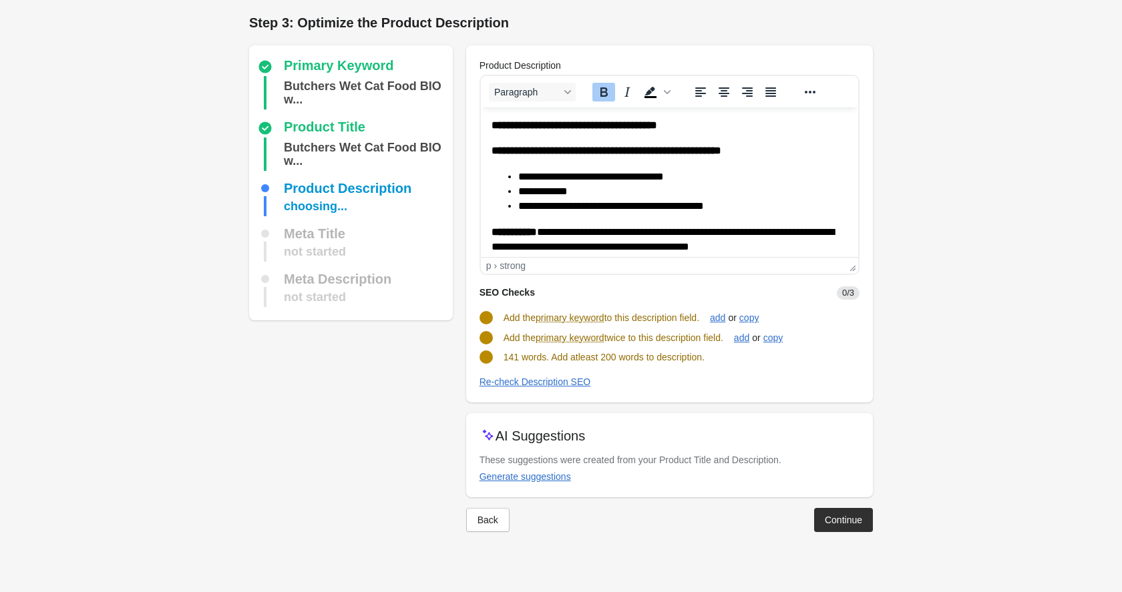
scroll to position [284, 0]
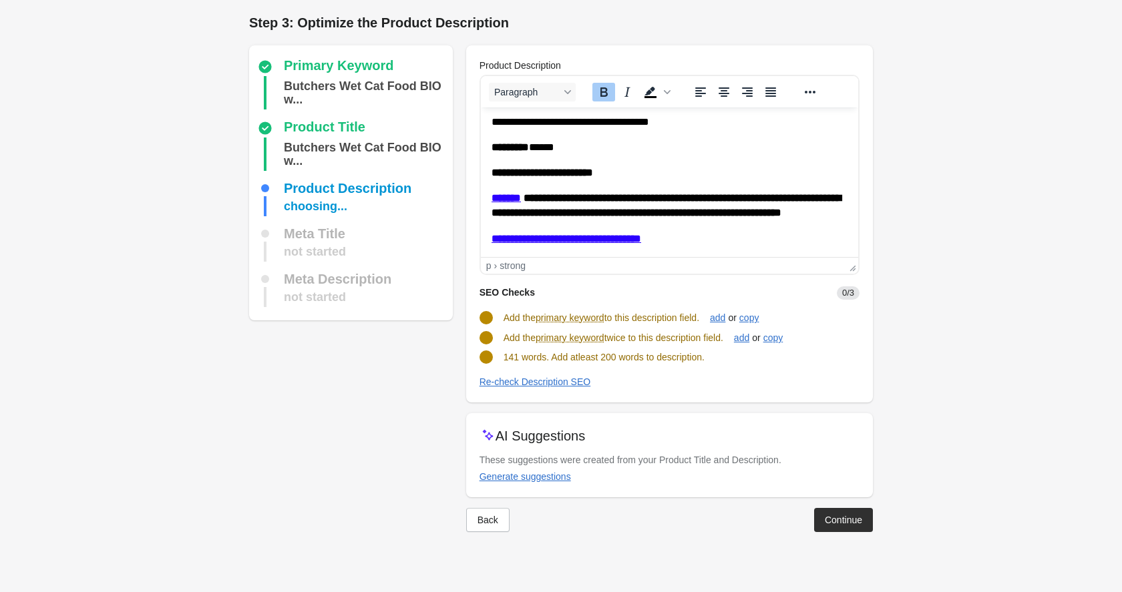
click at [582, 140] on p "********* ******" at bounding box center [664, 147] width 346 height 15
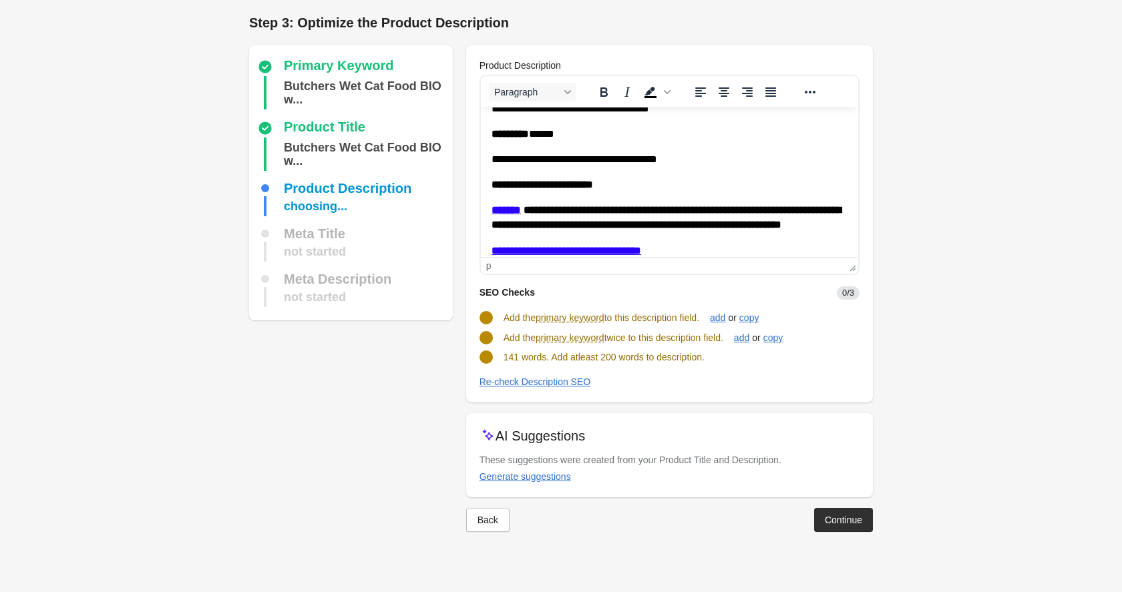
scroll to position [0, 0]
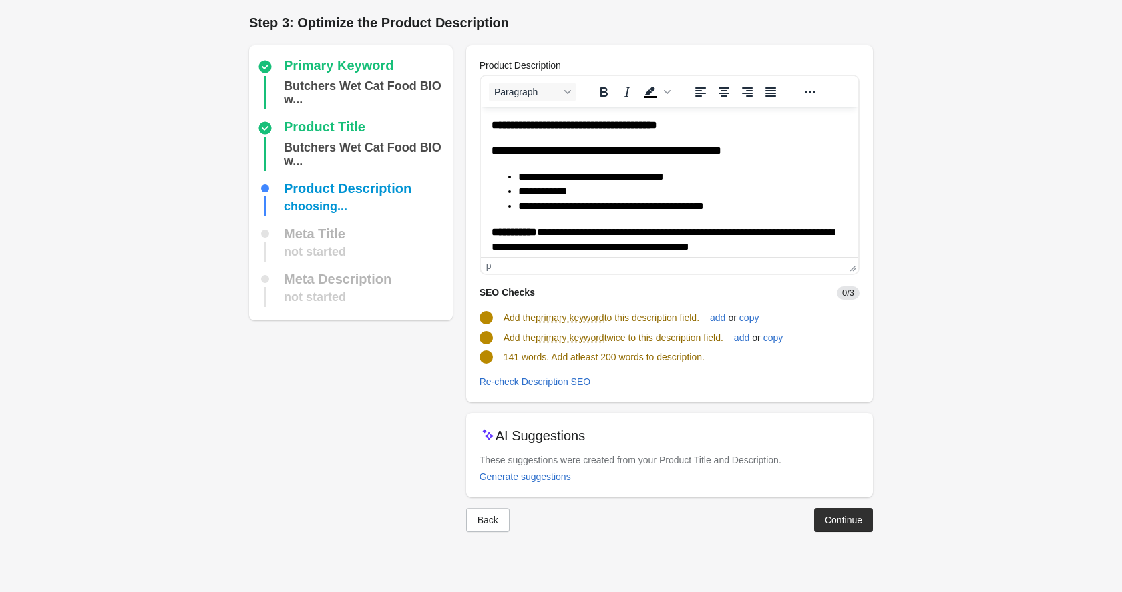
click at [726, 127] on p "**********" at bounding box center [669, 125] width 356 height 15
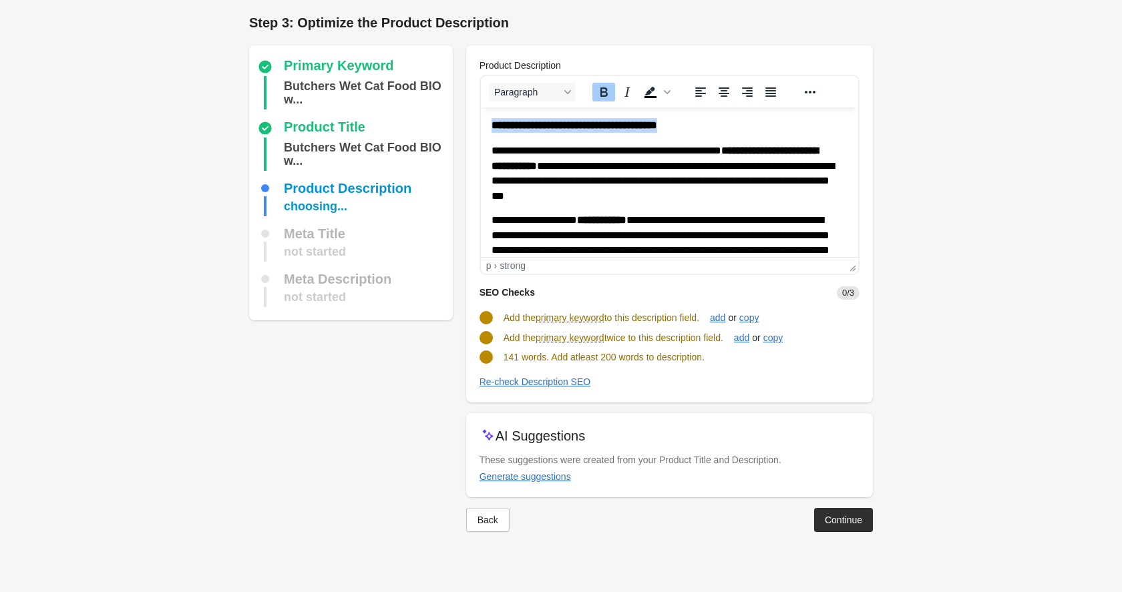
drag, startPoint x: 684, startPoint y: 120, endPoint x: 462, endPoint y: 110, distance: 222.7
click at [480, 110] on html "**********" at bounding box center [668, 524] width 377 height 833
copy strong "**********"
click at [524, 375] on button "Re-check Description SEO" at bounding box center [535, 382] width 122 height 24
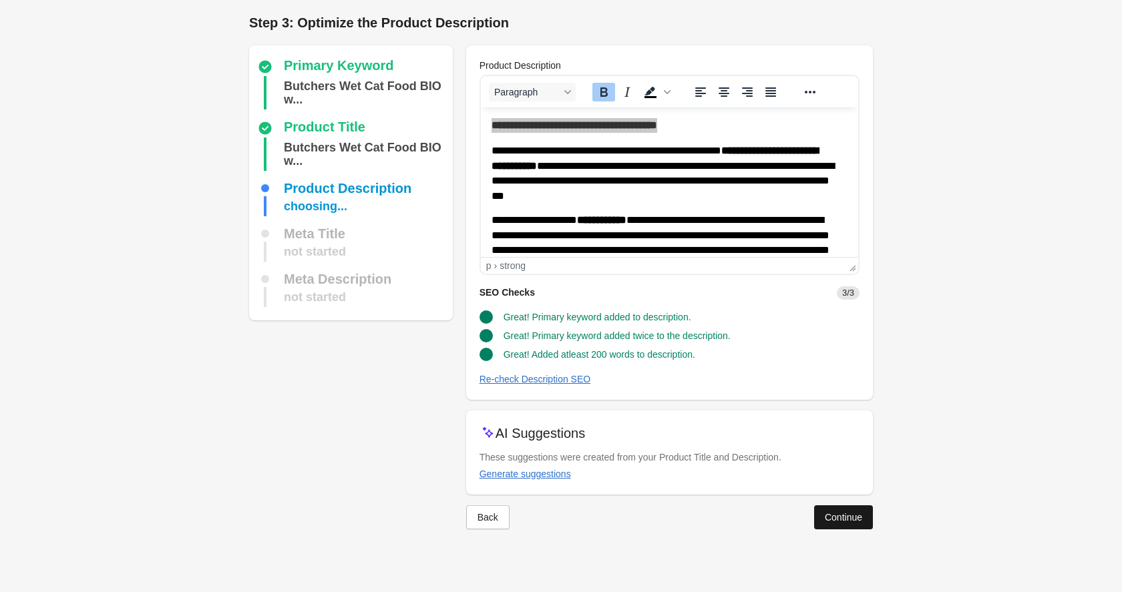
click at [832, 513] on div "Continue" at bounding box center [843, 517] width 37 height 11
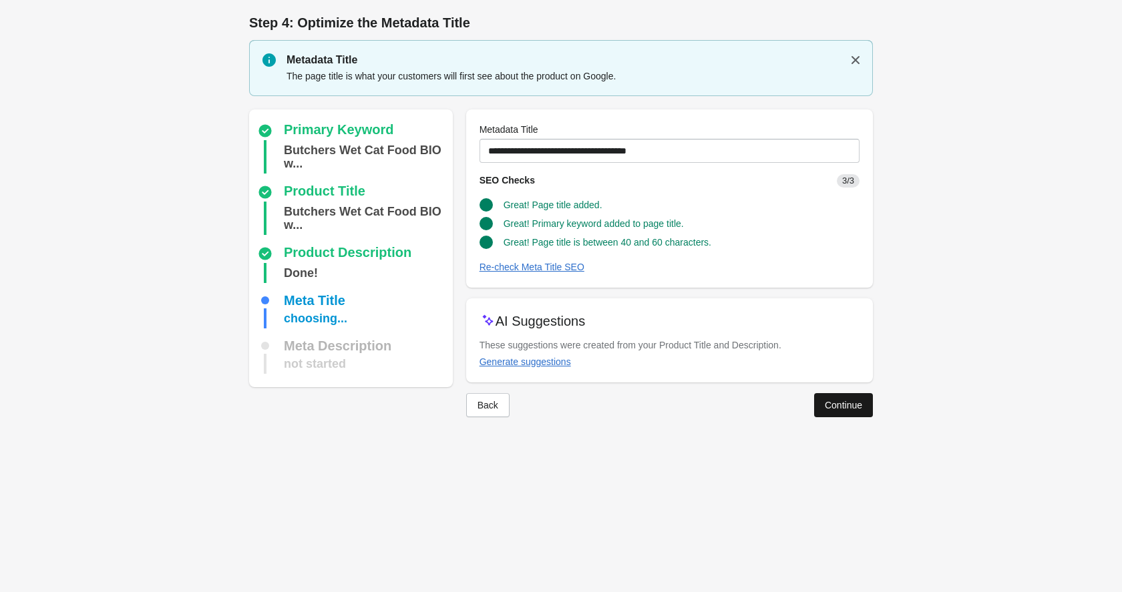
click at [834, 410] on button "Continue" at bounding box center [843, 405] width 59 height 24
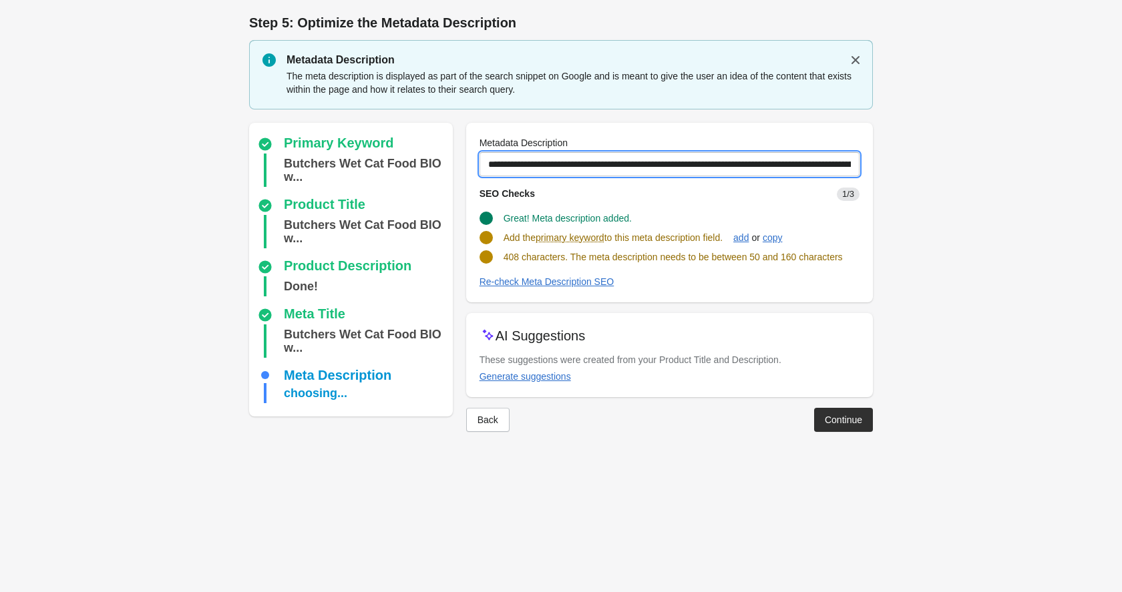
drag, startPoint x: 580, startPoint y: 164, endPoint x: 904, endPoint y: 176, distance: 324.8
click at [904, 176] on form "Step 1: Choose the “Target Keywords” Target Keywords The Target Keywords are wh…" at bounding box center [561, 229] width 1122 height 459
paste input "text"
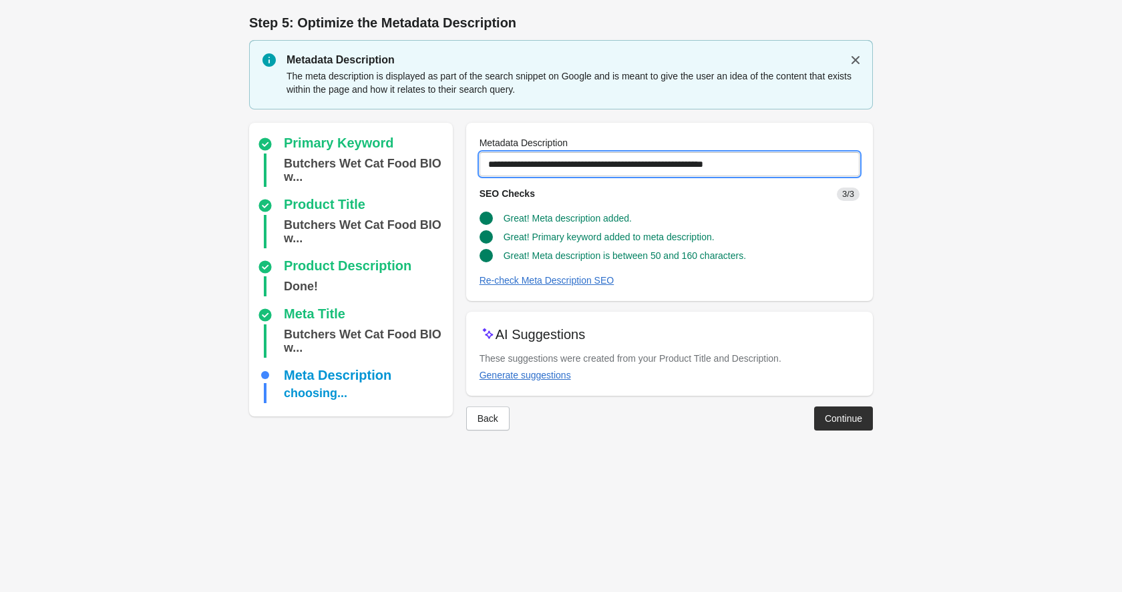
type input "**********"
click at [839, 400] on div "Back Continue" at bounding box center [664, 413] width 417 height 35
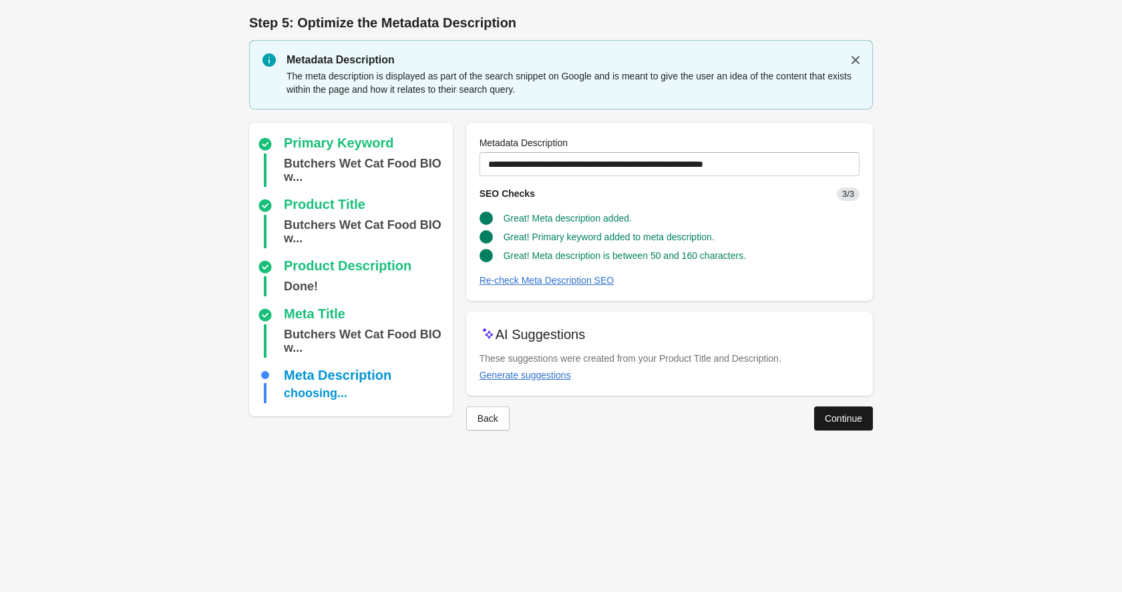
click at [850, 421] on div "Continue" at bounding box center [843, 418] width 37 height 11
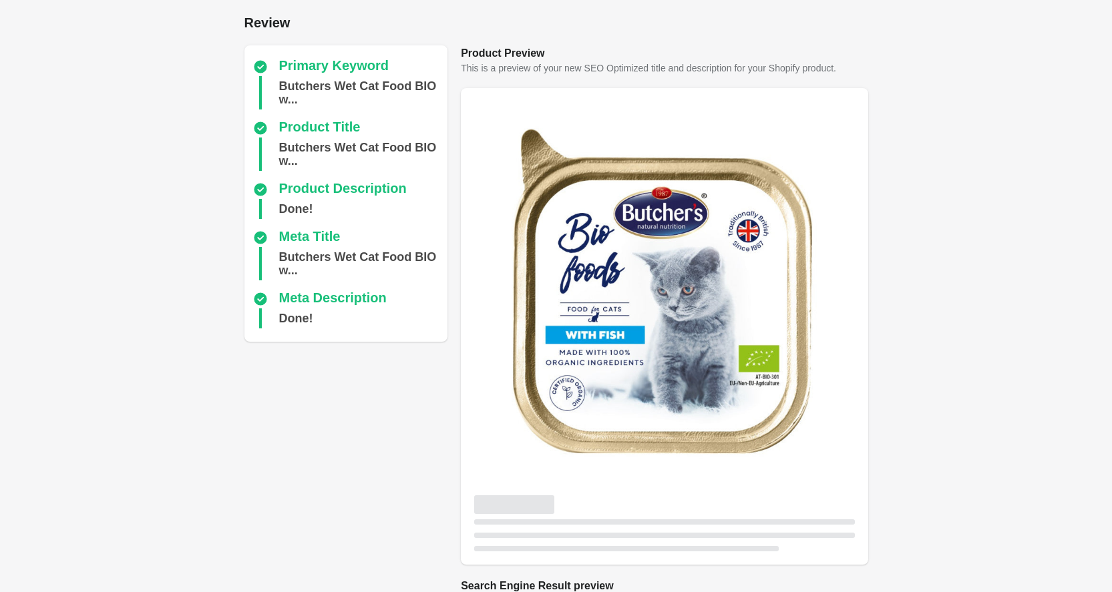
scroll to position [308, 0]
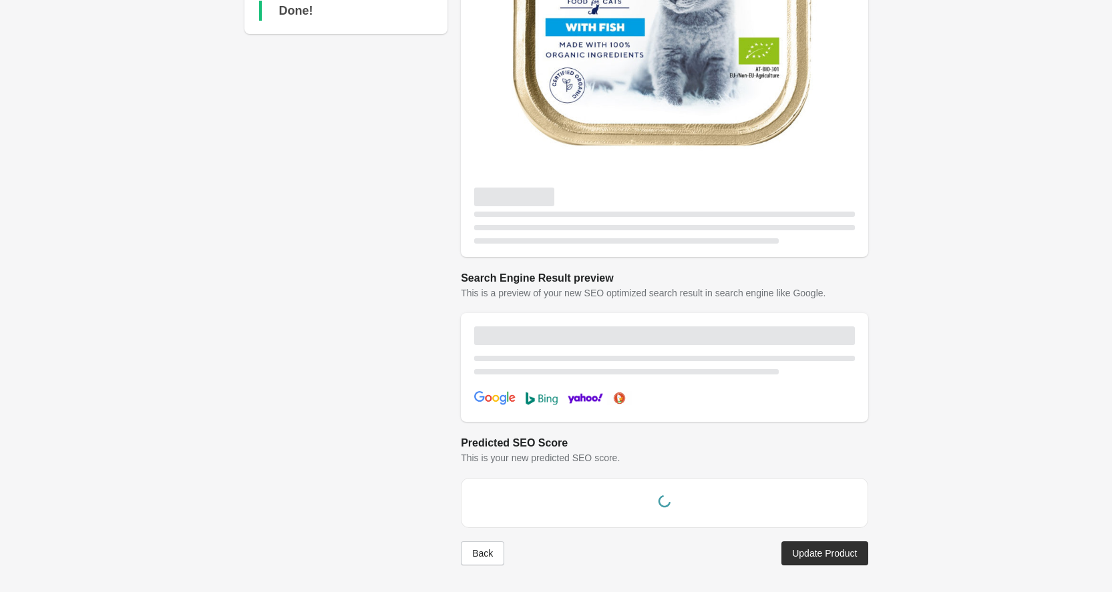
drag, startPoint x: 849, startPoint y: 546, endPoint x: 839, endPoint y: 532, distance: 17.2
click at [846, 544] on button "Update Product" at bounding box center [824, 554] width 86 height 24
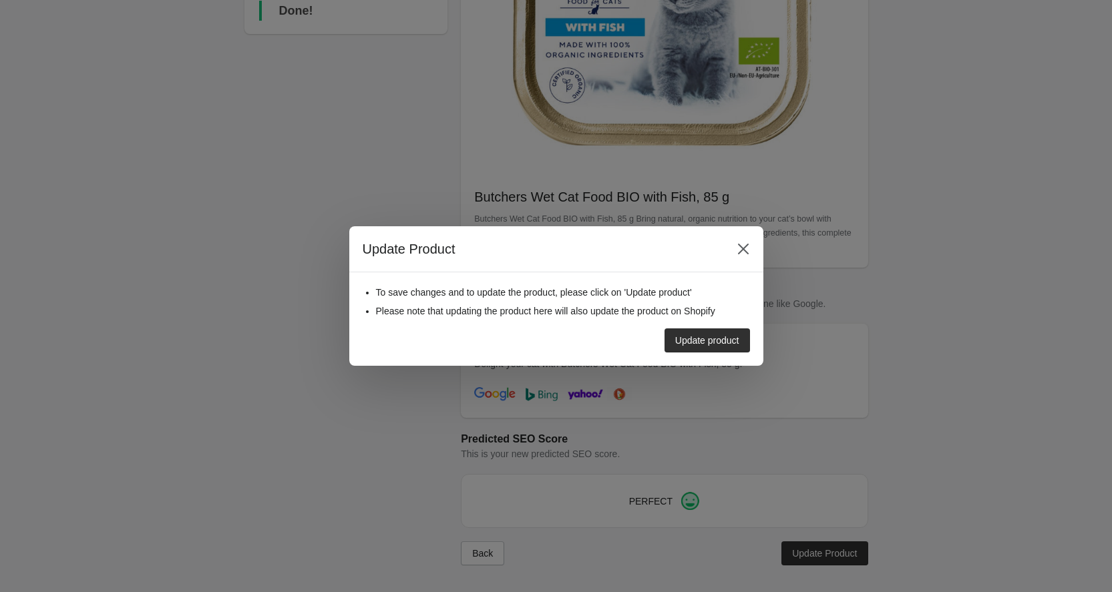
click at [738, 342] on div "Update product" at bounding box center [707, 340] width 64 height 11
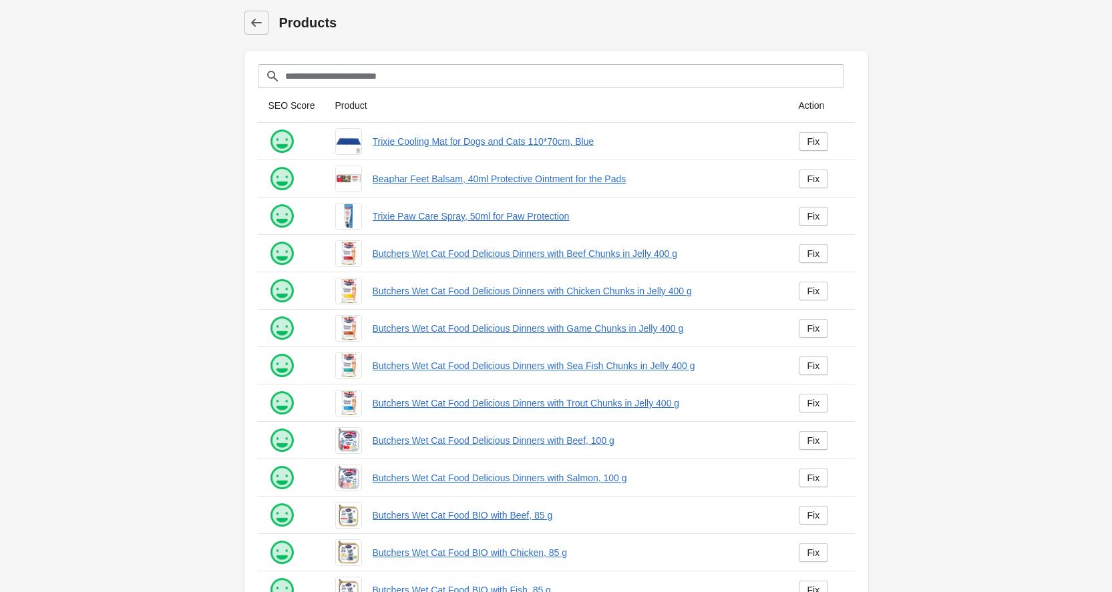
scroll to position [145, 0]
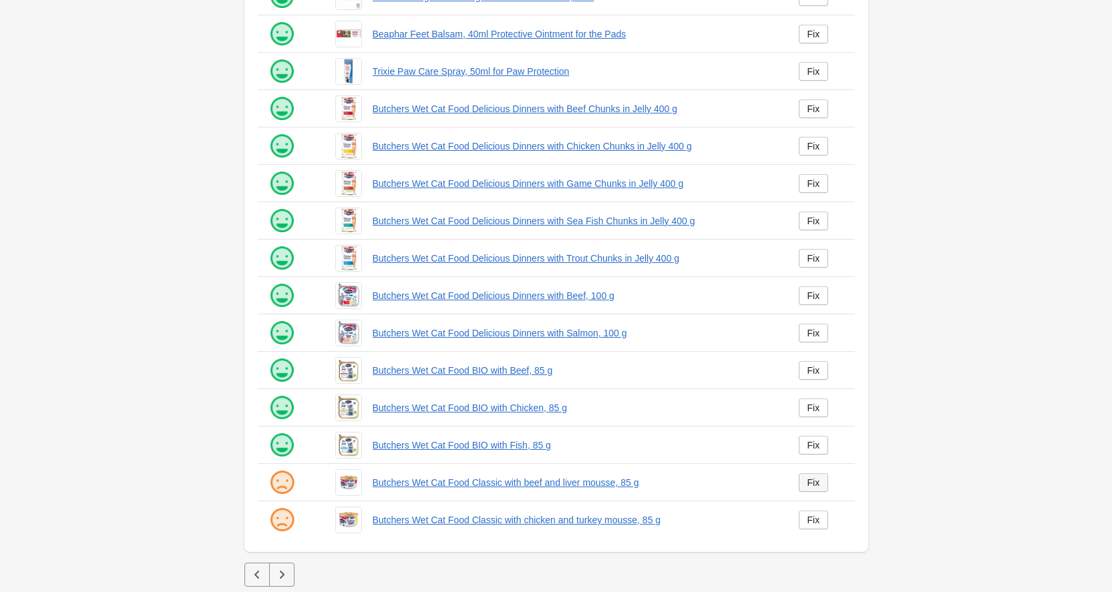
click at [816, 487] on div "Fix" at bounding box center [814, 483] width 13 height 11
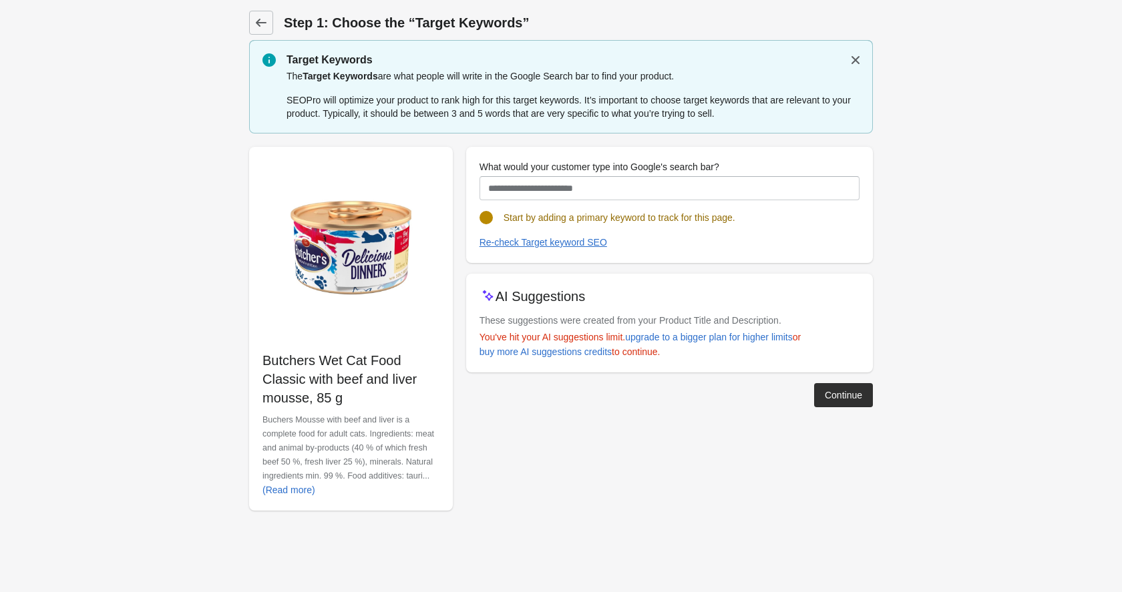
drag, startPoint x: 346, startPoint y: 397, endPoint x: 256, endPoint y: 361, distance: 96.3
click at [256, 361] on div "Butchers Wet Cat Food Classic with beef and liver mousse, 85 g Buchers Mousse w…" at bounding box center [351, 329] width 204 height 364
copy p "Butchers Wet Cat Food Classic with beef and liver mousse, 85 g"
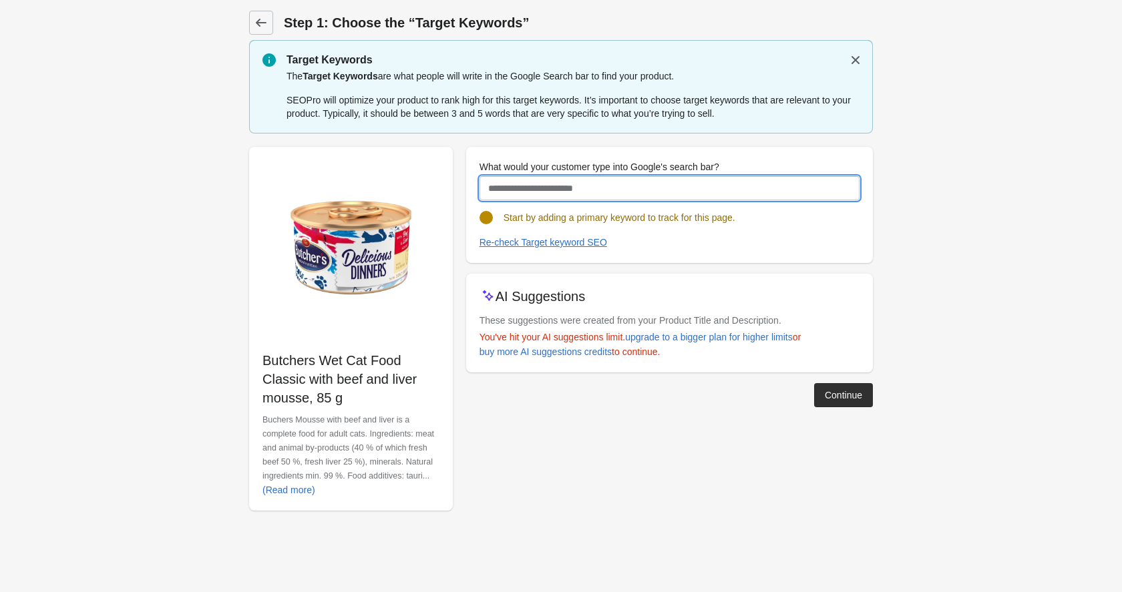
click at [554, 197] on input "What would your customer type into Google's search bar?" at bounding box center [670, 188] width 380 height 24
paste input "**********"
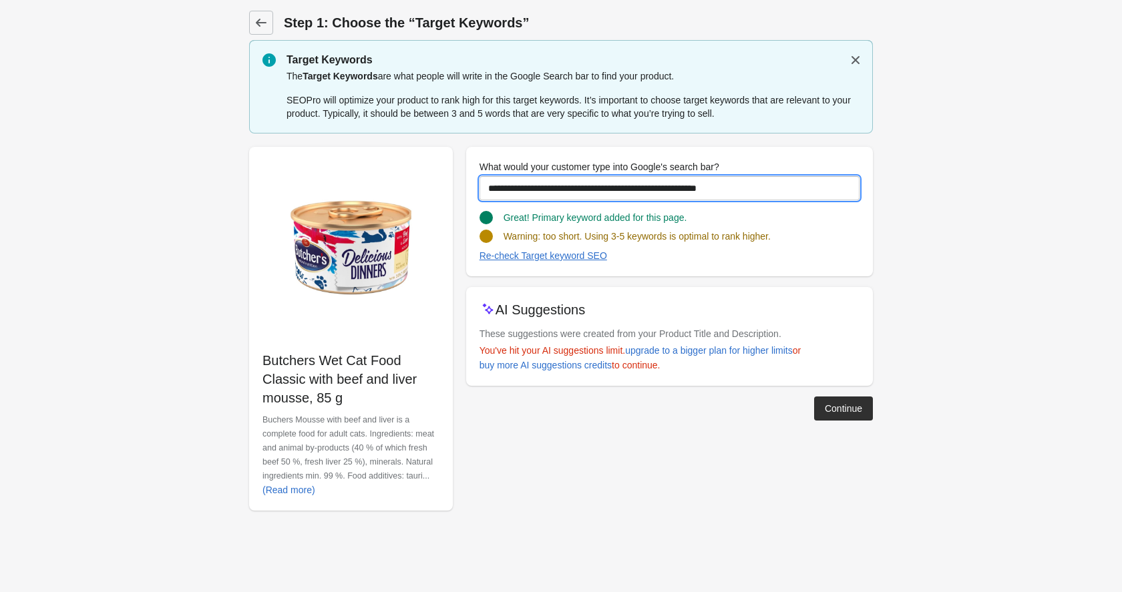
drag, startPoint x: 753, startPoint y: 186, endPoint x: 707, endPoint y: 190, distance: 46.2
click at [707, 190] on input "**********" at bounding box center [670, 188] width 380 height 24
type input "**********"
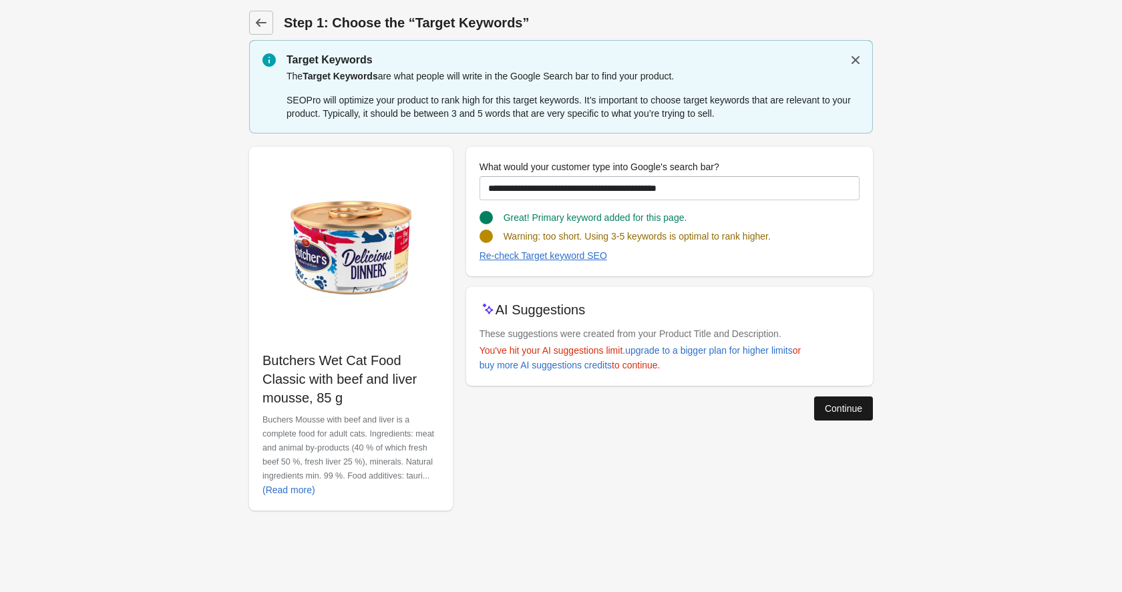
click at [820, 402] on button "Continue" at bounding box center [843, 409] width 59 height 24
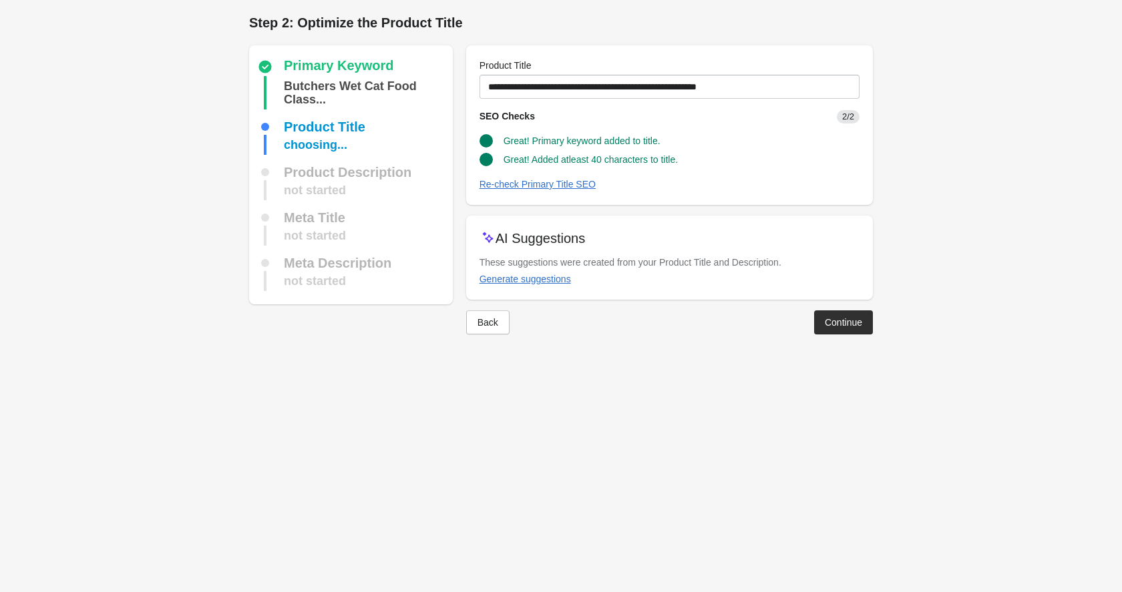
click at [841, 318] on div "Continue" at bounding box center [843, 322] width 37 height 11
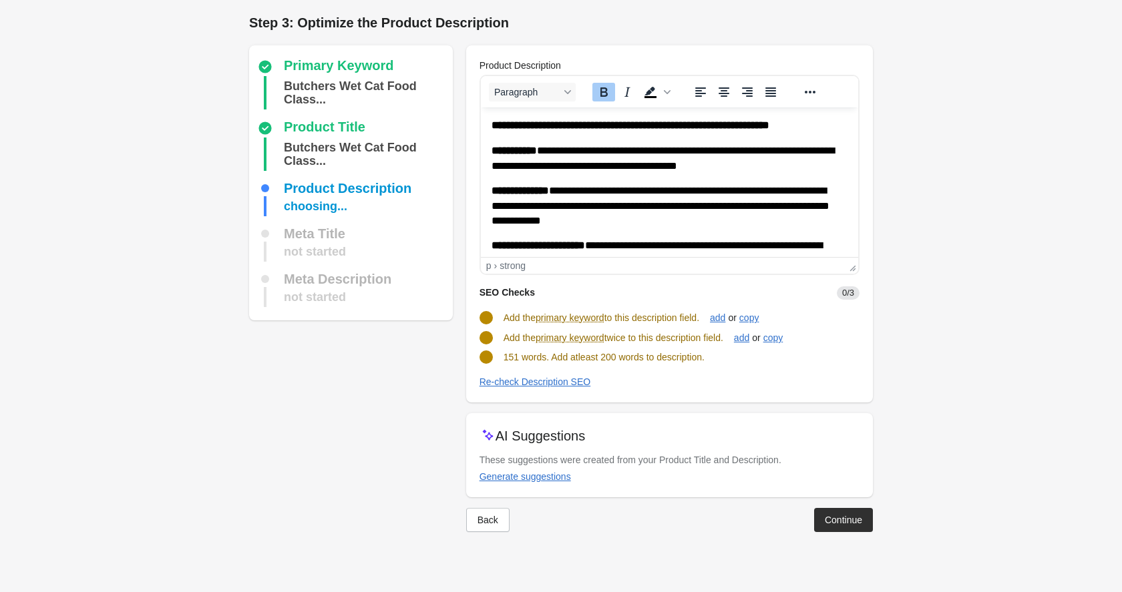
click at [492, 120] on strong "**********" at bounding box center [630, 125] width 278 height 10
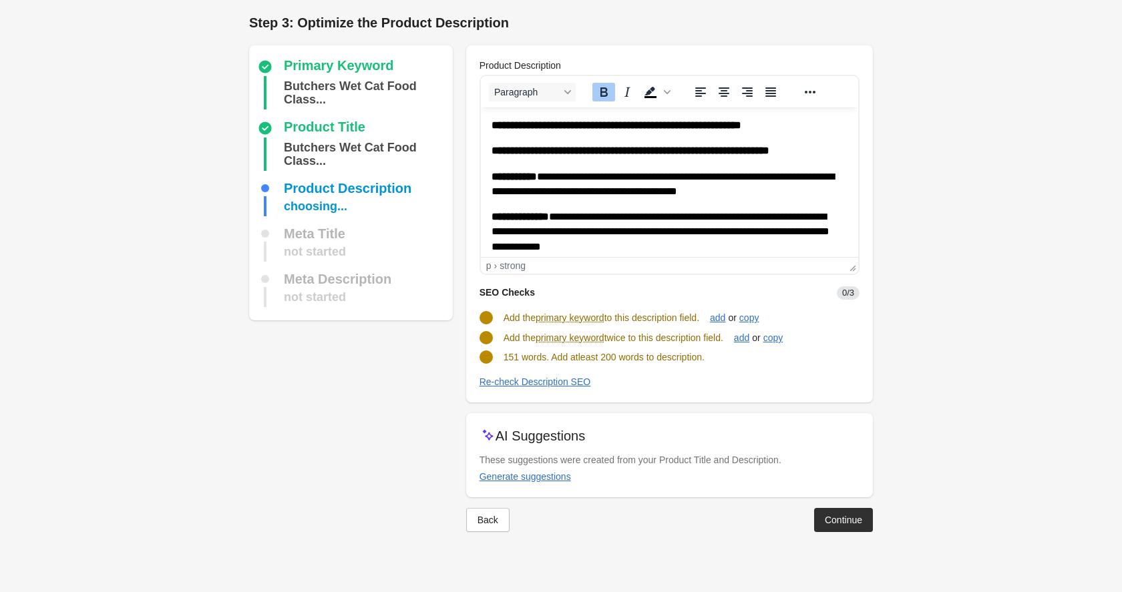
scroll to position [258, 0]
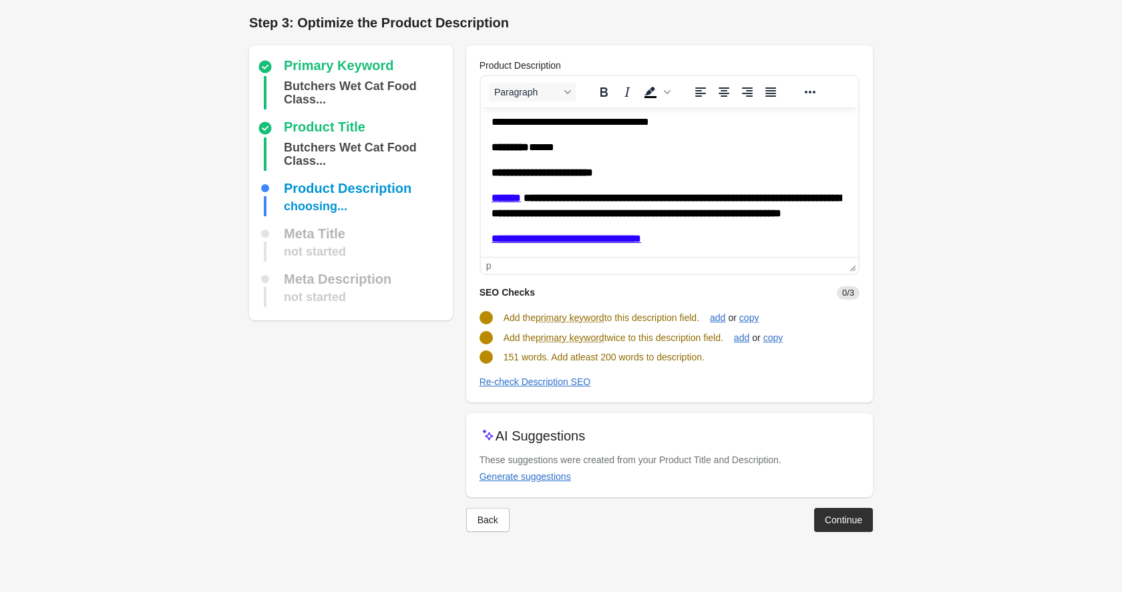
click at [603, 140] on p "********* ******" at bounding box center [664, 147] width 346 height 15
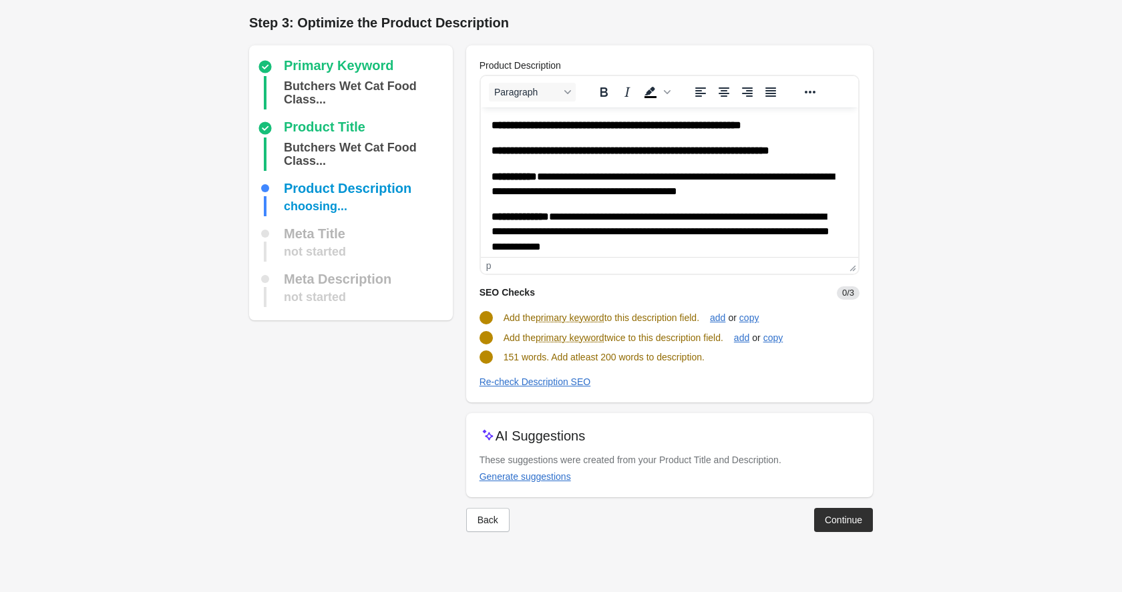
click at [820, 124] on p "**********" at bounding box center [669, 125] width 356 height 15
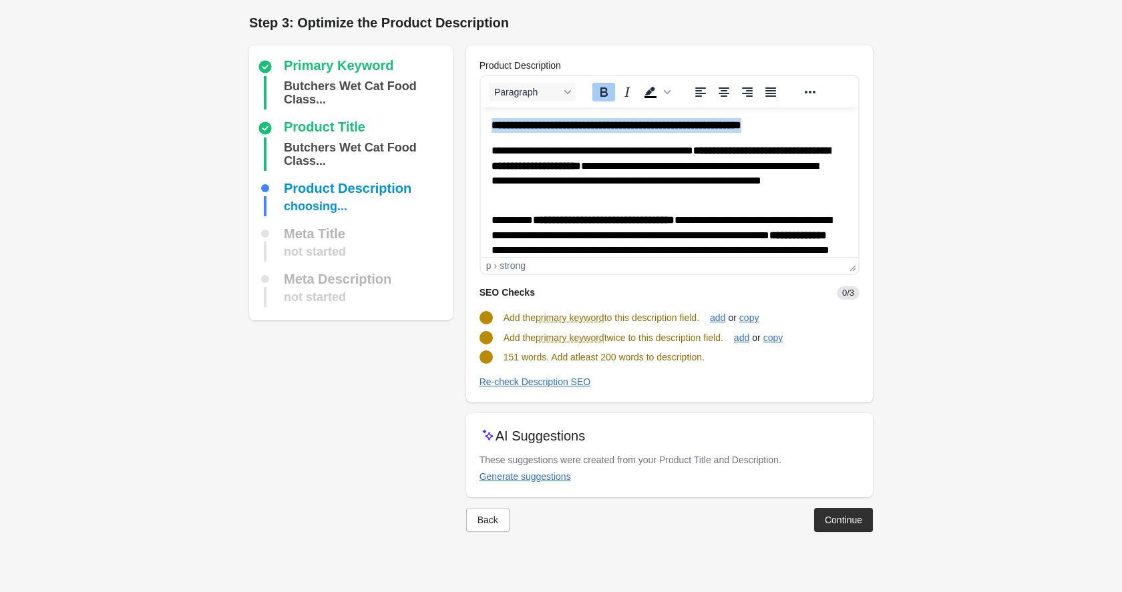
drag, startPoint x: 791, startPoint y: 124, endPoint x: 459, endPoint y: 122, distance: 332.0
click at [480, 122] on html "**********" at bounding box center [668, 476] width 377 height 737
copy strong "**********"
click at [521, 382] on div "Re-check Description SEO" at bounding box center [536, 382] width 112 height 11
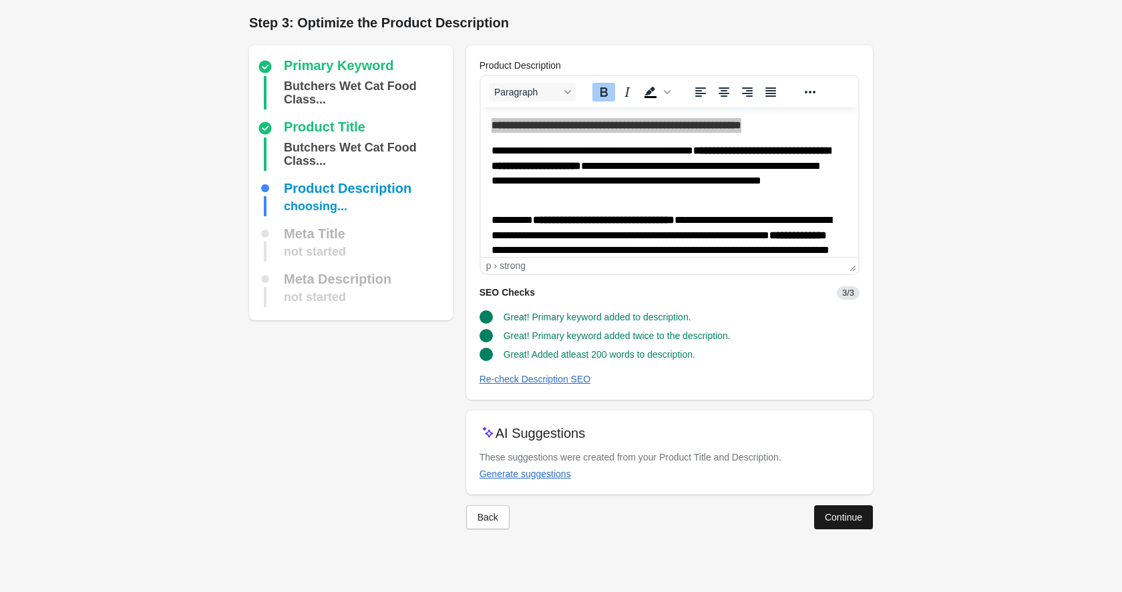
click at [844, 518] on div "Continue" at bounding box center [843, 517] width 37 height 11
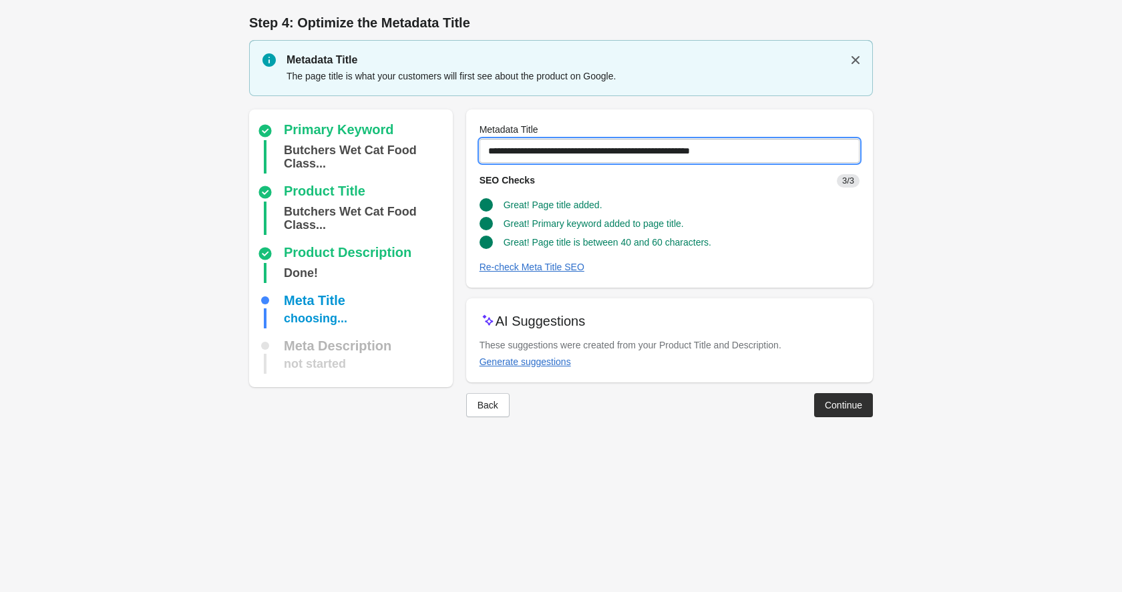
drag, startPoint x: 773, startPoint y: 152, endPoint x: 739, endPoint y: 152, distance: 34.1
click at [739, 152] on input "**********" at bounding box center [670, 151] width 380 height 24
type input "**********"
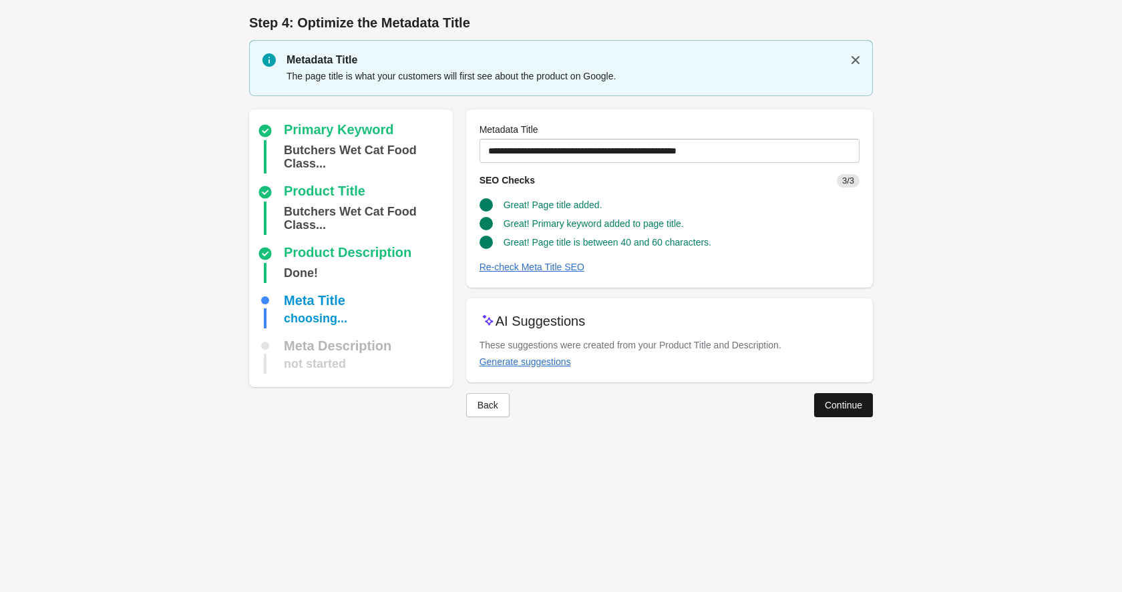
click at [855, 405] on div "Continue" at bounding box center [843, 405] width 37 height 11
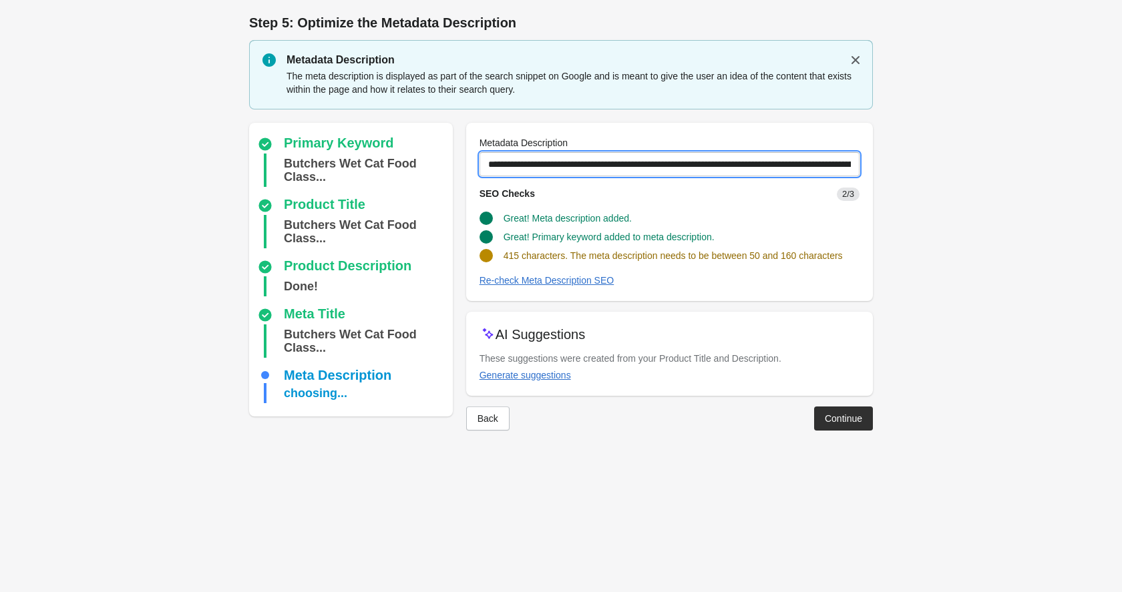
drag, startPoint x: 580, startPoint y: 163, endPoint x: 918, endPoint y: 170, distance: 338.7
click at [918, 170] on form "Step 1: Choose the “Target Keywords” Target Keywords The Target Keywords are wh…" at bounding box center [561, 229] width 1122 height 458
paste input "text"
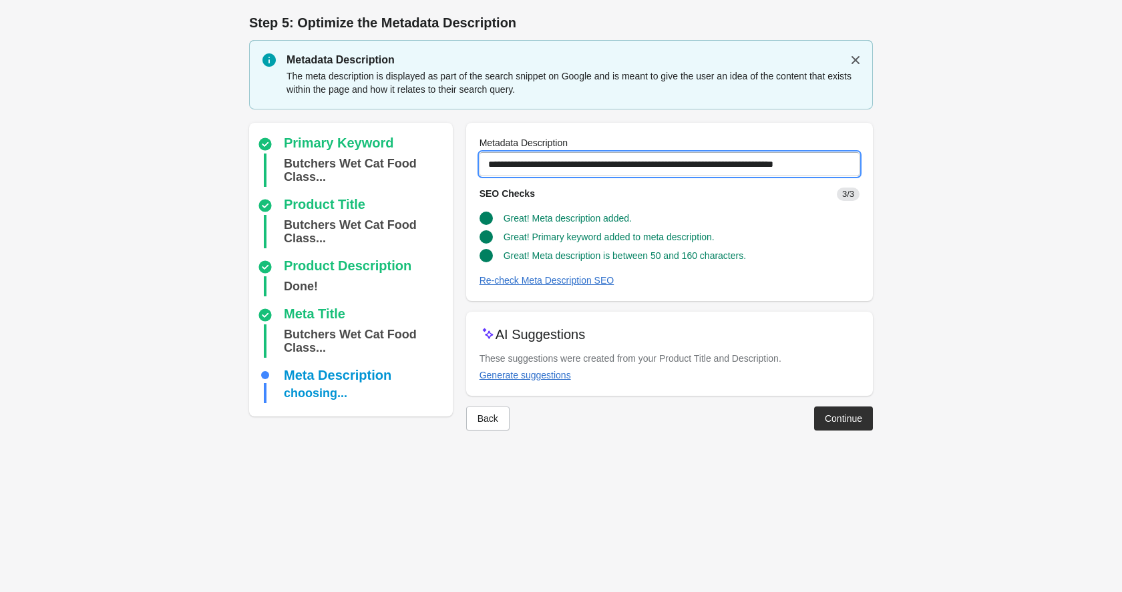
type input "**********"
click at [832, 417] on div "Continue" at bounding box center [843, 418] width 37 height 11
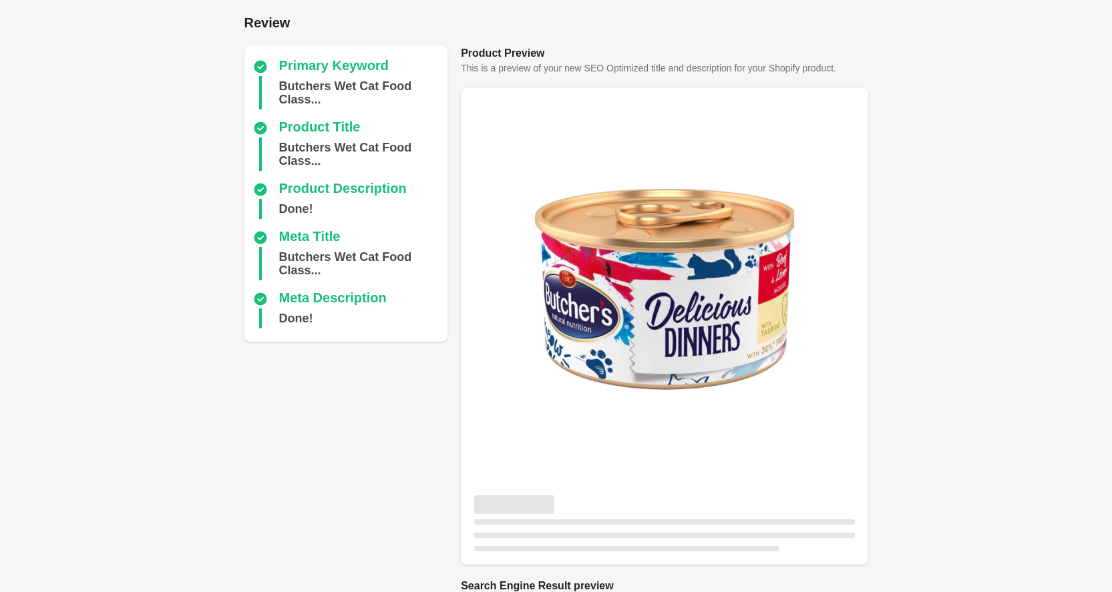
scroll to position [308, 0]
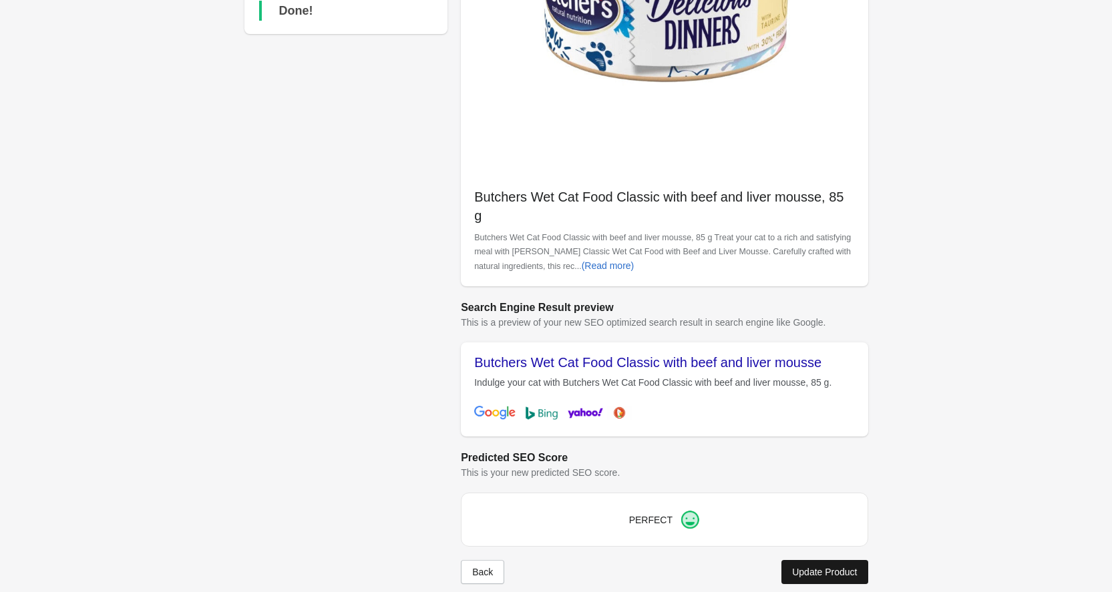
drag, startPoint x: 833, startPoint y: 566, endPoint x: 828, endPoint y: 561, distance: 7.1
click at [832, 565] on div "Primary Keyword Butchers Wet Cat Food Class... Product Title Butchers Wet Cat F…" at bounding box center [556, 169] width 624 height 874
click at [812, 563] on button "Update Product" at bounding box center [824, 572] width 86 height 24
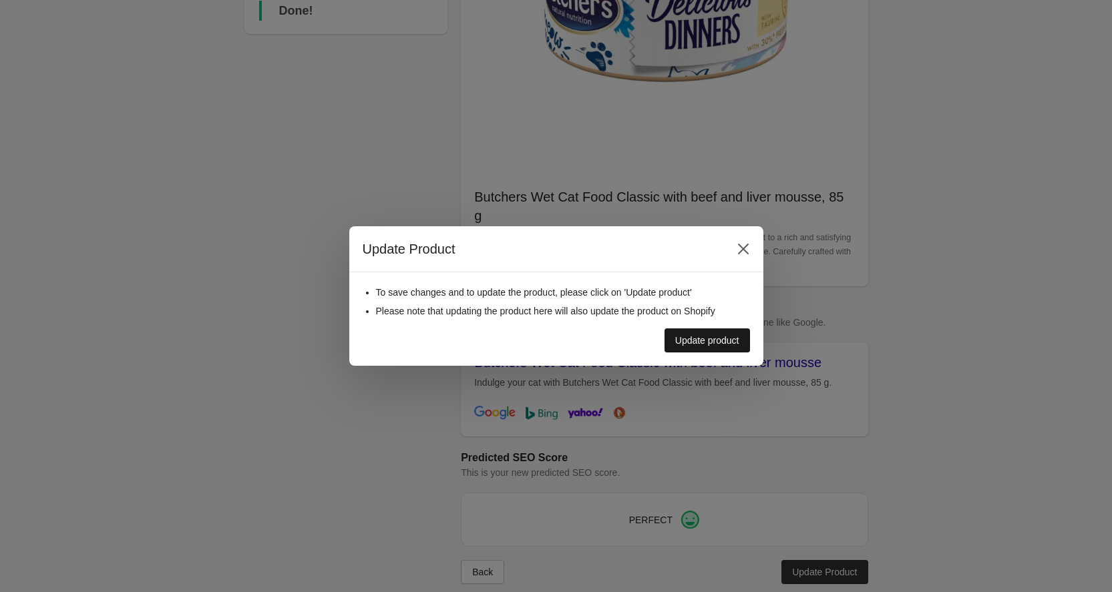
click at [705, 345] on div "Update product" at bounding box center [707, 340] width 64 height 11
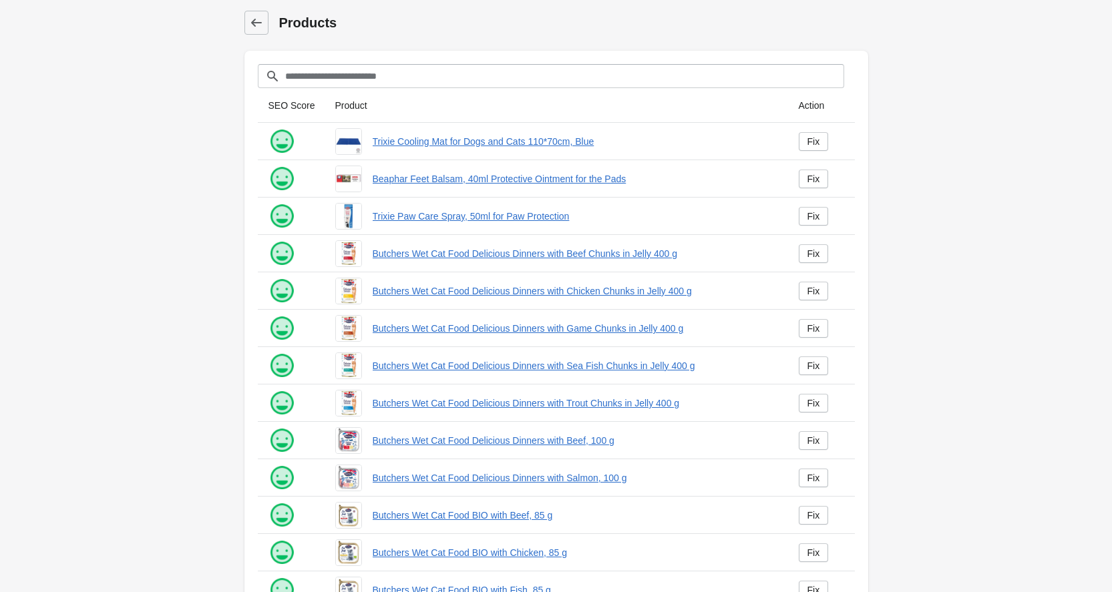
scroll to position [145, 0]
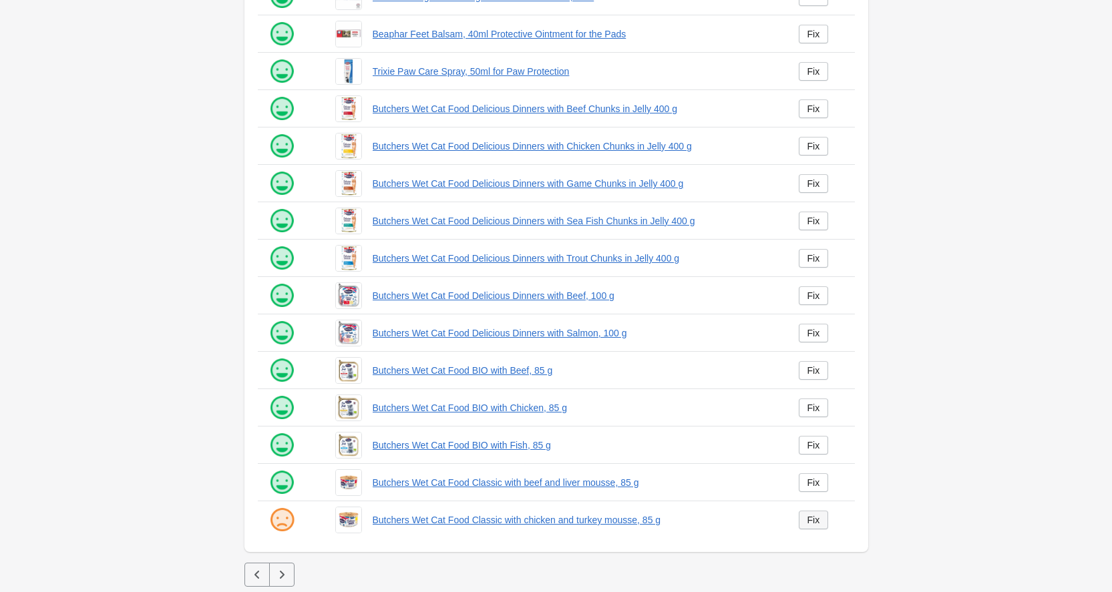
click at [811, 524] on div "Fix" at bounding box center [814, 520] width 13 height 11
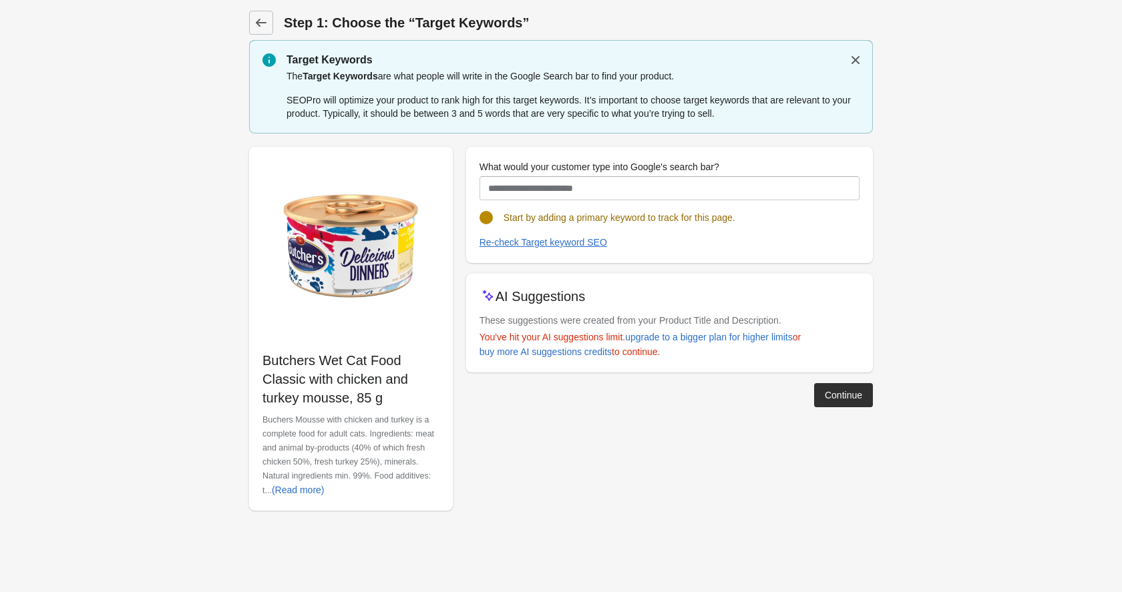
drag, startPoint x: 388, startPoint y: 397, endPoint x: 254, endPoint y: 359, distance: 139.1
click at [254, 359] on div "Butchers Wet Cat Food Classic with chicken and turkey mousse, 85 g Buchers Mous…" at bounding box center [351, 329] width 204 height 364
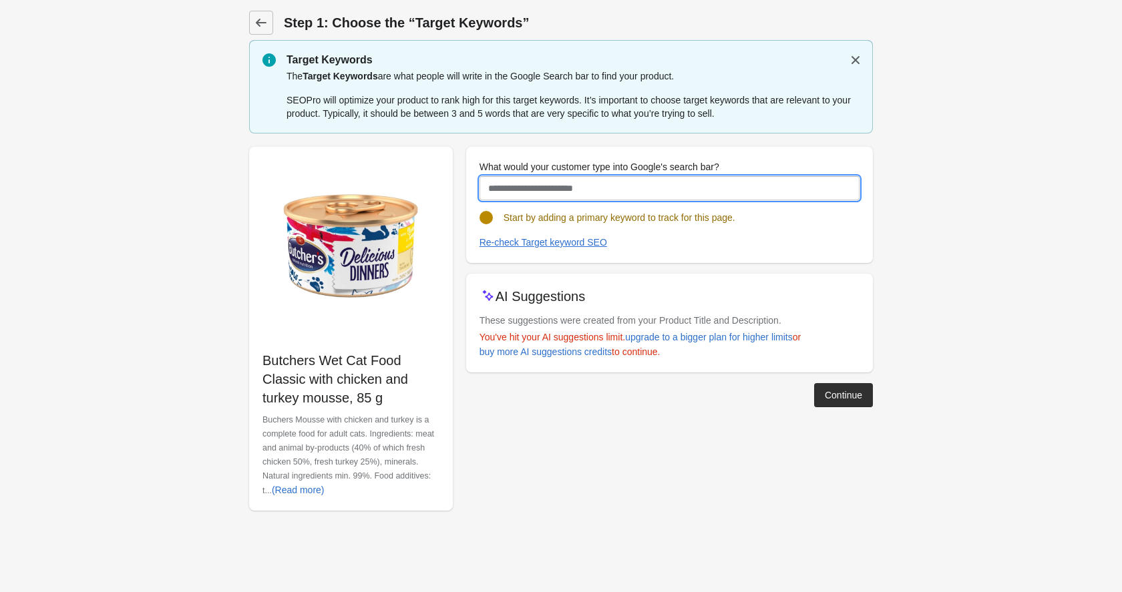
click at [534, 185] on input "What would your customer type into Google's search bar?" at bounding box center [670, 188] width 380 height 24
paste input "**********"
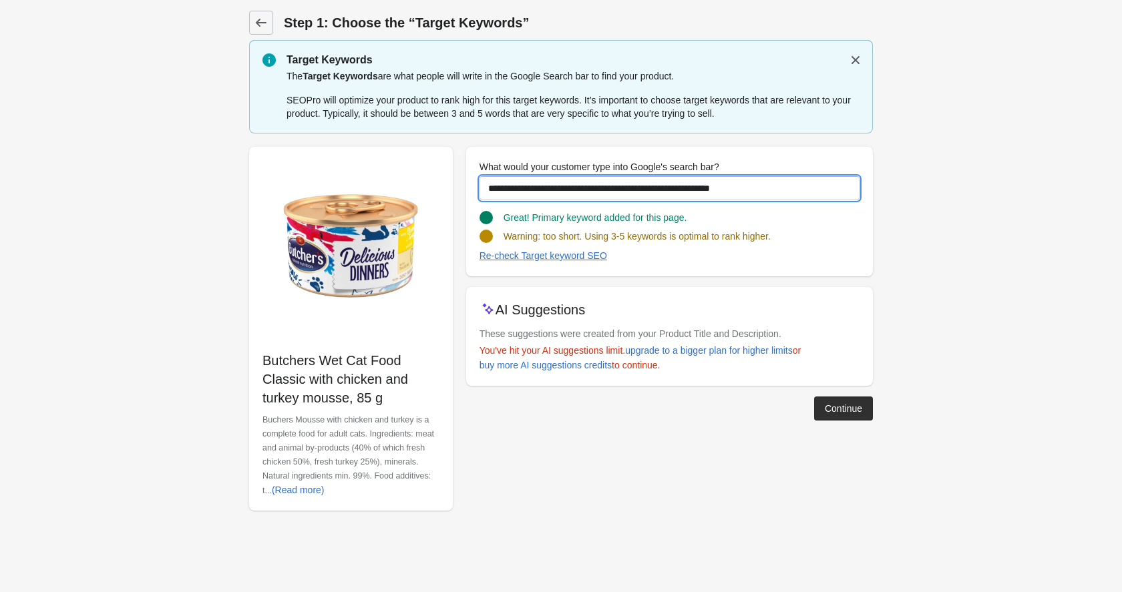
click at [609, 188] on input "**********" at bounding box center [670, 188] width 380 height 24
drag, startPoint x: 781, startPoint y: 186, endPoint x: 343, endPoint y: 174, distance: 438.3
click at [343, 174] on div "**********" at bounding box center [554, 323] width 637 height 375
click at [815, 192] on input "**********" at bounding box center [670, 188] width 380 height 24
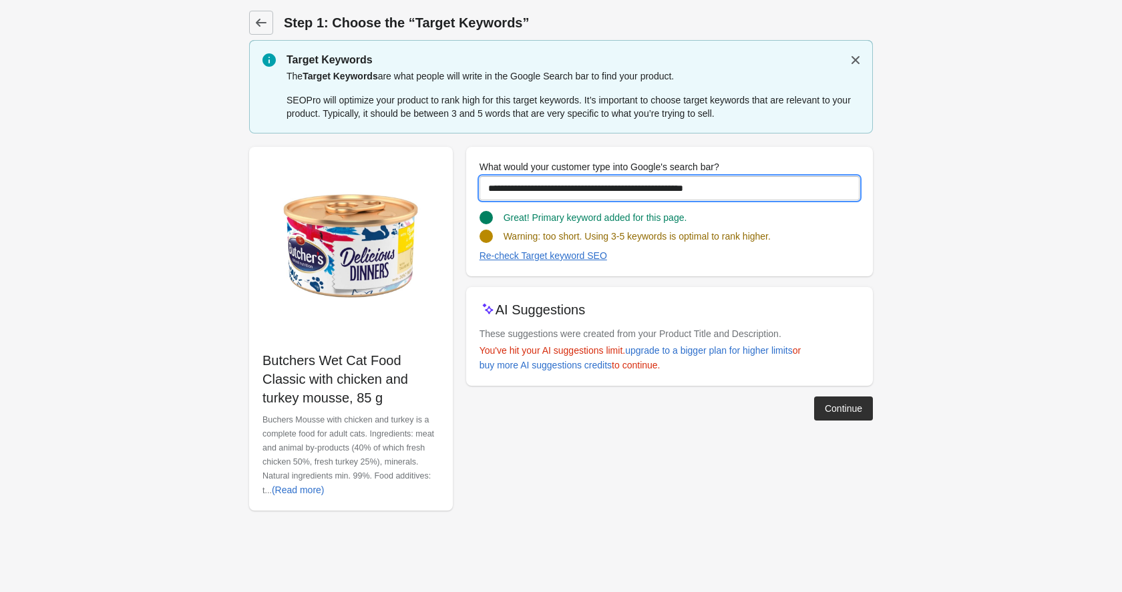
drag, startPoint x: 782, startPoint y: 190, endPoint x: 693, endPoint y: 190, distance: 89.5
click at [693, 190] on input "**********" at bounding box center [670, 188] width 380 height 24
type input "**********"
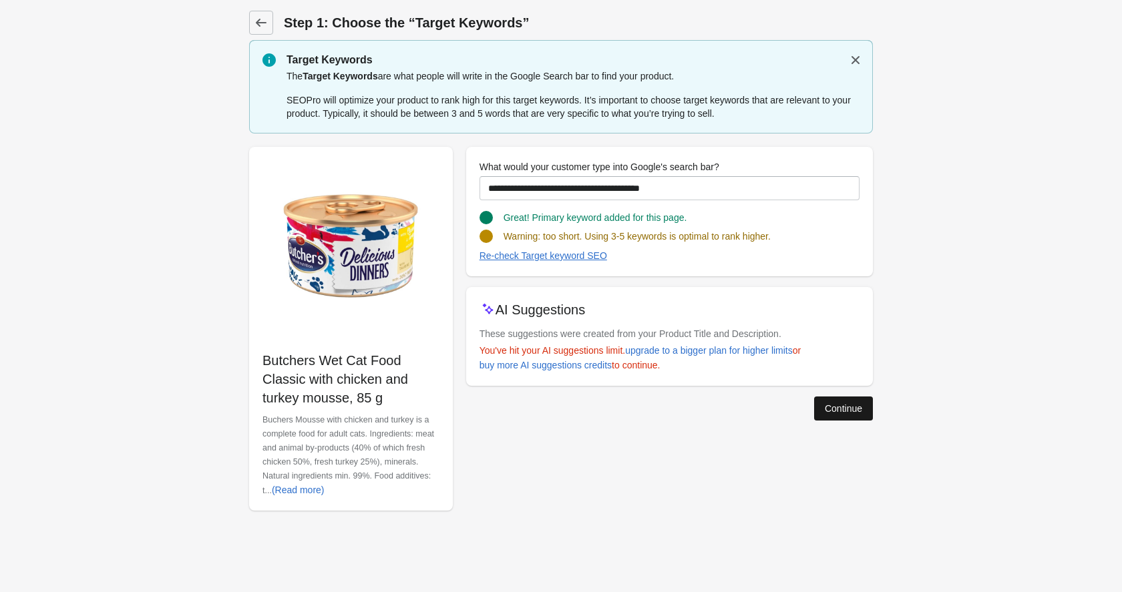
click at [838, 397] on button "Continue" at bounding box center [843, 409] width 59 height 24
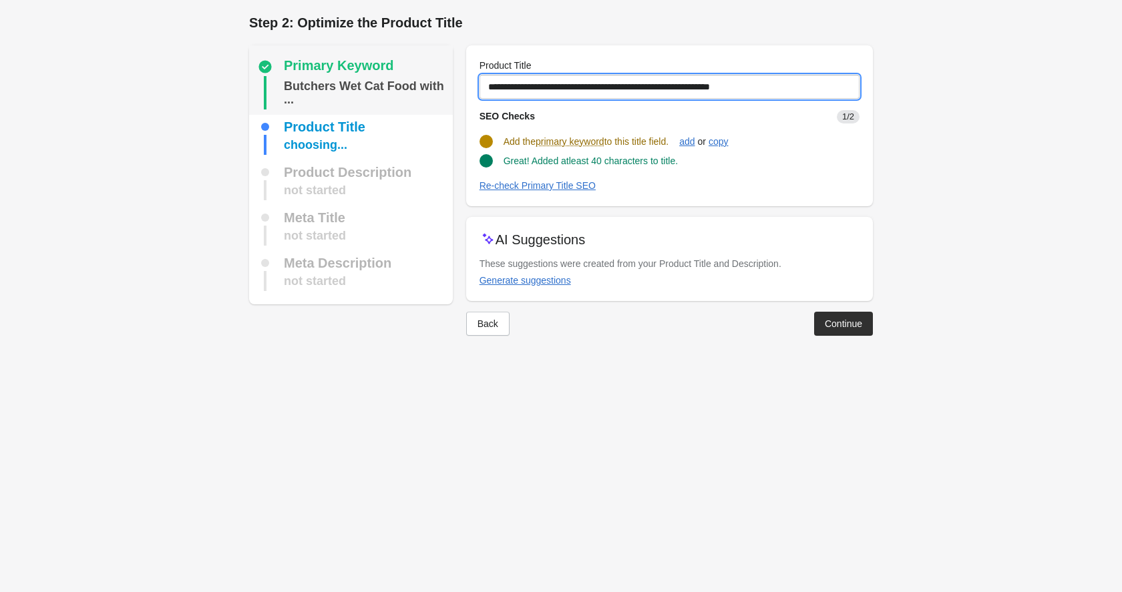
drag, startPoint x: 816, startPoint y: 89, endPoint x: 436, endPoint y: 83, distance: 380.8
click at [436, 83] on div "Primary Keyword Butchers Wet Cat Food with ... Product Title choosing... Produc…" at bounding box center [554, 185] width 637 height 301
paste input "text"
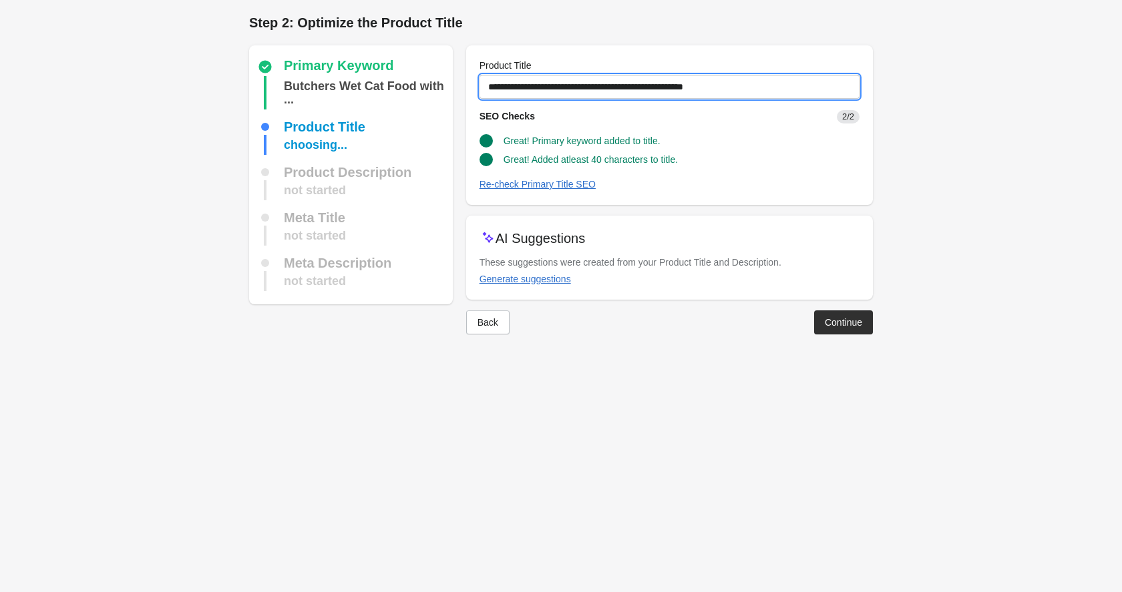
type input "**********"
click at [849, 315] on button "Continue" at bounding box center [843, 323] width 59 height 24
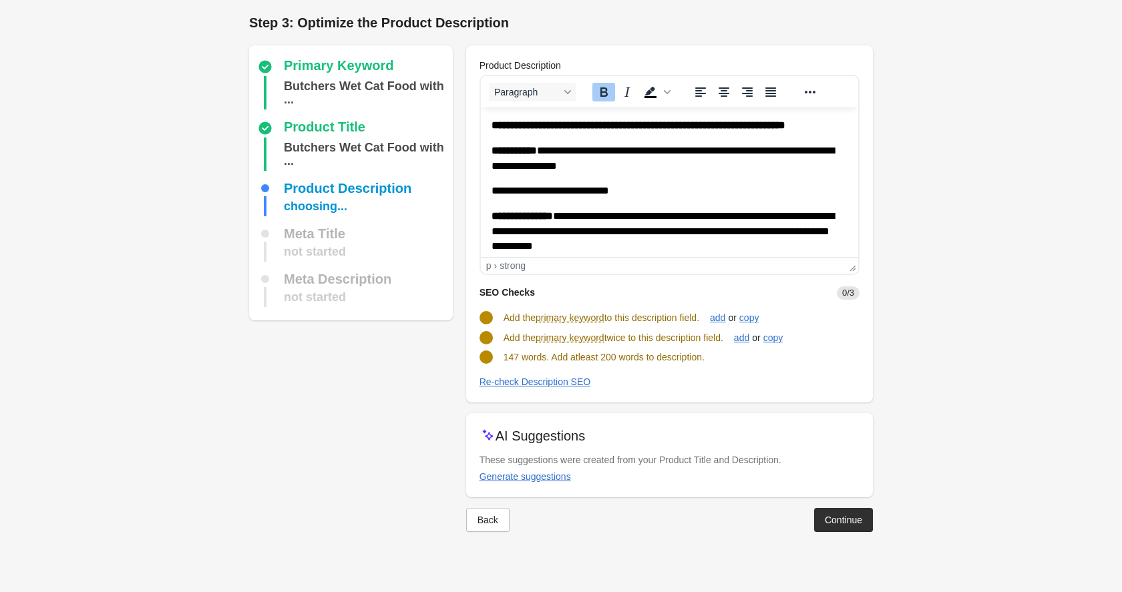
drag, startPoint x: 486, startPoint y: 118, endPoint x: 521, endPoint y: 130, distance: 37.4
click at [488, 120] on html "**********" at bounding box center [668, 297] width 377 height 379
paste body "Rich Text Area. Press ALT-0 for help."
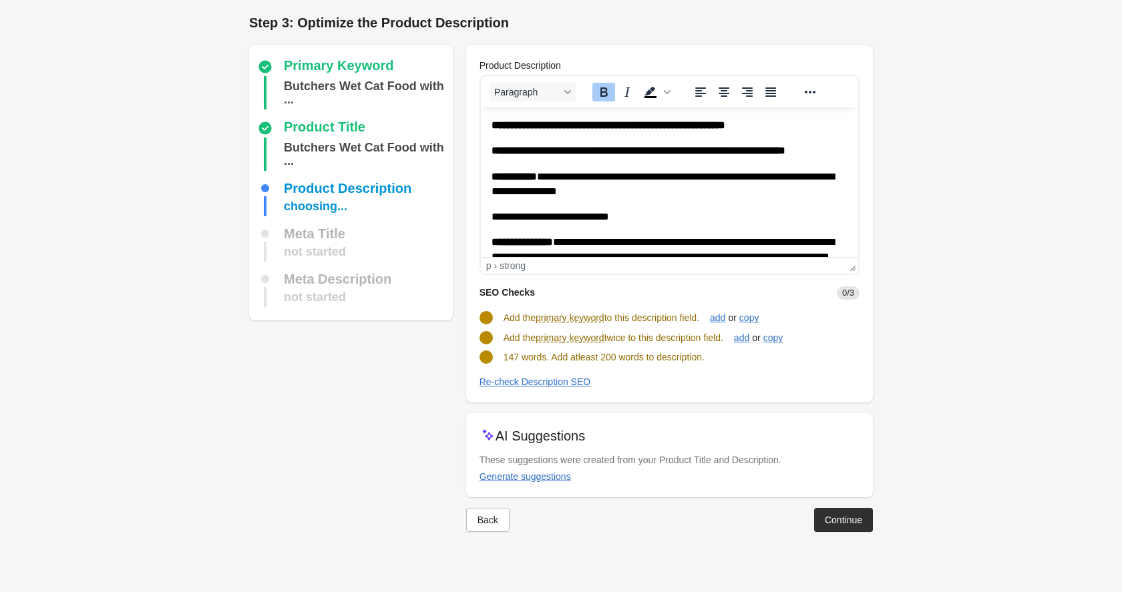
scroll to position [283, 0]
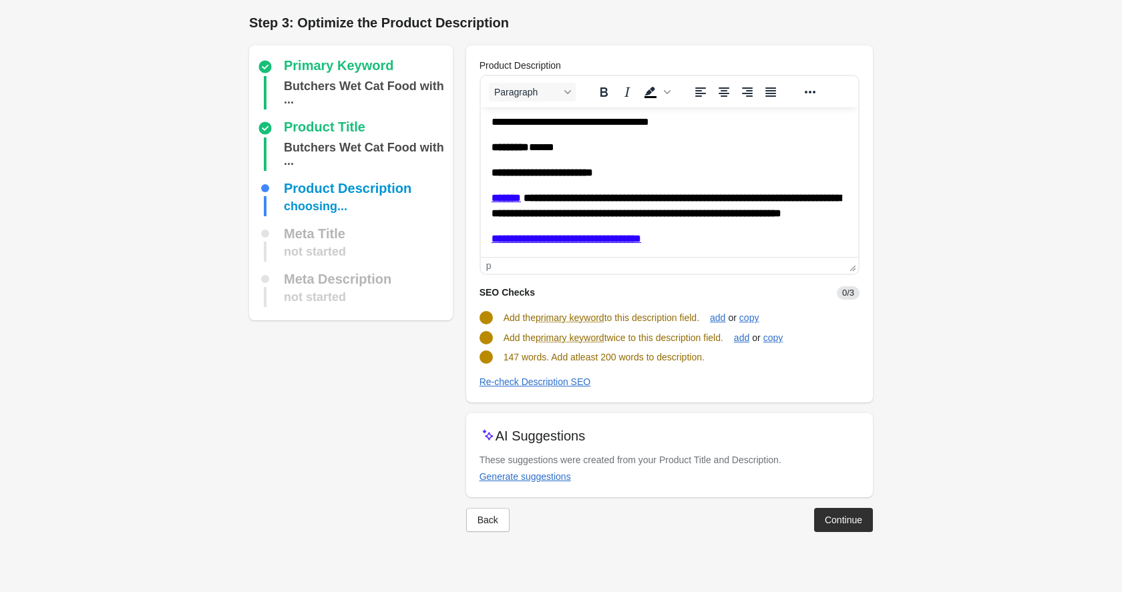
click at [611, 140] on p "********* ******" at bounding box center [664, 147] width 346 height 15
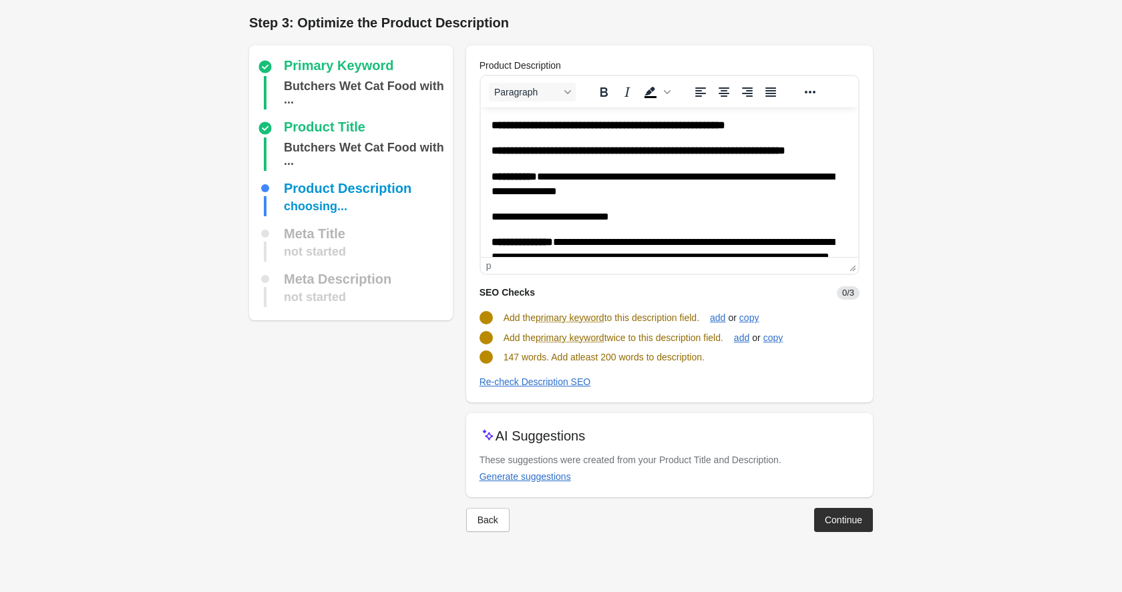
drag, startPoint x: 810, startPoint y: 120, endPoint x: 809, endPoint y: 134, distance: 14.8
click at [810, 120] on p "**********" at bounding box center [669, 125] width 356 height 15
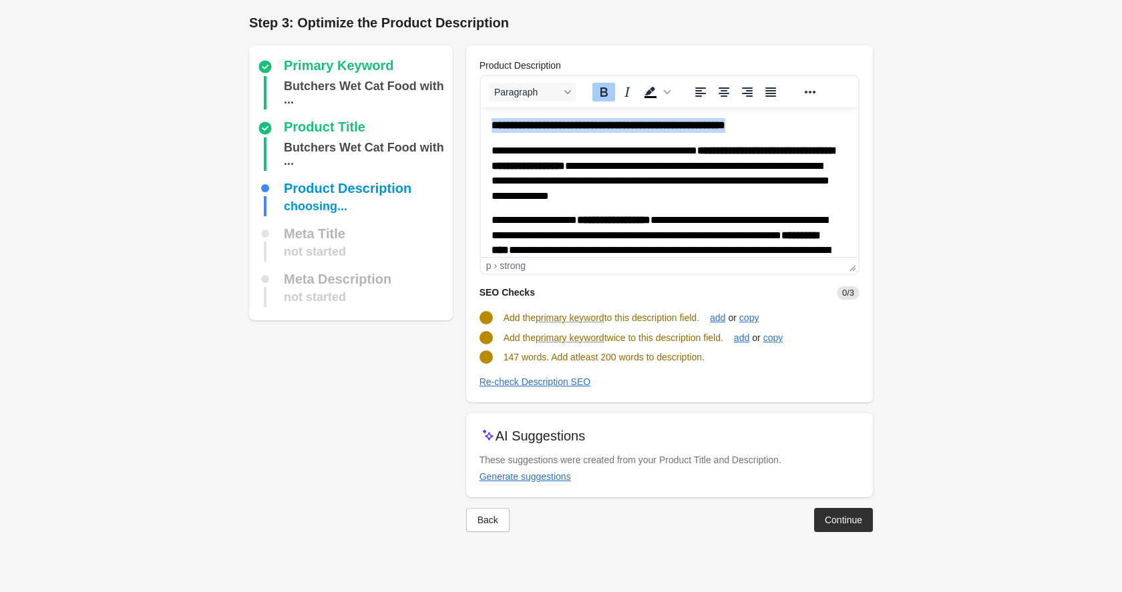
drag, startPoint x: 818, startPoint y: 126, endPoint x: 422, endPoint y: 96, distance: 396.6
click at [480, 108] on html "**********" at bounding box center [668, 502] width 377 height 788
click at [557, 383] on div "Re-check Description SEO" at bounding box center [536, 382] width 112 height 11
click at [527, 381] on div "Re-check Description SEO" at bounding box center [536, 382] width 112 height 11
